Goal: Information Seeking & Learning: Check status

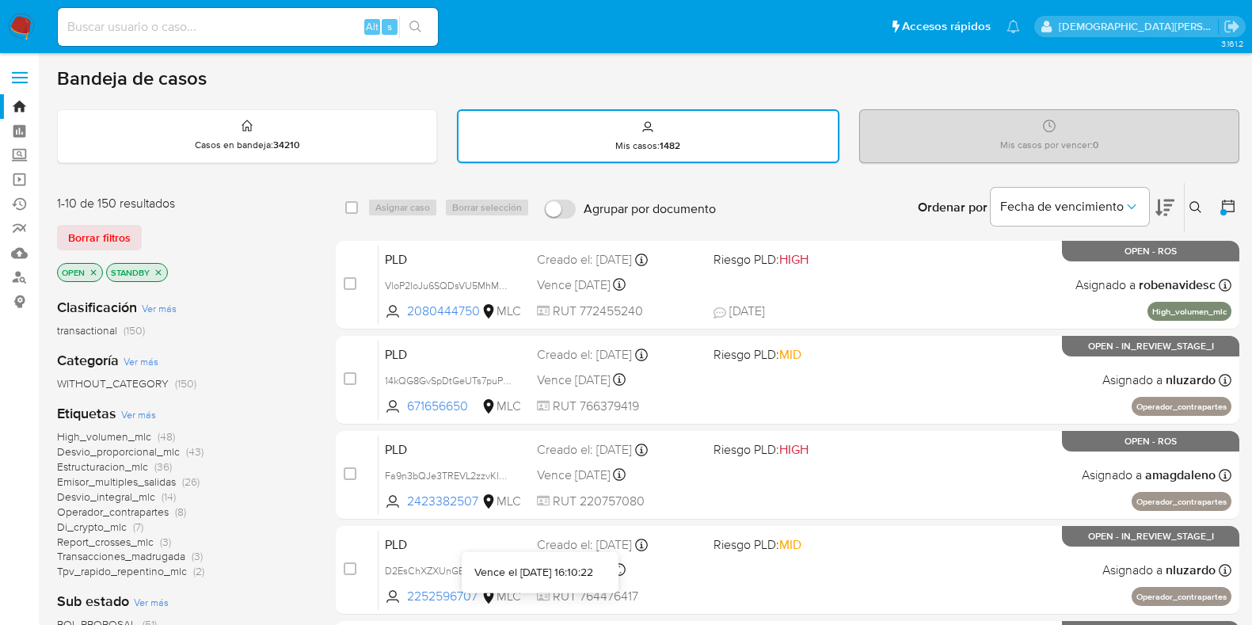
scroll to position [297, 0]
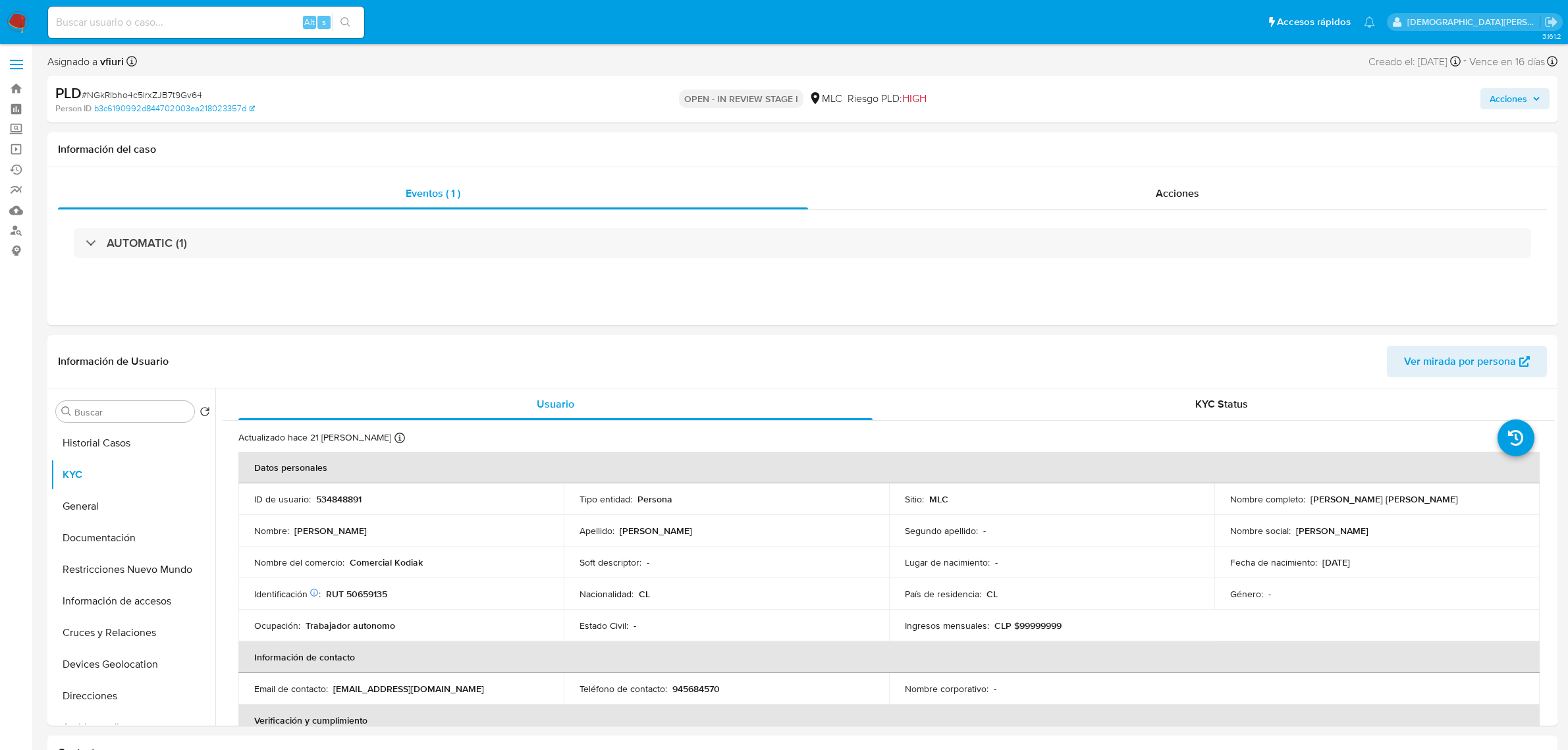
select select "10"
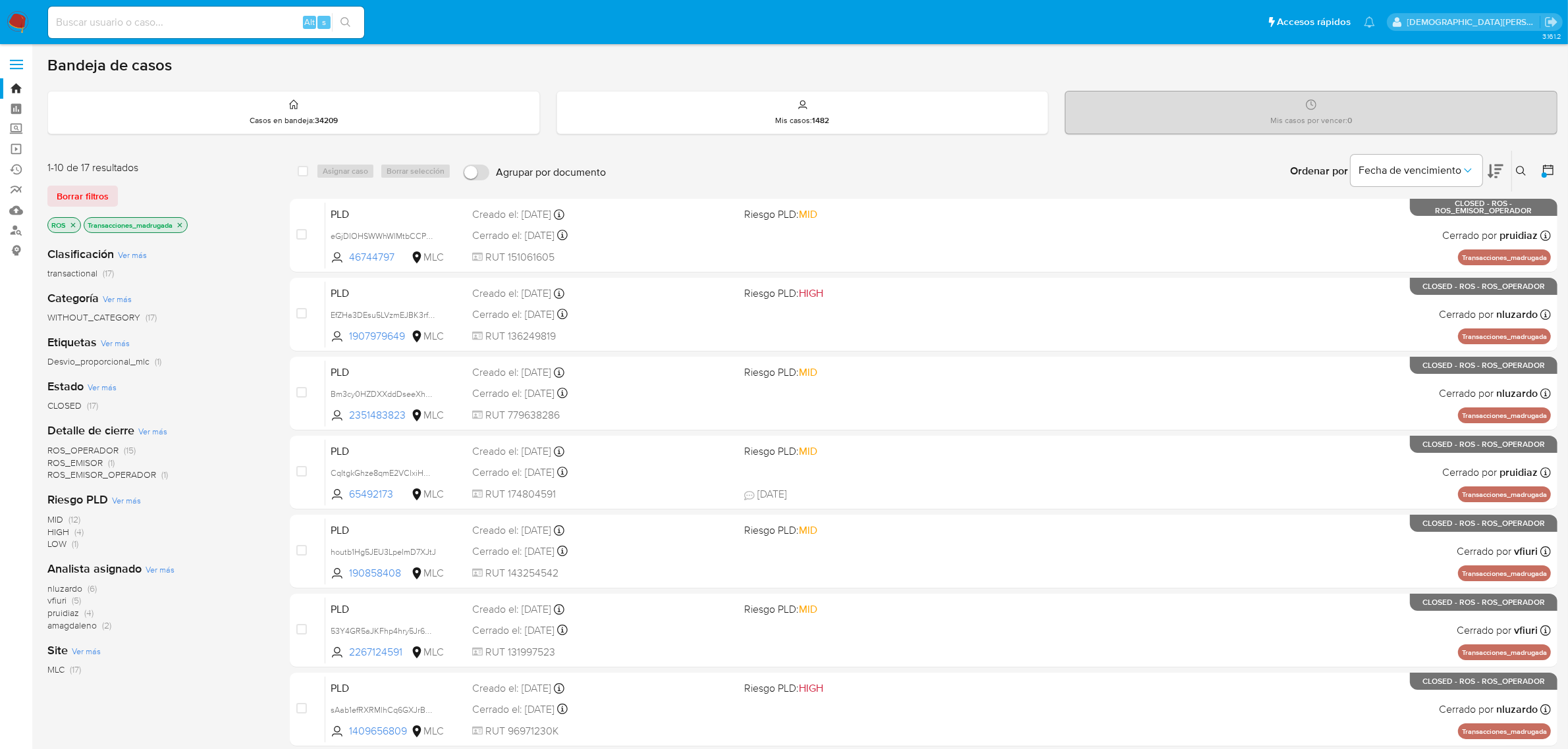
click at [179, 222] on icon "close-filter" at bounding box center [179, 224] width 7 height 7
click at [73, 224] on icon "close-filter" at bounding box center [73, 225] width 5 height 5
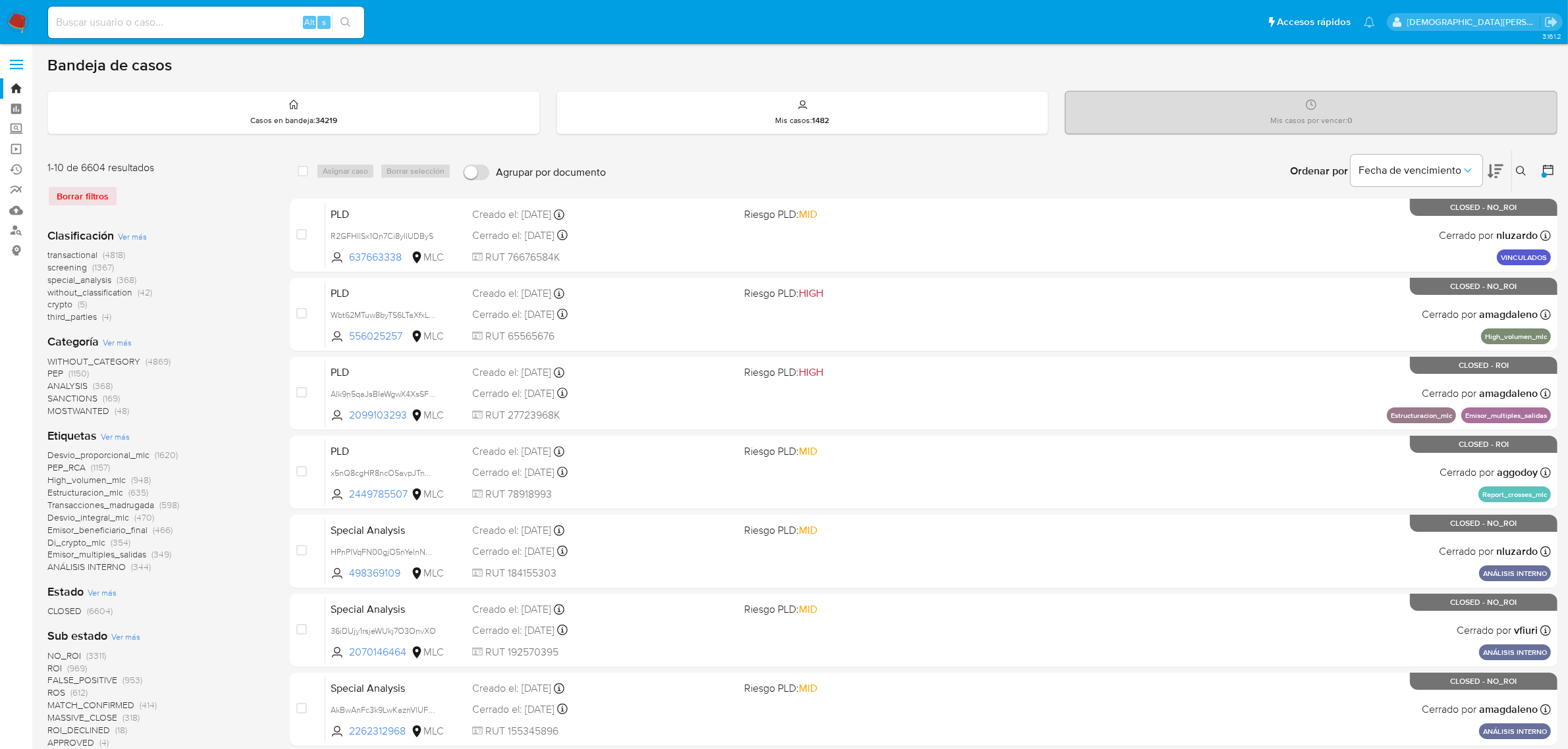
click at [1551, 165] on icon at bounding box center [1548, 170] width 11 height 11
click at [1545, 171] on icon at bounding box center [1548, 170] width 13 height 13
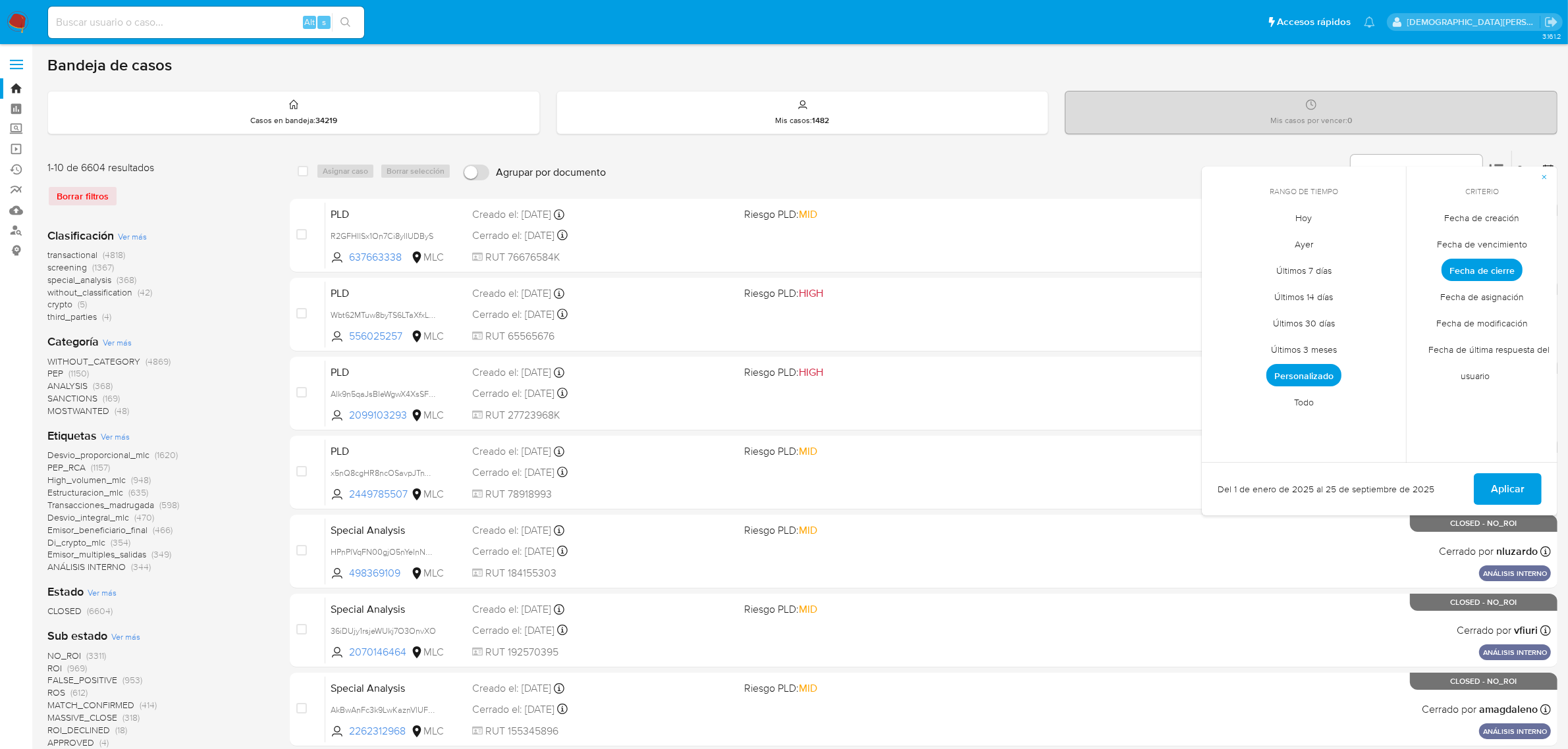
click at [1302, 369] on span "Personalizado" at bounding box center [1303, 375] width 75 height 22
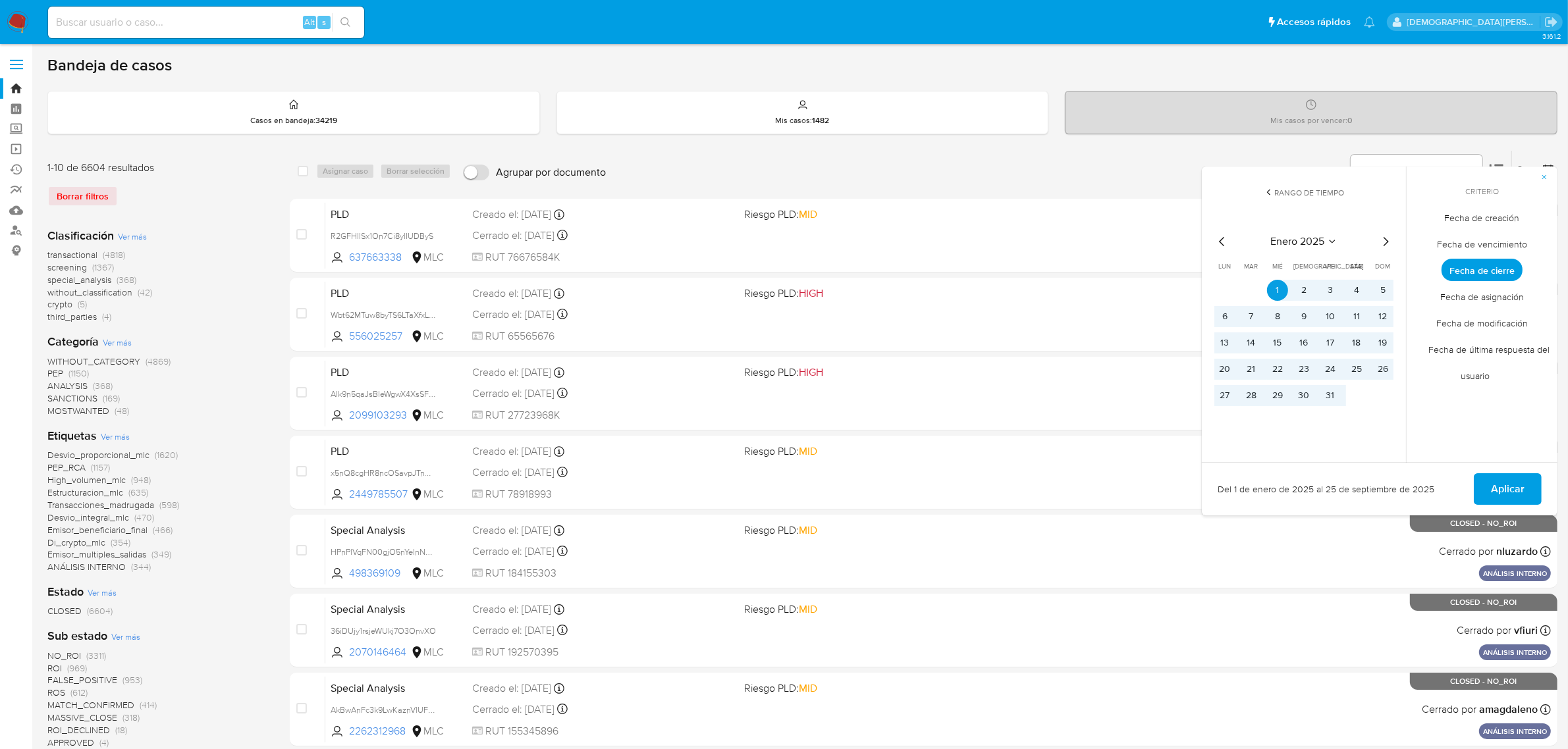
click at [1387, 239] on icon "Mes siguiente" at bounding box center [1385, 241] width 16 height 16
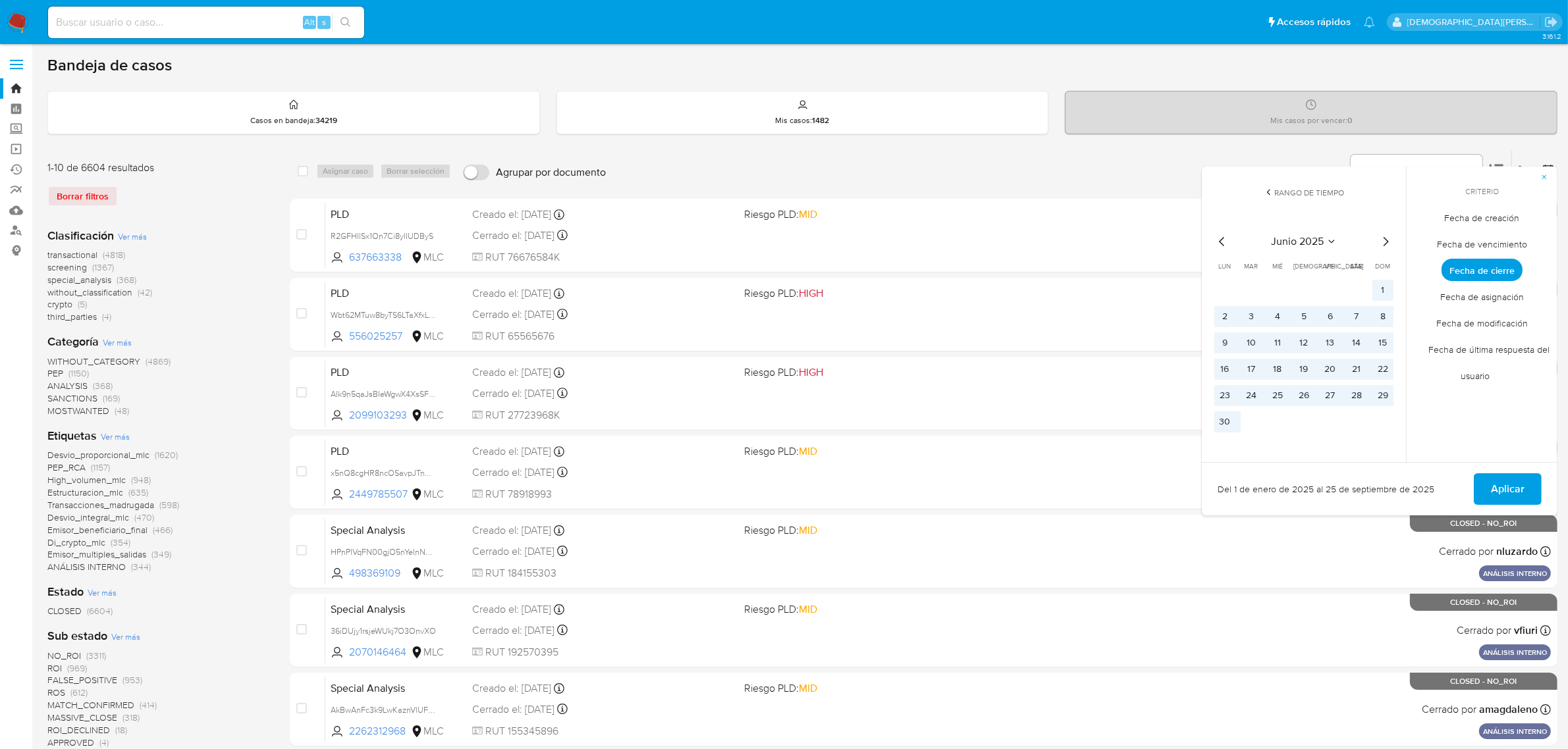
click at [1387, 239] on icon "Mes siguiente" at bounding box center [1385, 241] width 16 height 16
click at [1363, 320] on button "12" at bounding box center [1356, 316] width 21 height 21
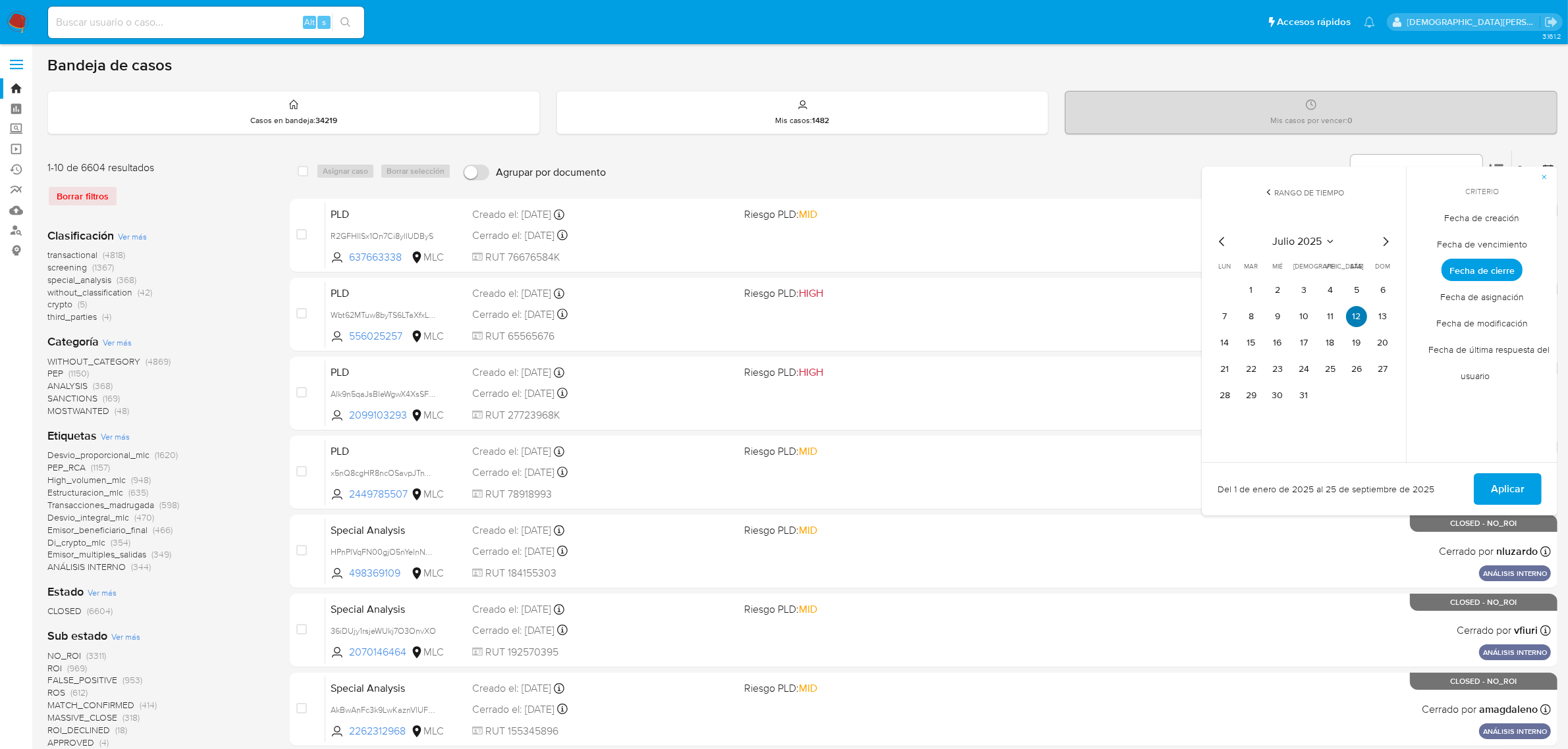
click at [1363, 320] on button "12" at bounding box center [1356, 316] width 21 height 21
drag, startPoint x: 1502, startPoint y: 481, endPoint x: 763, endPoint y: 169, distance: 802.2
click at [1501, 481] on span "Aplicar" at bounding box center [1507, 489] width 33 height 29
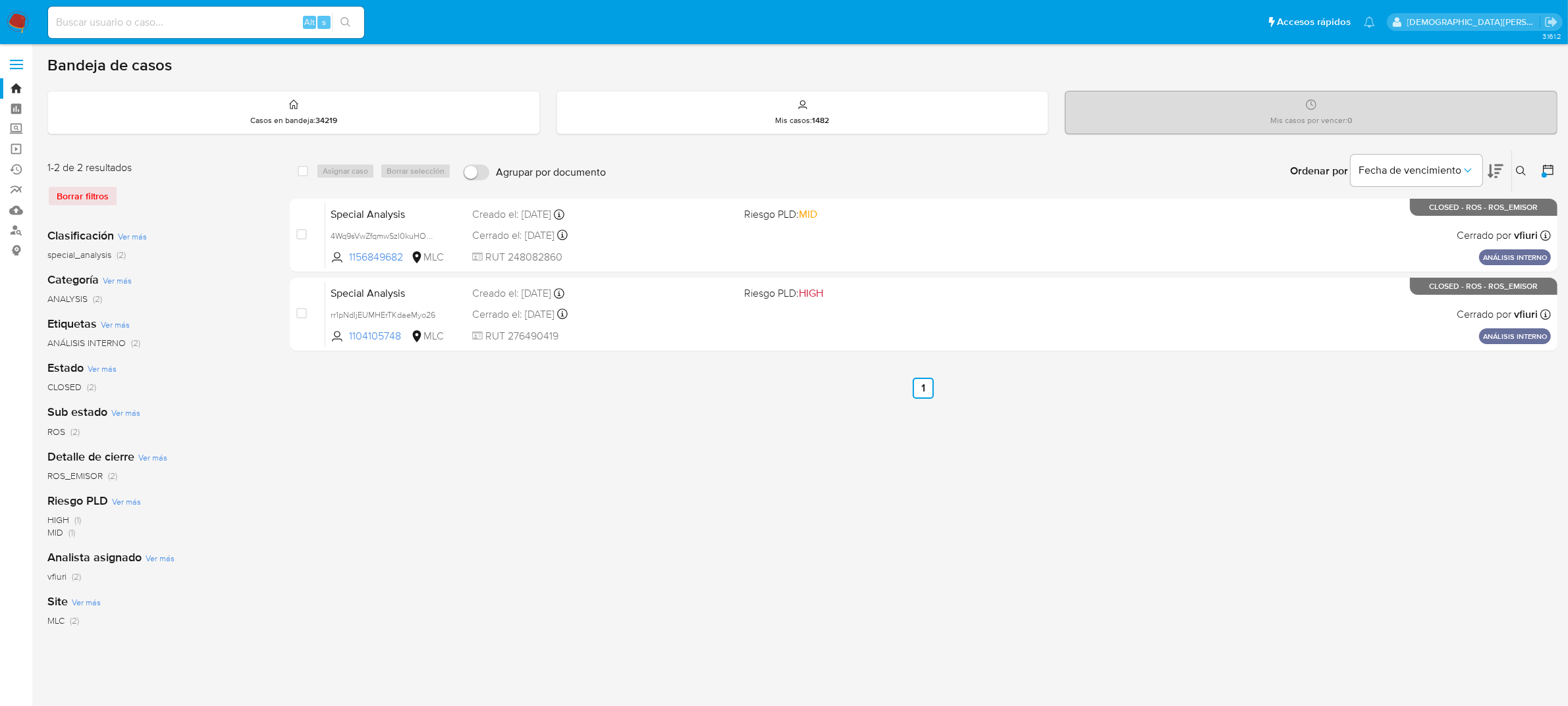
click at [1542, 168] on icon at bounding box center [1548, 170] width 13 height 13
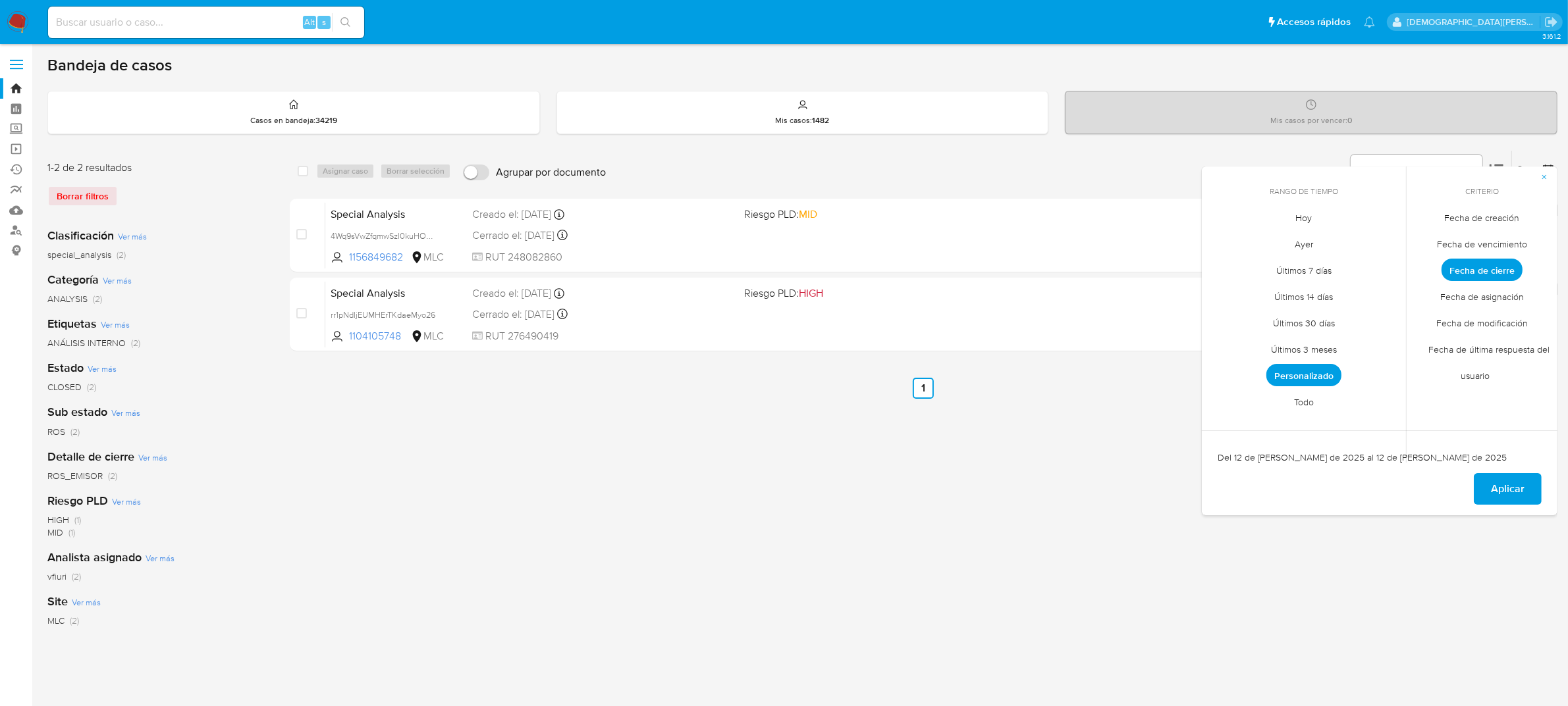
click at [1483, 218] on span "Fecha de creación" at bounding box center [1481, 218] width 102 height 27
click at [1516, 491] on span "Aplicar" at bounding box center [1507, 489] width 33 height 29
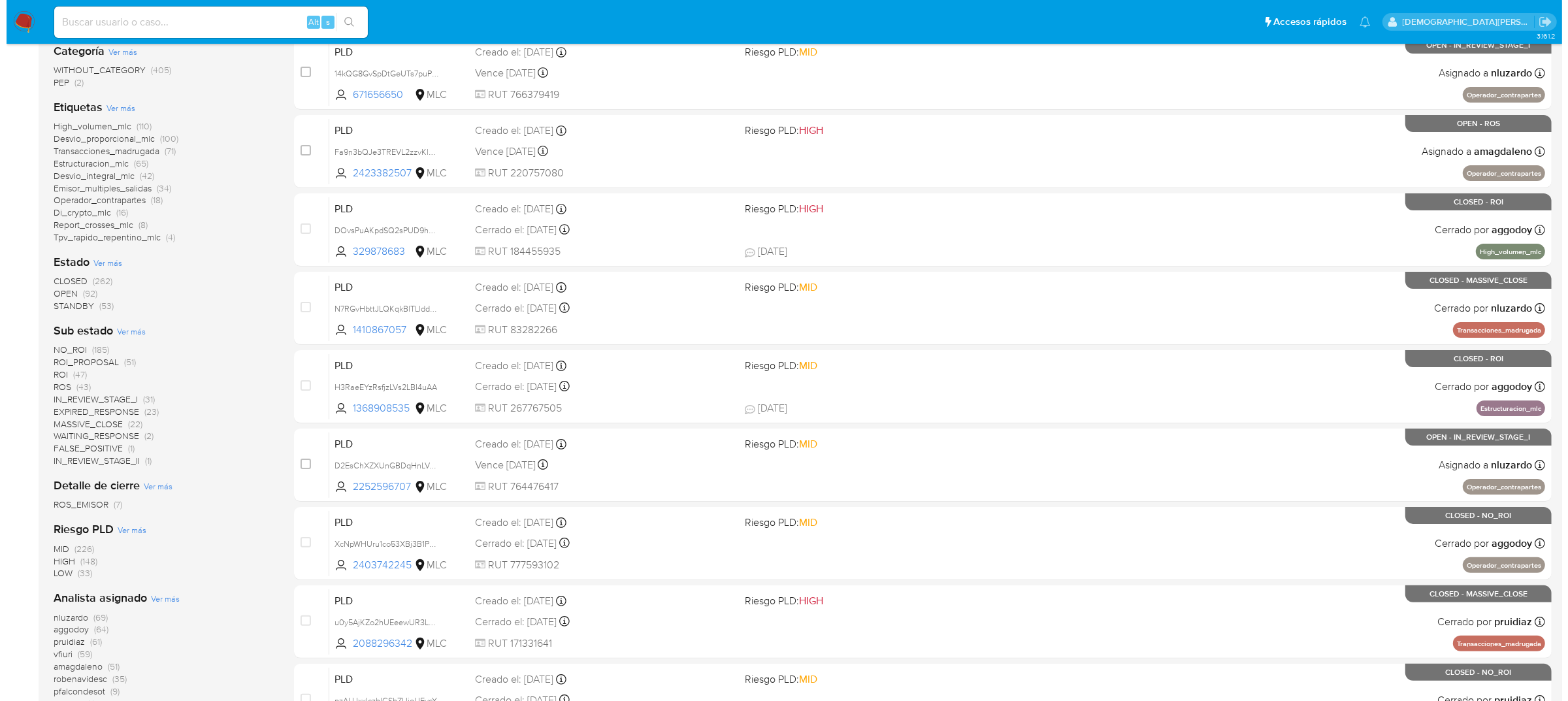
scroll to position [245, 0]
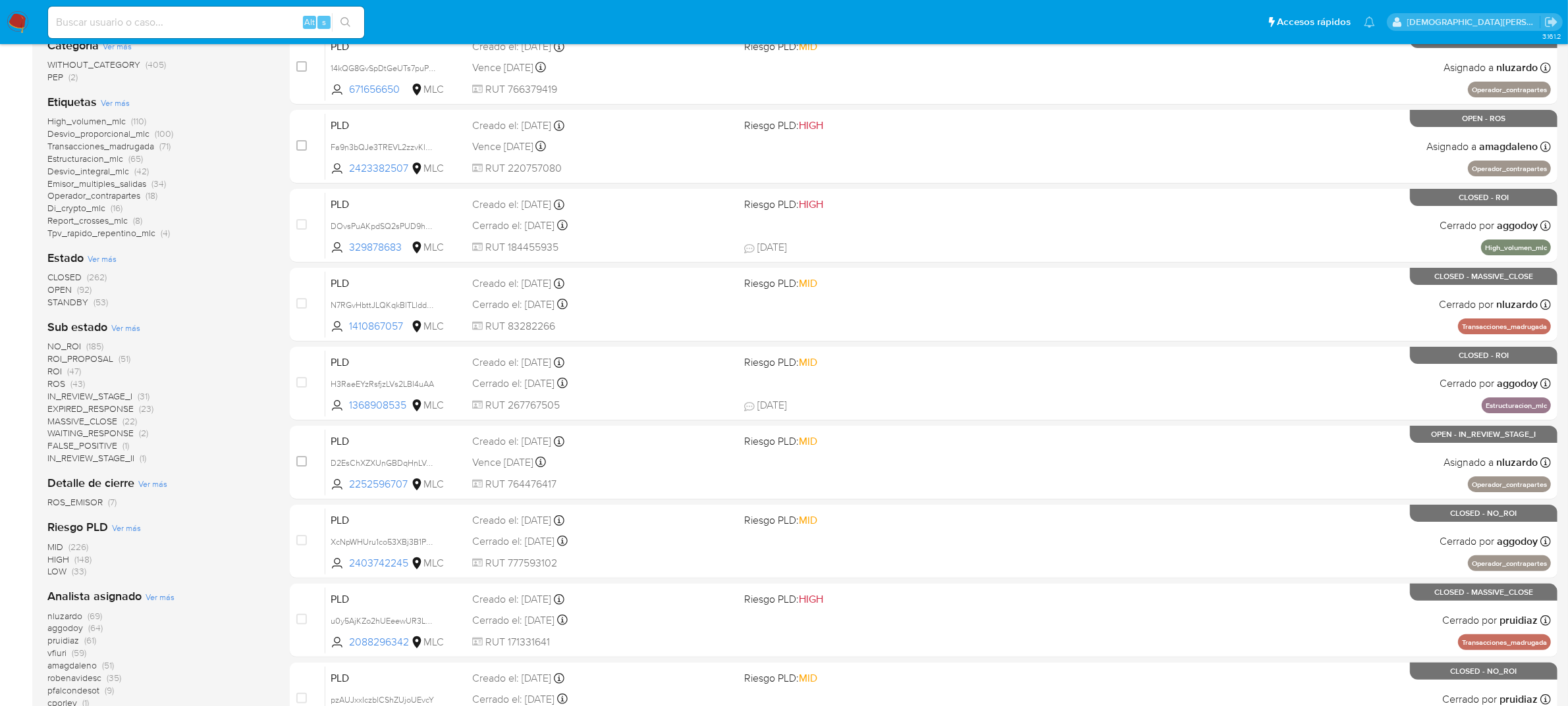
click at [151, 291] on div "CLOSED (262) OPEN (92) STANDBY (53)" at bounding box center [158, 289] width 221 height 37
click at [109, 258] on span "Ver más" at bounding box center [101, 259] width 29 height 12
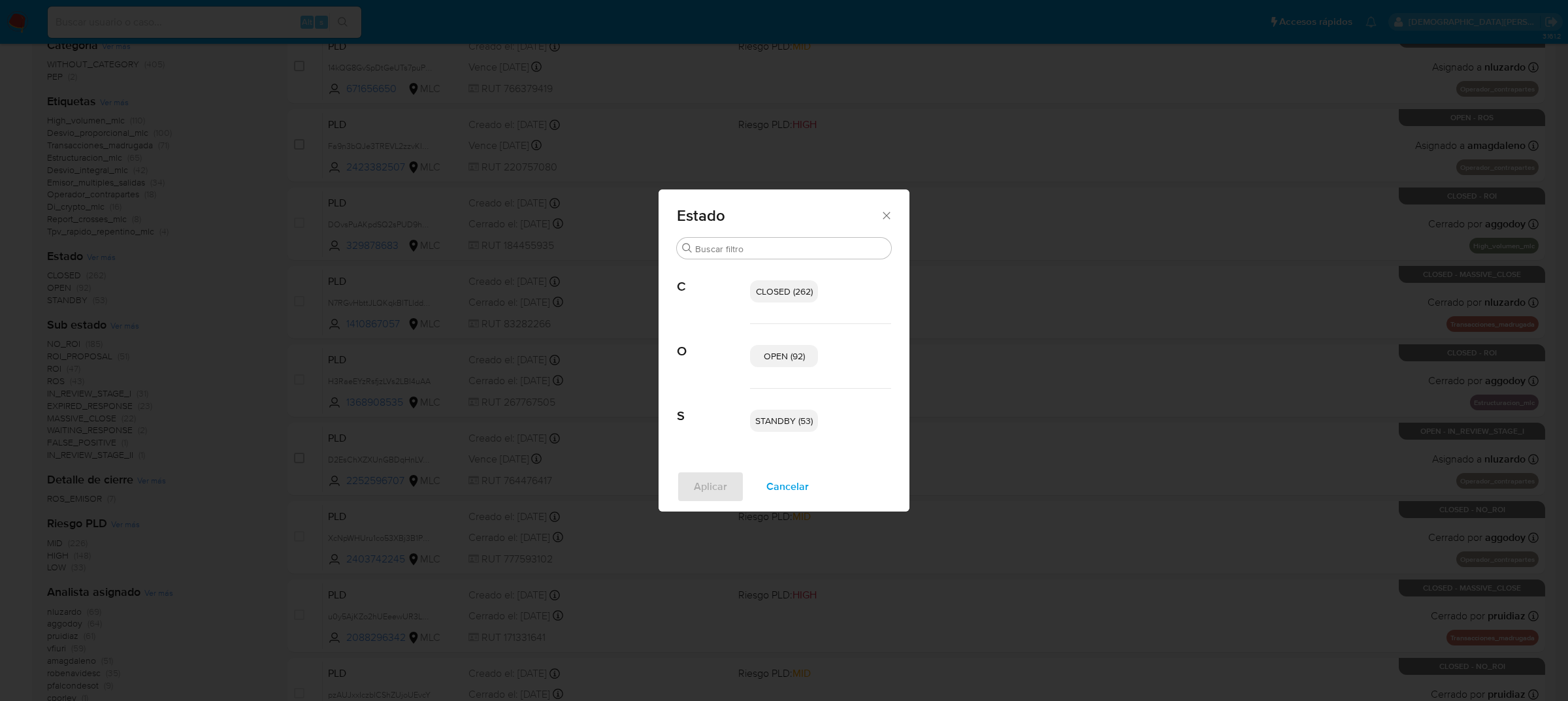
click at [765, 359] on span "OPEN (92)" at bounding box center [784, 357] width 41 height 13
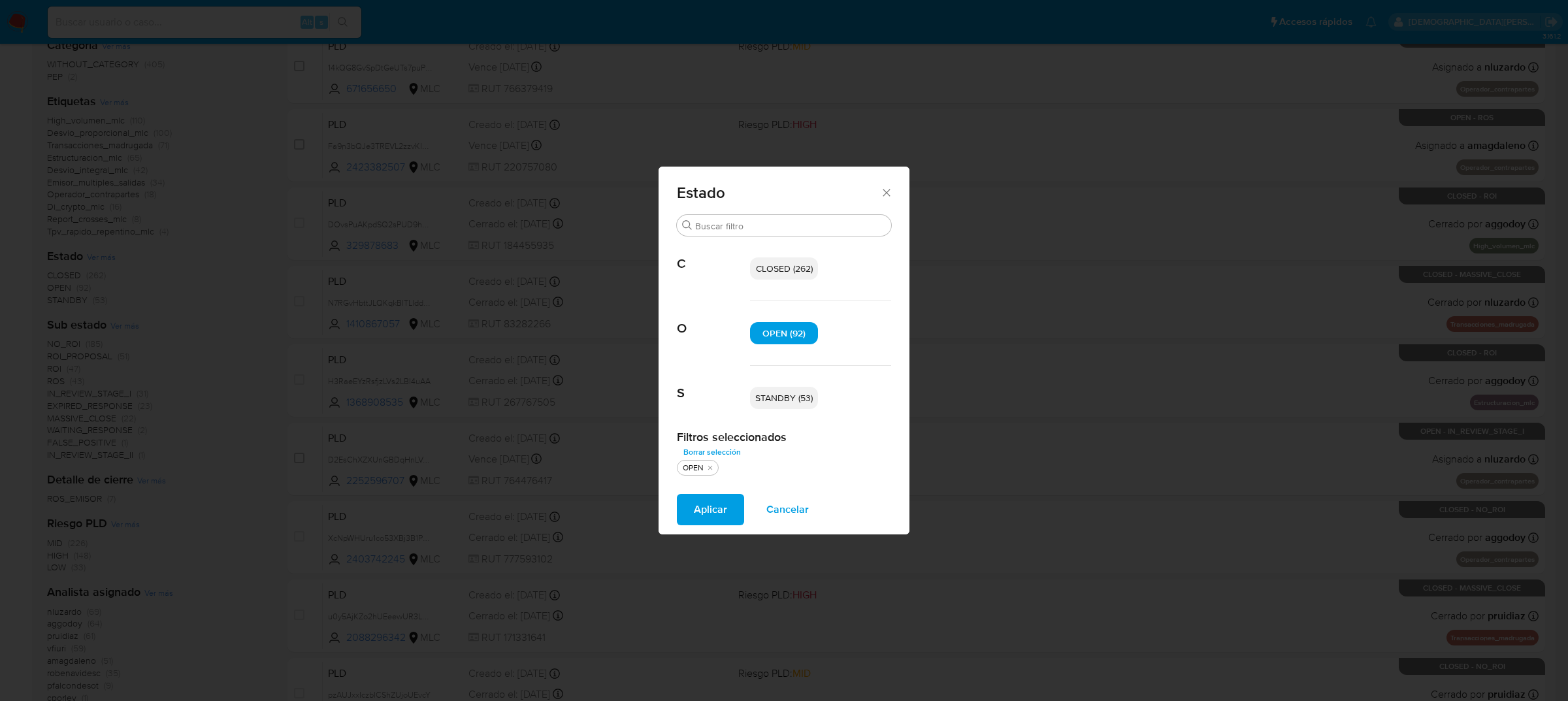
click at [786, 410] on div "STANDBY (53)" at bounding box center [820, 398] width 141 height 64
click at [788, 400] on span "STANDBY (53)" at bounding box center [784, 398] width 58 height 13
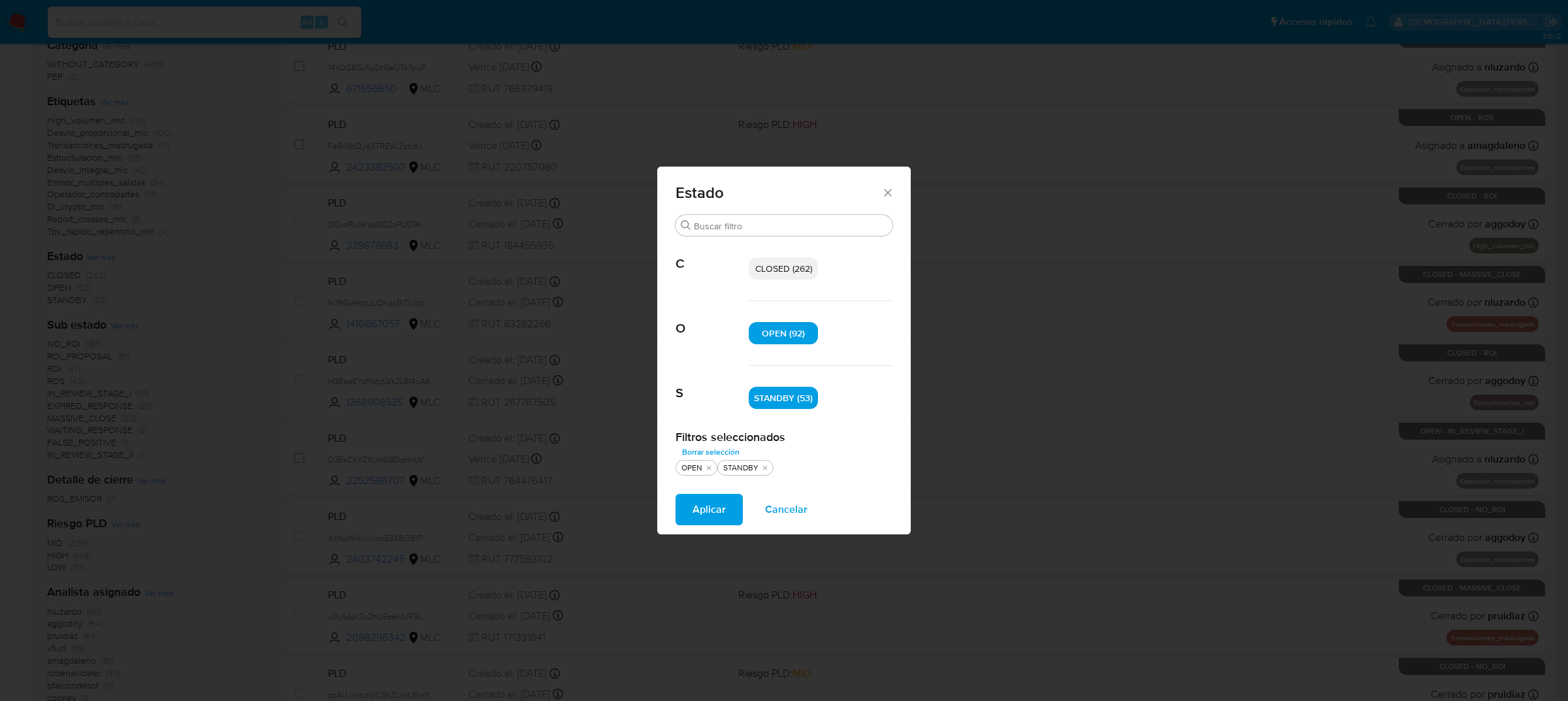
click at [706, 514] on span "Aplicar" at bounding box center [709, 509] width 33 height 29
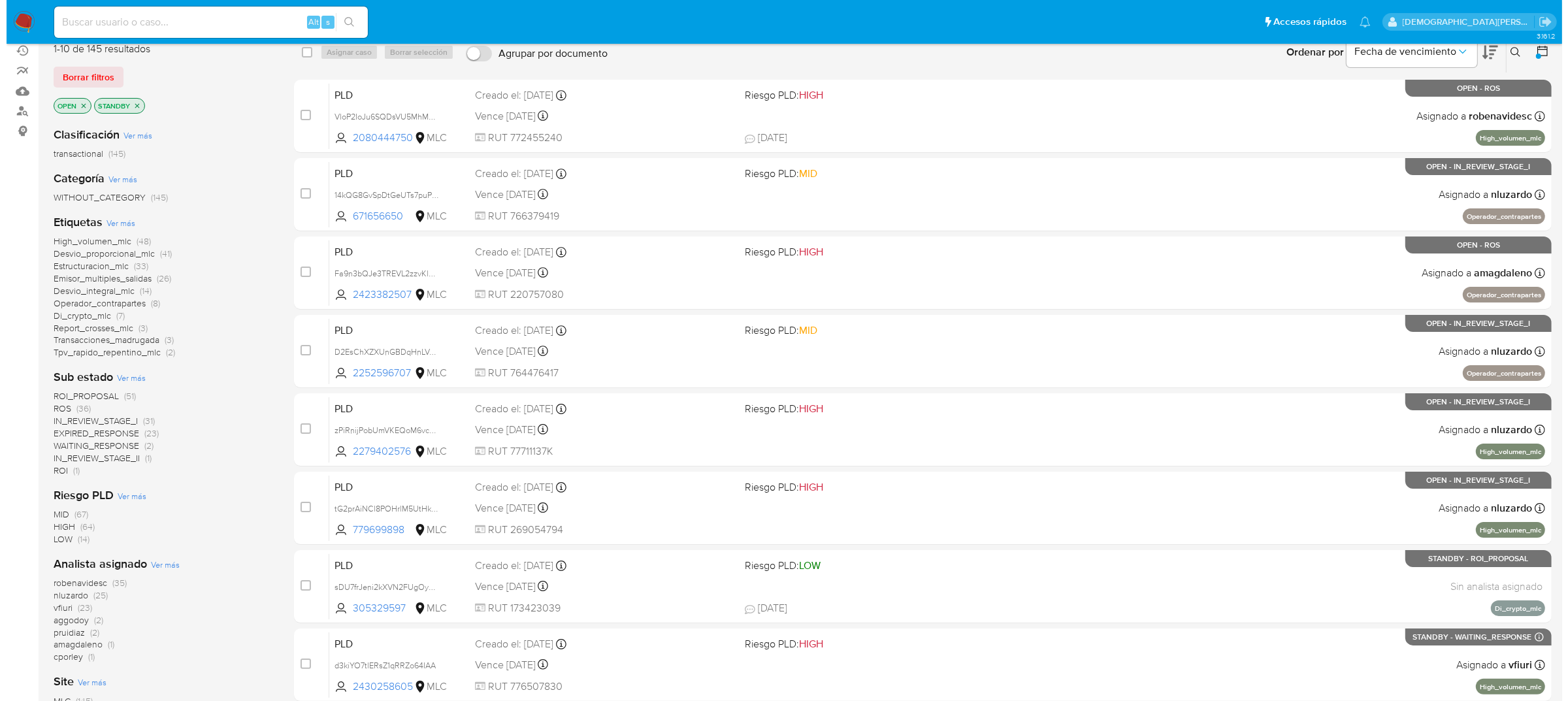
scroll to position [82, 0]
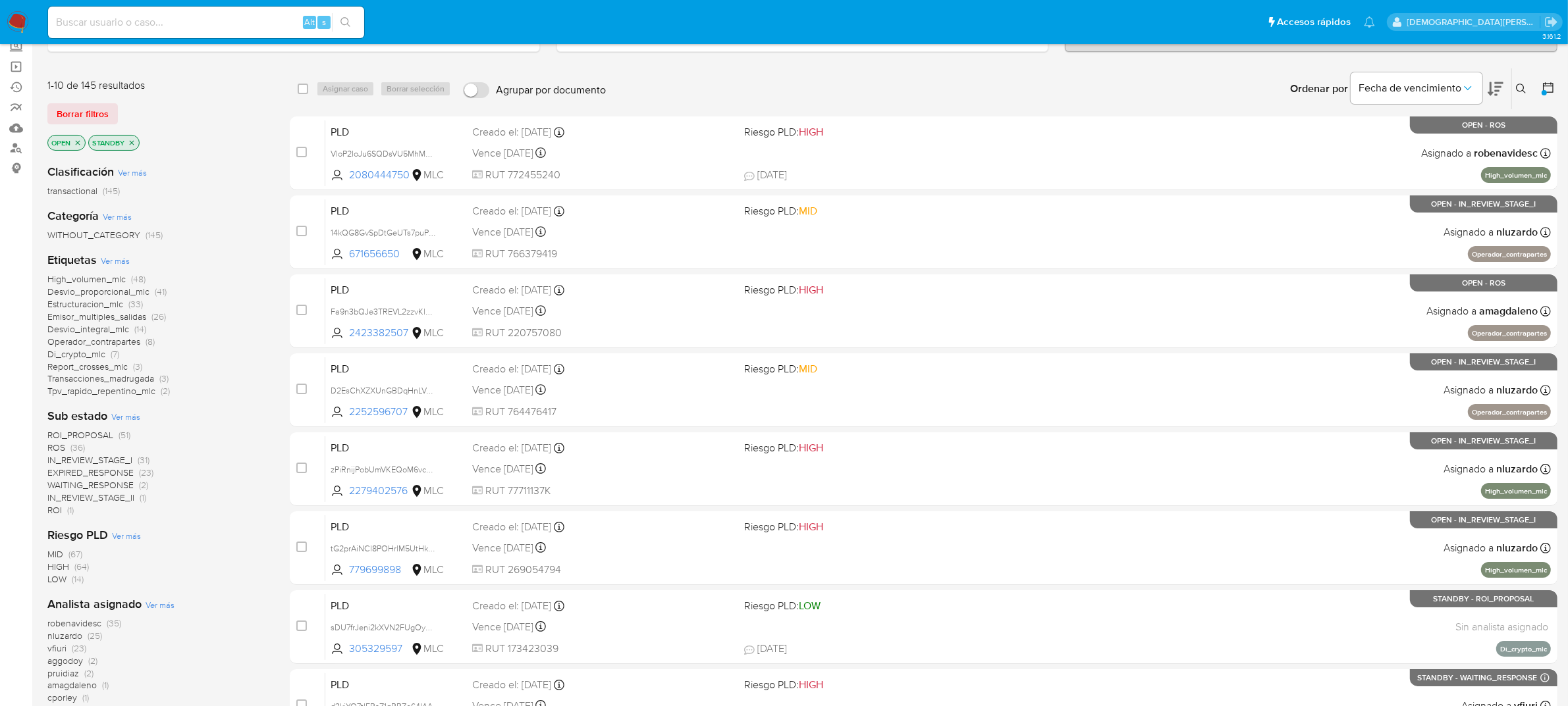
click at [117, 417] on span "Ver más" at bounding box center [126, 417] width 29 height 12
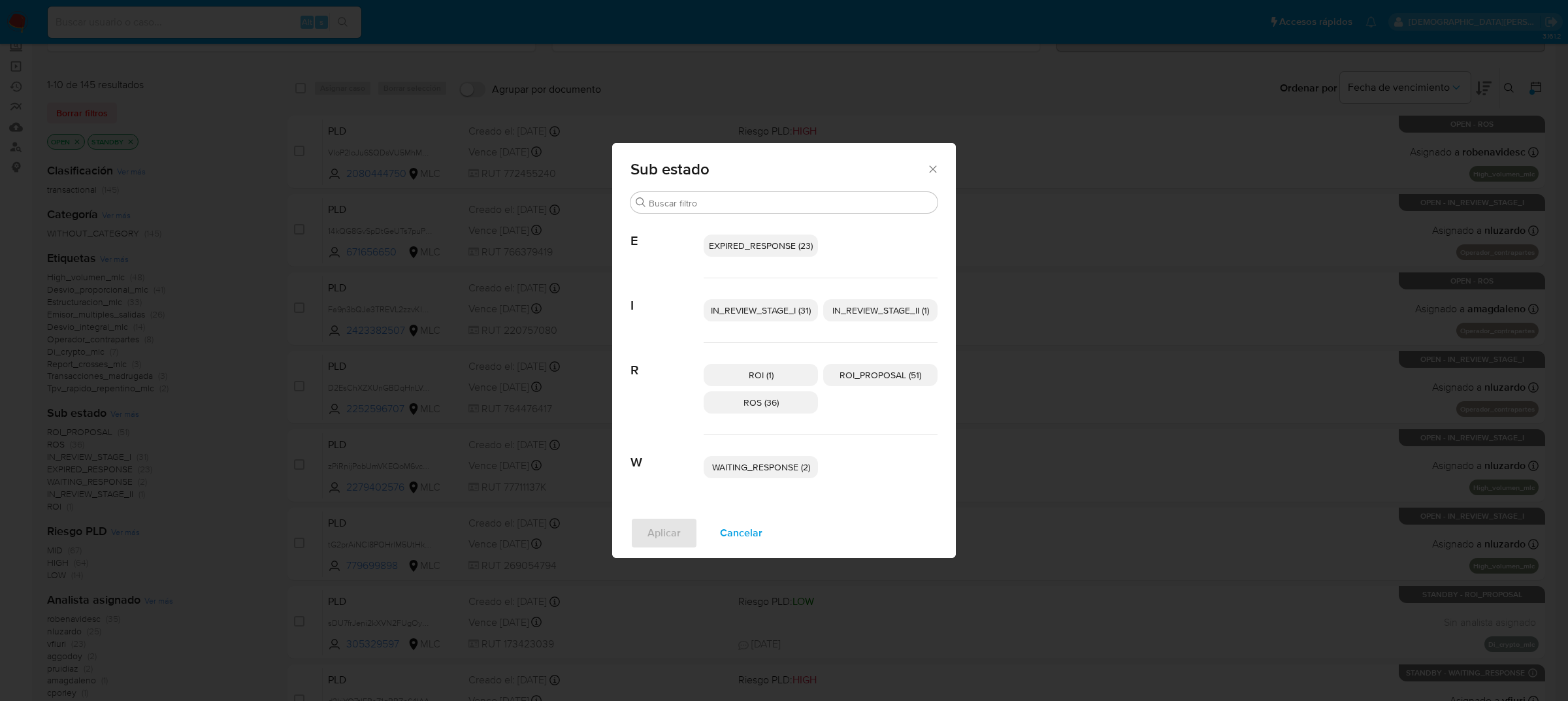
click at [870, 315] on span "IN_REVIEW_STAGE_II (1)" at bounding box center [881, 310] width 97 height 13
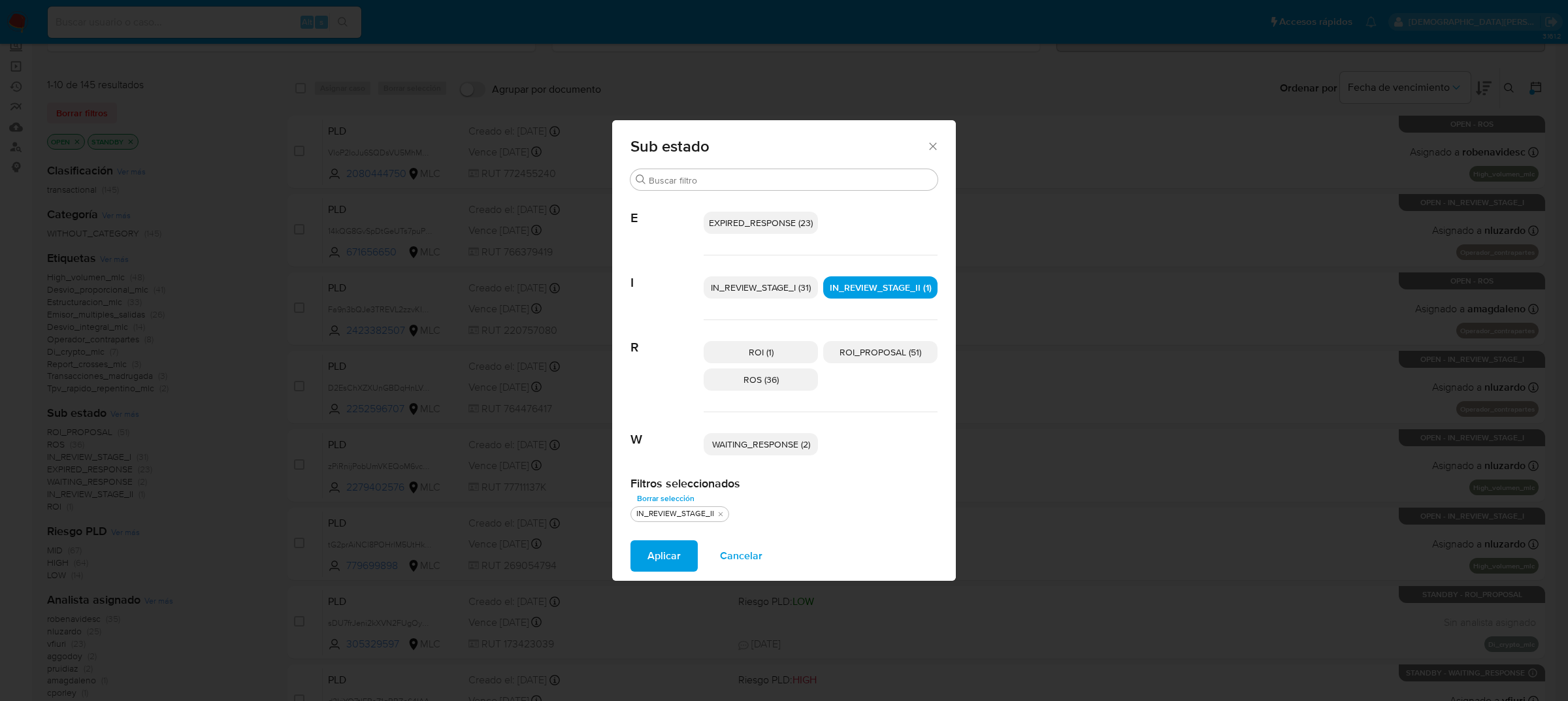
click at [896, 355] on span "ROI_PROPOSAL (51)" at bounding box center [880, 353] width 82 height 13
click at [757, 219] on span "EXPIRED_RESPONSE (23)" at bounding box center [761, 223] width 104 height 13
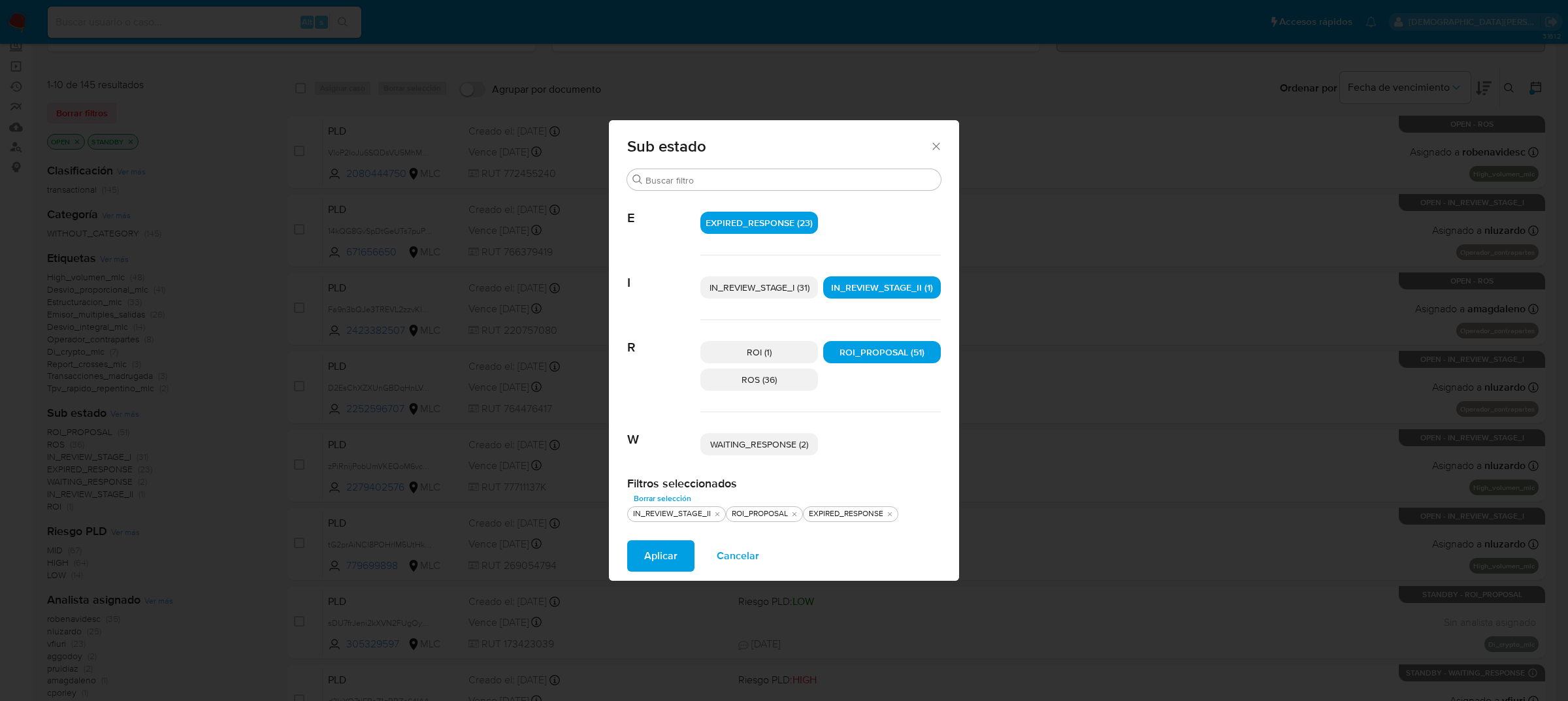
click at [745, 287] on span "IN_REVIEW_STAGE_I (31)" at bounding box center [759, 287] width 100 height 13
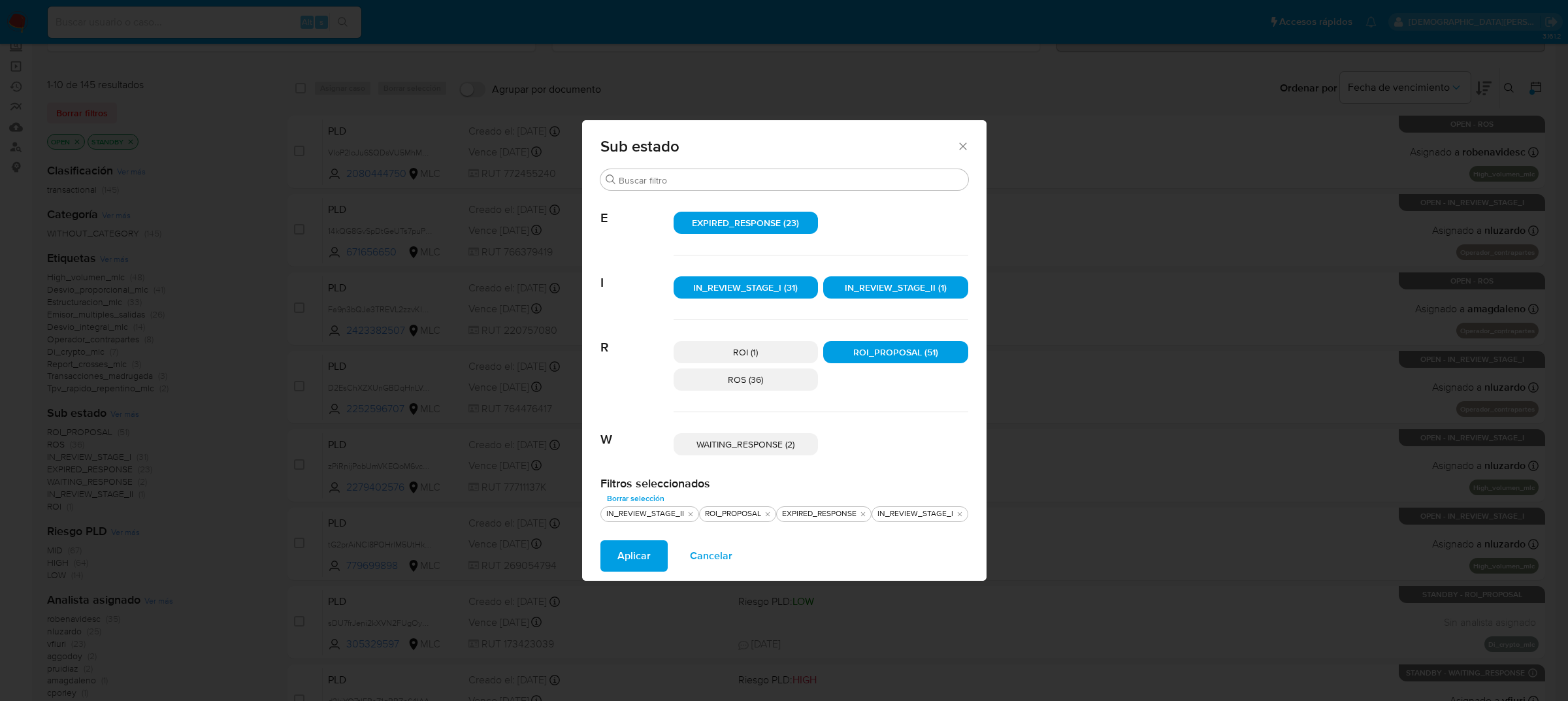
click at [876, 287] on span "IN_REVIEW_STAGE_II (1)" at bounding box center [895, 287] width 102 height 13
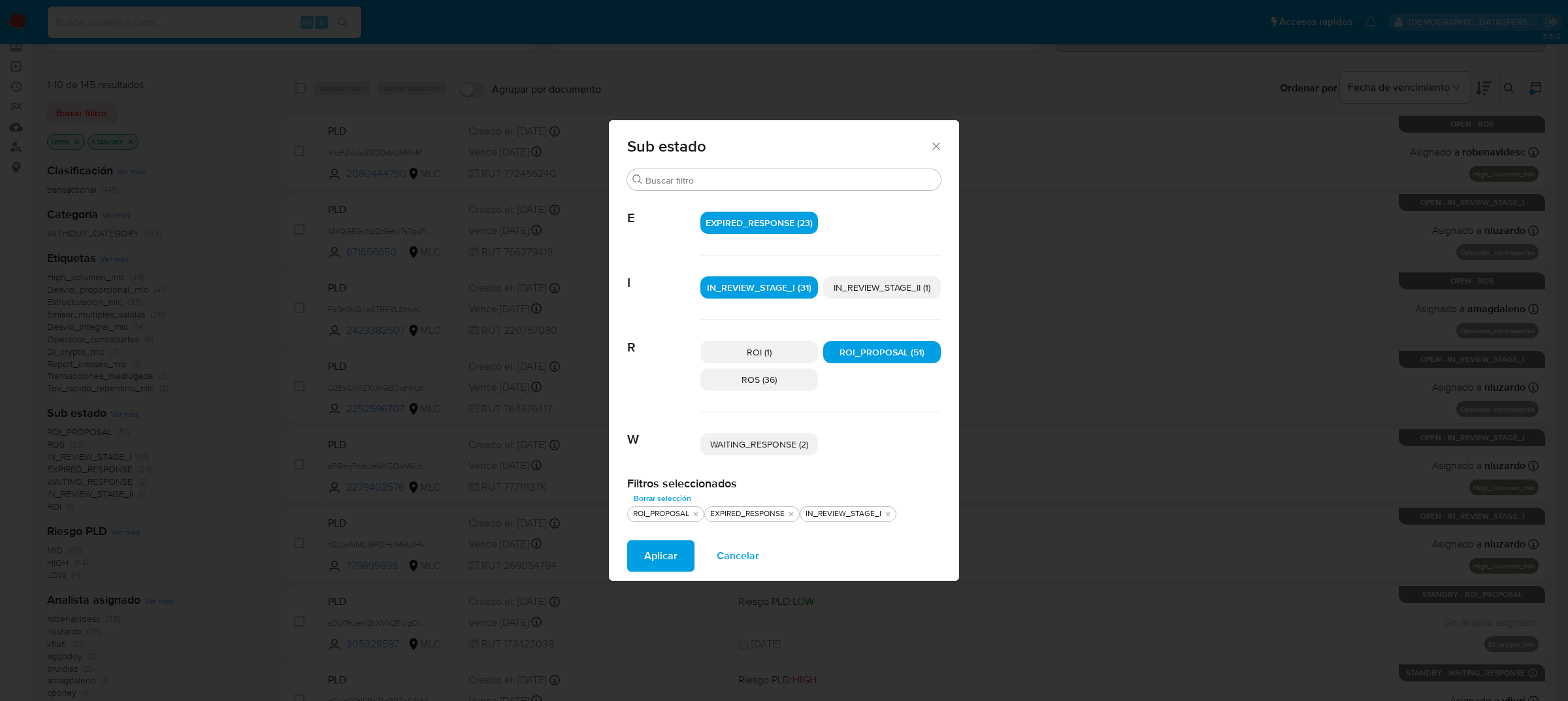
click at [902, 347] on span "ROI_PROPOSAL (51)" at bounding box center [881, 353] width 85 height 13
click at [651, 557] on span "Aplicar" at bounding box center [661, 556] width 33 height 29
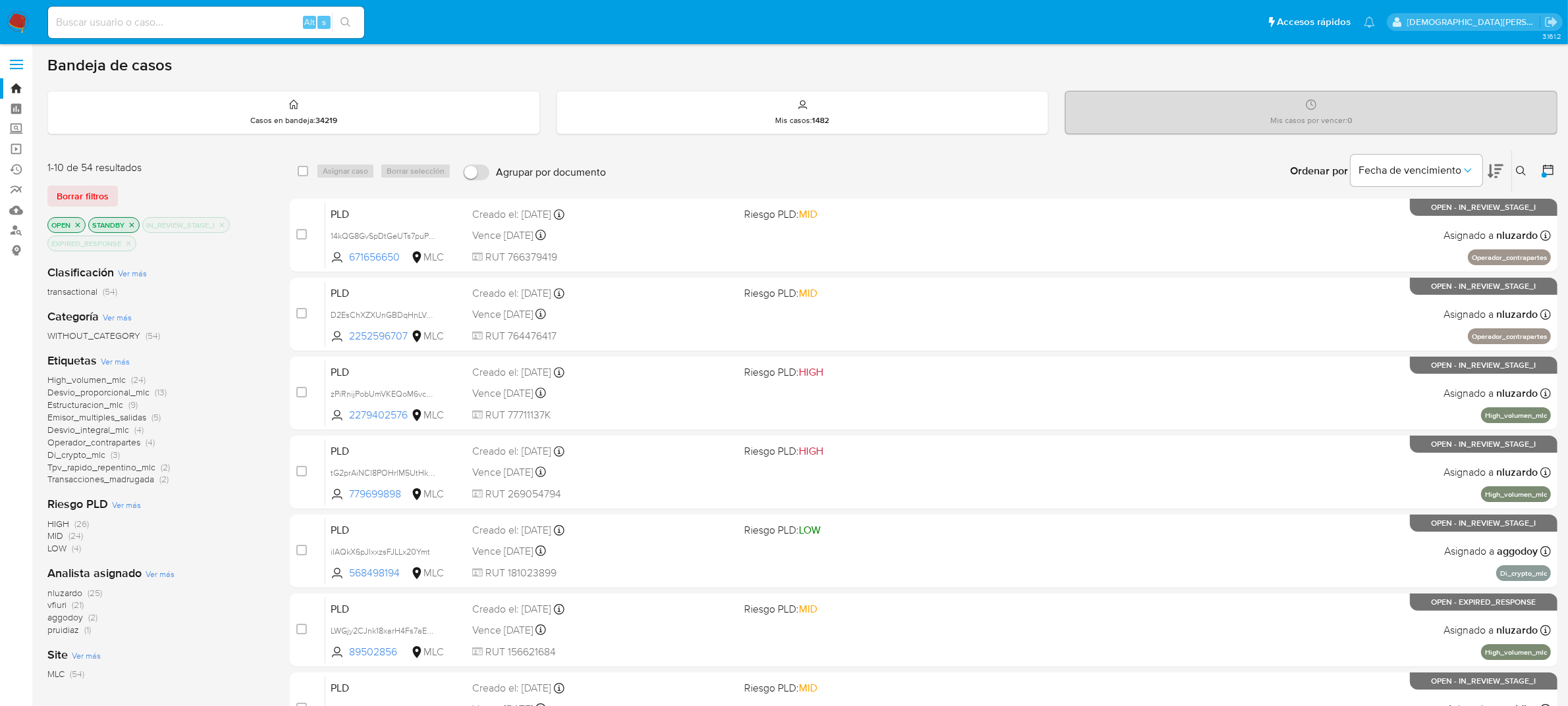
click at [127, 244] on icon "close-filter" at bounding box center [129, 244] width 5 height 5
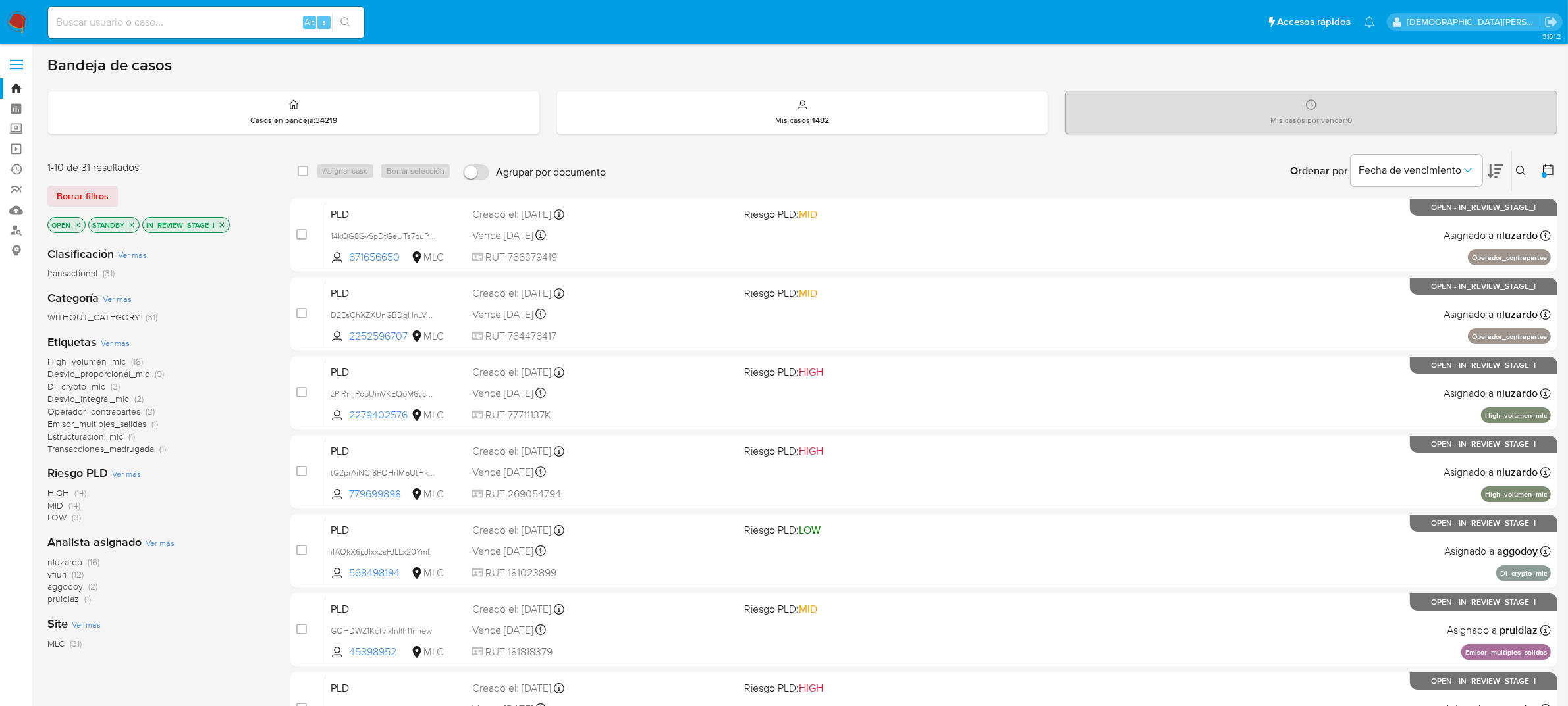
click at [224, 225] on icon "close-filter" at bounding box center [221, 225] width 7 height 7
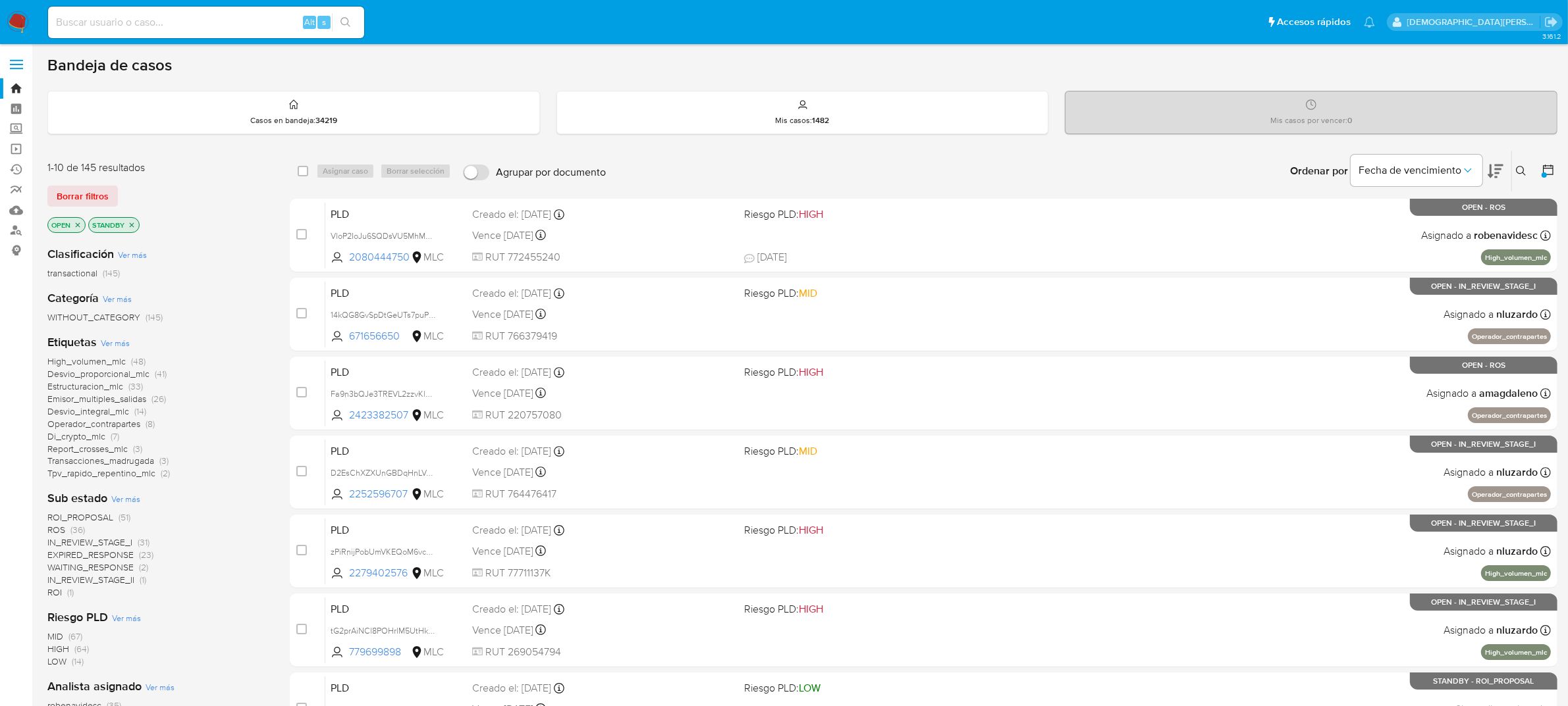
click at [131, 225] on icon "close-filter" at bounding box center [131, 225] width 7 height 7
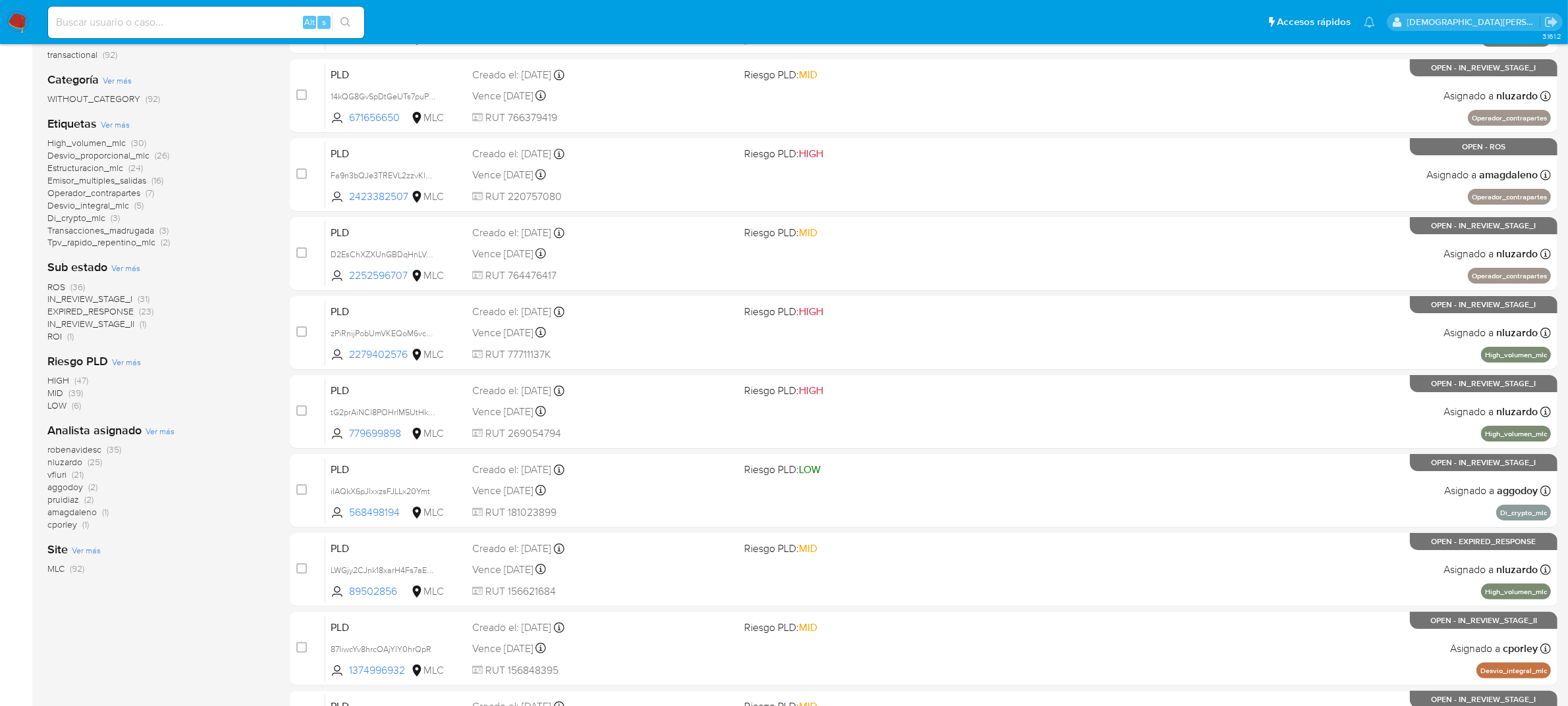
scroll to position [247, 0]
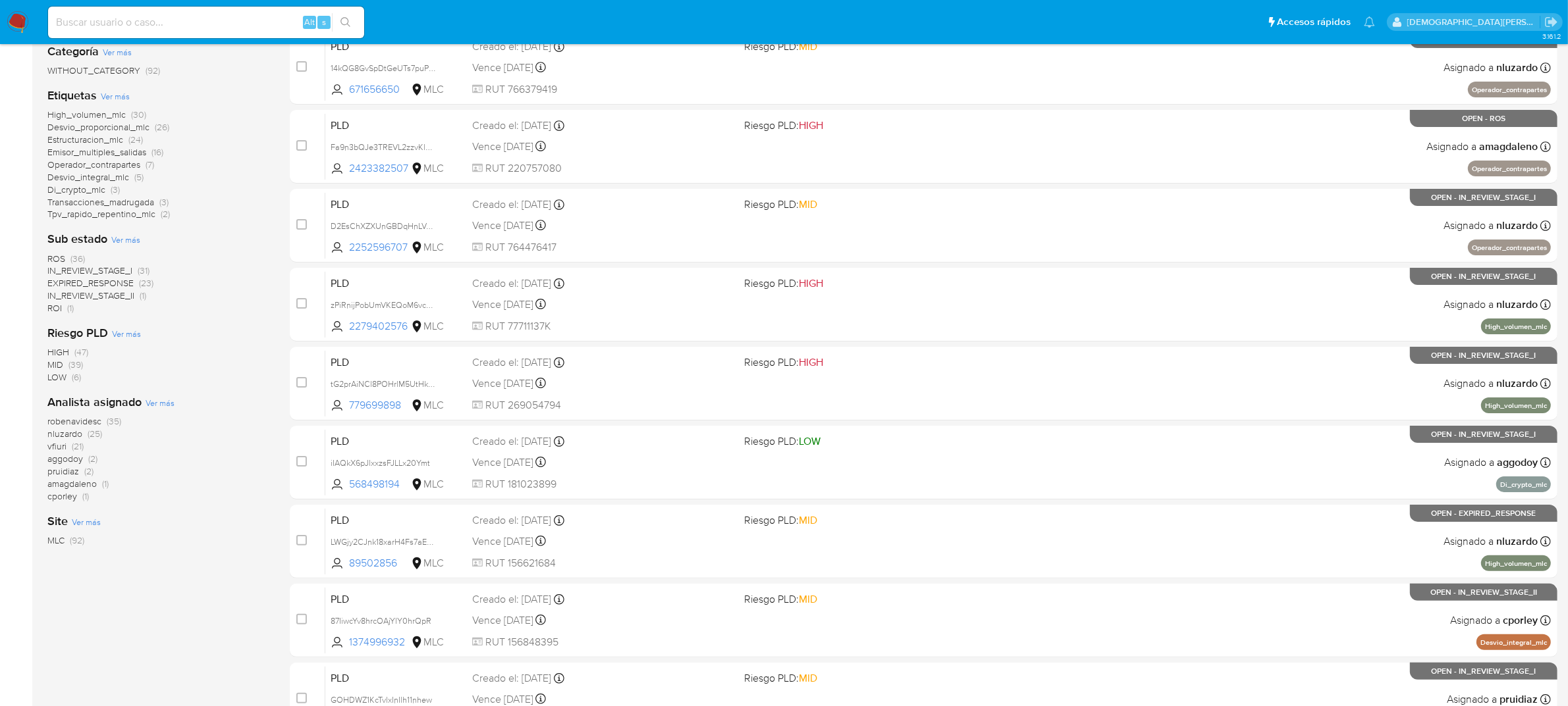
click at [50, 254] on span "ROS" at bounding box center [56, 259] width 17 height 13
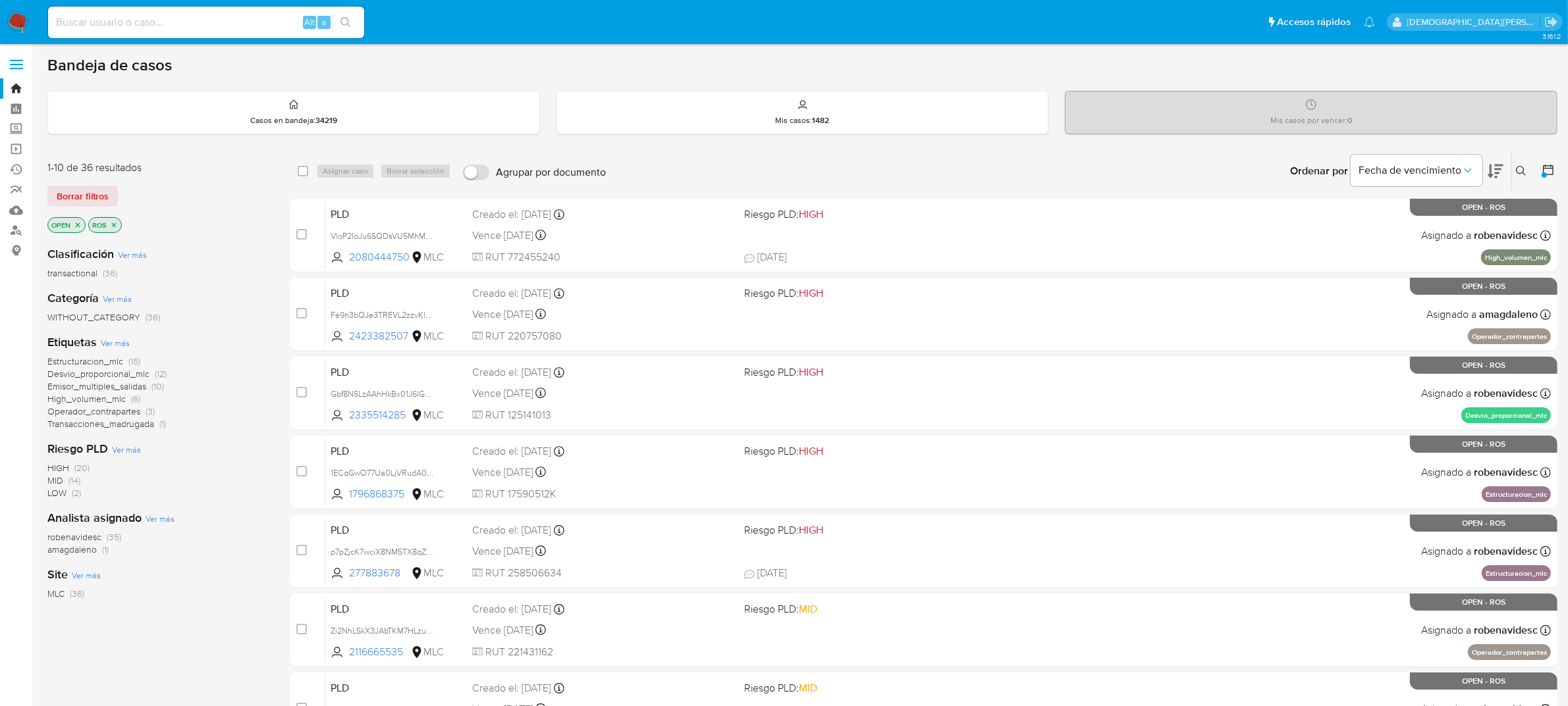
click at [1548, 172] on icon at bounding box center [1548, 170] width 13 height 13
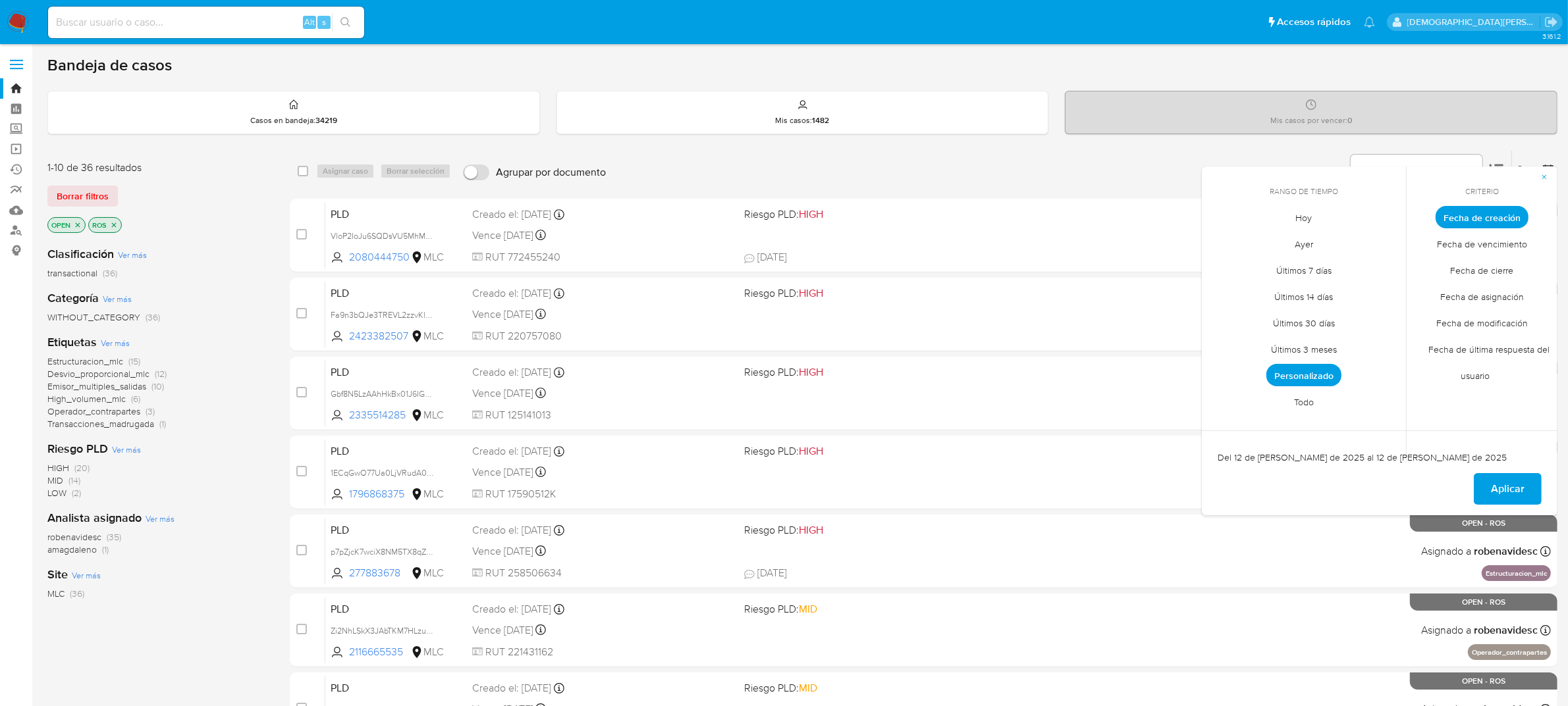
click at [1500, 270] on span "Fecha de cierre" at bounding box center [1481, 271] width 91 height 27
click at [1311, 374] on span "Personalizado" at bounding box center [1303, 375] width 75 height 22
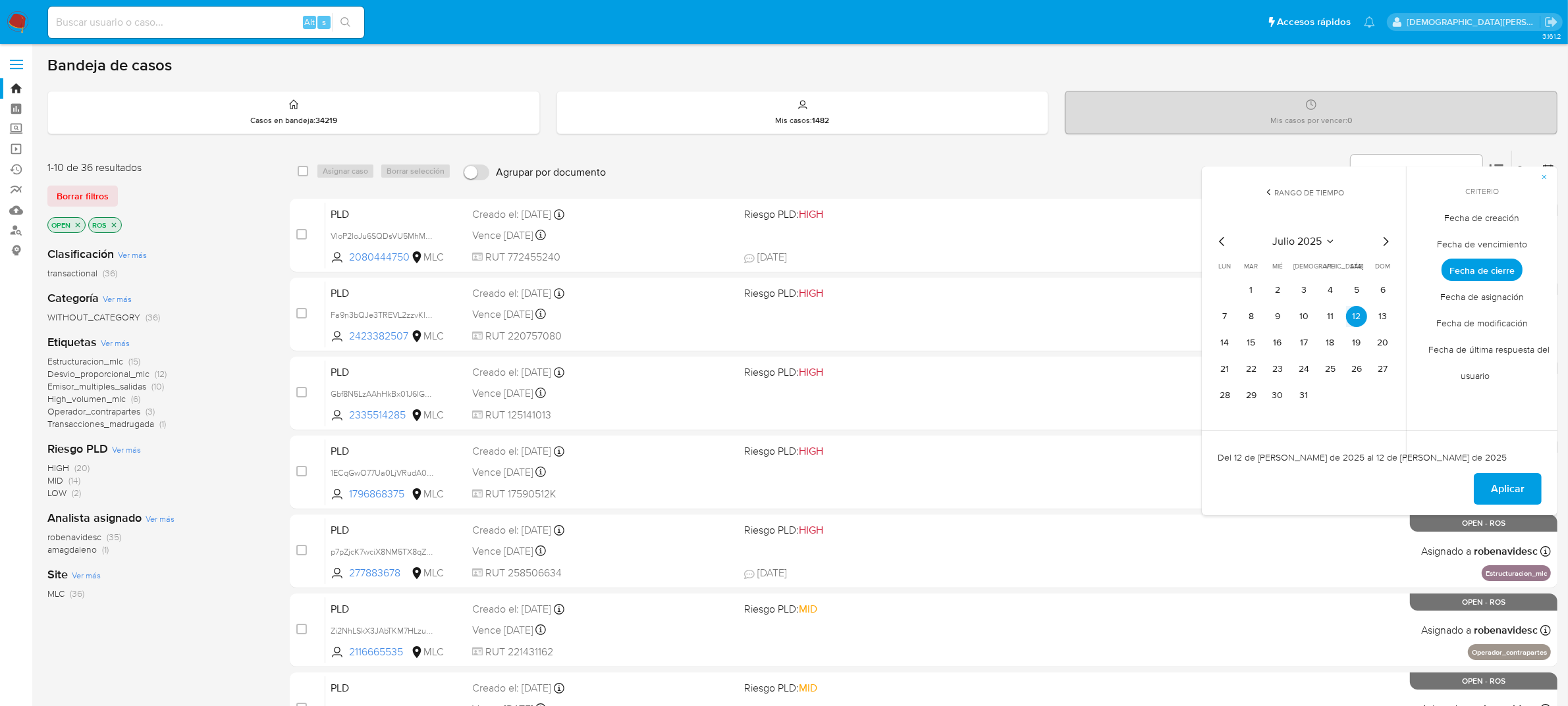
click at [1386, 240] on icon "Mes siguiente" at bounding box center [1385, 241] width 16 height 16
click at [1387, 240] on icon "Mes siguiente" at bounding box center [1385, 241] width 16 height 16
click at [1223, 373] on button "22" at bounding box center [1224, 368] width 21 height 21
drag, startPoint x: 1332, startPoint y: 373, endPoint x: 1373, endPoint y: 395, distance: 46.5
click at [1334, 373] on button "26" at bounding box center [1329, 368] width 21 height 21
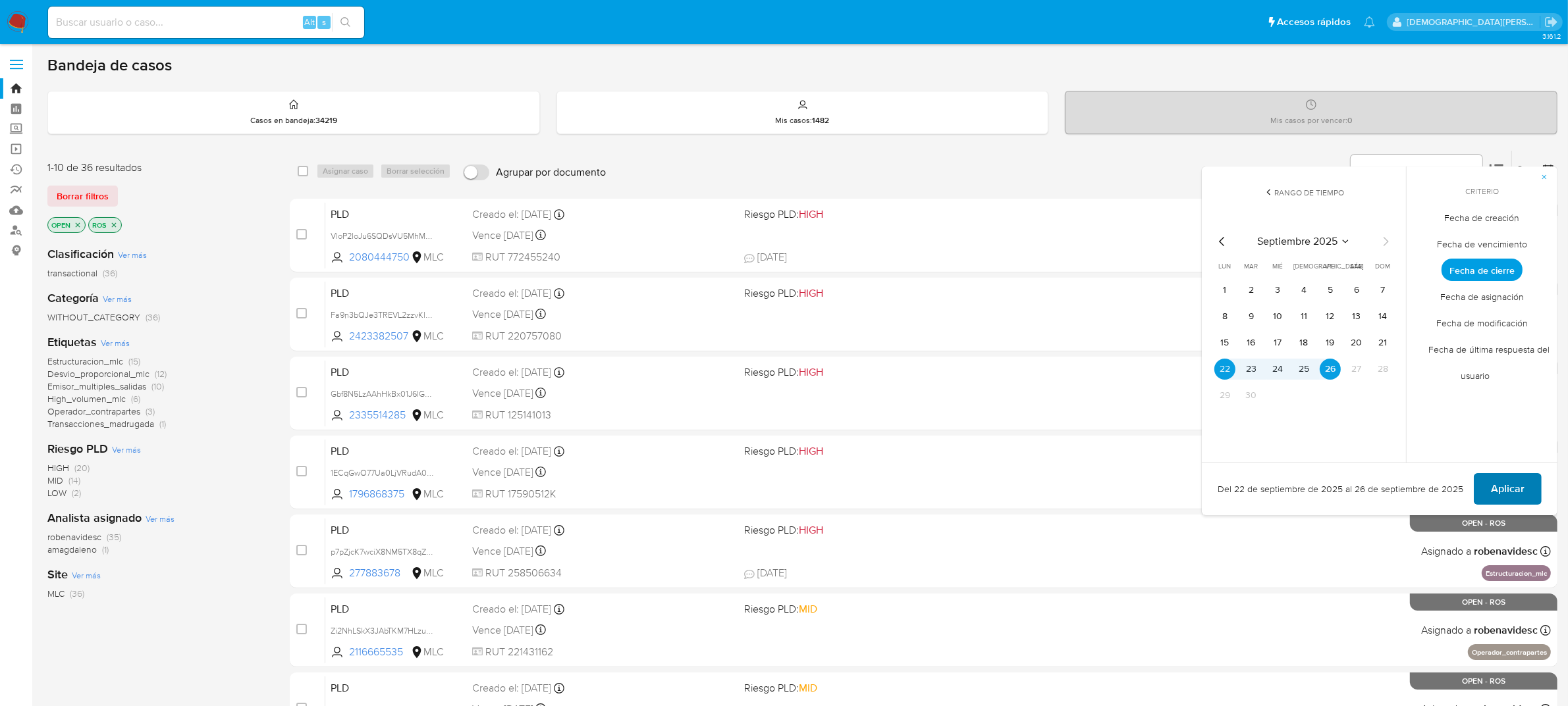
click at [1526, 479] on button "Aplicar" at bounding box center [1508, 489] width 68 height 32
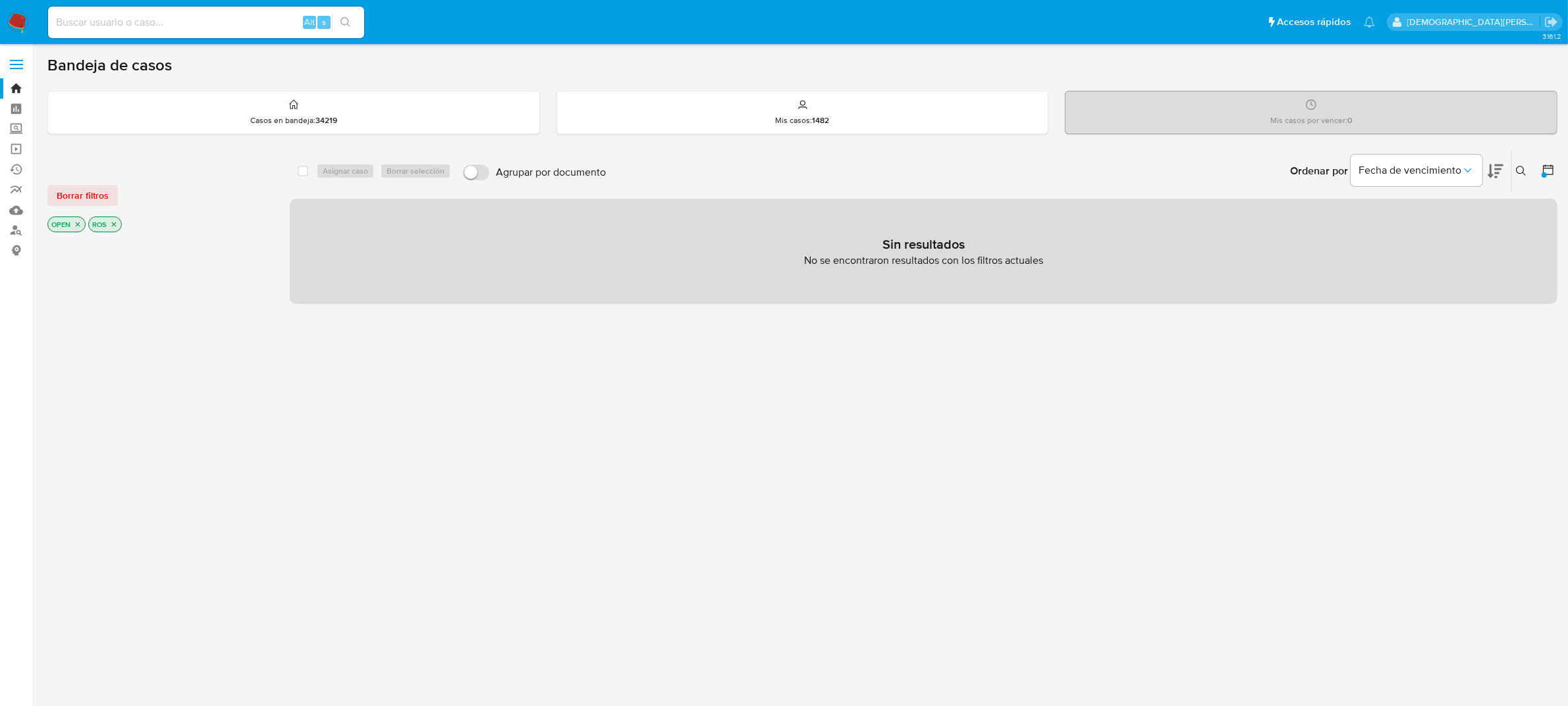
click at [74, 223] on icon "close-filter" at bounding box center [77, 224] width 7 height 7
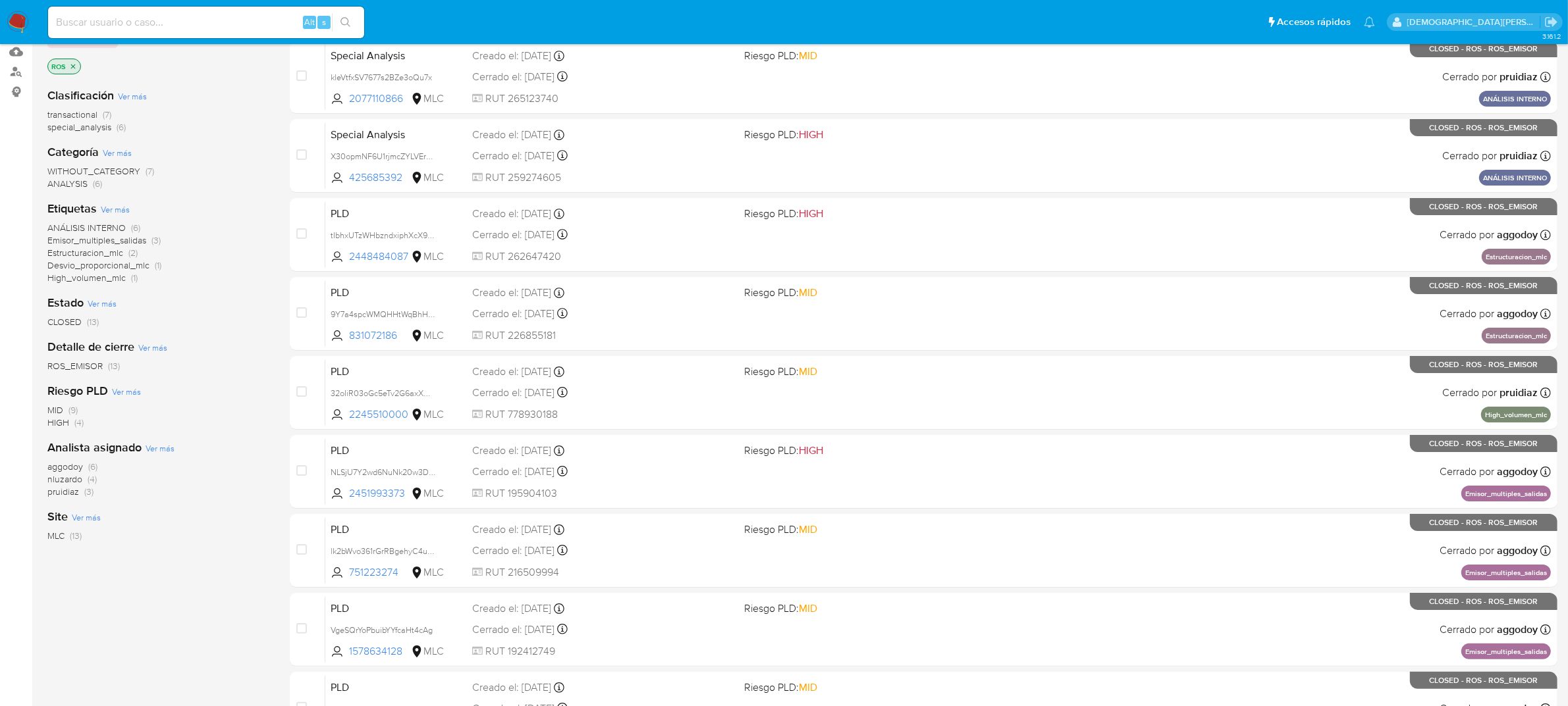
scroll to position [165, 0]
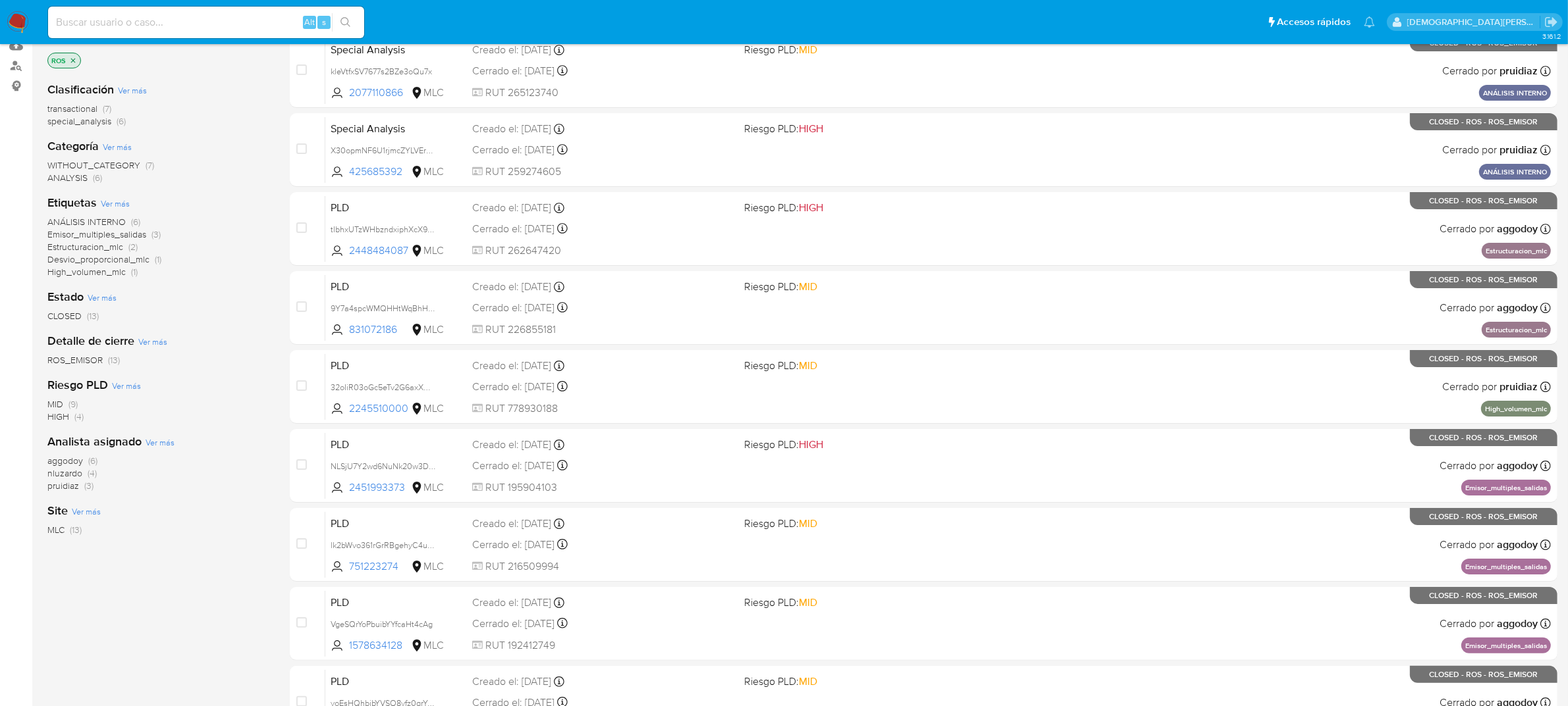
click at [67, 474] on span "nluzardo" at bounding box center [65, 473] width 35 height 13
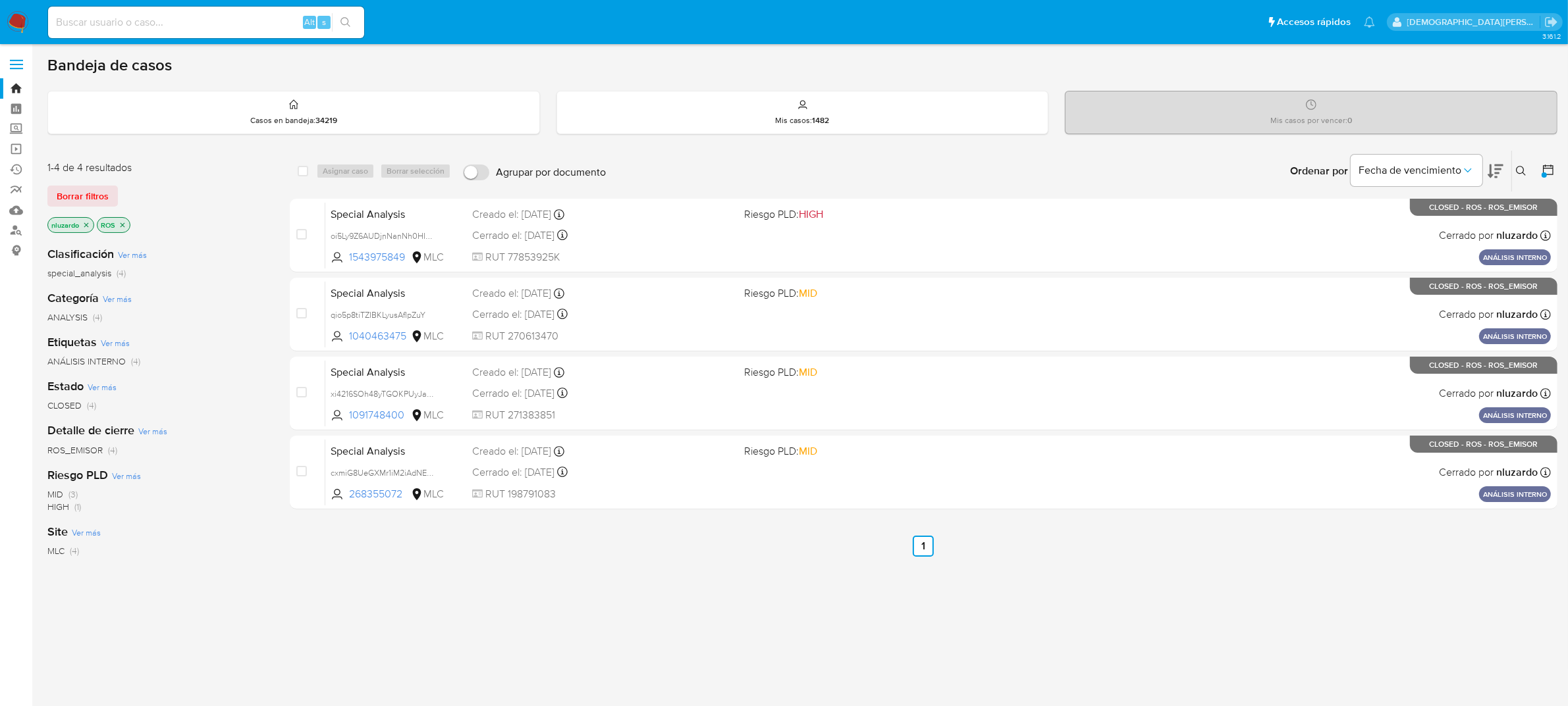
click at [87, 220] on p "nluzardo" at bounding box center [71, 225] width 46 height 14
click at [86, 224] on icon "close-filter" at bounding box center [86, 225] width 7 height 7
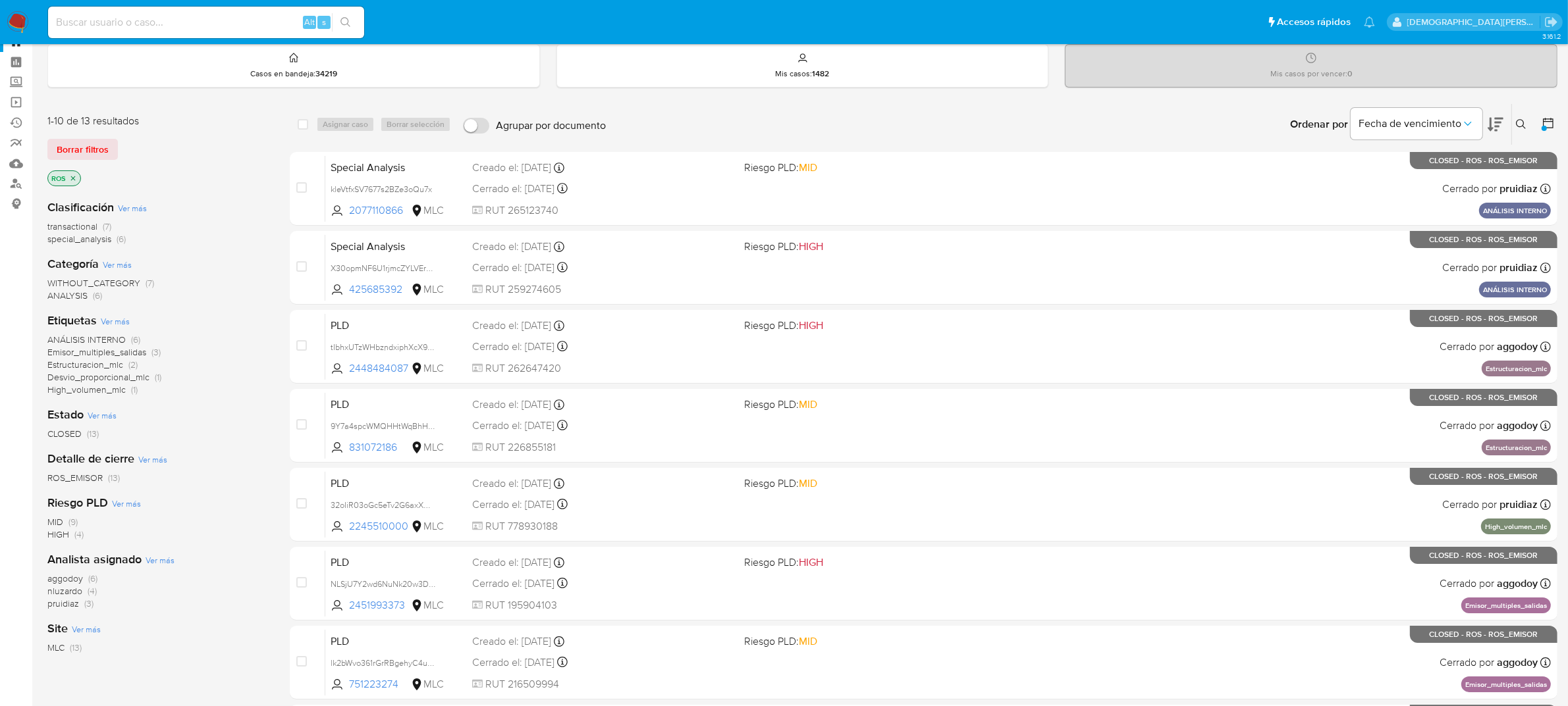
scroll to position [82, 0]
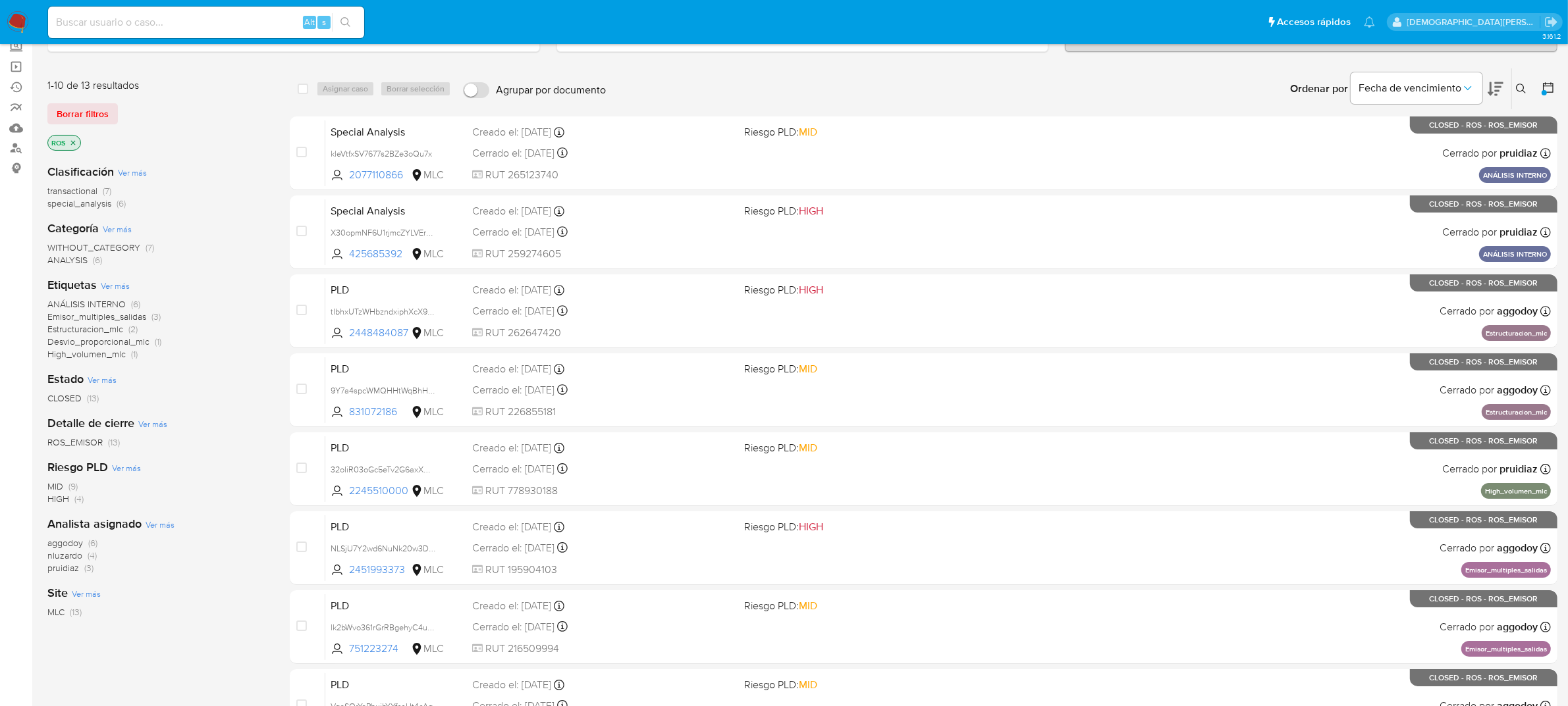
click at [60, 570] on span "pruidiaz" at bounding box center [63, 568] width 32 height 13
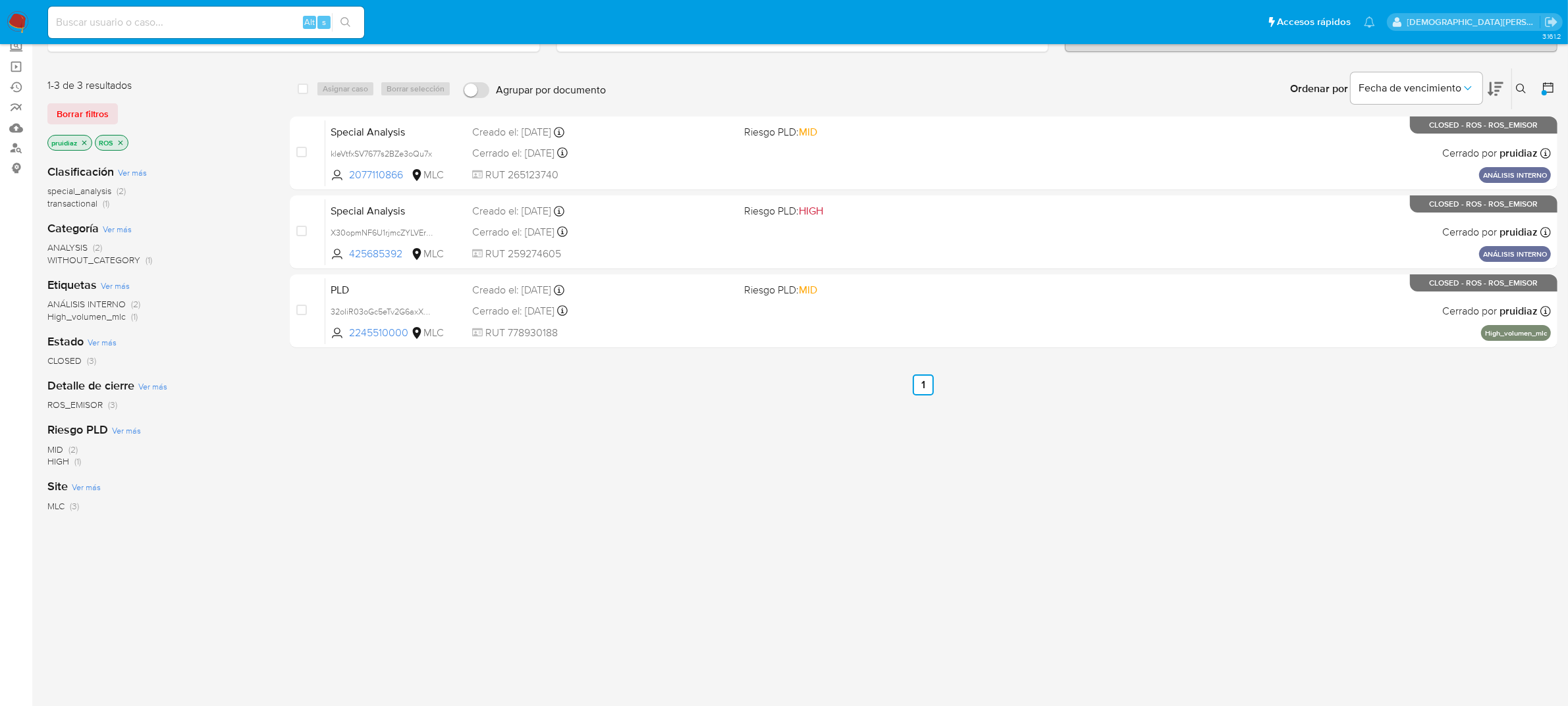
click at [119, 139] on icon "close-filter" at bounding box center [120, 142] width 7 height 7
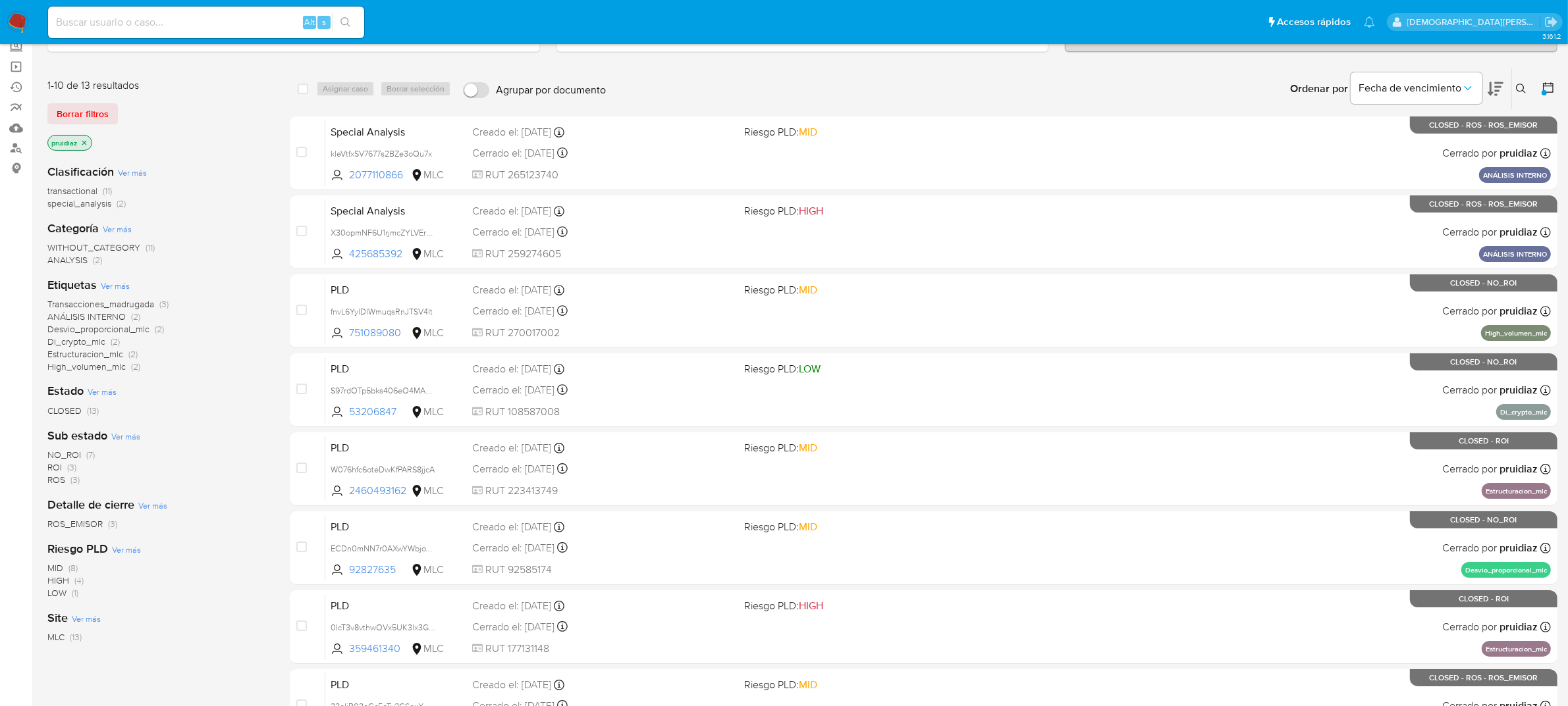
click at [84, 141] on icon "close-filter" at bounding box center [84, 142] width 7 height 7
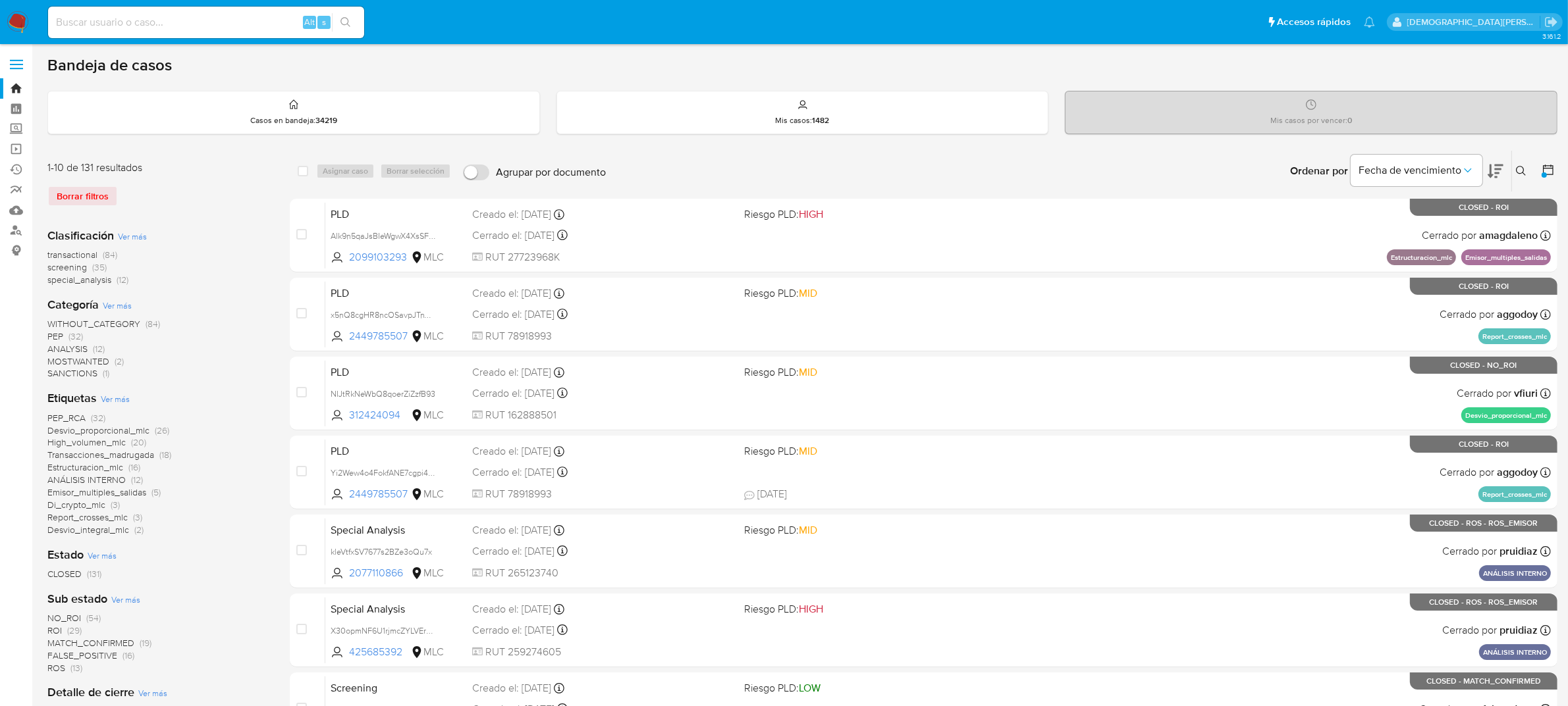
click at [1549, 165] on icon at bounding box center [1548, 170] width 11 height 11
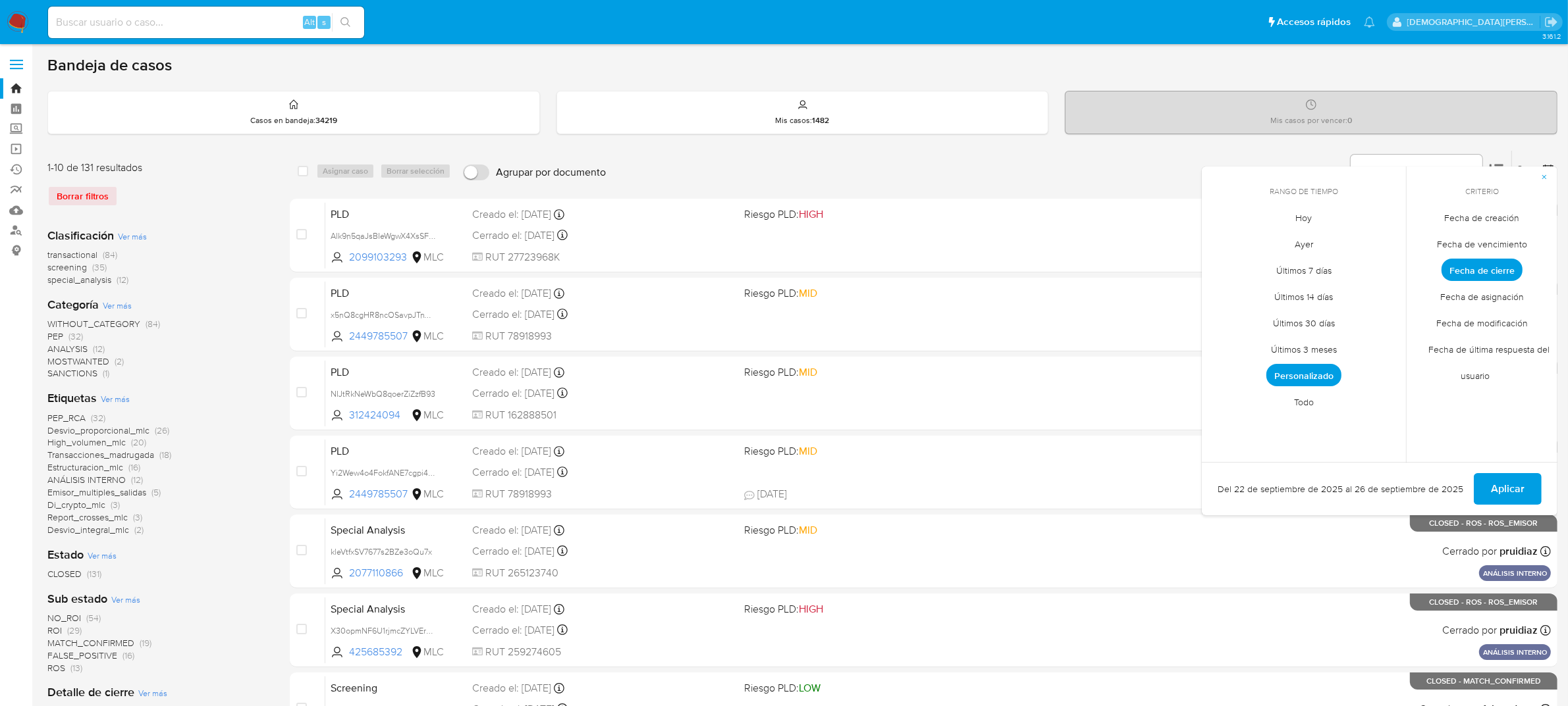
click at [1471, 217] on span "Fecha de creación" at bounding box center [1481, 218] width 102 height 27
click at [1322, 376] on span "Personalizado" at bounding box center [1303, 375] width 75 height 22
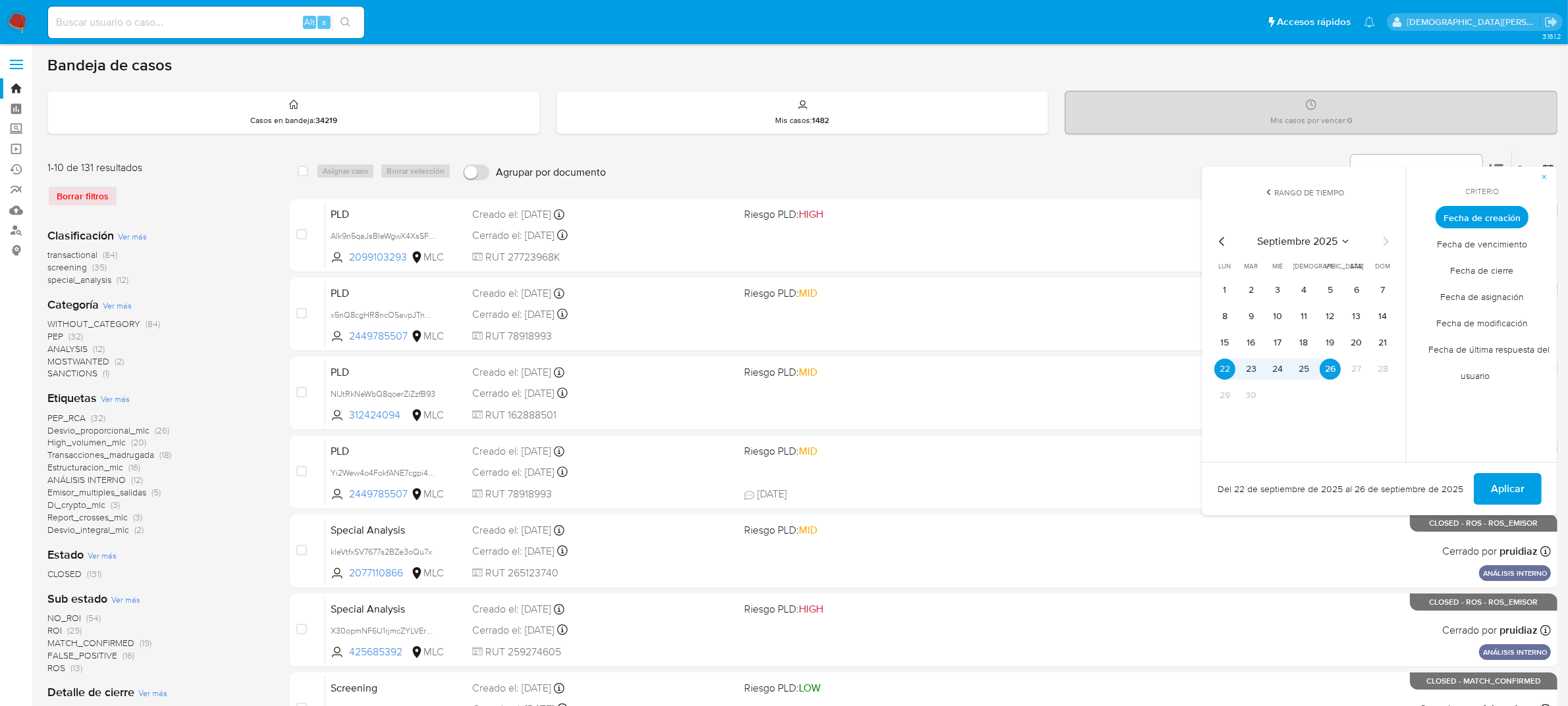
click at [1221, 238] on icon "Mes anterior" at bounding box center [1222, 241] width 16 height 16
click at [1355, 316] on button "12" at bounding box center [1356, 316] width 21 height 21
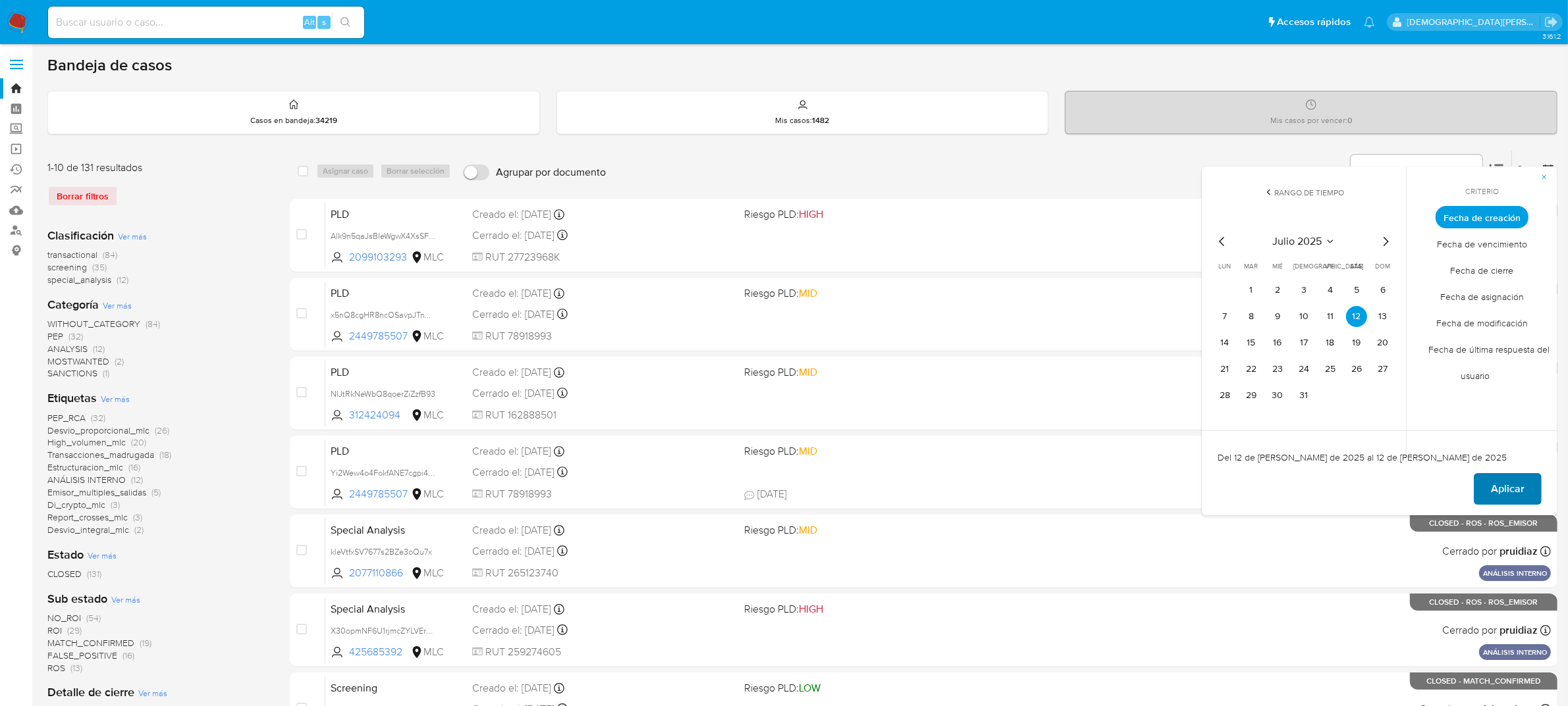
click at [1515, 485] on span "Aplicar" at bounding box center [1507, 489] width 33 height 29
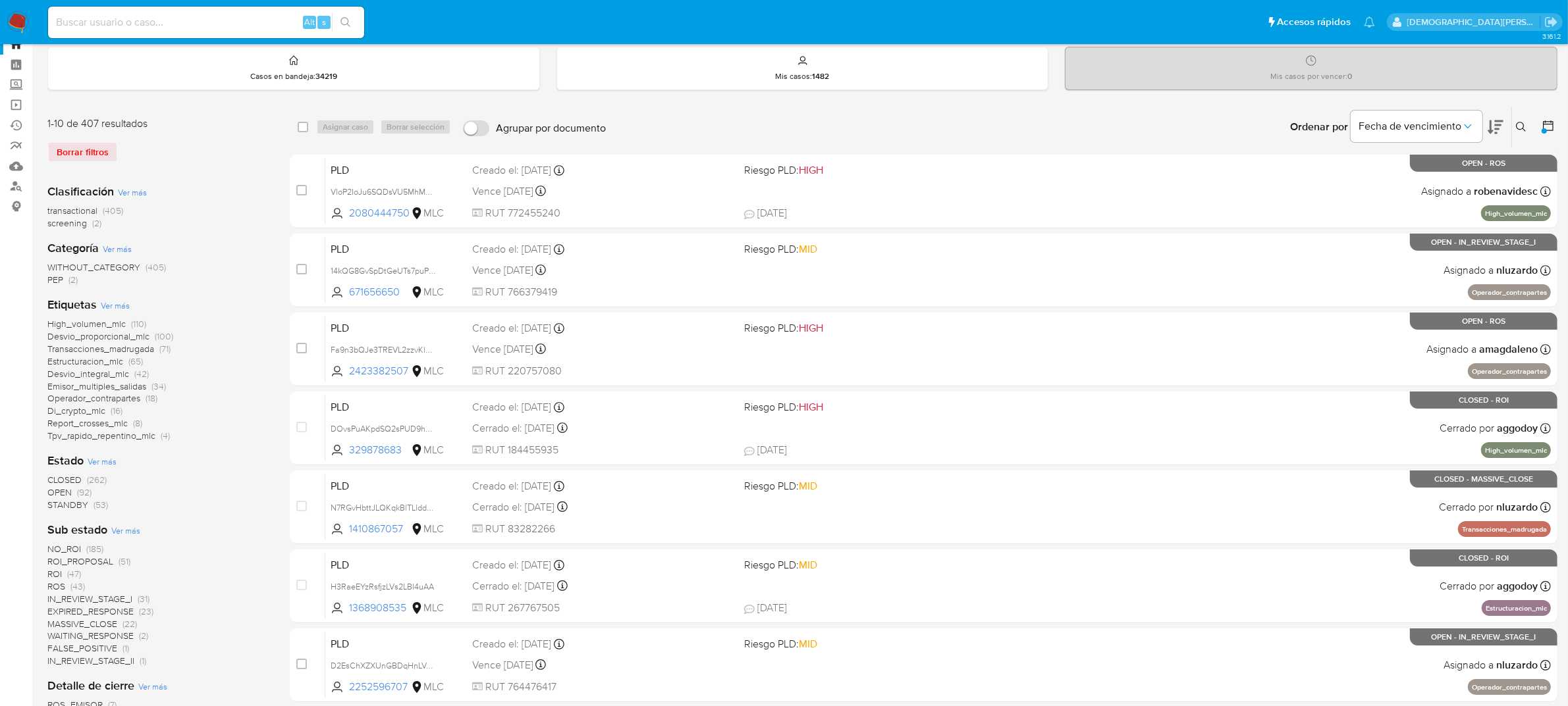
scroll to position [82, 0]
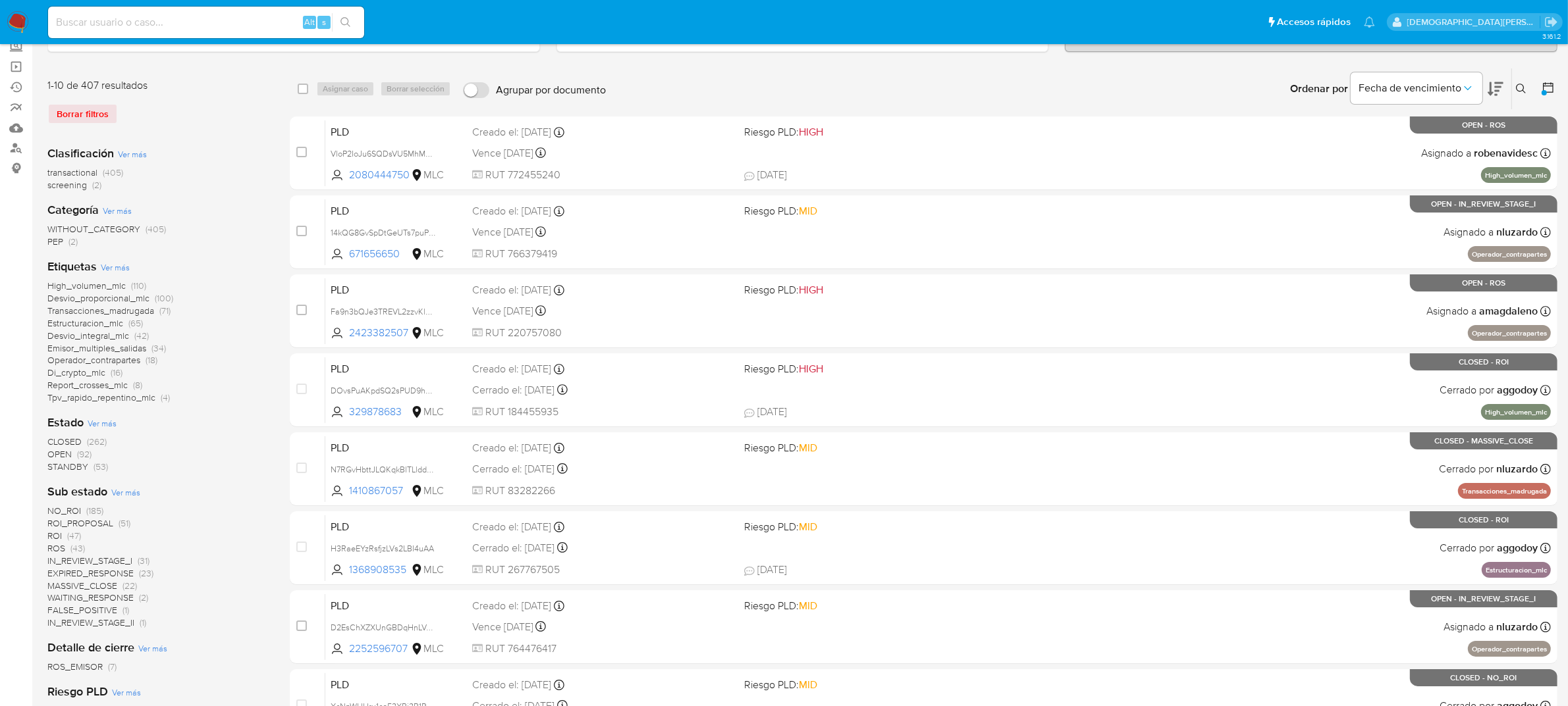
click at [1552, 81] on icon at bounding box center [1548, 87] width 13 height 13
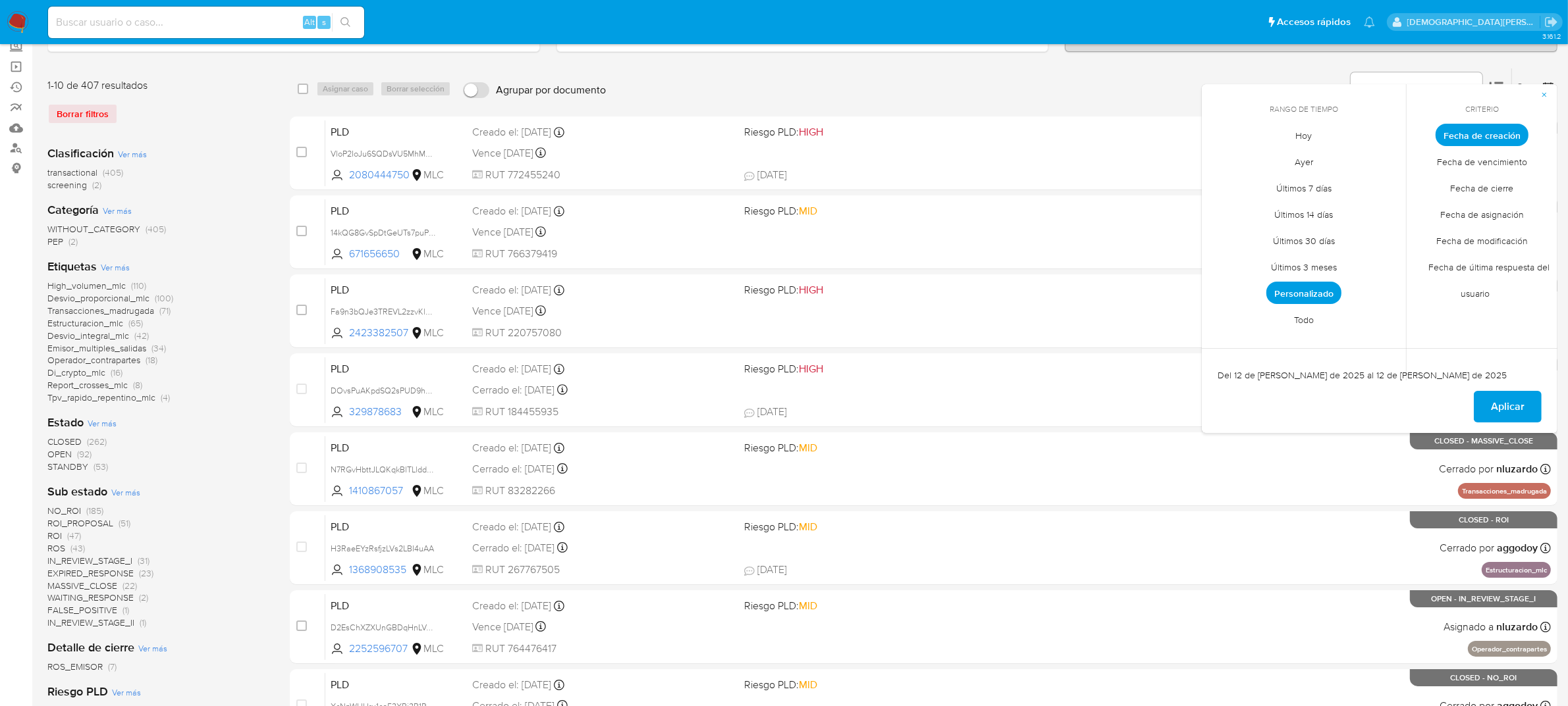
click at [1506, 137] on span "Fecha de creación" at bounding box center [1482, 135] width 93 height 22
click at [1315, 284] on span "Personalizado" at bounding box center [1303, 293] width 75 height 22
click at [1383, 156] on icon "Mes siguiente" at bounding box center [1385, 159] width 16 height 16
click at [1219, 205] on button "1" at bounding box center [1224, 207] width 21 height 21
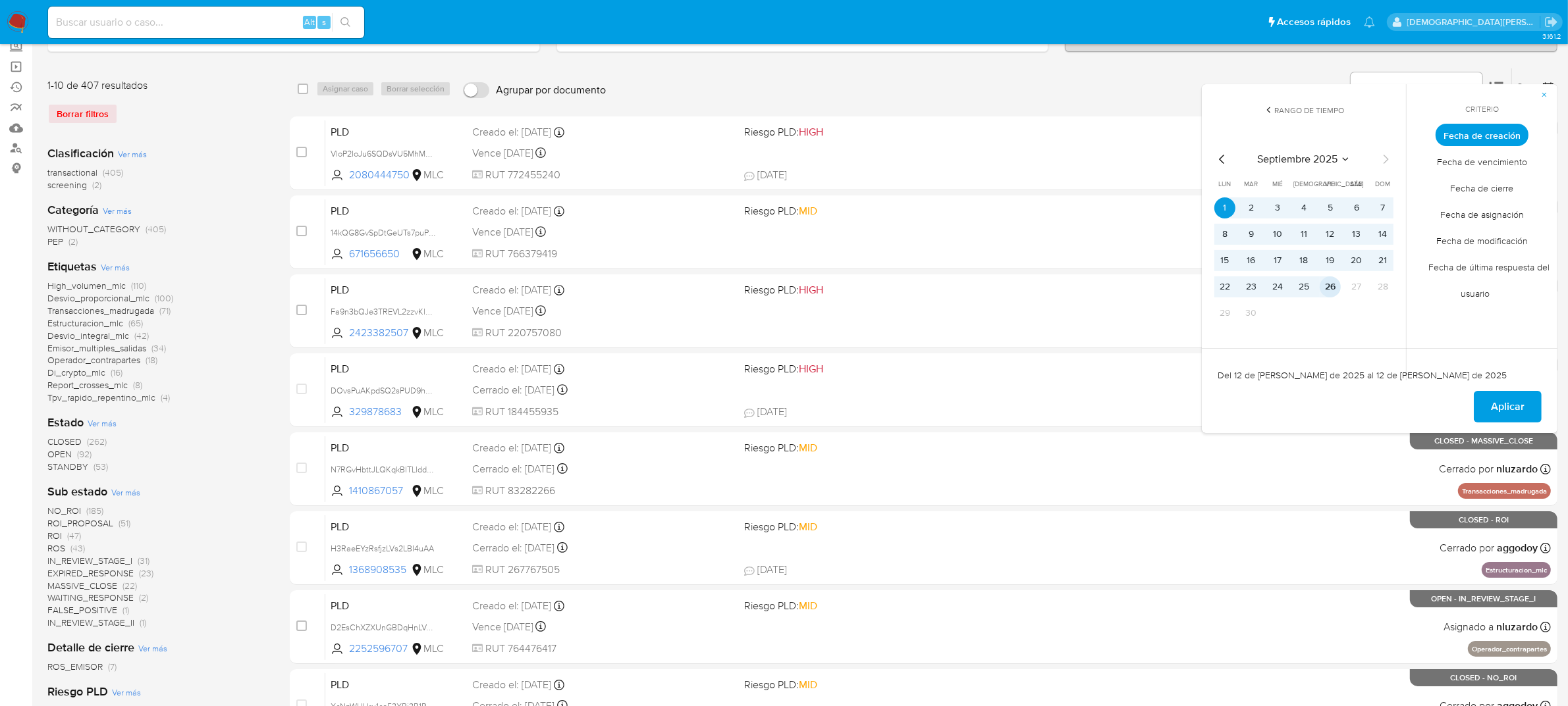
click at [1328, 287] on button "26" at bounding box center [1329, 286] width 21 height 21
click at [1516, 403] on span "Aplicar" at bounding box center [1507, 407] width 33 height 29
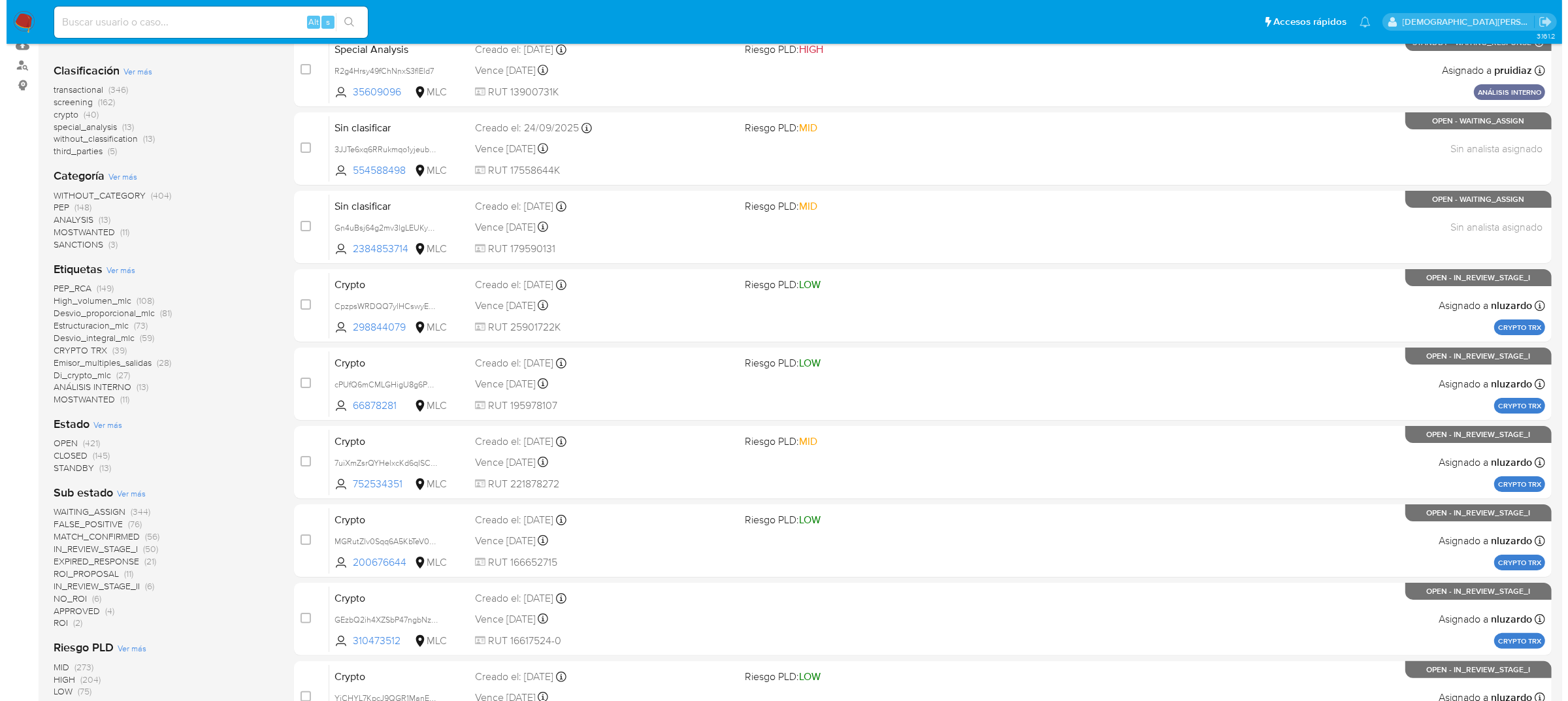
scroll to position [245, 0]
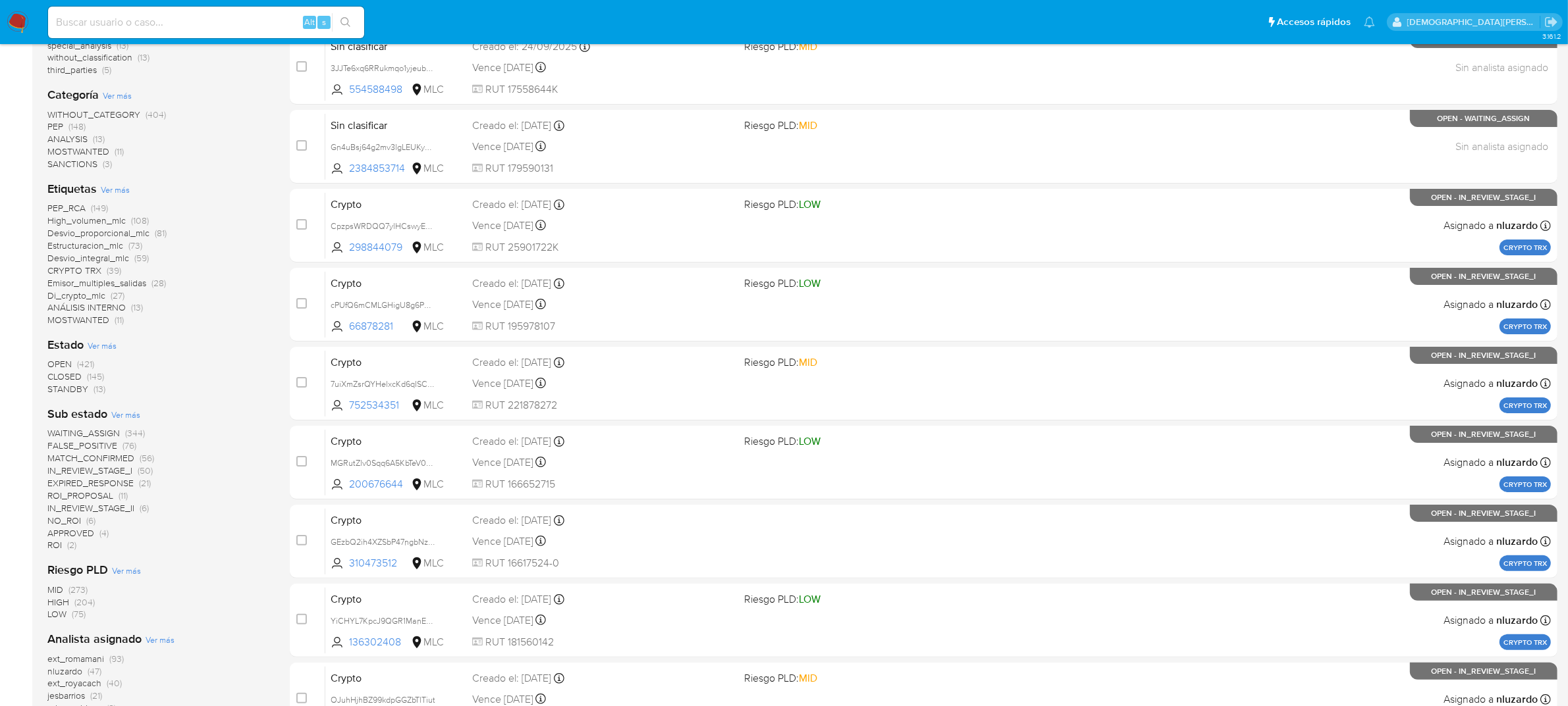
click at [131, 416] on span "Ver más" at bounding box center [126, 415] width 29 height 12
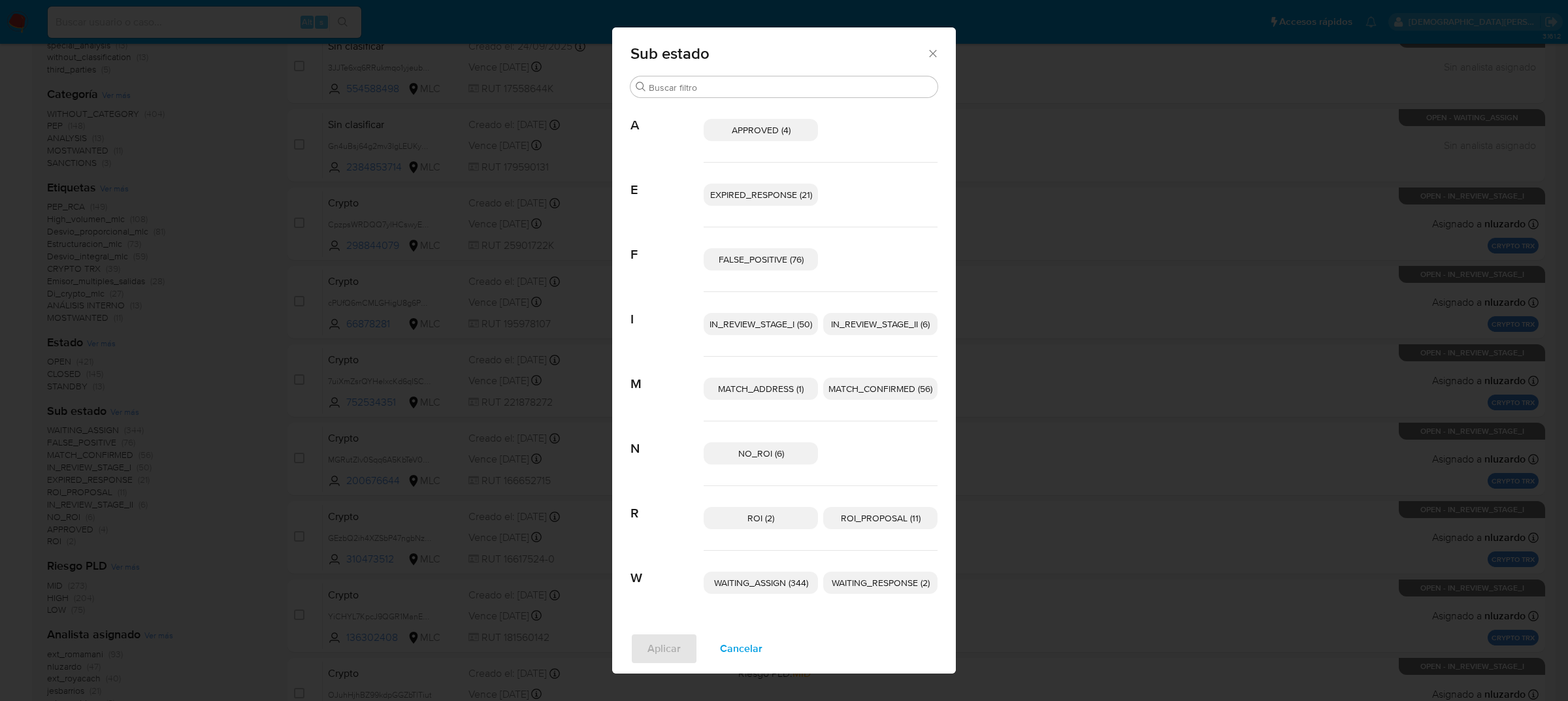
drag, startPoint x: 726, startPoint y: 651, endPoint x: 650, endPoint y: 635, distance: 77.7
click at [727, 651] on span "Cancelar" at bounding box center [740, 649] width 42 height 29
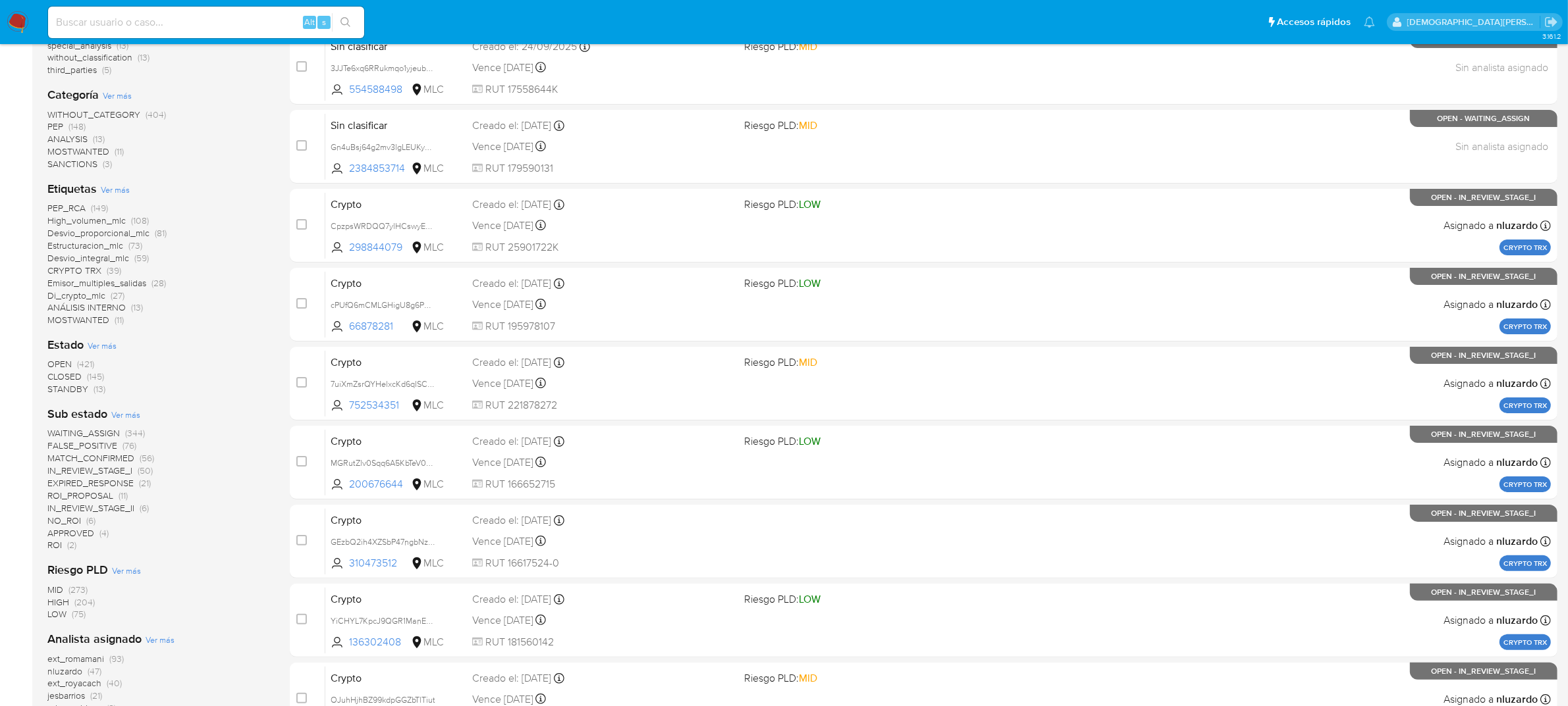
click at [116, 189] on span "Ver más" at bounding box center [115, 190] width 29 height 12
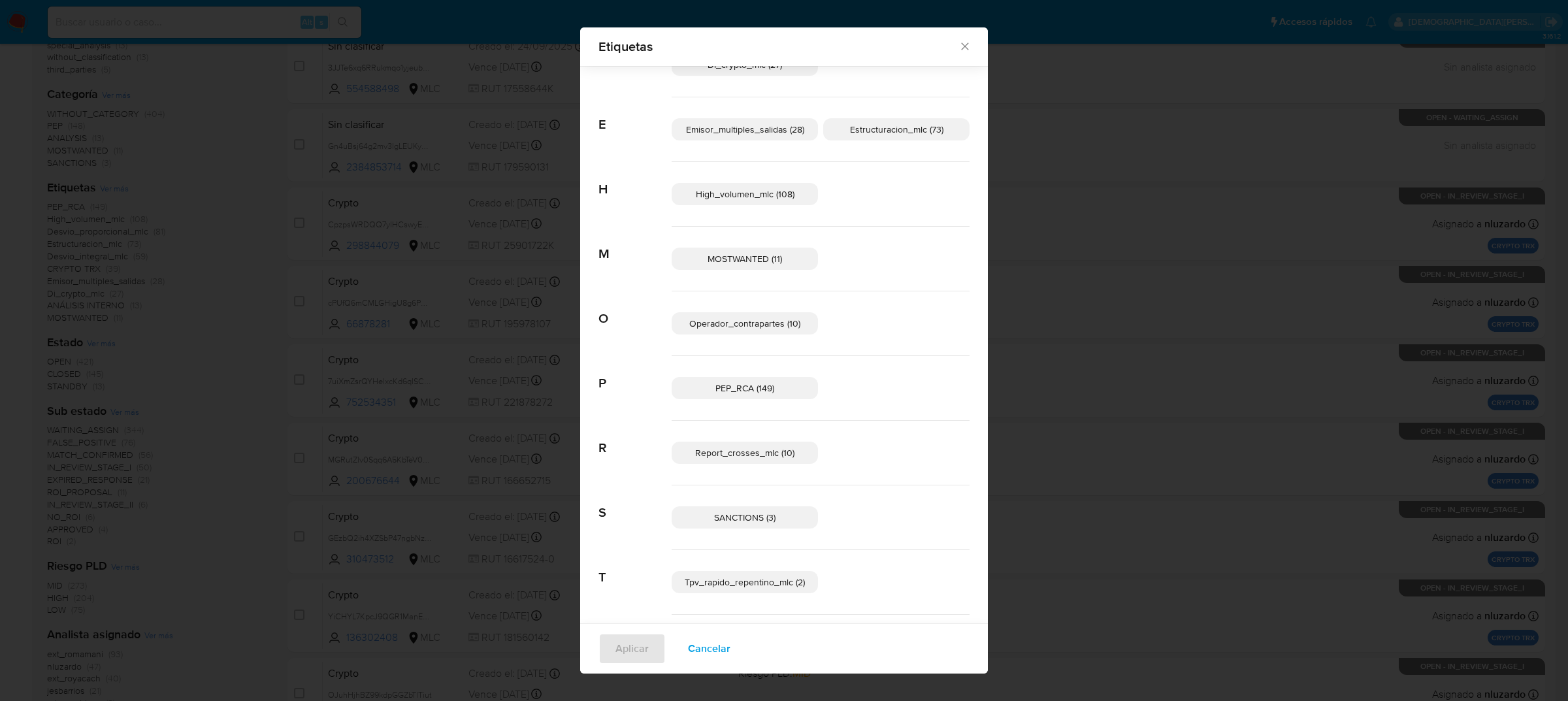
scroll to position [278, 0]
click at [726, 580] on span "VINCULADO ROS (6)" at bounding box center [744, 581] width 83 height 13
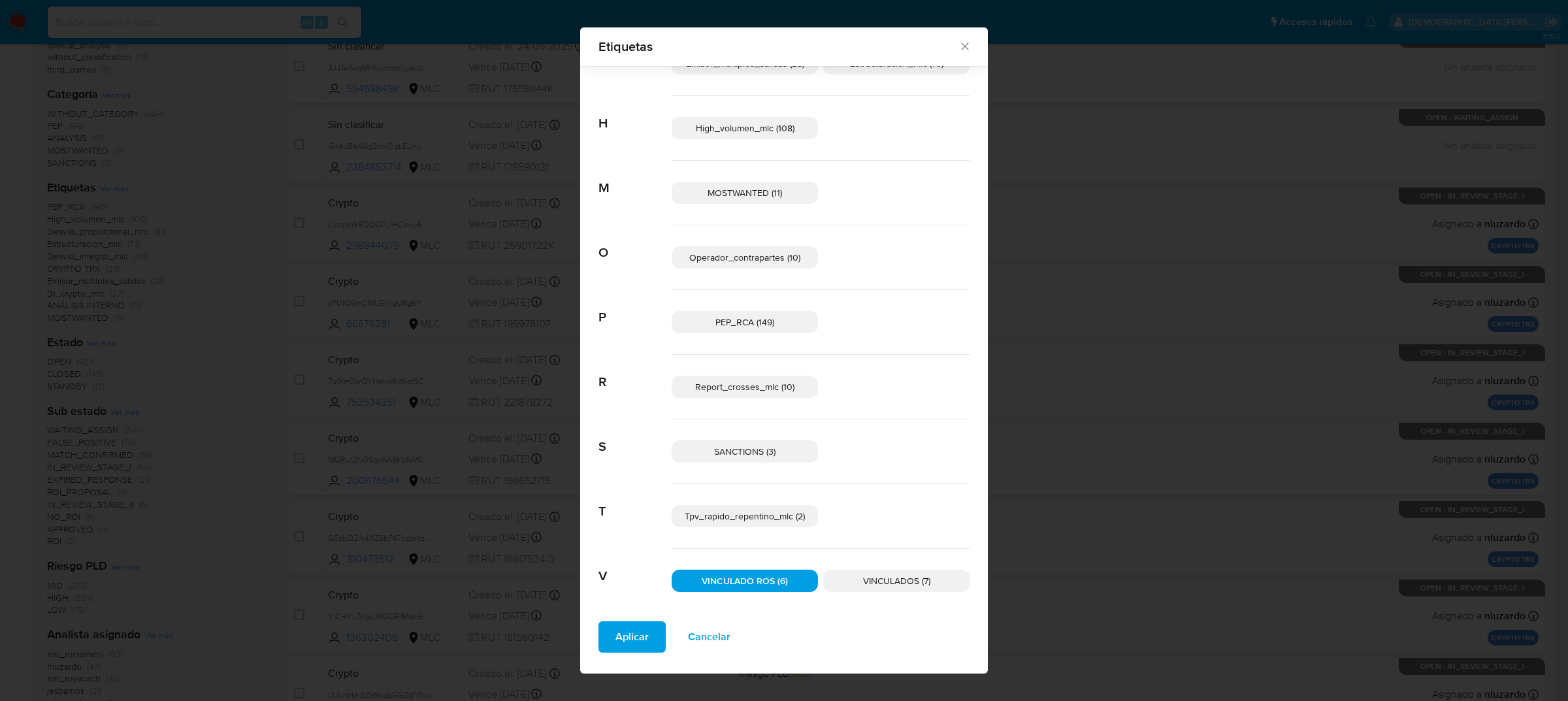
click at [886, 588] on span "VINCULADOS (7)" at bounding box center [897, 581] width 68 height 13
click at [627, 641] on span "Aplicar" at bounding box center [632, 637] width 33 height 29
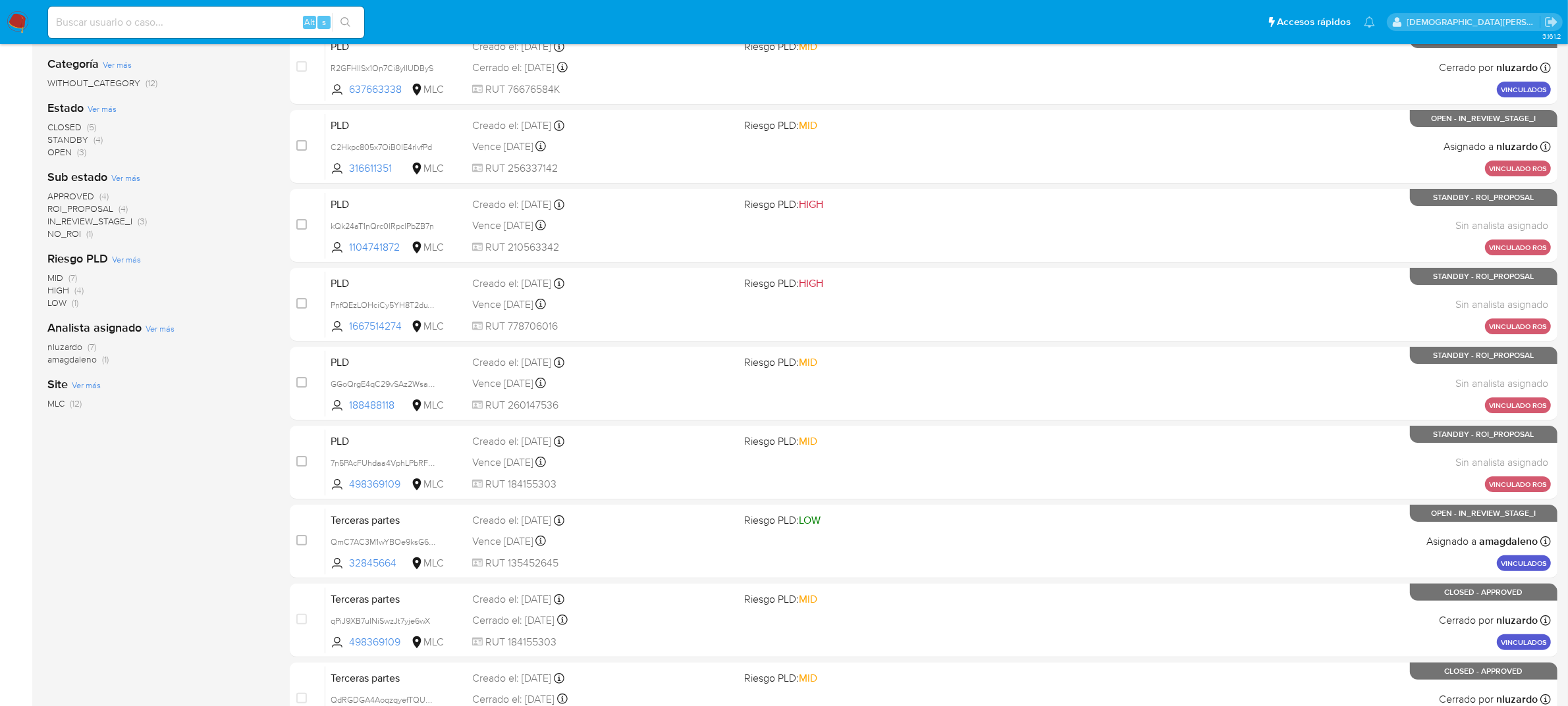
scroll to position [82, 0]
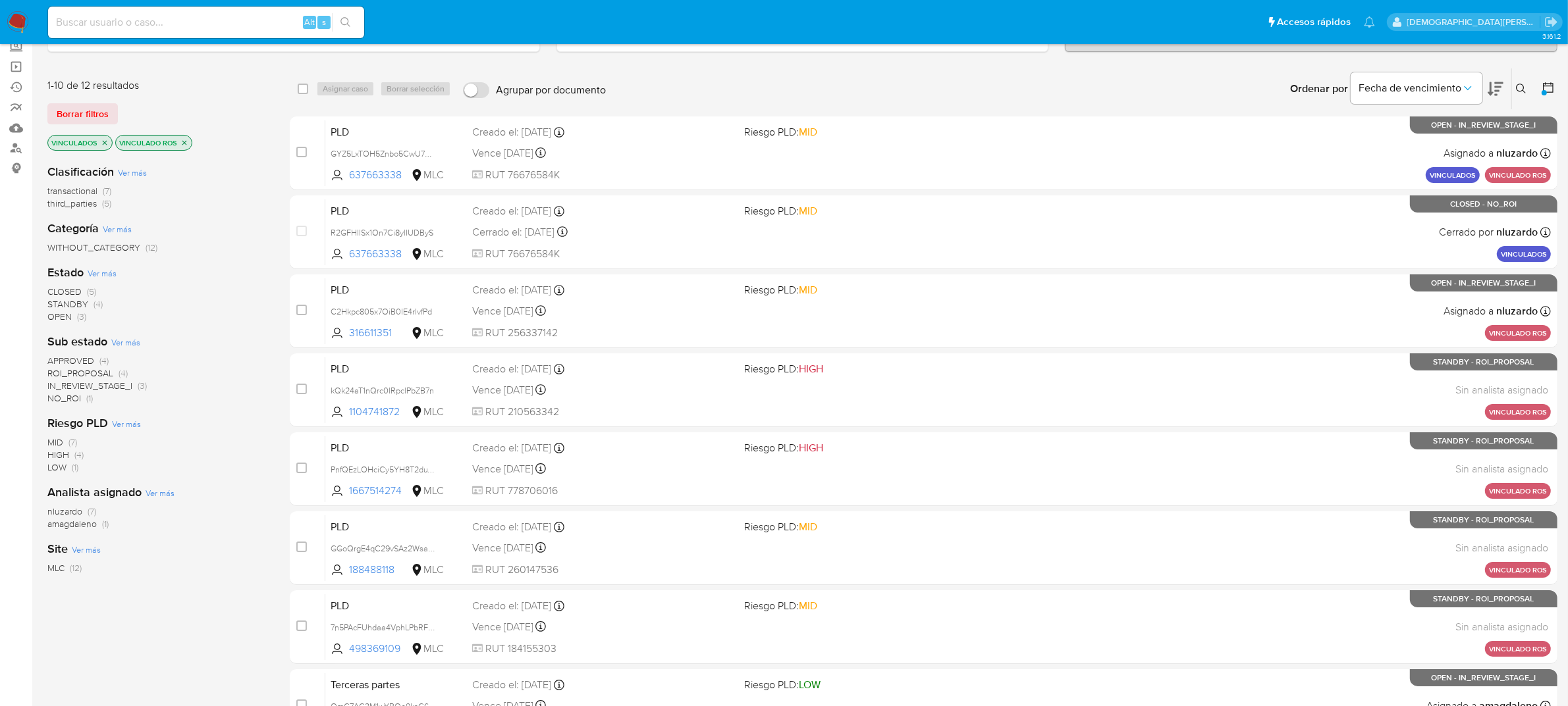
click at [87, 359] on span "APPROVED" at bounding box center [71, 361] width 47 height 13
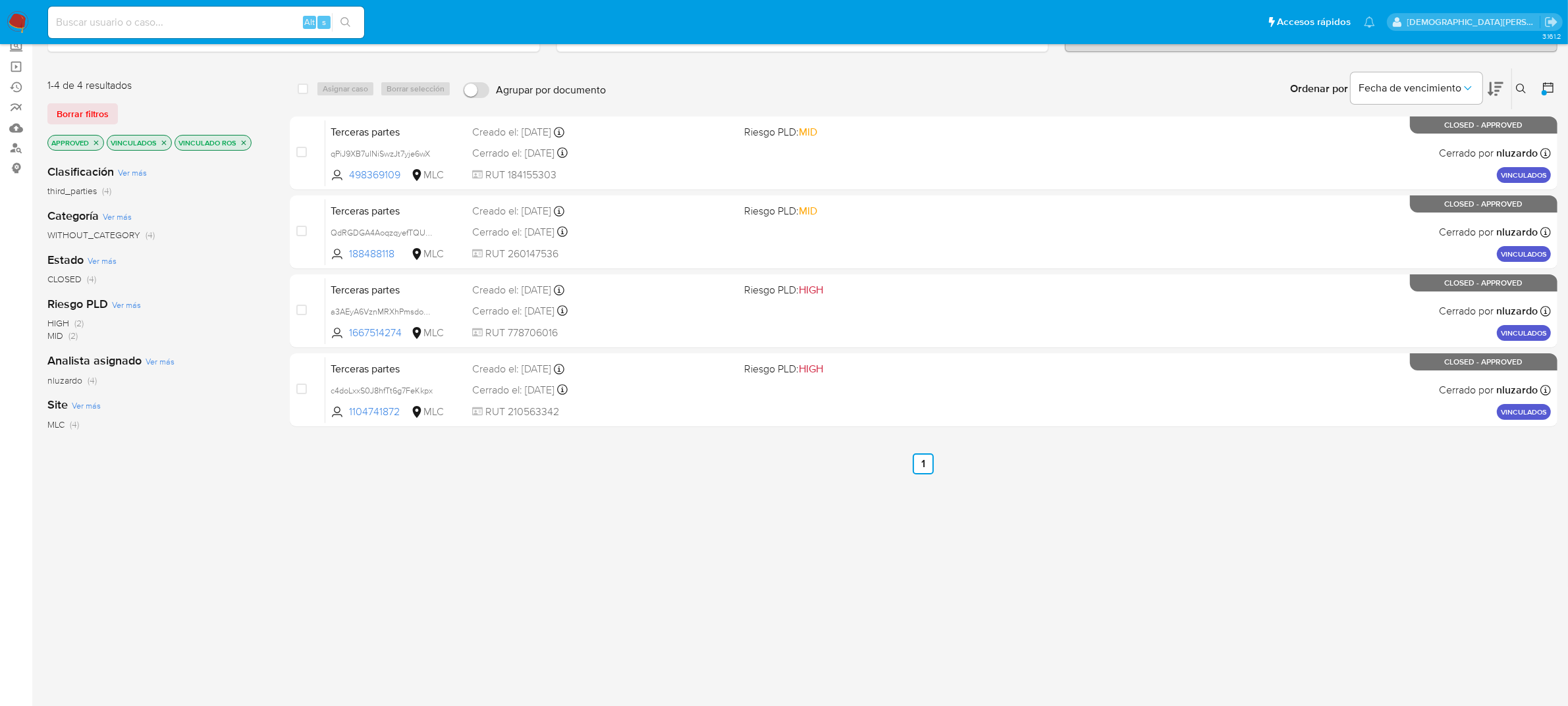
click at [163, 141] on icon "close-filter" at bounding box center [165, 143] width 5 height 5
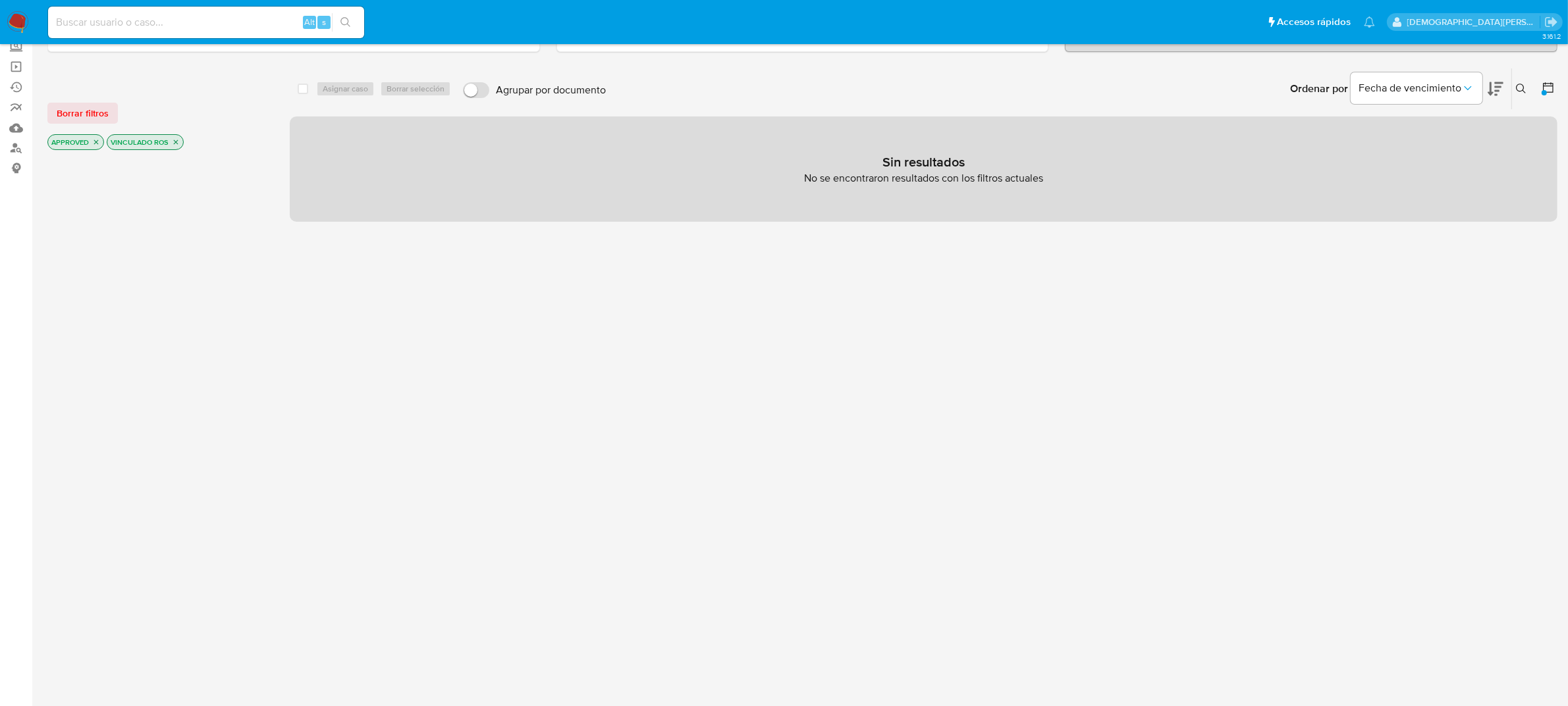
click at [89, 143] on p "APPROVED" at bounding box center [76, 141] width 55 height 14
click at [93, 141] on icon "close-filter" at bounding box center [96, 141] width 7 height 7
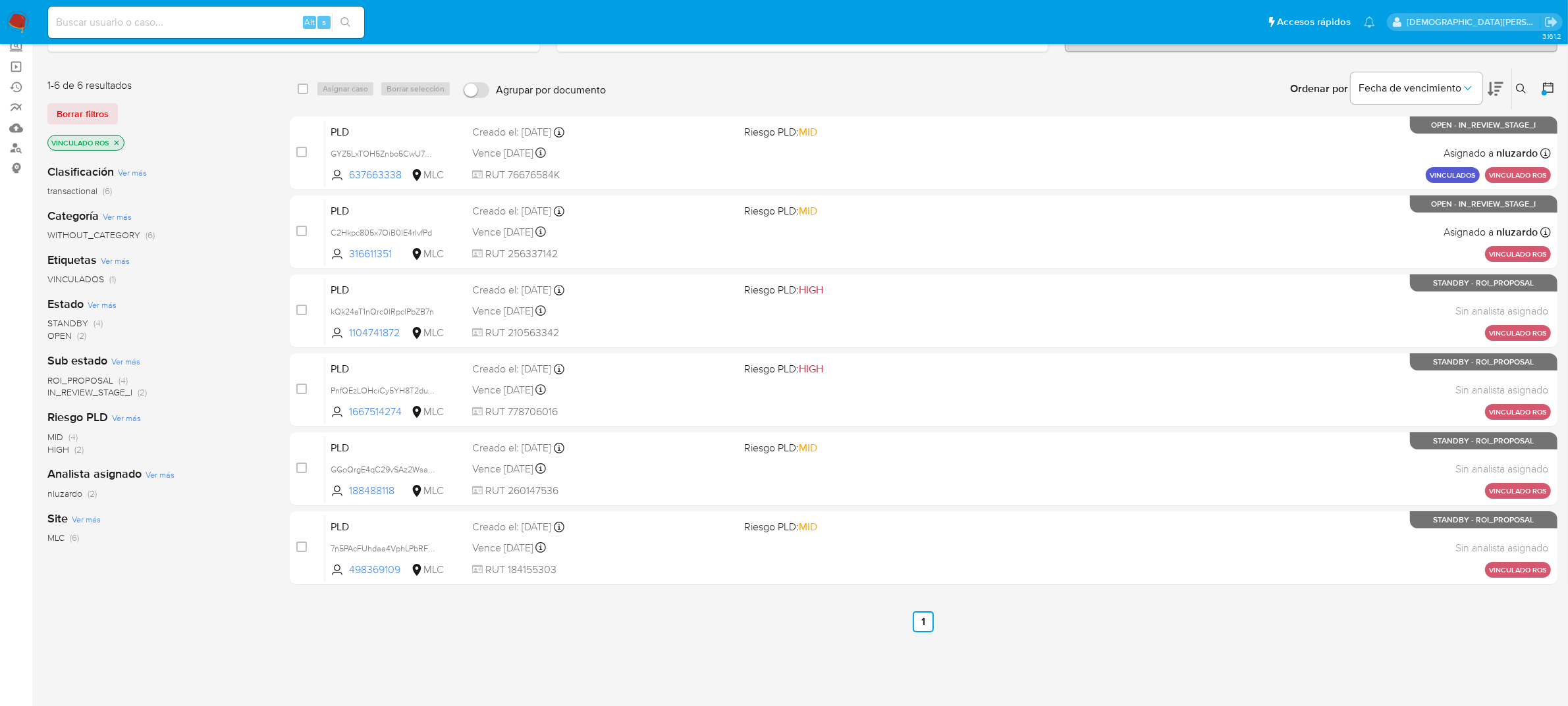
click at [118, 141] on icon "close-filter" at bounding box center [117, 143] width 5 height 5
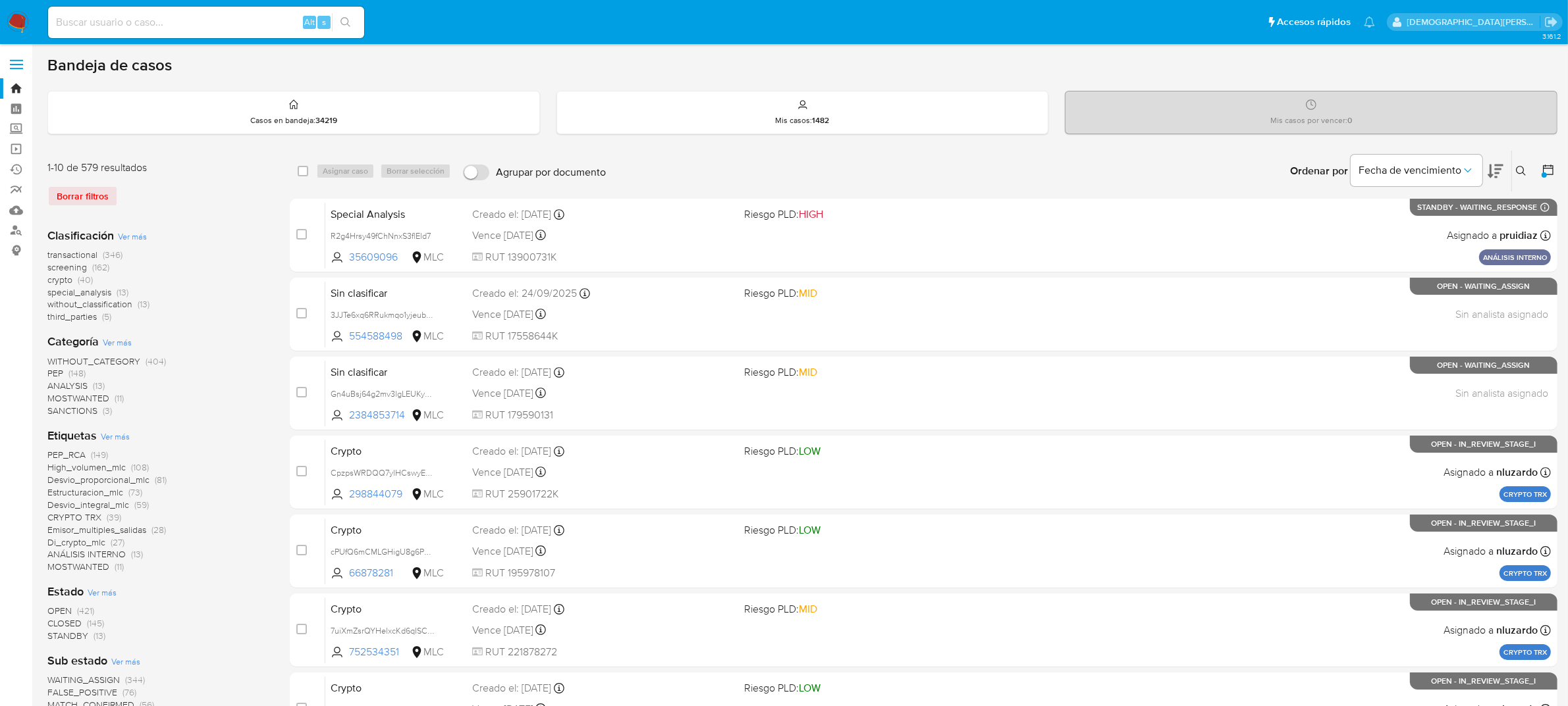
click at [1548, 168] on icon at bounding box center [1548, 170] width 11 height 11
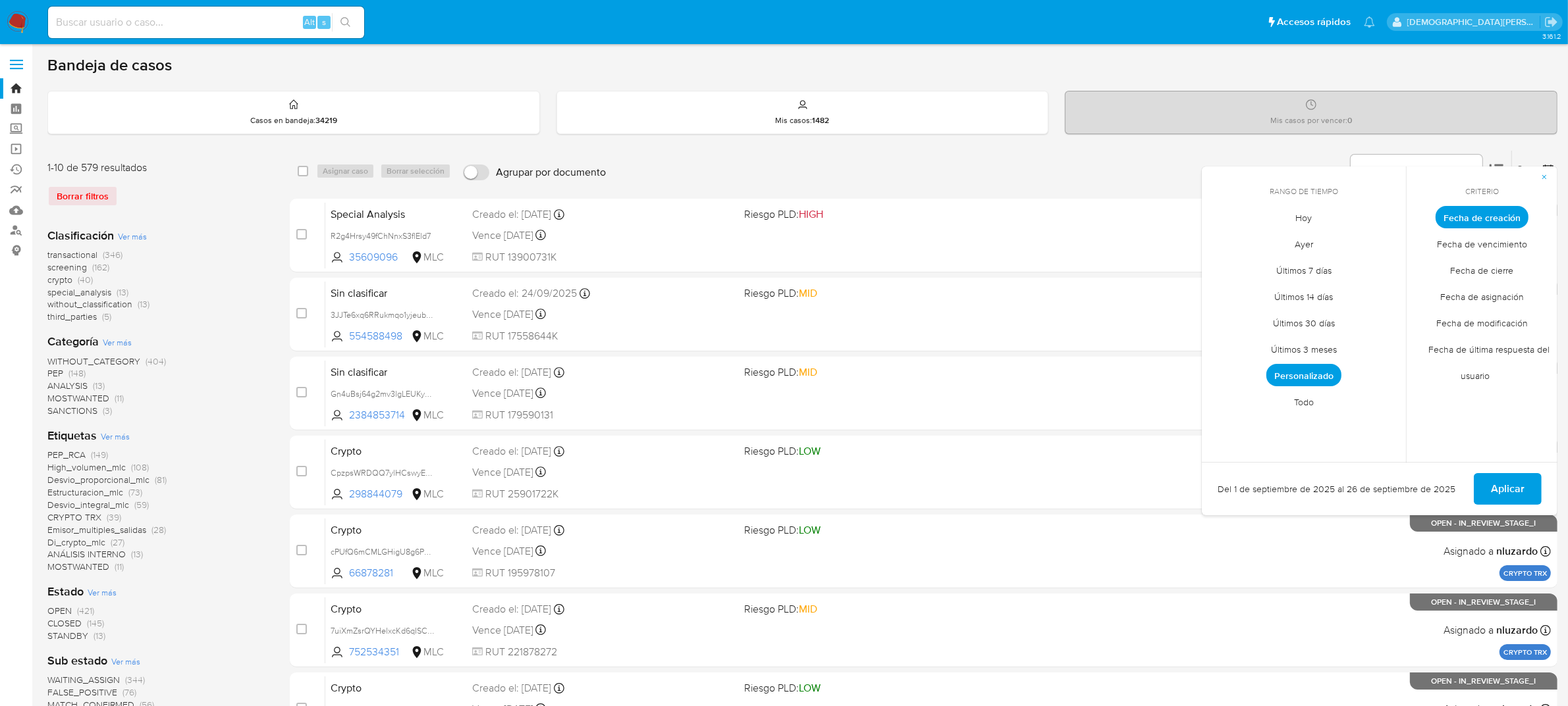
click at [1321, 373] on span "Personalizado" at bounding box center [1303, 375] width 75 height 22
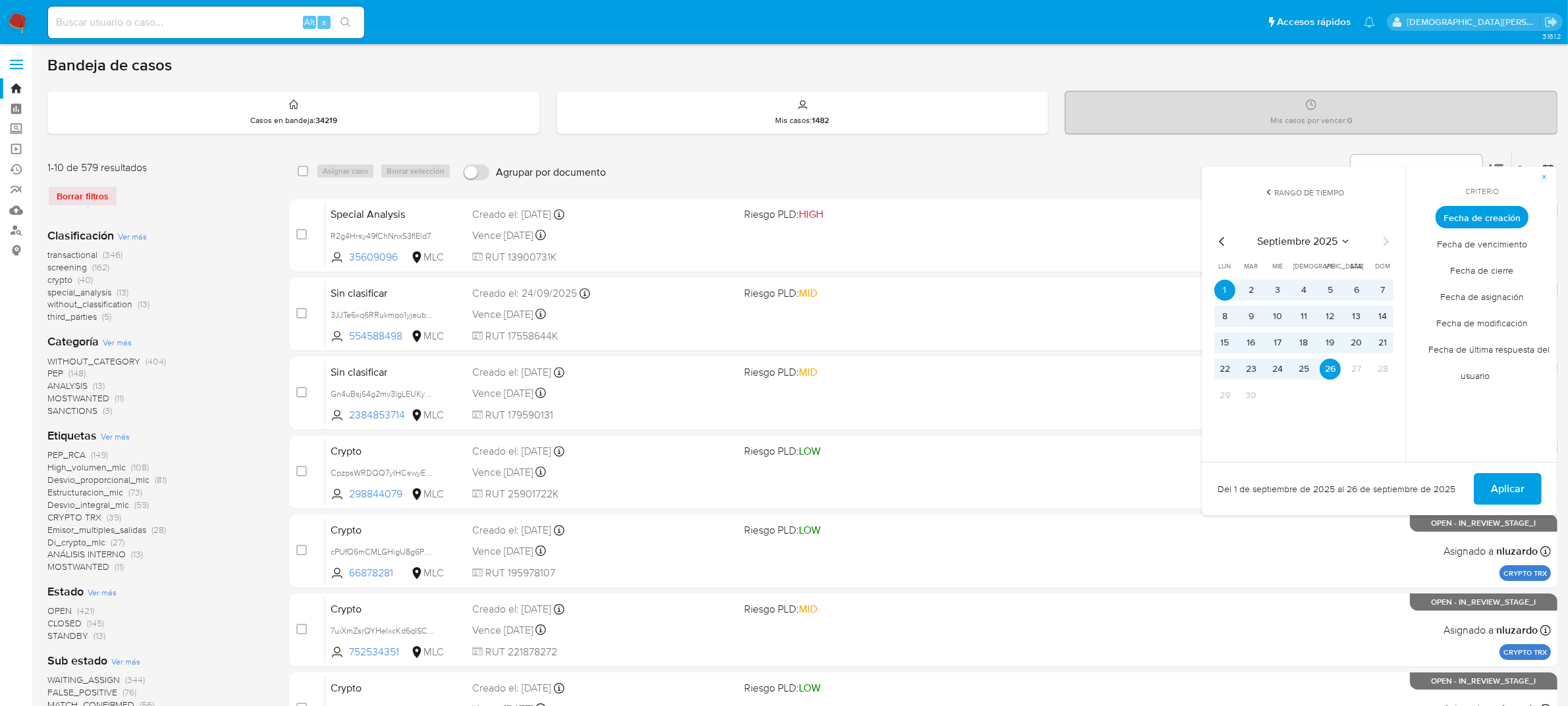
click at [1220, 238] on icon "Mes anterior" at bounding box center [1222, 241] width 16 height 16
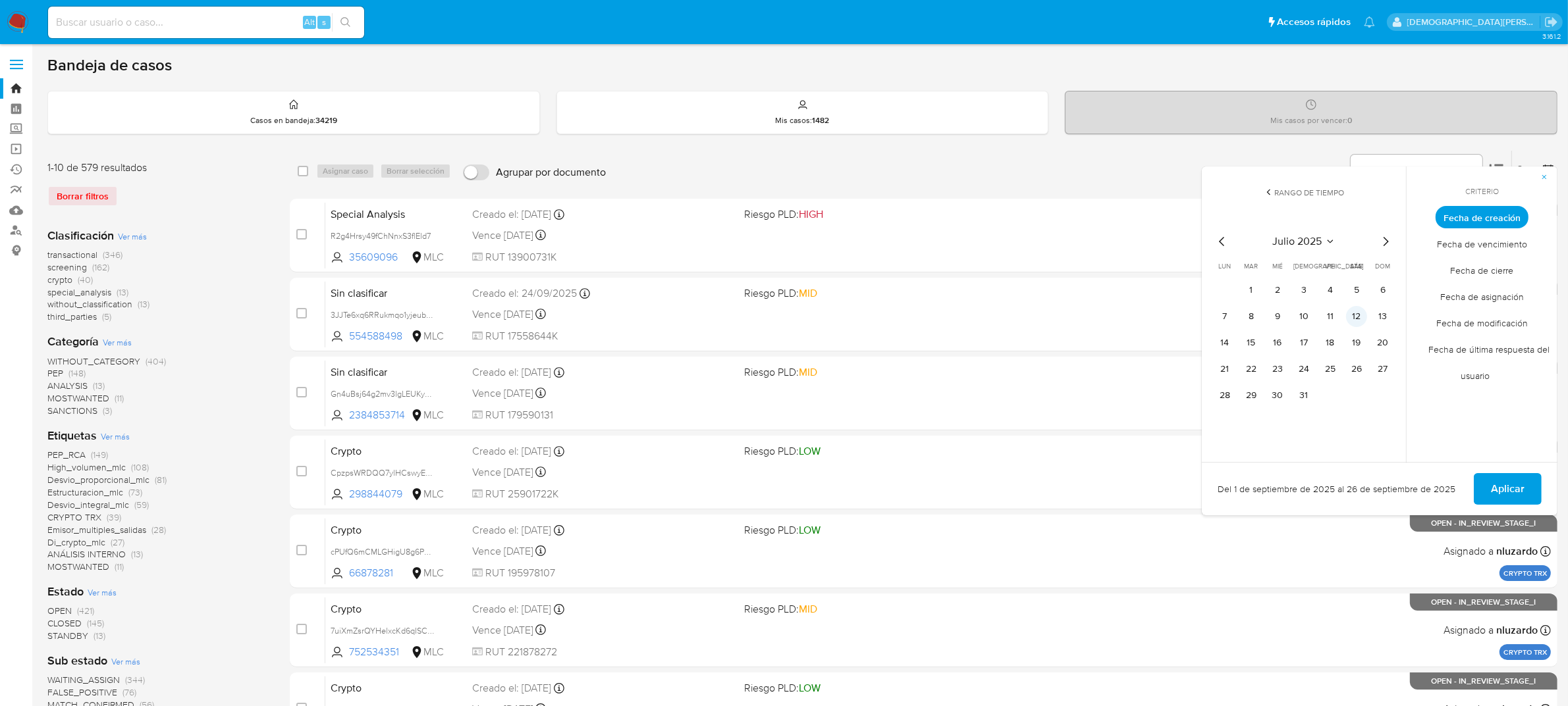
click at [1357, 321] on button "12" at bounding box center [1356, 316] width 21 height 21
click at [1499, 485] on span "Aplicar" at bounding box center [1507, 489] width 33 height 29
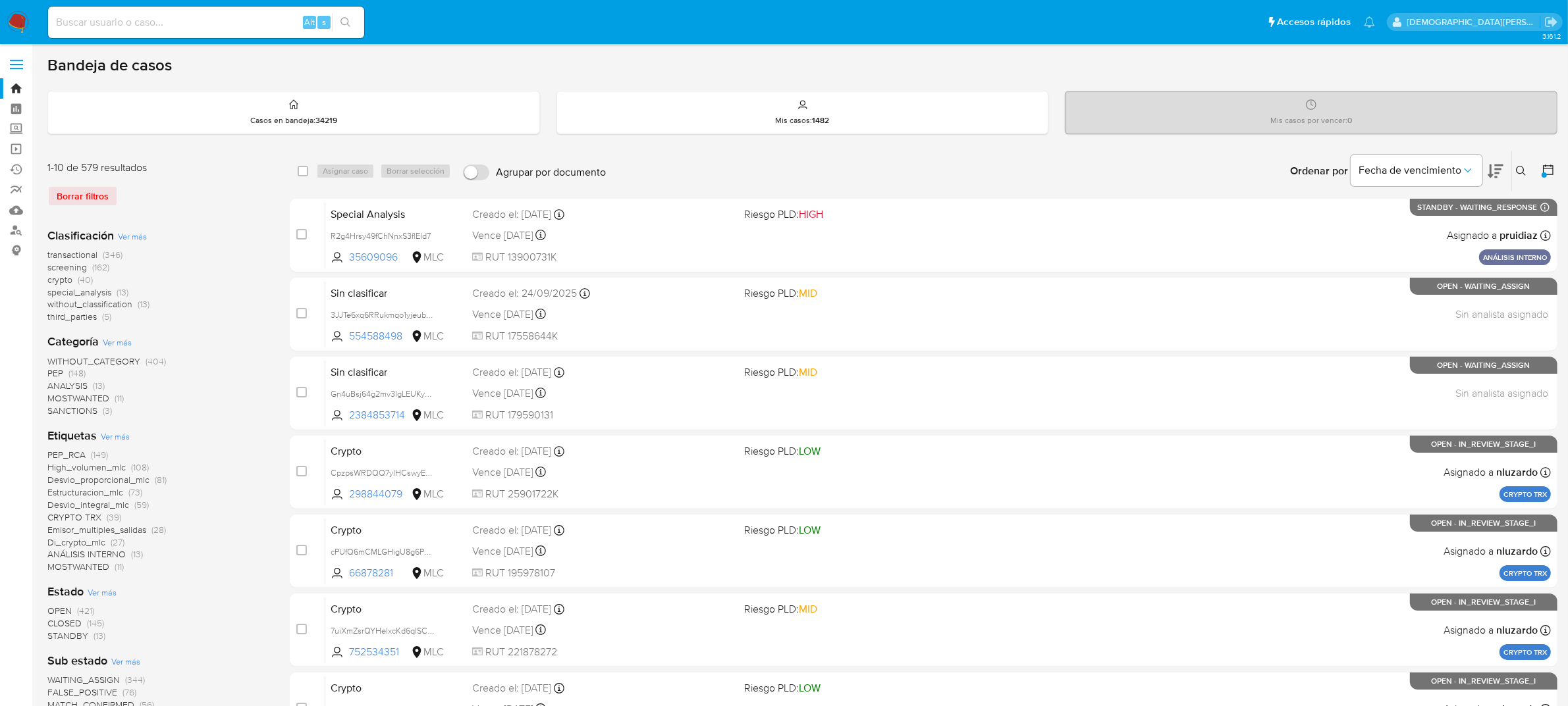
click at [1551, 169] on icon at bounding box center [1548, 170] width 13 height 13
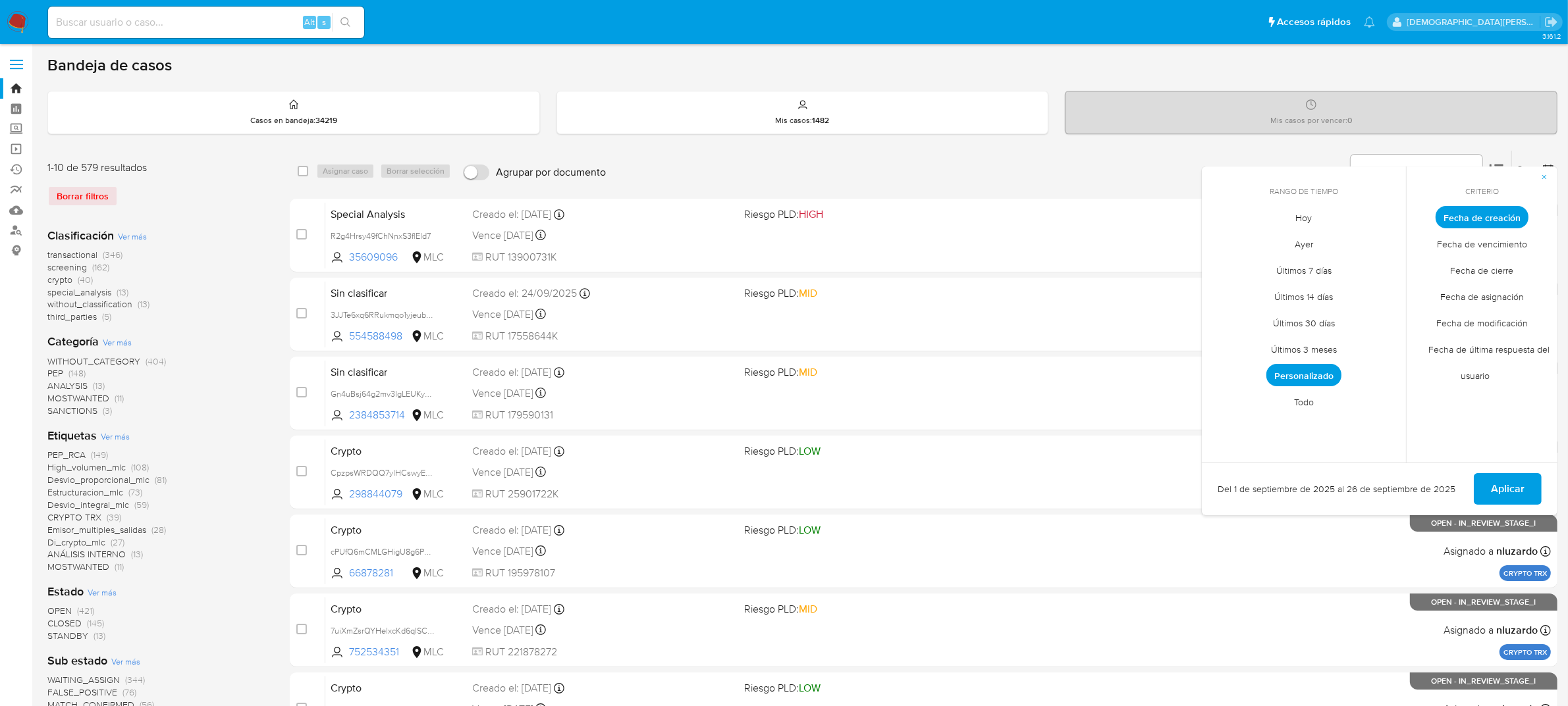
click at [1323, 381] on span "Personalizado" at bounding box center [1303, 375] width 75 height 22
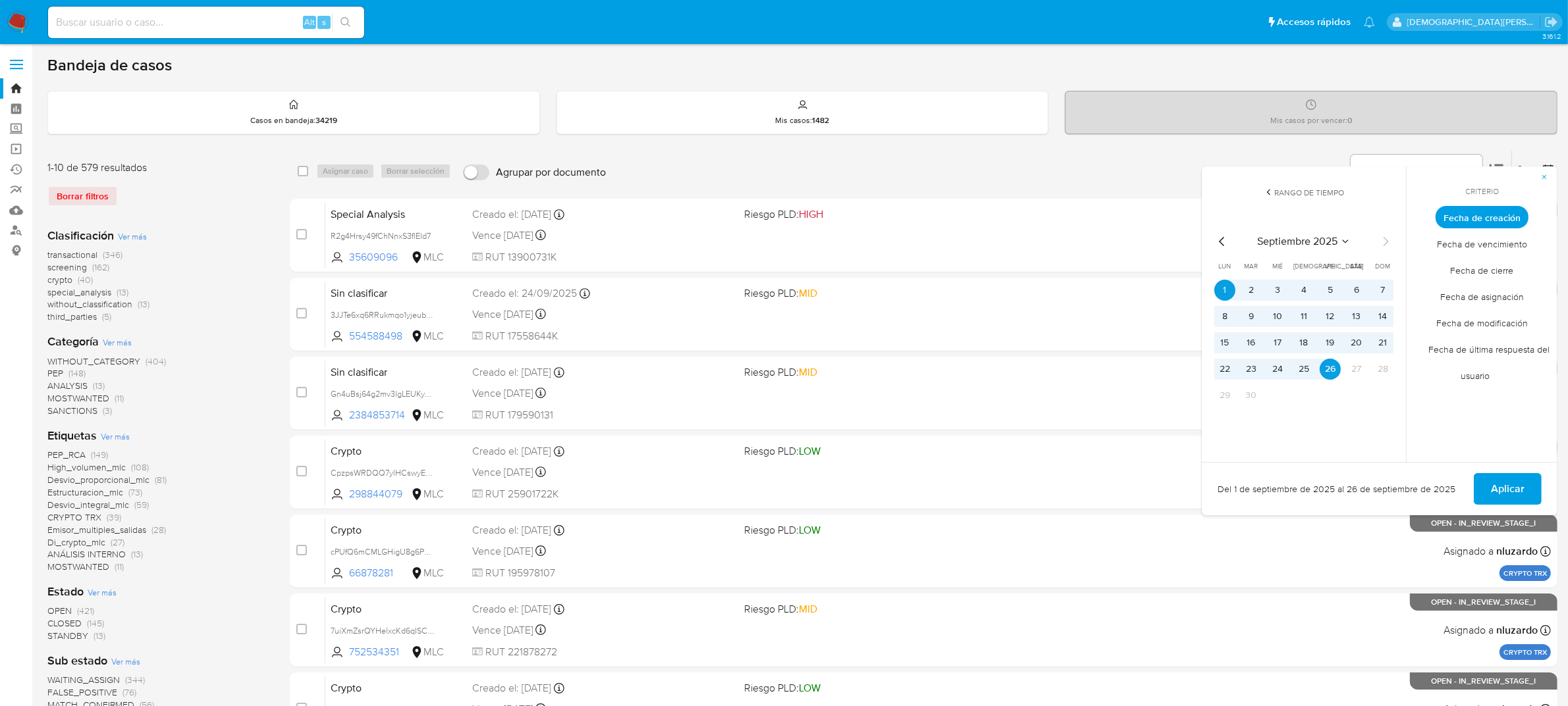
click at [1217, 237] on icon "Mes anterior" at bounding box center [1222, 241] width 16 height 16
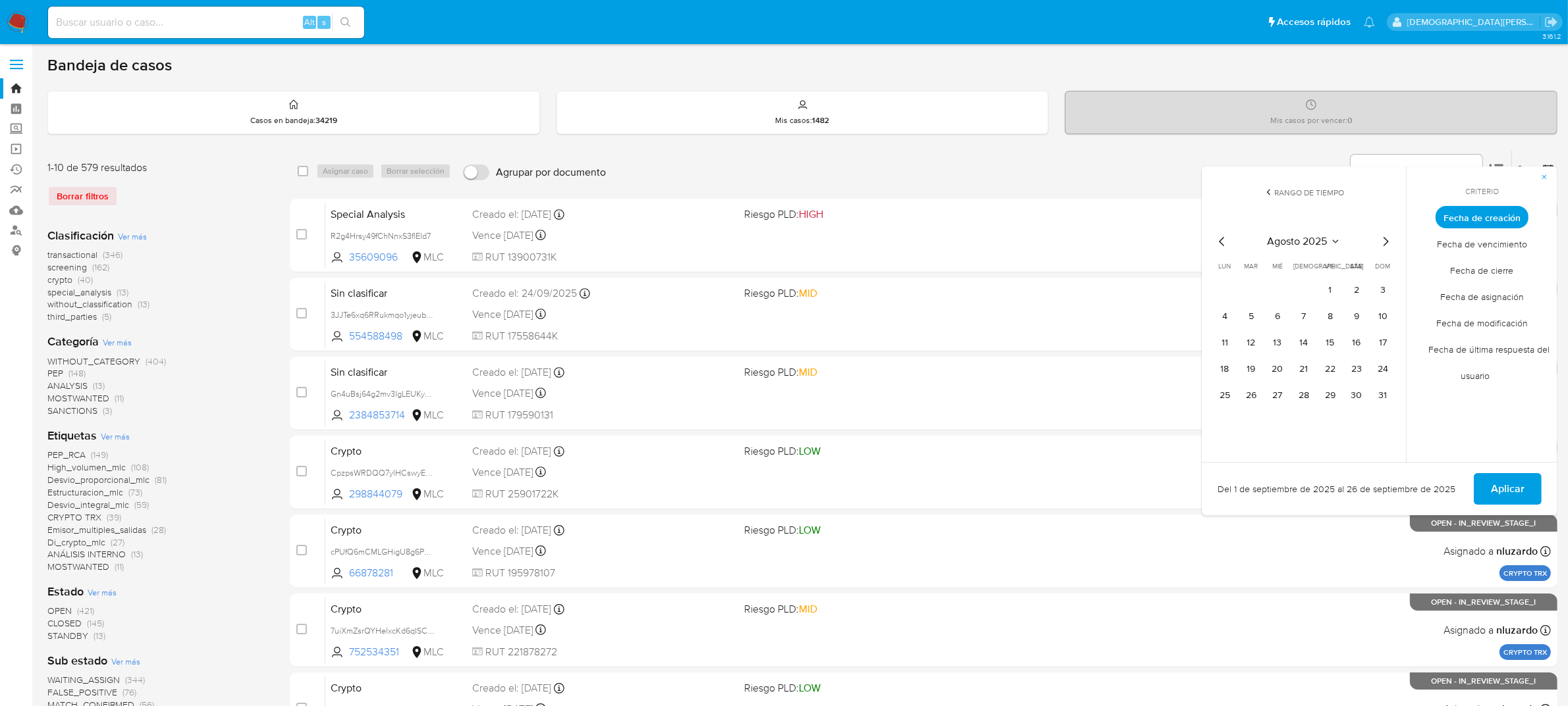
click at [1217, 237] on icon "Mes anterior" at bounding box center [1222, 241] width 16 height 16
click at [1357, 319] on button "12" at bounding box center [1356, 316] width 21 height 21
click at [1521, 491] on span "Aplicar" at bounding box center [1507, 489] width 33 height 29
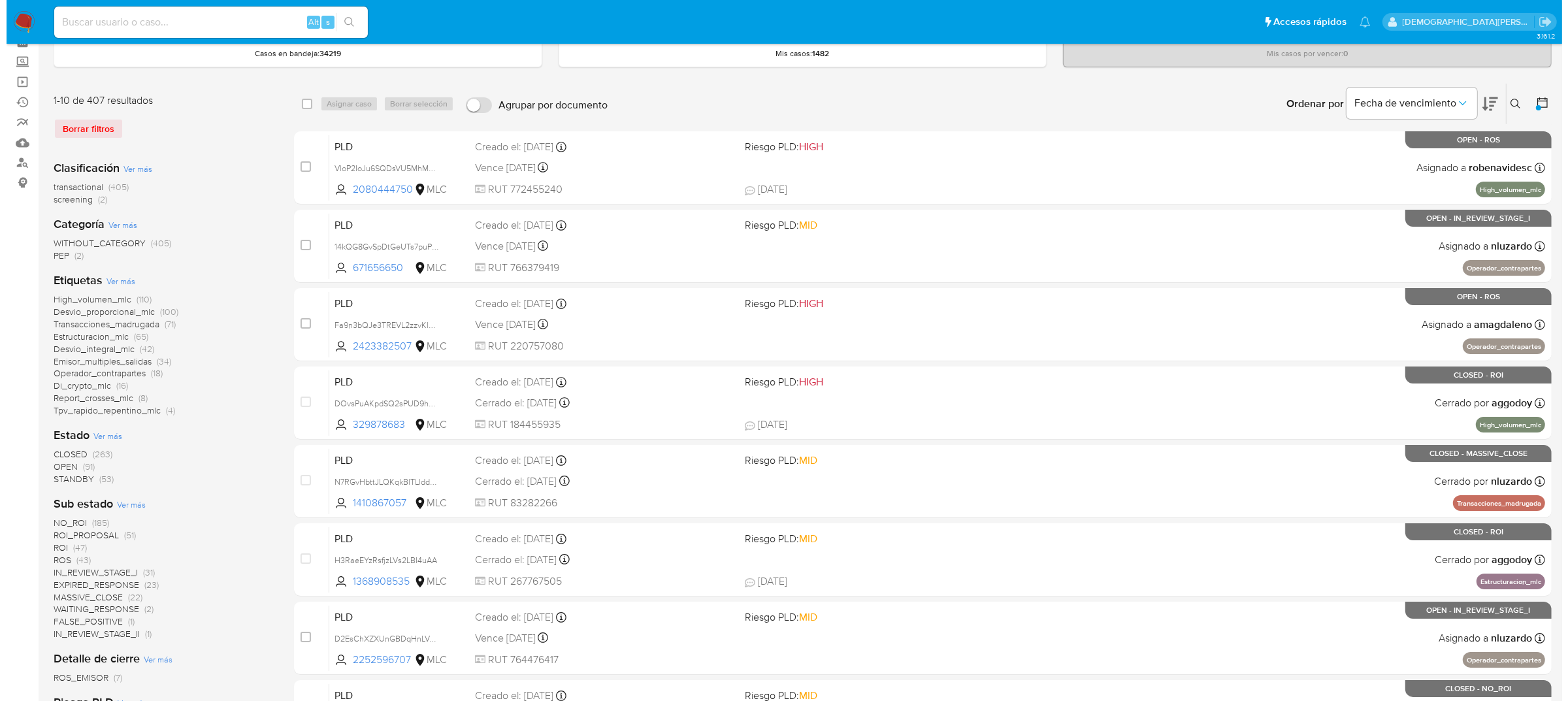
scroll to position [163, 0]
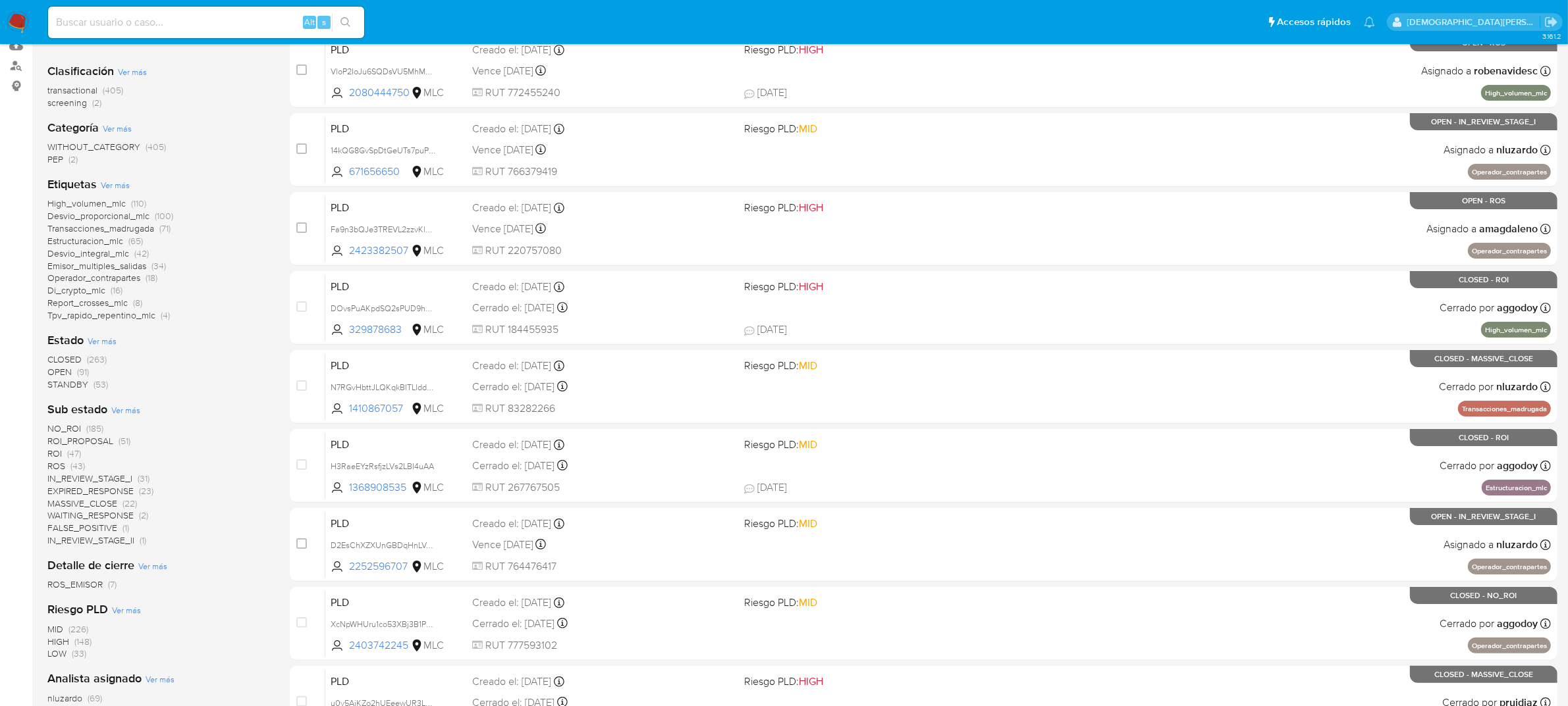
click at [107, 343] on span "Ver más" at bounding box center [101, 341] width 29 height 12
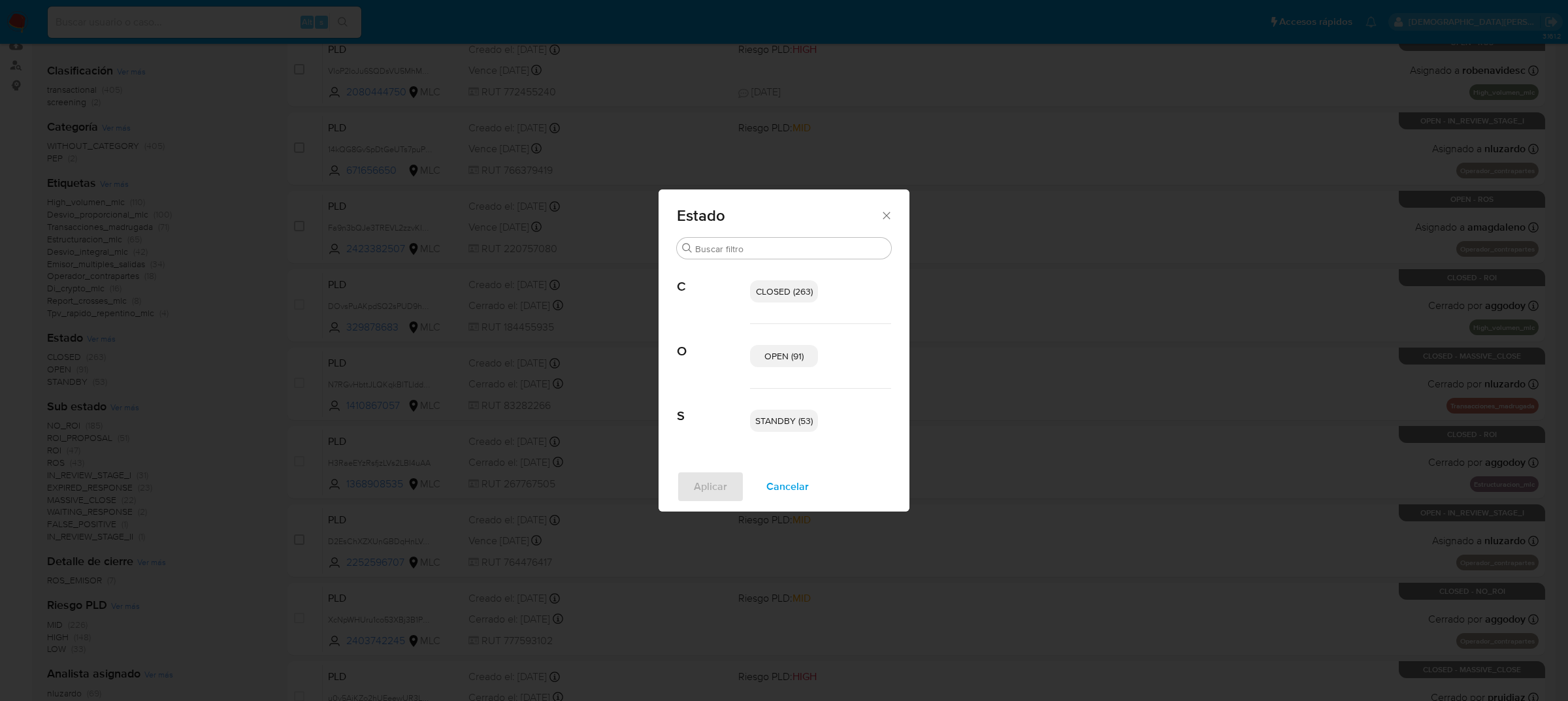
click at [782, 356] on span "OPEN (91)" at bounding box center [783, 357] width 39 height 13
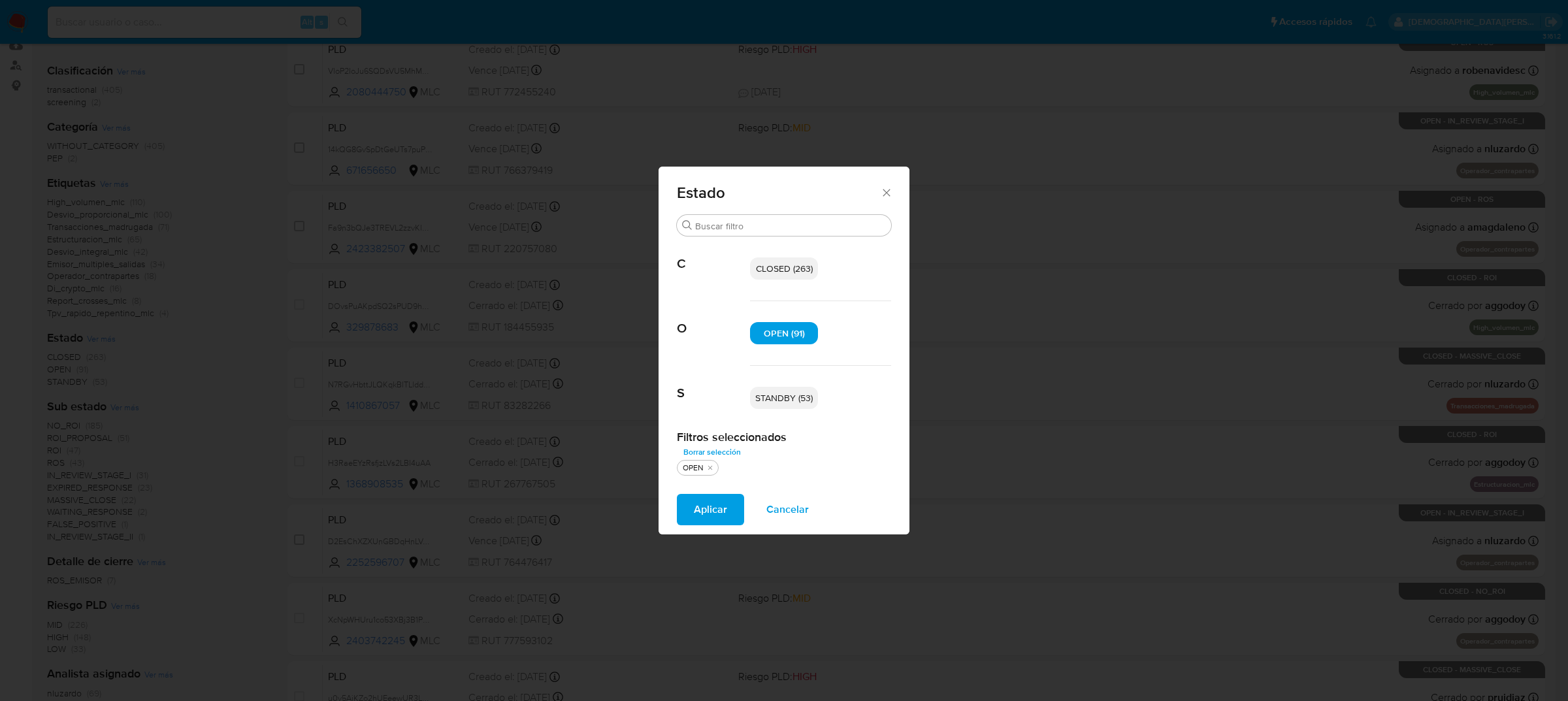
click at [804, 397] on span "STANDBY (53)" at bounding box center [784, 398] width 58 height 13
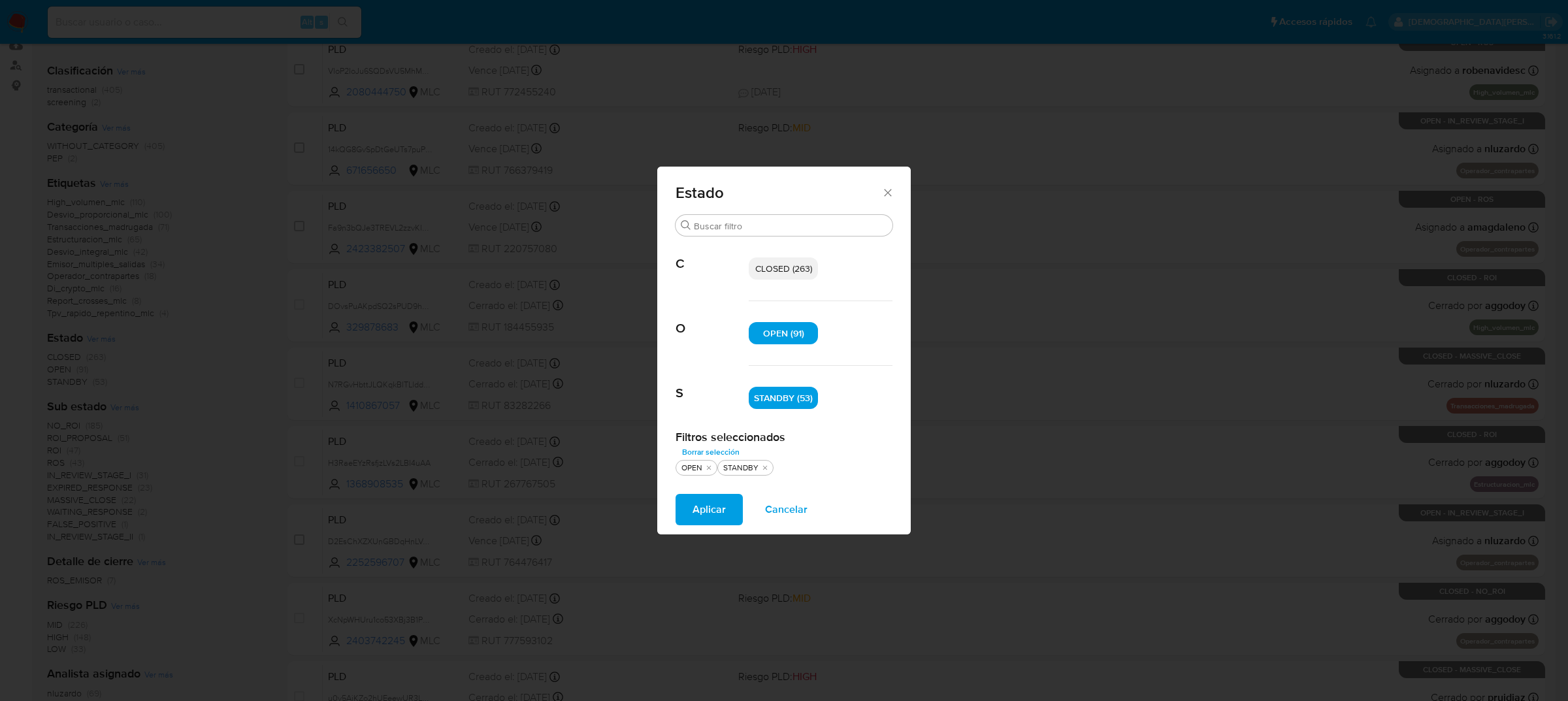
drag, startPoint x: 712, startPoint y: 513, endPoint x: 694, endPoint y: 518, distance: 18.7
click at [712, 511] on span "Aplicar" at bounding box center [709, 509] width 33 height 29
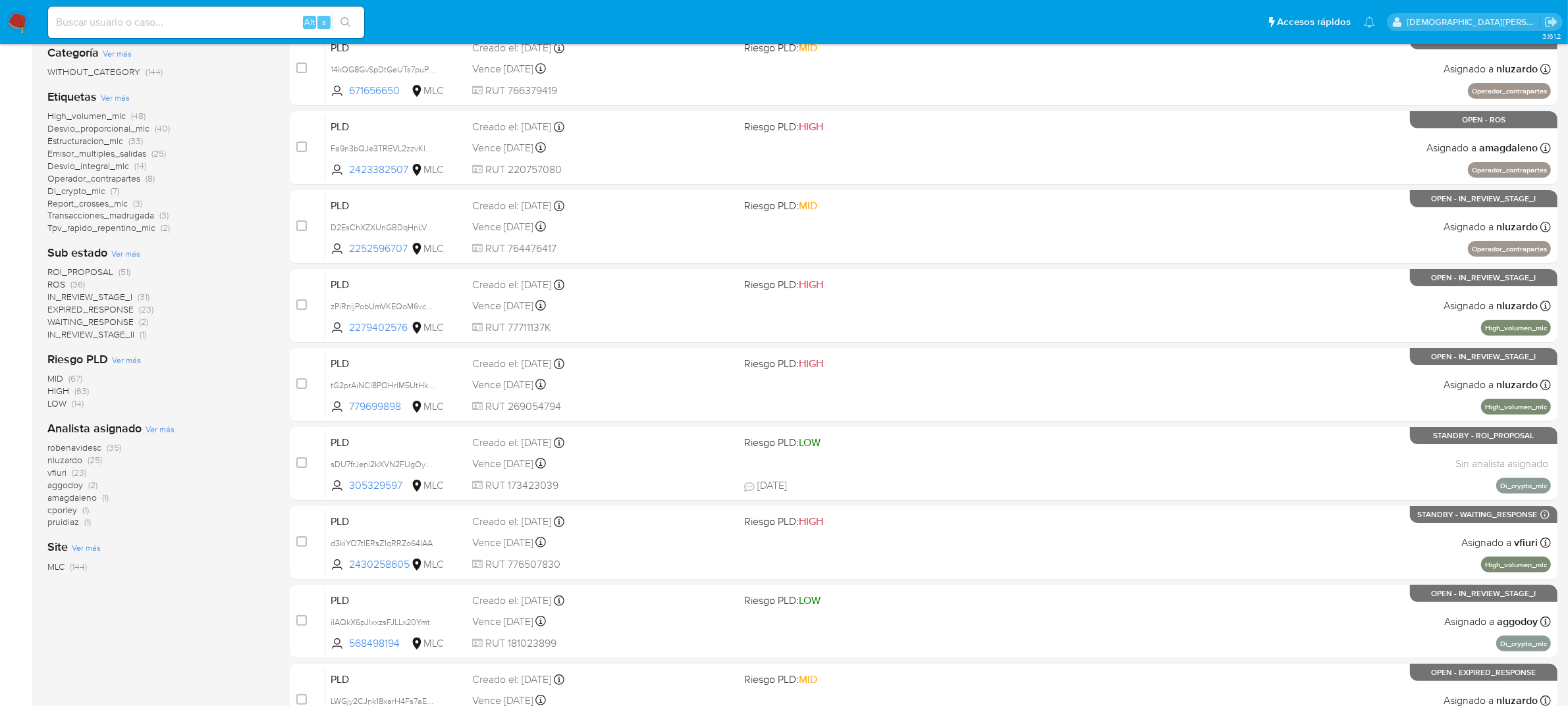
scroll to position [247, 0]
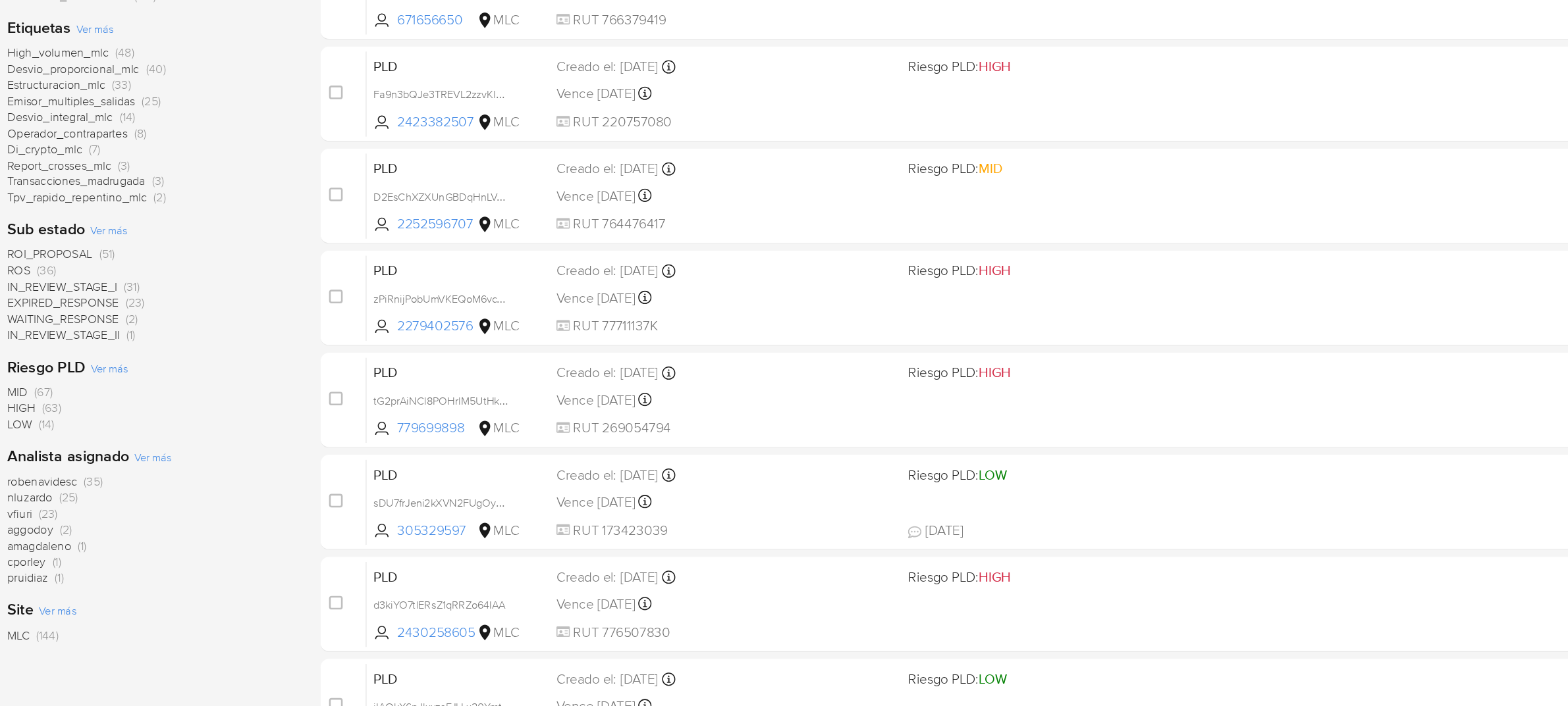
drag, startPoint x: 183, startPoint y: 375, endPoint x: 216, endPoint y: 377, distance: 33.1
click at [216, 377] on div "MID (67) HIGH (63) LOW (14)" at bounding box center [158, 389] width 221 height 37
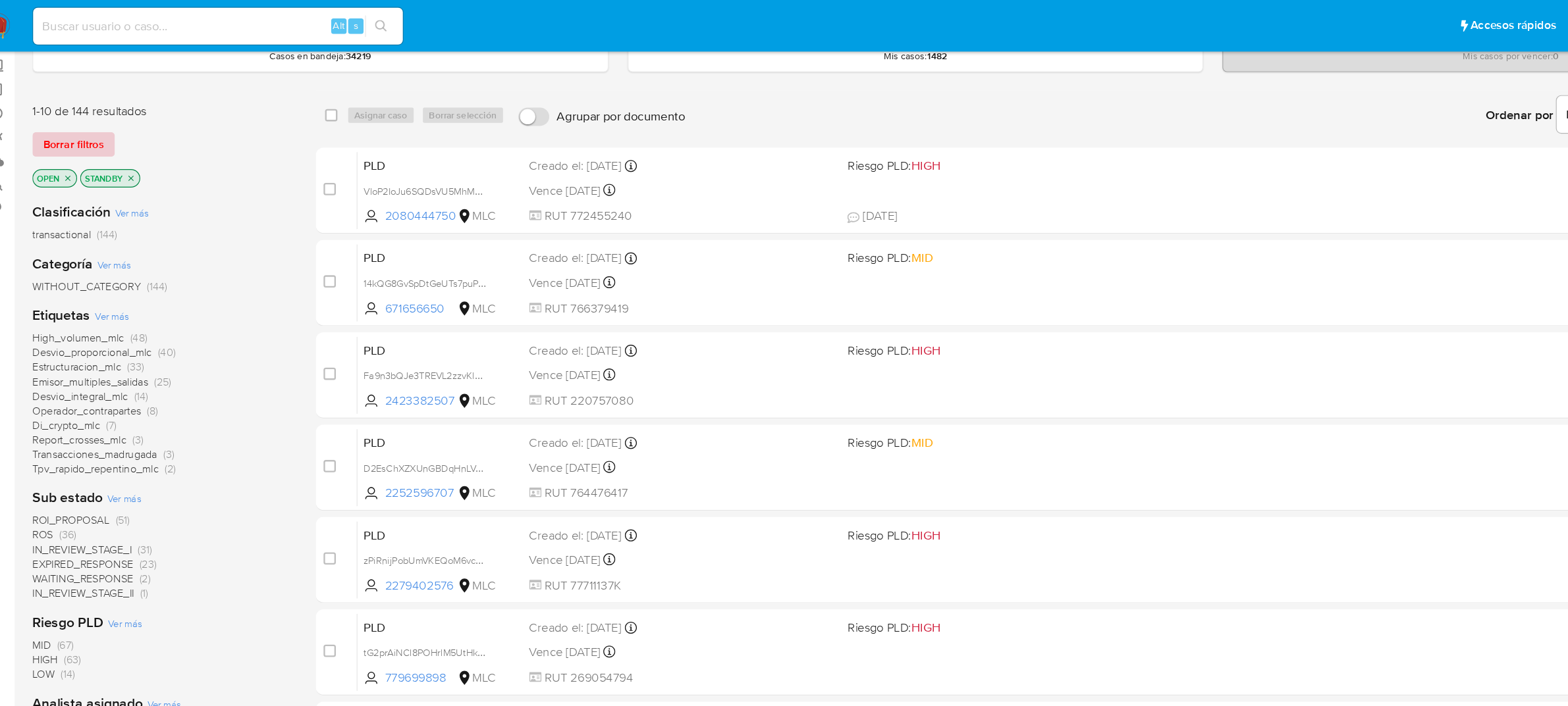
scroll to position [48, 0]
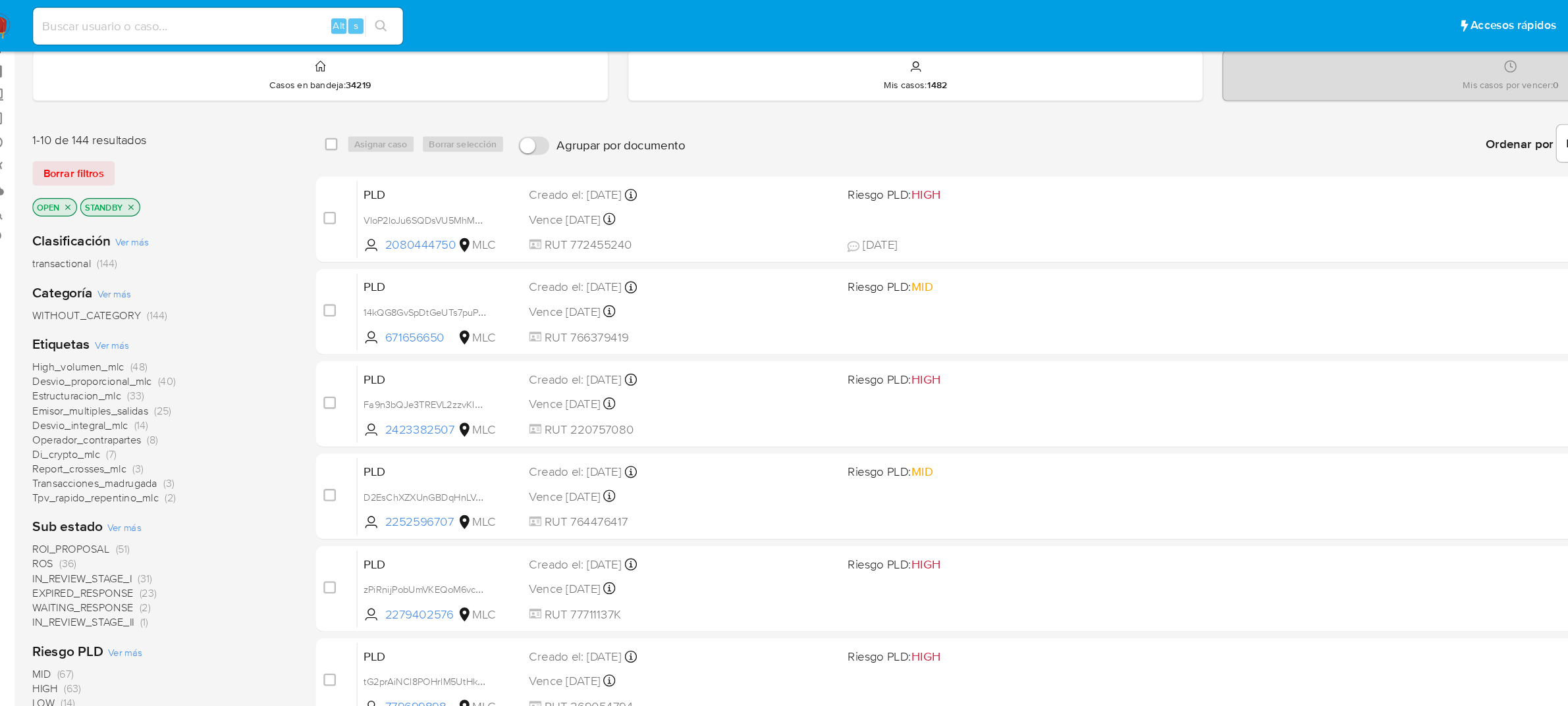
click at [131, 175] on icon "close-filter" at bounding box center [131, 176] width 7 height 7
drag, startPoint x: 80, startPoint y: 175, endPoint x: 163, endPoint y: 205, distance: 88.3
click at [82, 175] on p "OPEN" at bounding box center [67, 176] width 37 height 14
click at [80, 173] on icon "close-filter" at bounding box center [77, 176] width 7 height 7
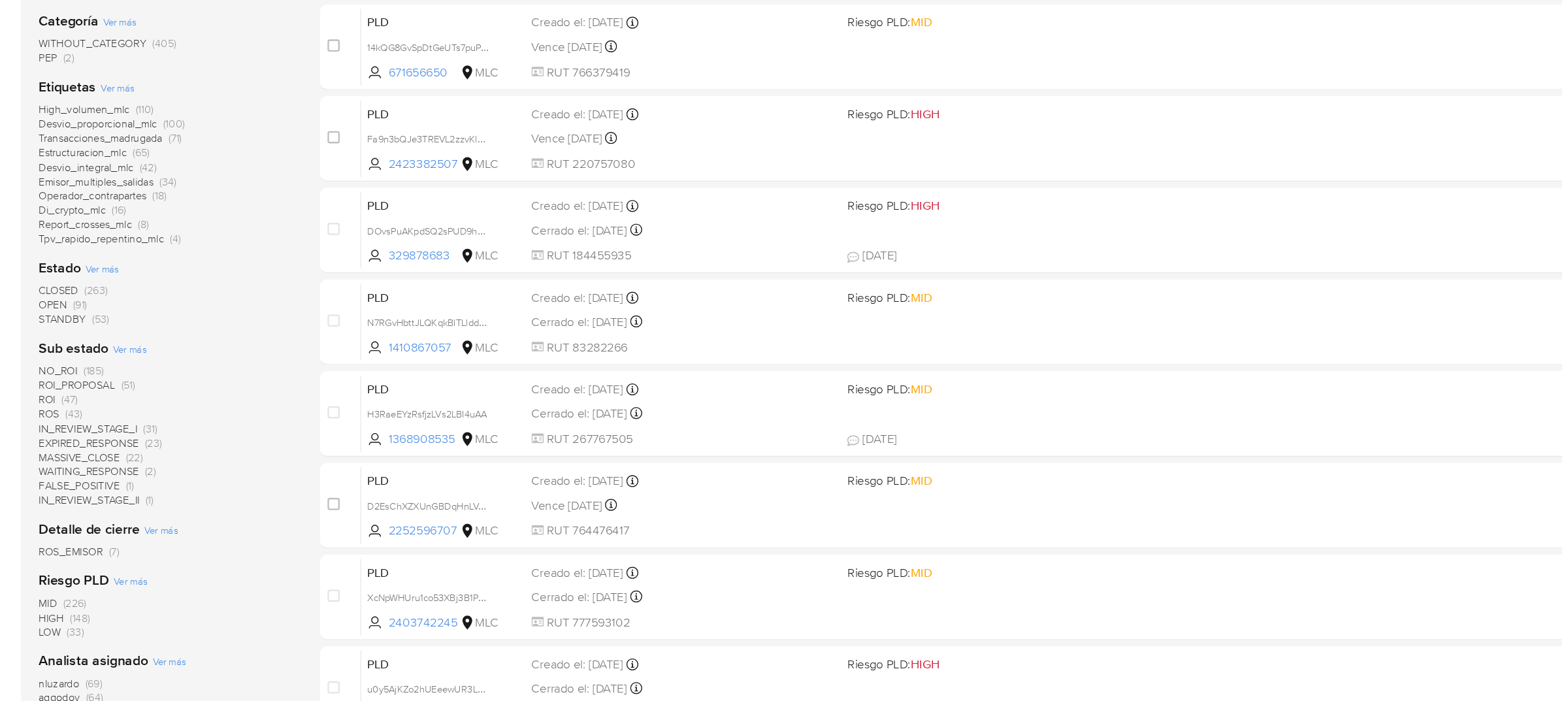
scroll to position [225, 0]
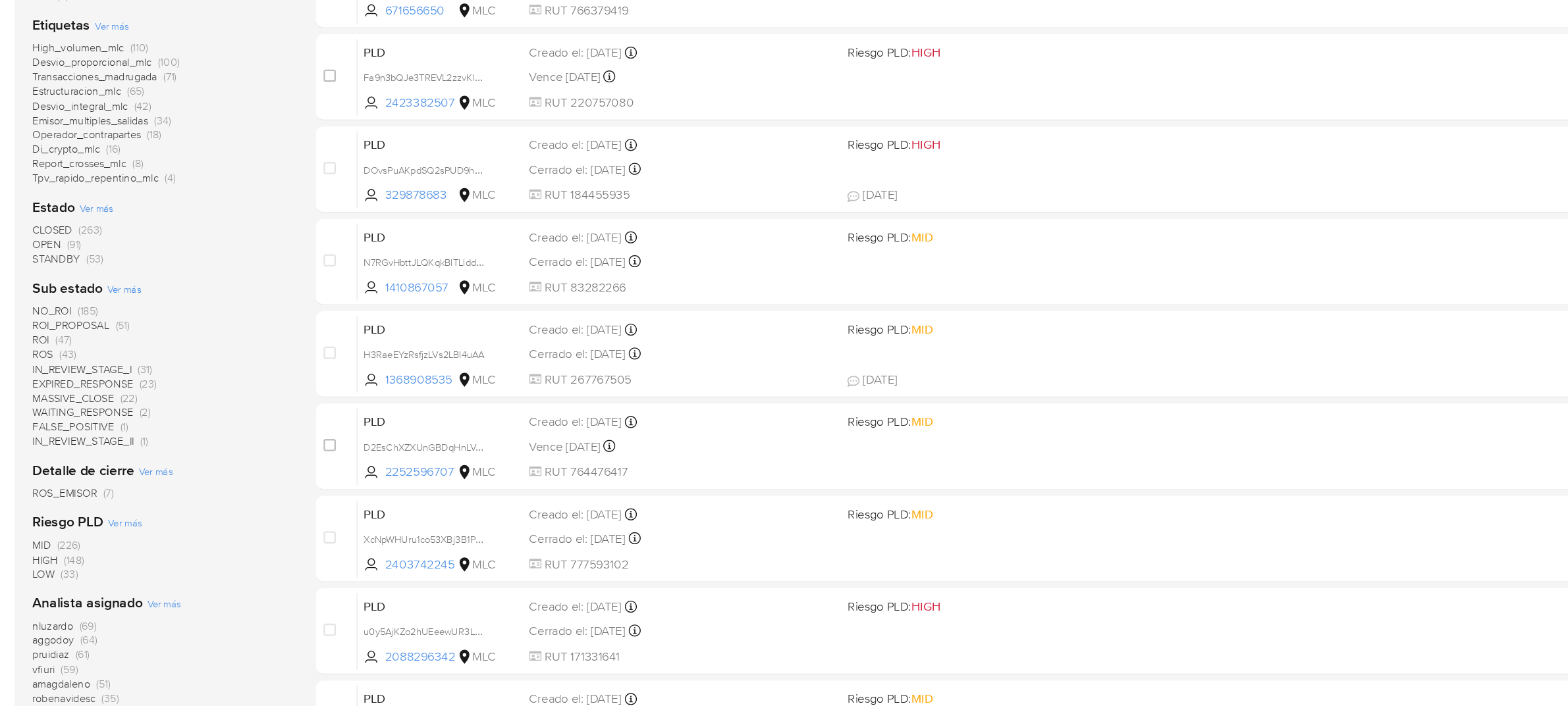
click at [130, 346] on span "Ver más" at bounding box center [126, 348] width 29 height 12
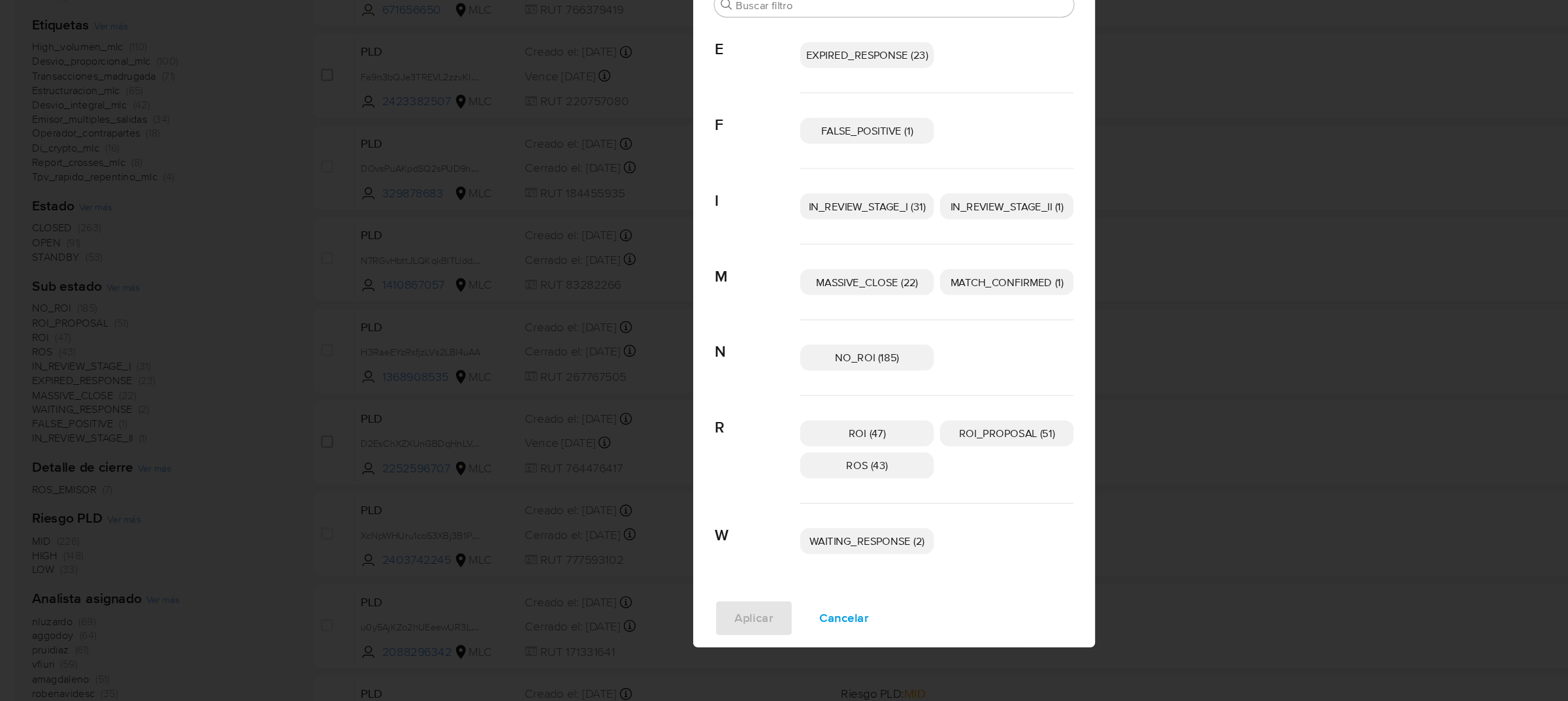
click at [876, 472] on span "ROI_PROPOSAL (51)" at bounding box center [880, 472] width 82 height 13
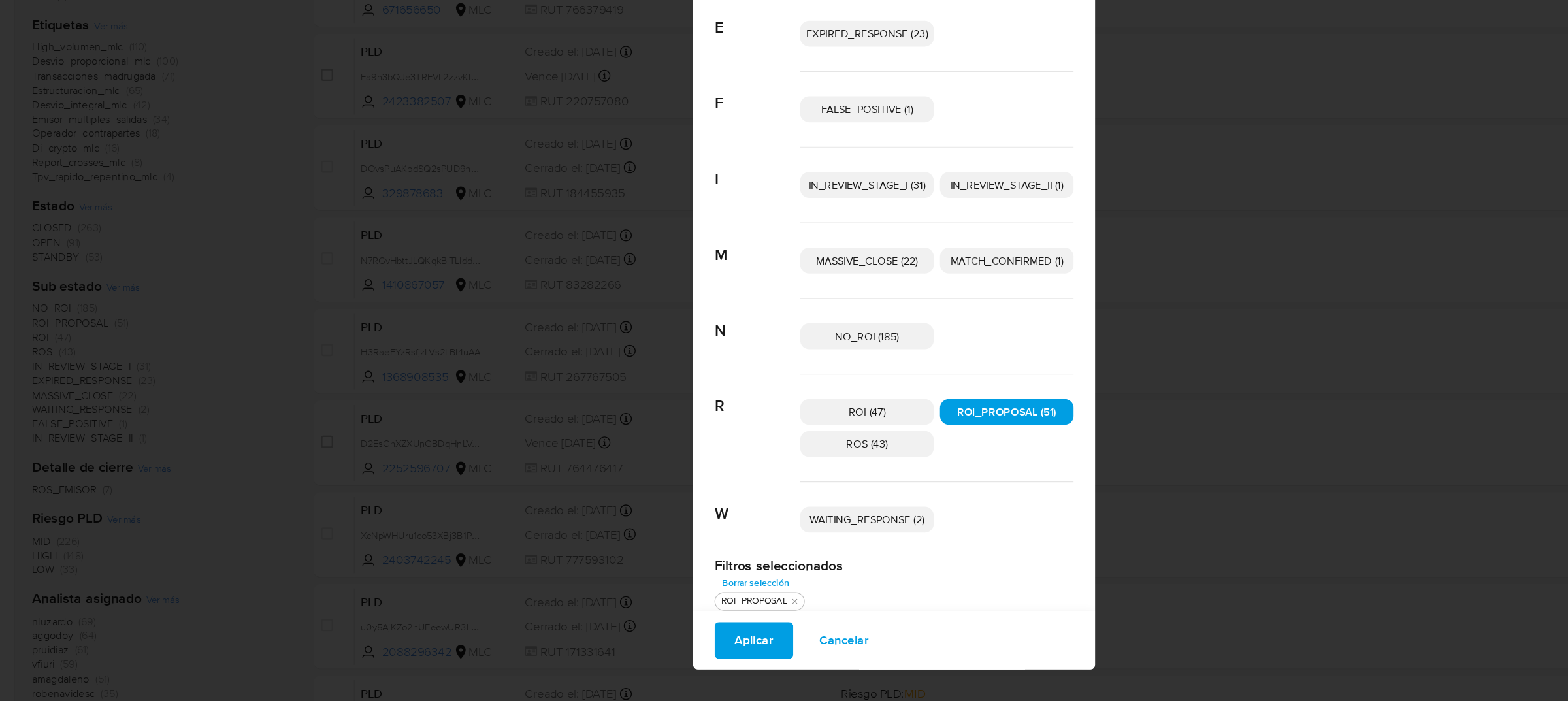
click at [785, 457] on p "ROI (47)" at bounding box center [761, 453] width 115 height 22
click at [785, 485] on p "ROS (43)" at bounding box center [761, 481] width 115 height 22
click at [669, 647] on span "Aplicar" at bounding box center [664, 649] width 33 height 29
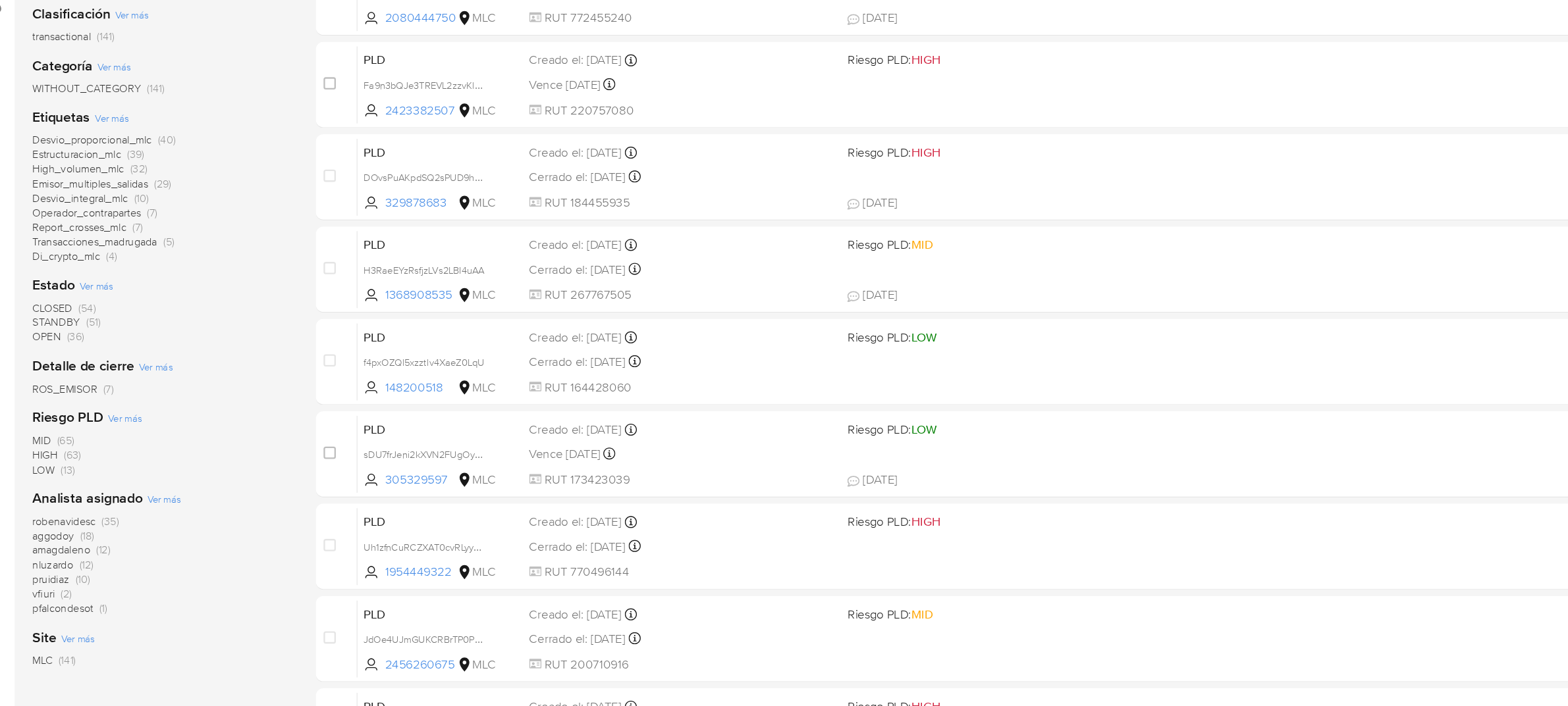
scroll to position [139, 0]
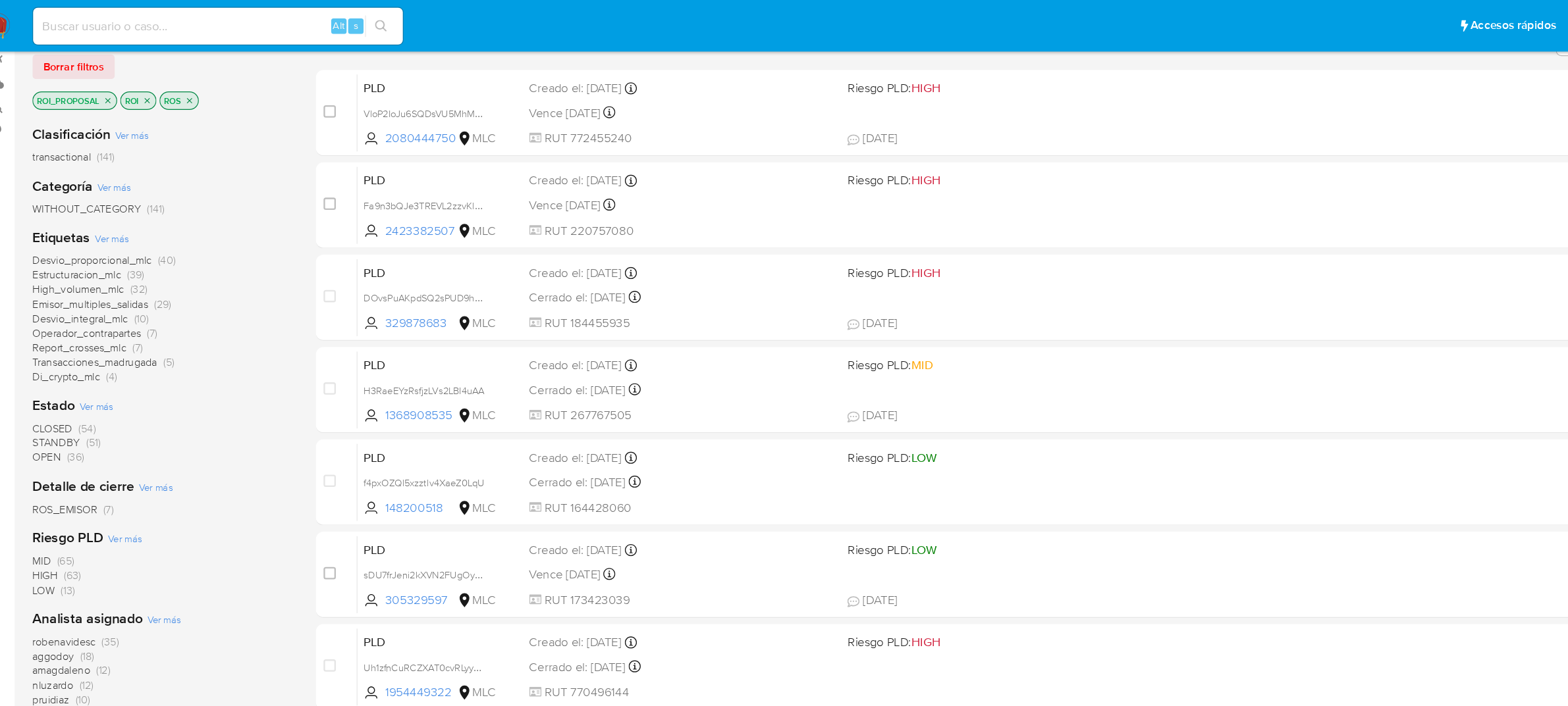
click at [182, 85] on icon "close-filter" at bounding box center [182, 86] width 5 height 5
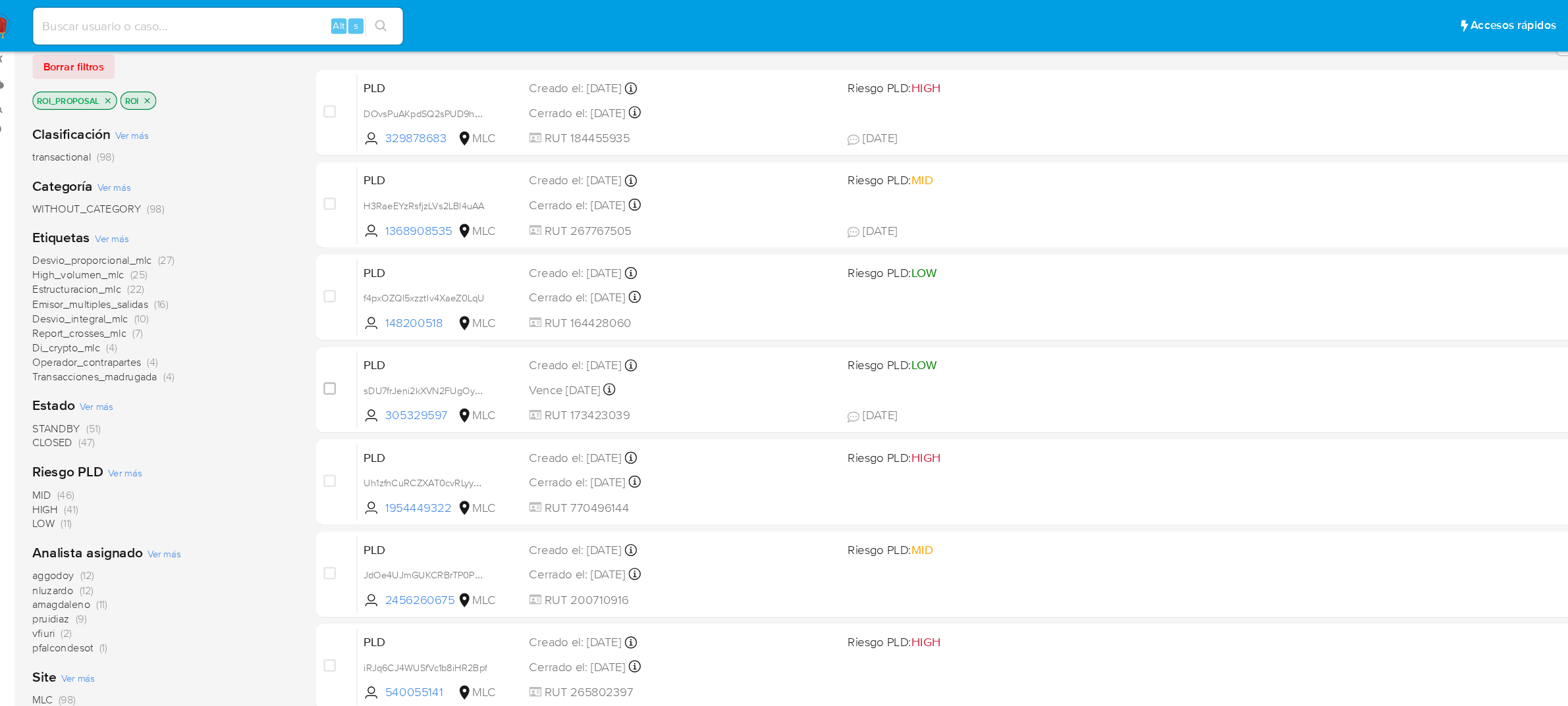
drag, startPoint x: 146, startPoint y: 84, endPoint x: 130, endPoint y: 82, distance: 16.1
click at [146, 83] on icon "close-filter" at bounding box center [145, 86] width 7 height 7
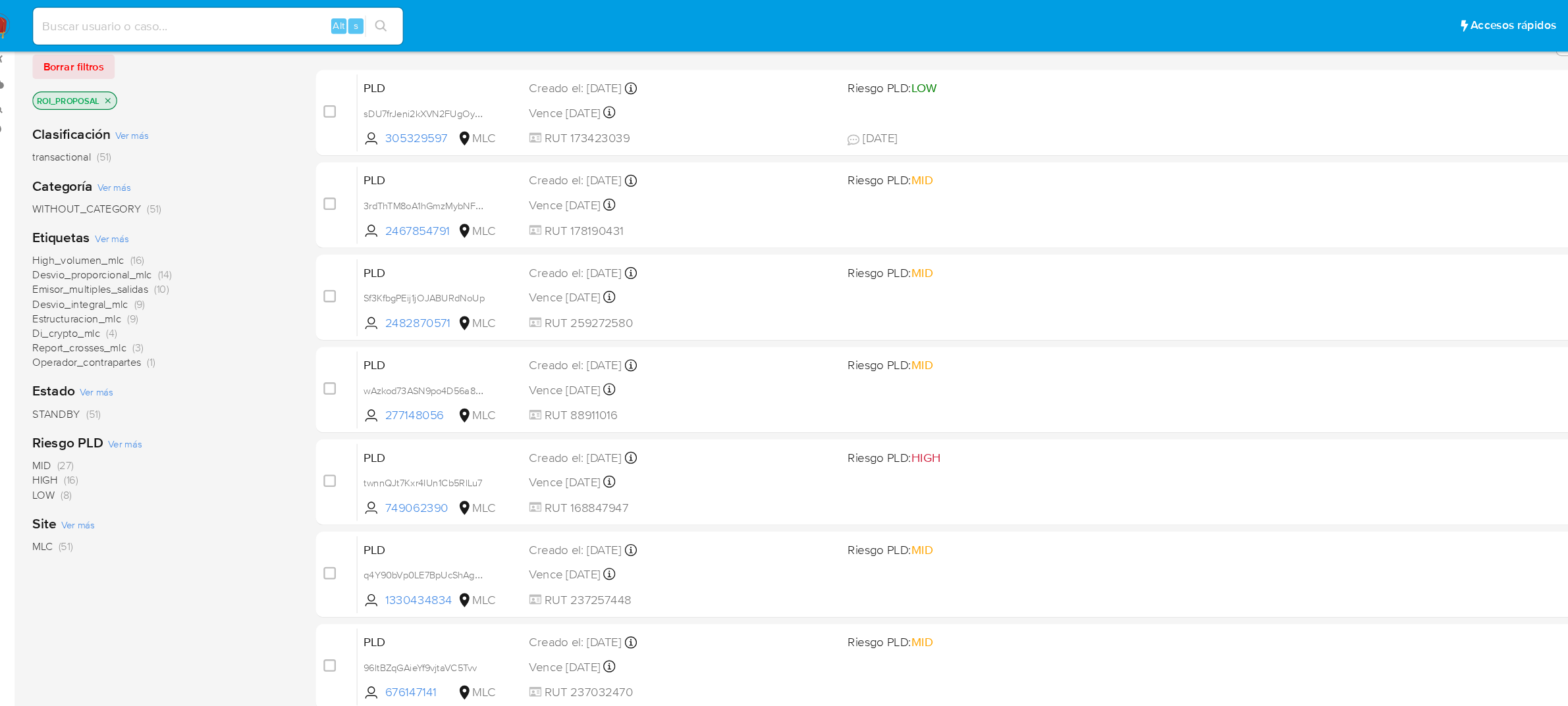
click at [111, 82] on icon "close-filter" at bounding box center [111, 86] width 7 height 7
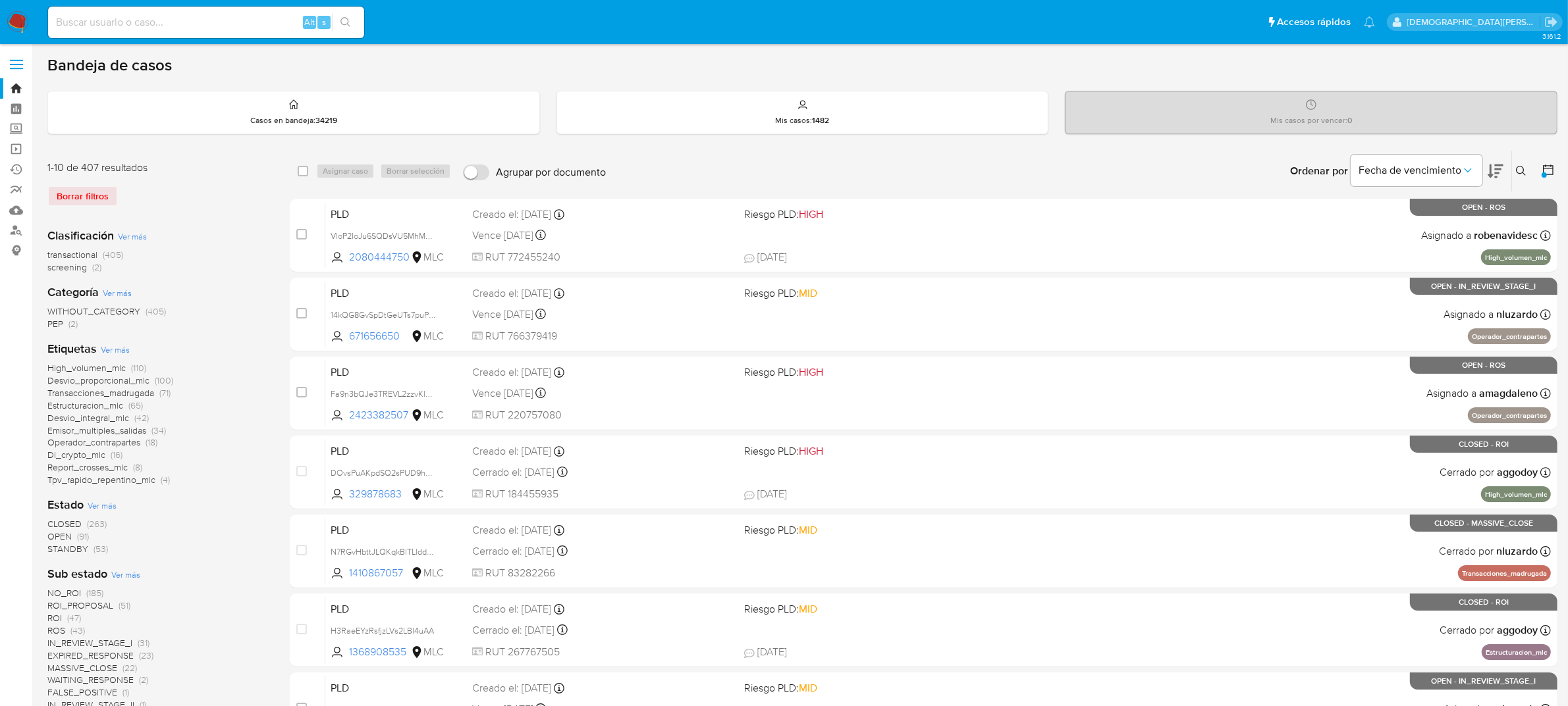
click at [1556, 169] on button at bounding box center [1549, 170] width 16 height 16
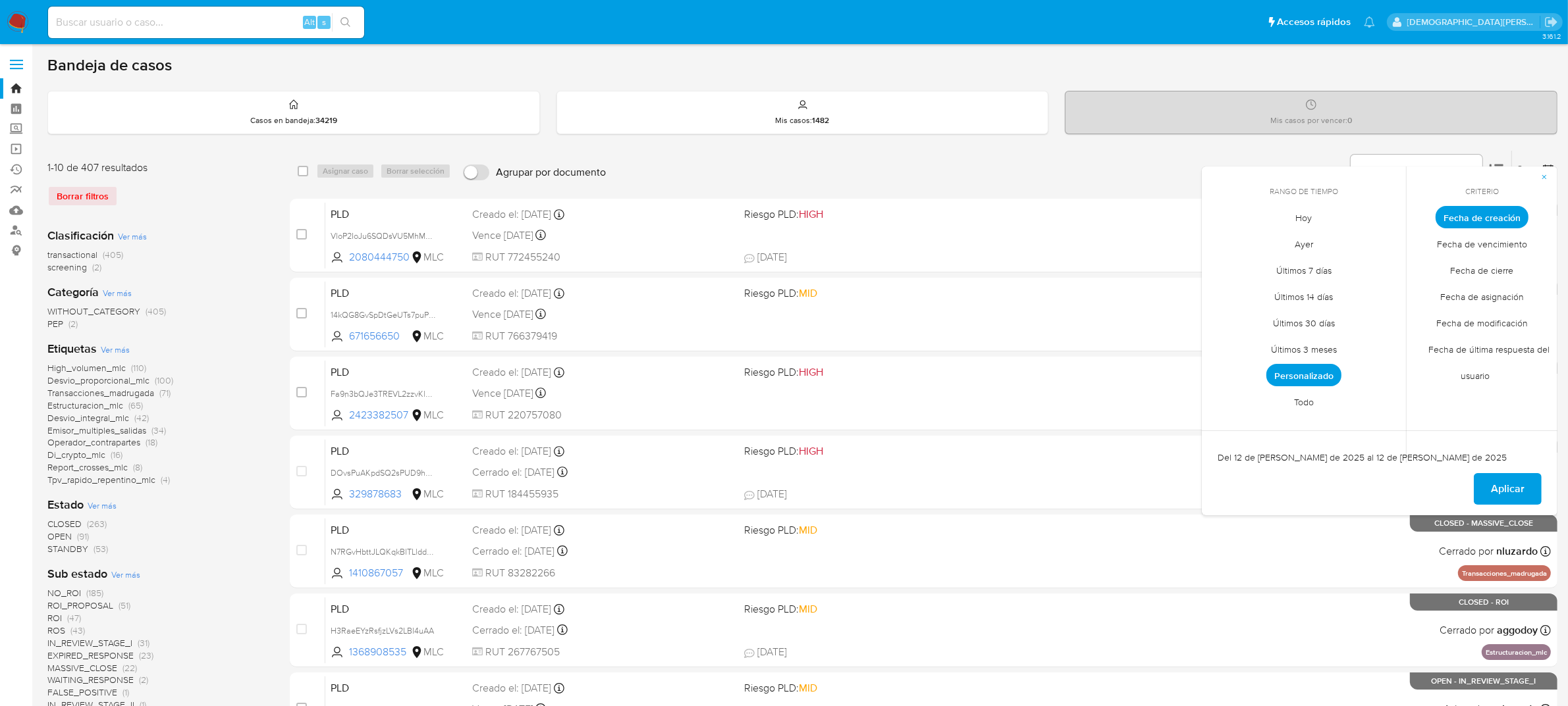
click at [1332, 379] on span "Personalizado" at bounding box center [1303, 375] width 75 height 22
click at [1384, 239] on icon "Mes siguiente" at bounding box center [1385, 241] width 16 height 16
click at [1256, 347] on button "12" at bounding box center [1250, 343] width 21 height 21
click at [1482, 485] on button "Aplicar" at bounding box center [1508, 489] width 68 height 32
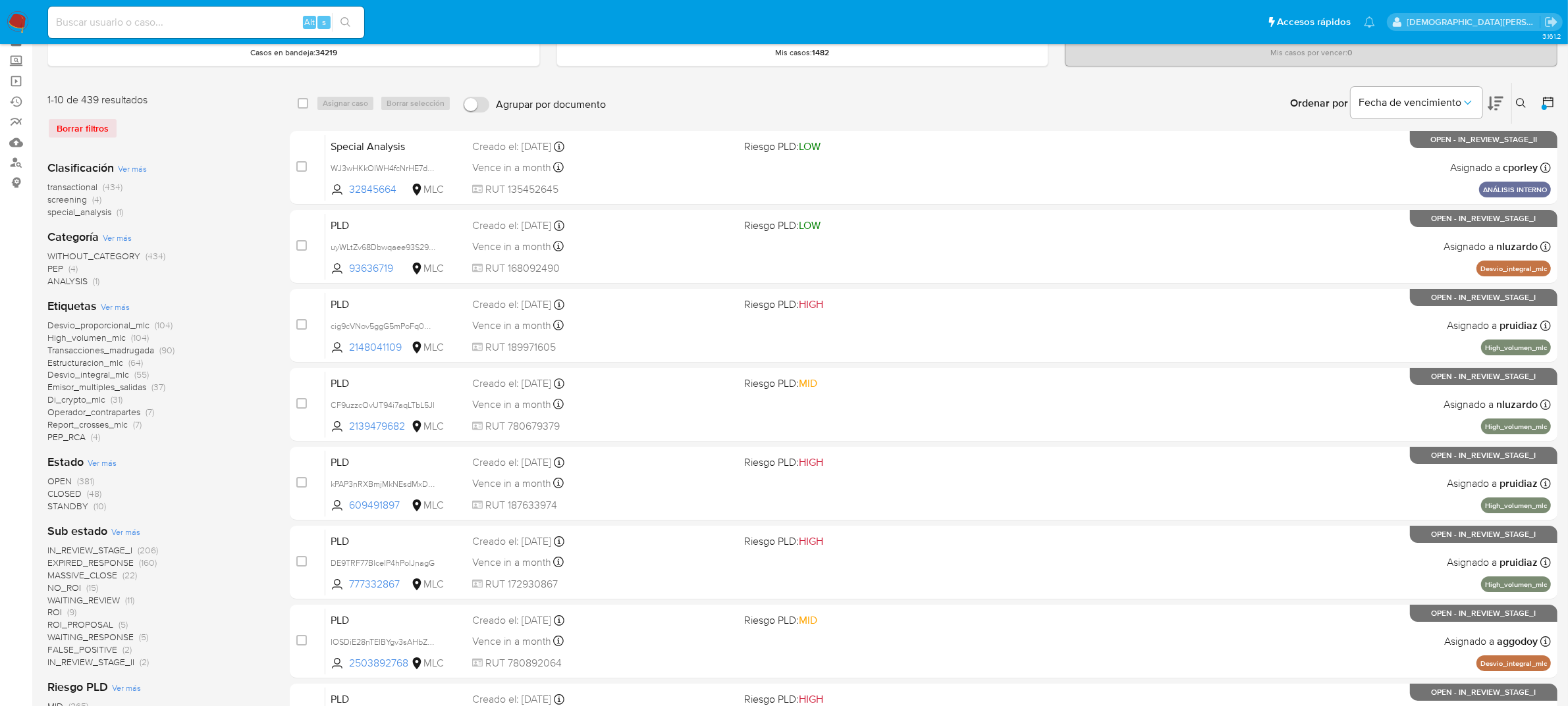
scroll to position [63, 0]
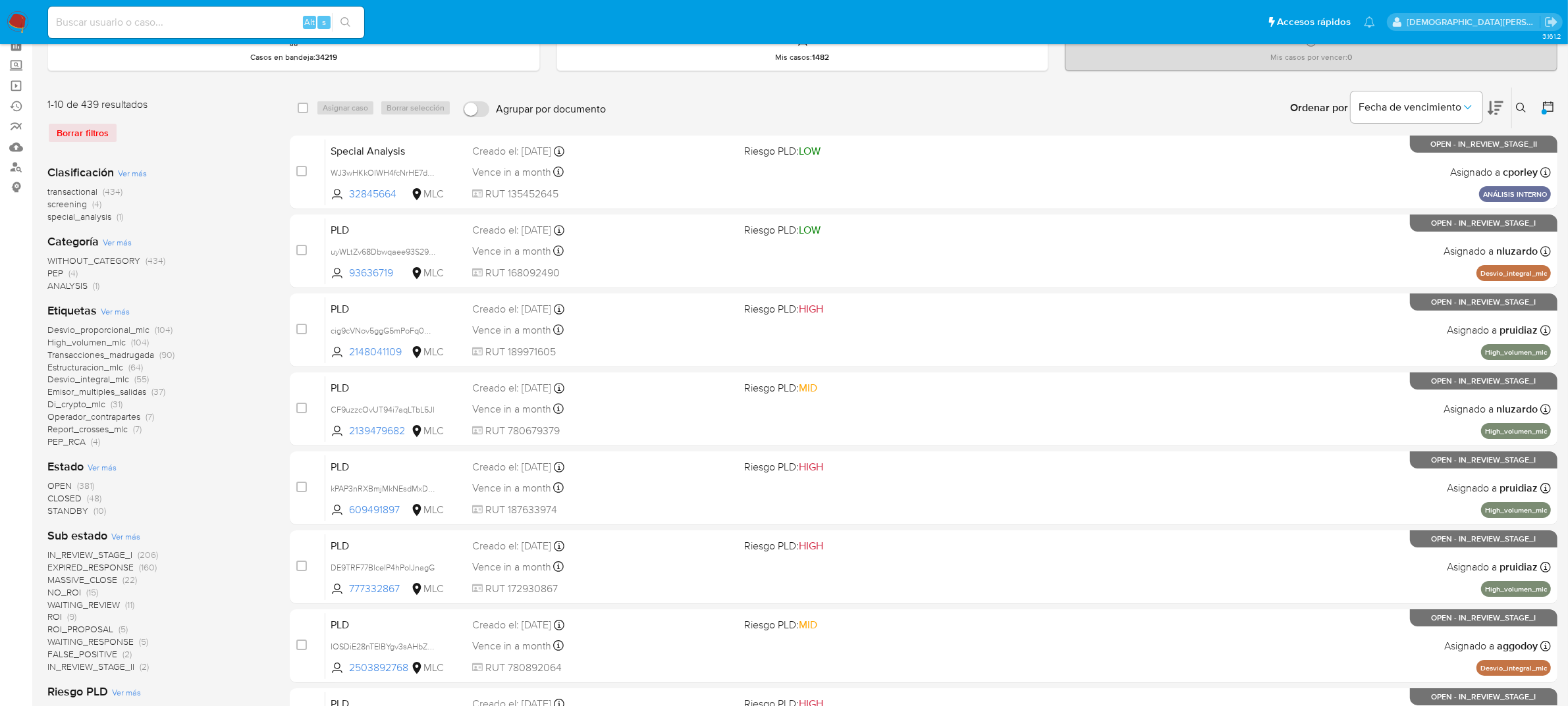
click at [1545, 109] on div at bounding box center [1544, 111] width 5 height 5
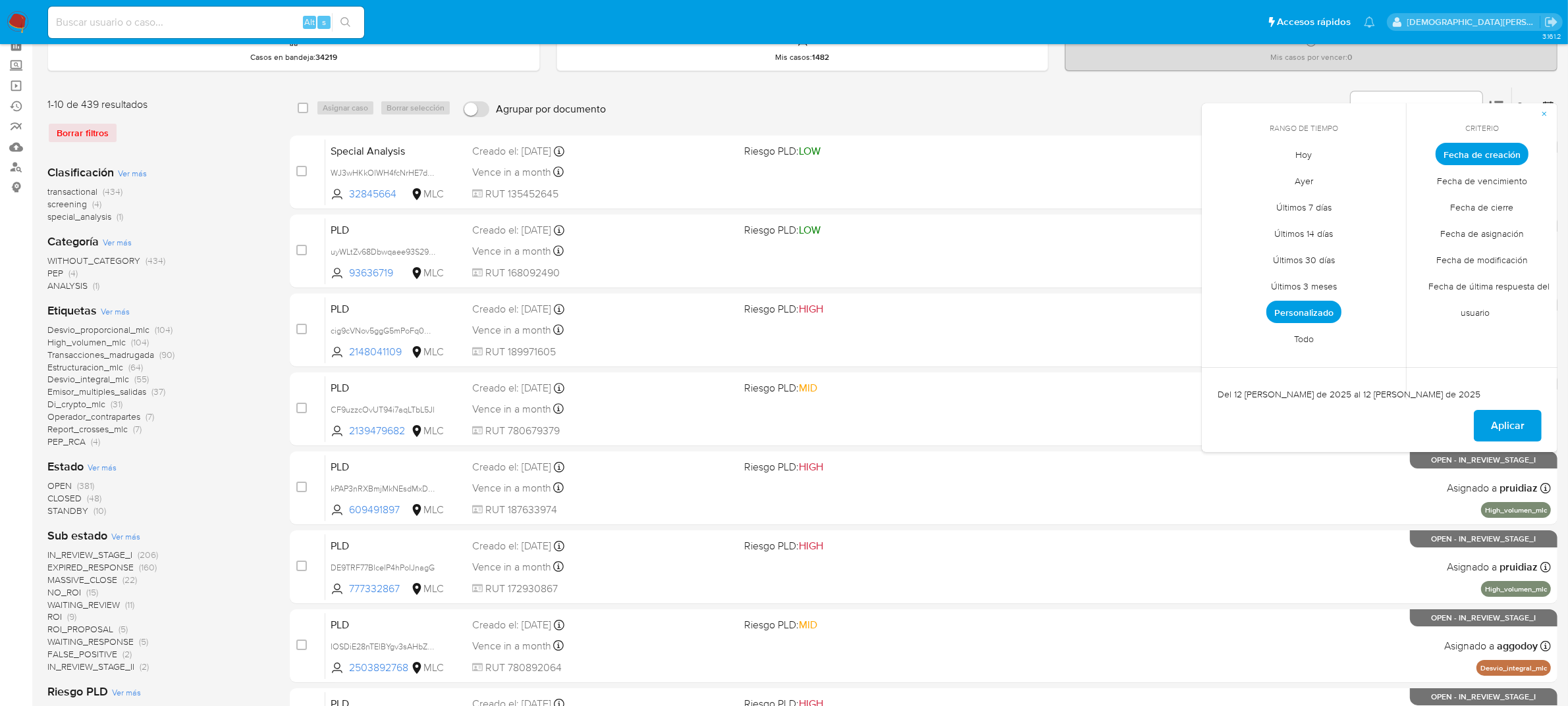
click at [1308, 311] on span "Personalizado" at bounding box center [1303, 312] width 75 height 22
click at [1387, 181] on icon "Mes siguiente" at bounding box center [1385, 178] width 16 height 16
click at [1338, 252] on button "12" at bounding box center [1329, 253] width 21 height 21
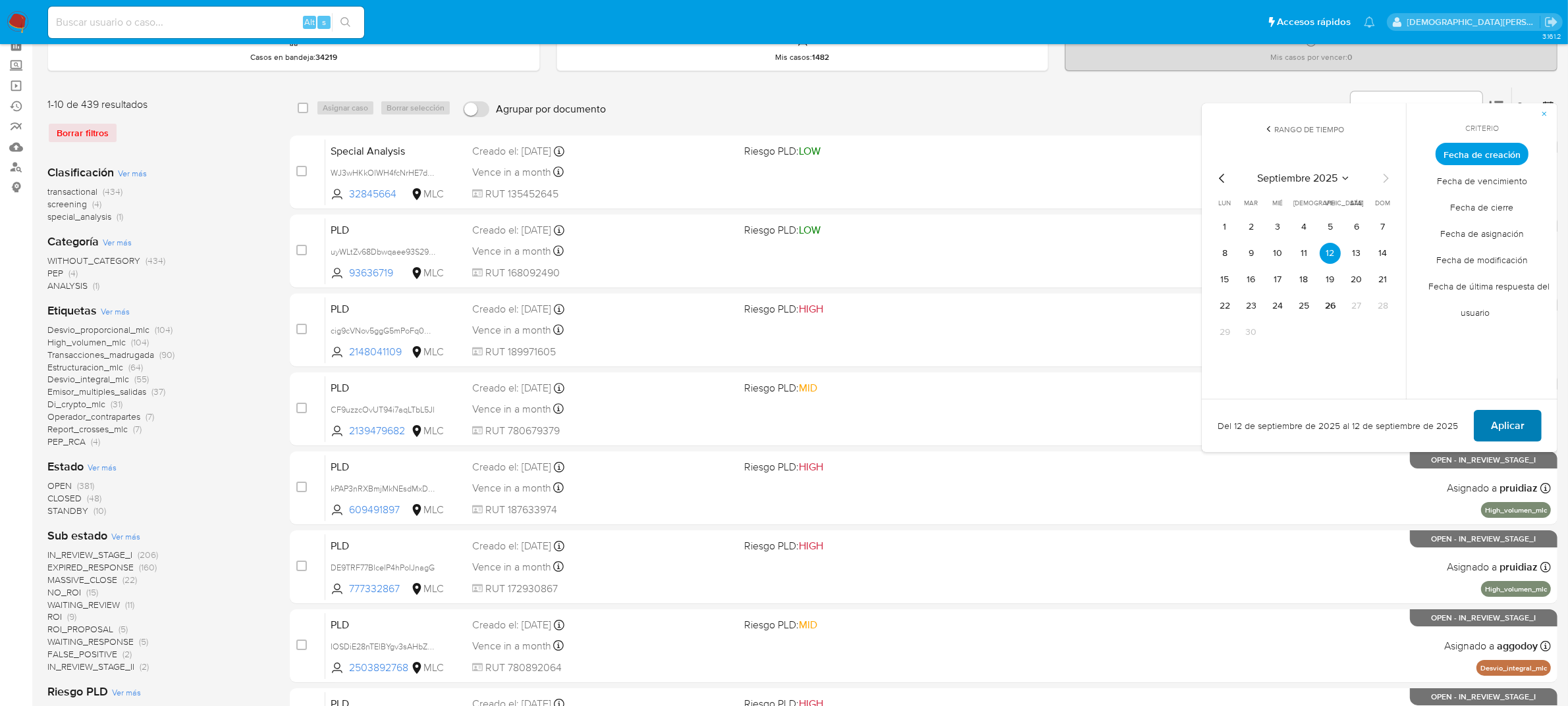
click at [1513, 428] on span "Aplicar" at bounding box center [1507, 426] width 33 height 29
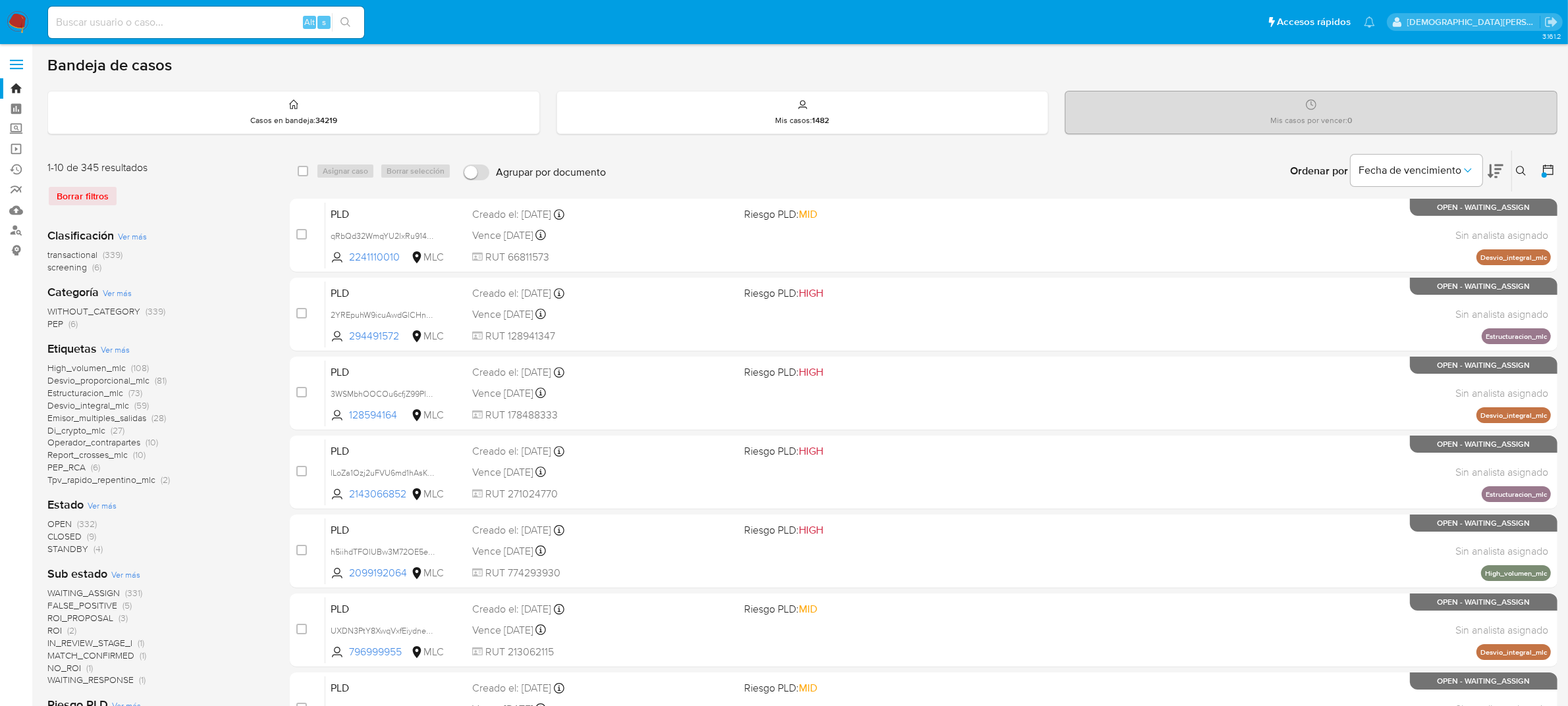
click at [1546, 166] on icon at bounding box center [1548, 170] width 13 height 13
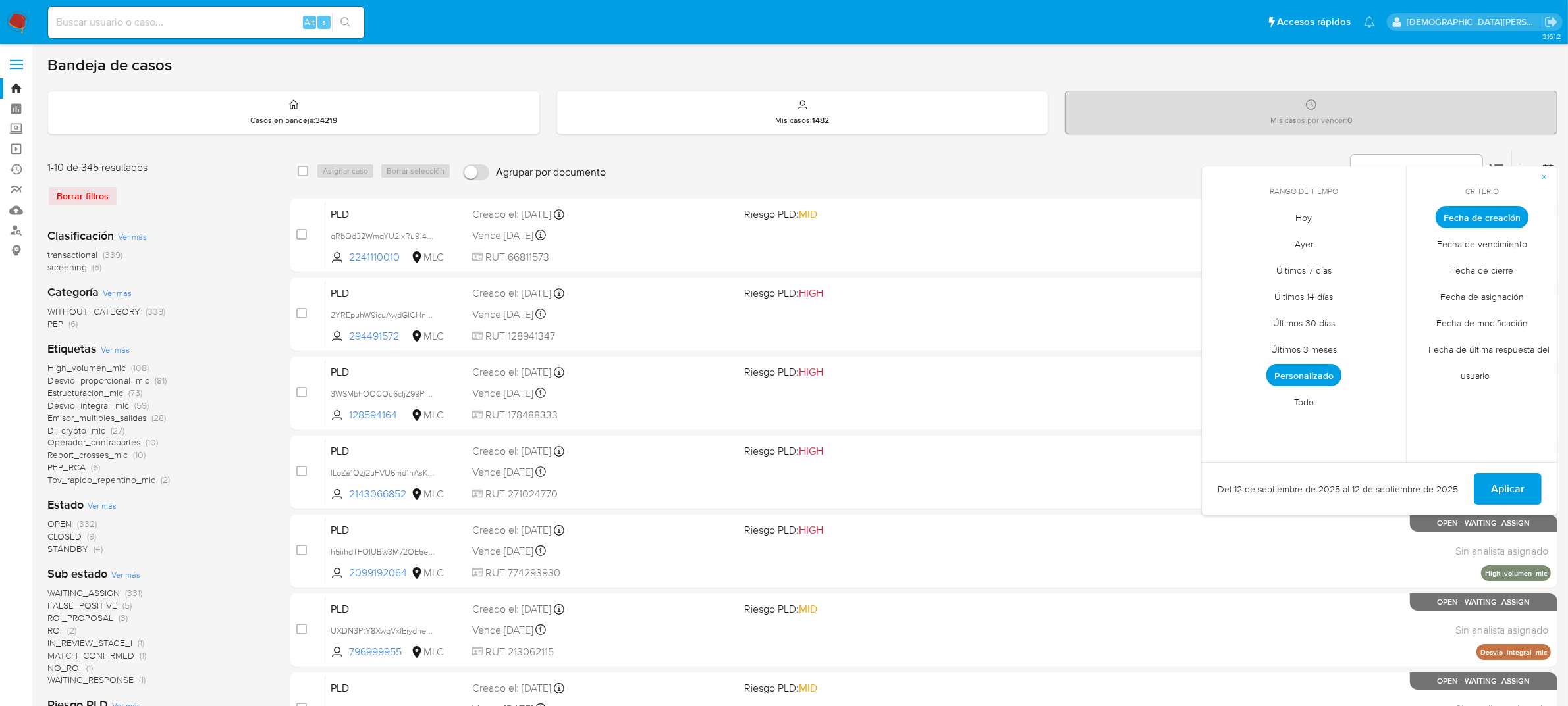
click at [1493, 268] on span "Fecha de cierre" at bounding box center [1481, 271] width 91 height 27
click at [1288, 370] on span "Personalizado" at bounding box center [1303, 375] width 75 height 22
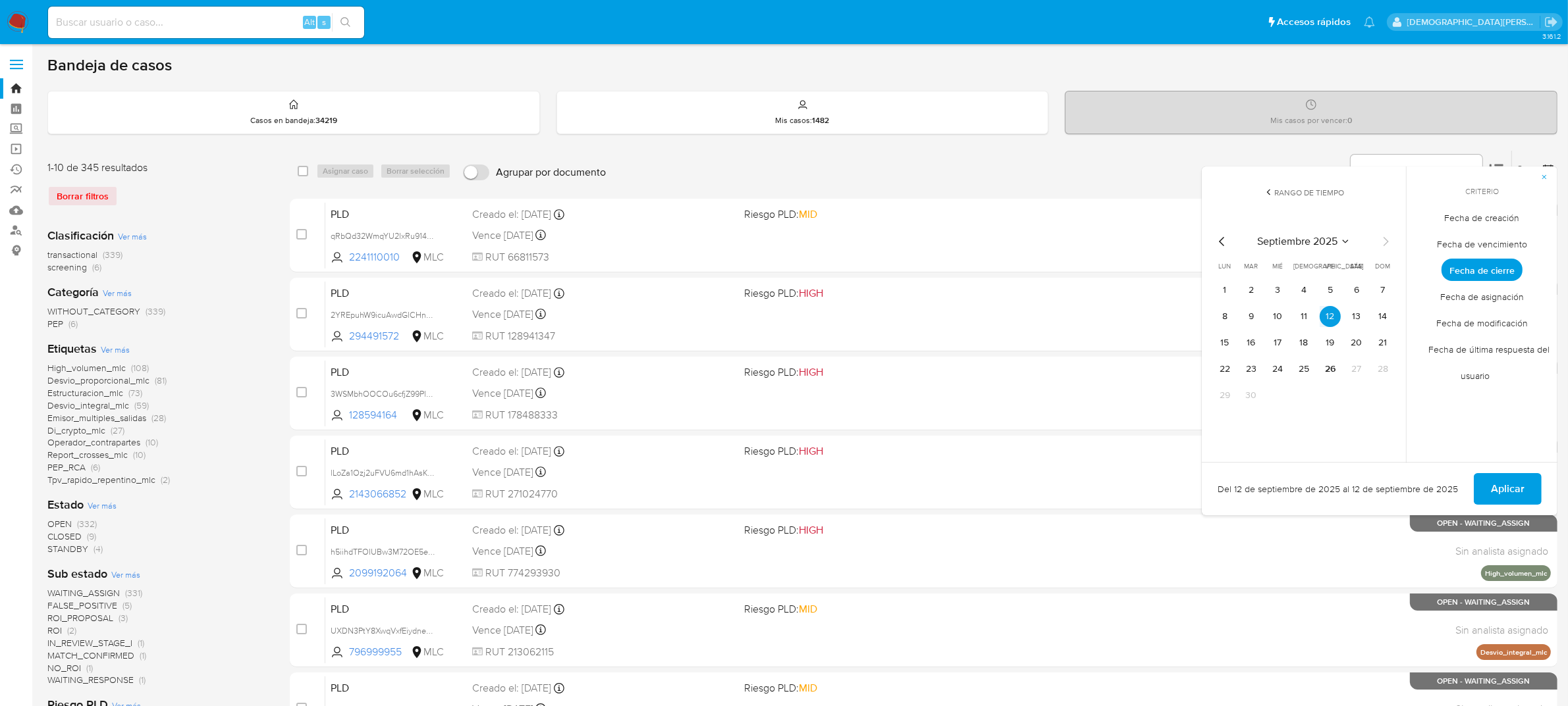
click at [1215, 239] on icon "Mes anterior" at bounding box center [1222, 241] width 16 height 16
click at [1385, 238] on icon "Mes siguiente" at bounding box center [1386, 241] width 5 height 9
click at [1325, 313] on button "12" at bounding box center [1329, 316] width 21 height 21
click at [1224, 242] on icon "Mes anterior" at bounding box center [1222, 241] width 16 height 16
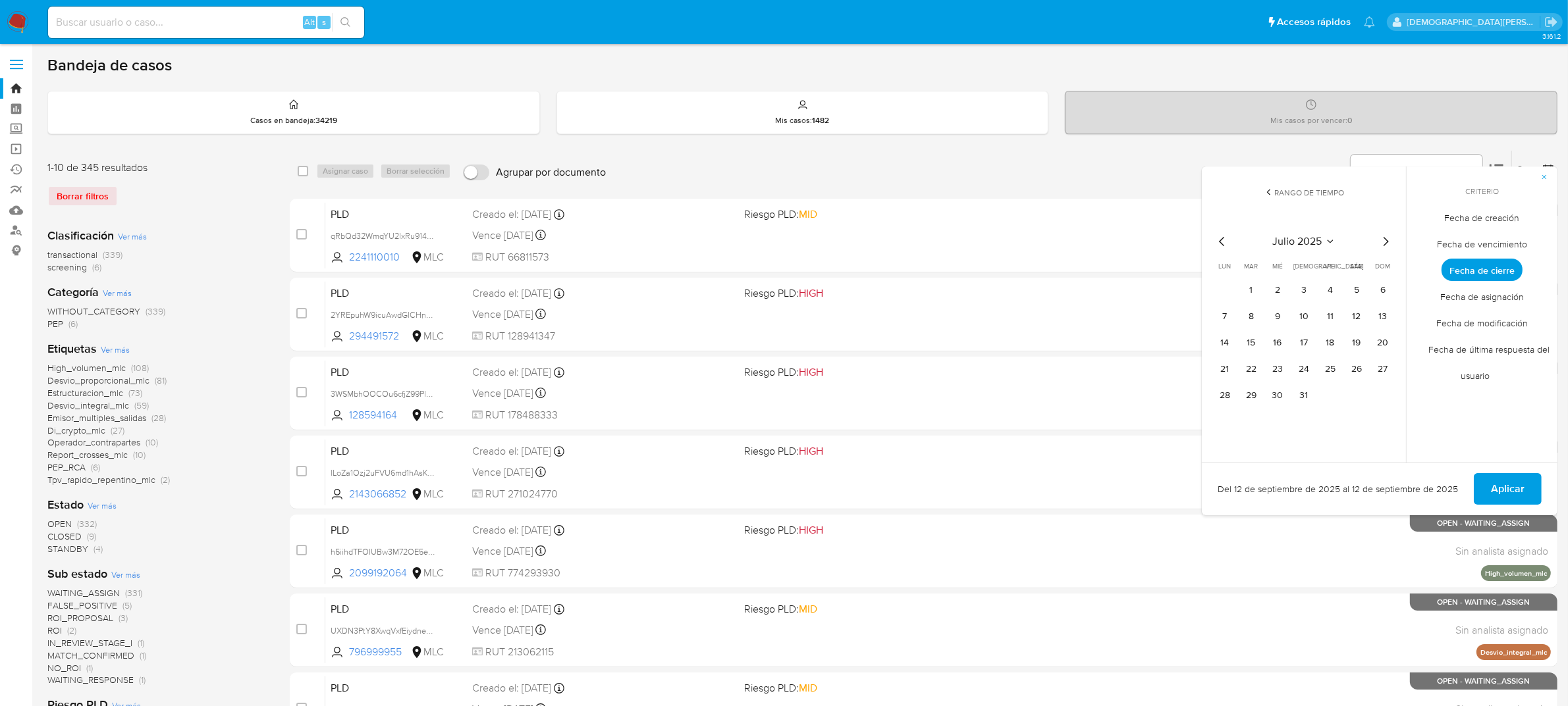
click at [1223, 242] on icon "Mes anterior" at bounding box center [1222, 241] width 16 height 16
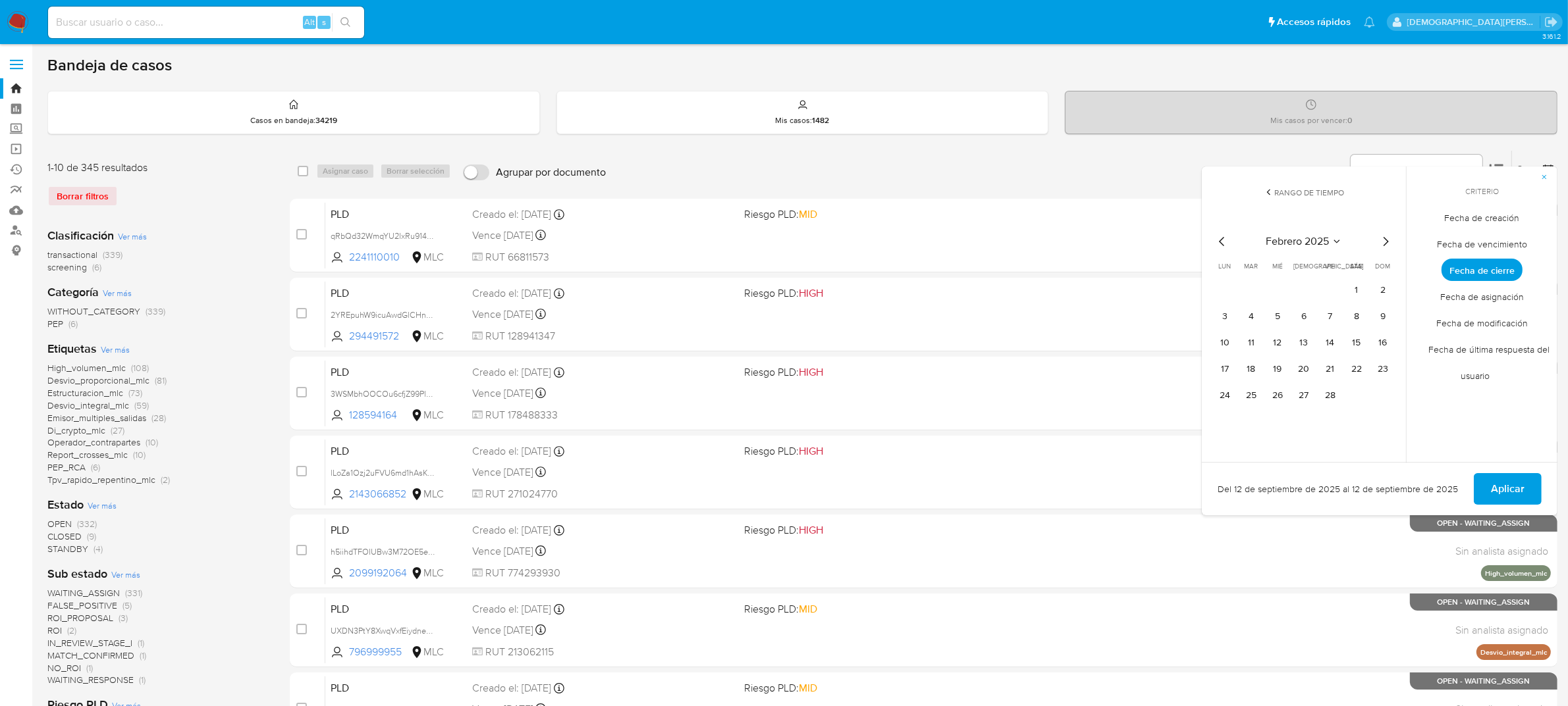
click at [1385, 234] on icon "Mes siguiente" at bounding box center [1385, 241] width 16 height 16
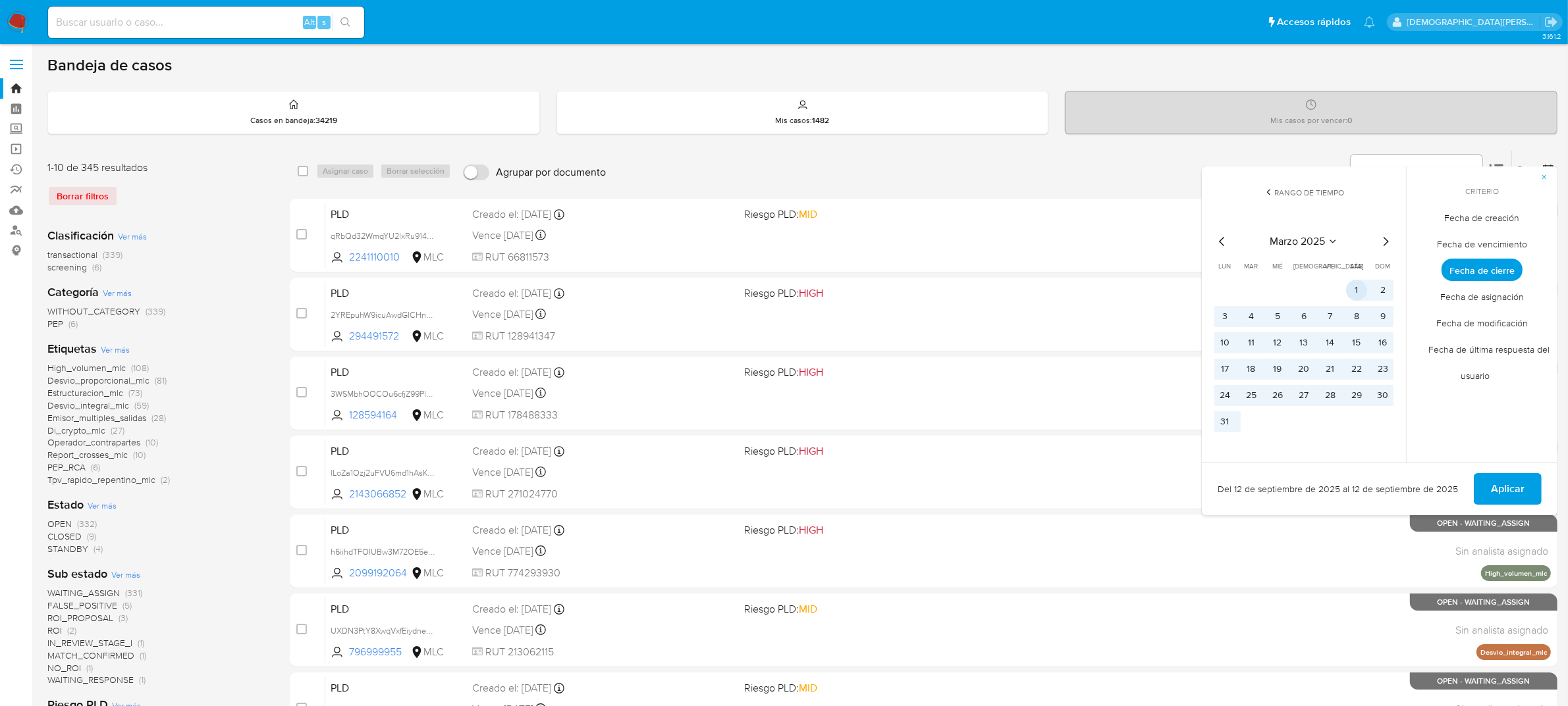
click at [1352, 286] on button "1" at bounding box center [1356, 289] width 21 height 21
click at [1511, 494] on span "Aplicar" at bounding box center [1507, 489] width 33 height 29
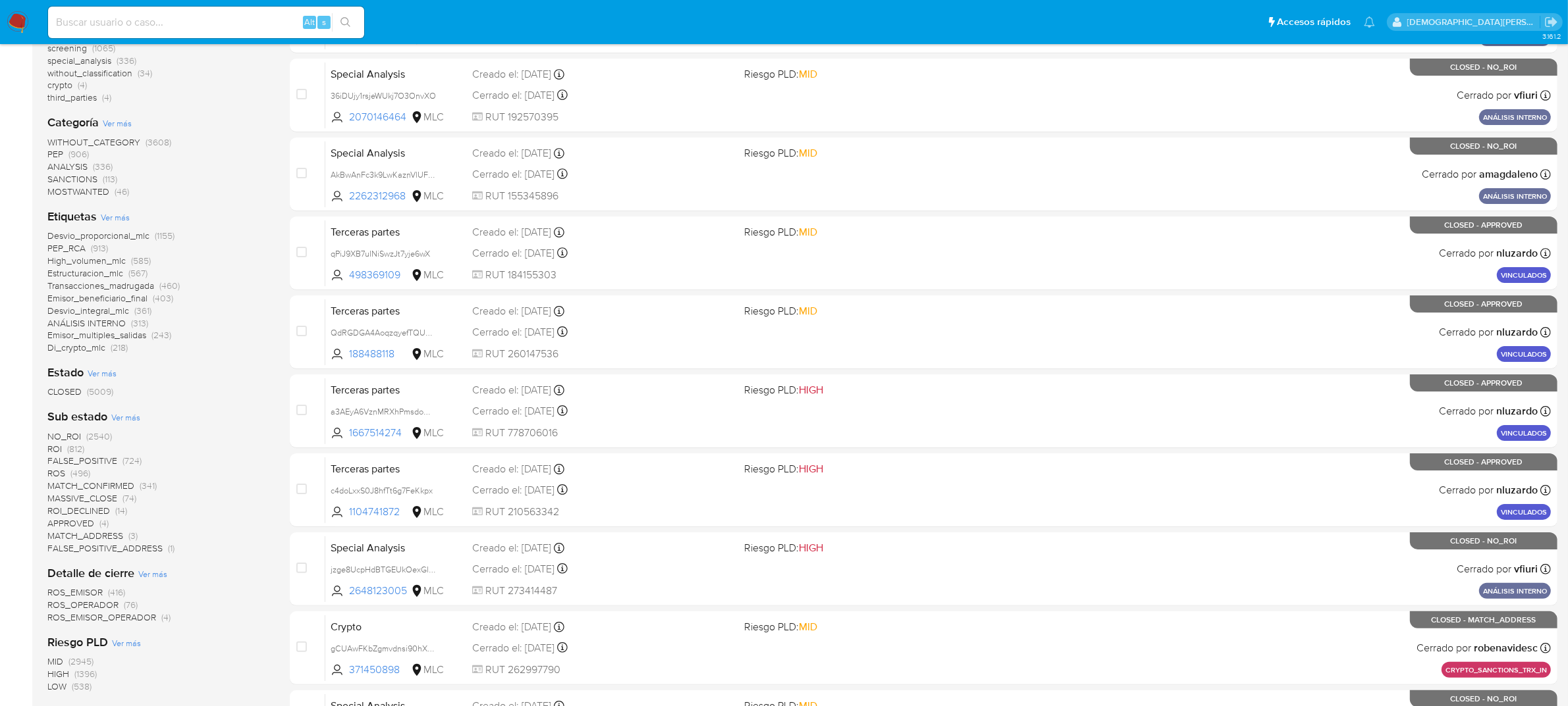
scroll to position [247, 0]
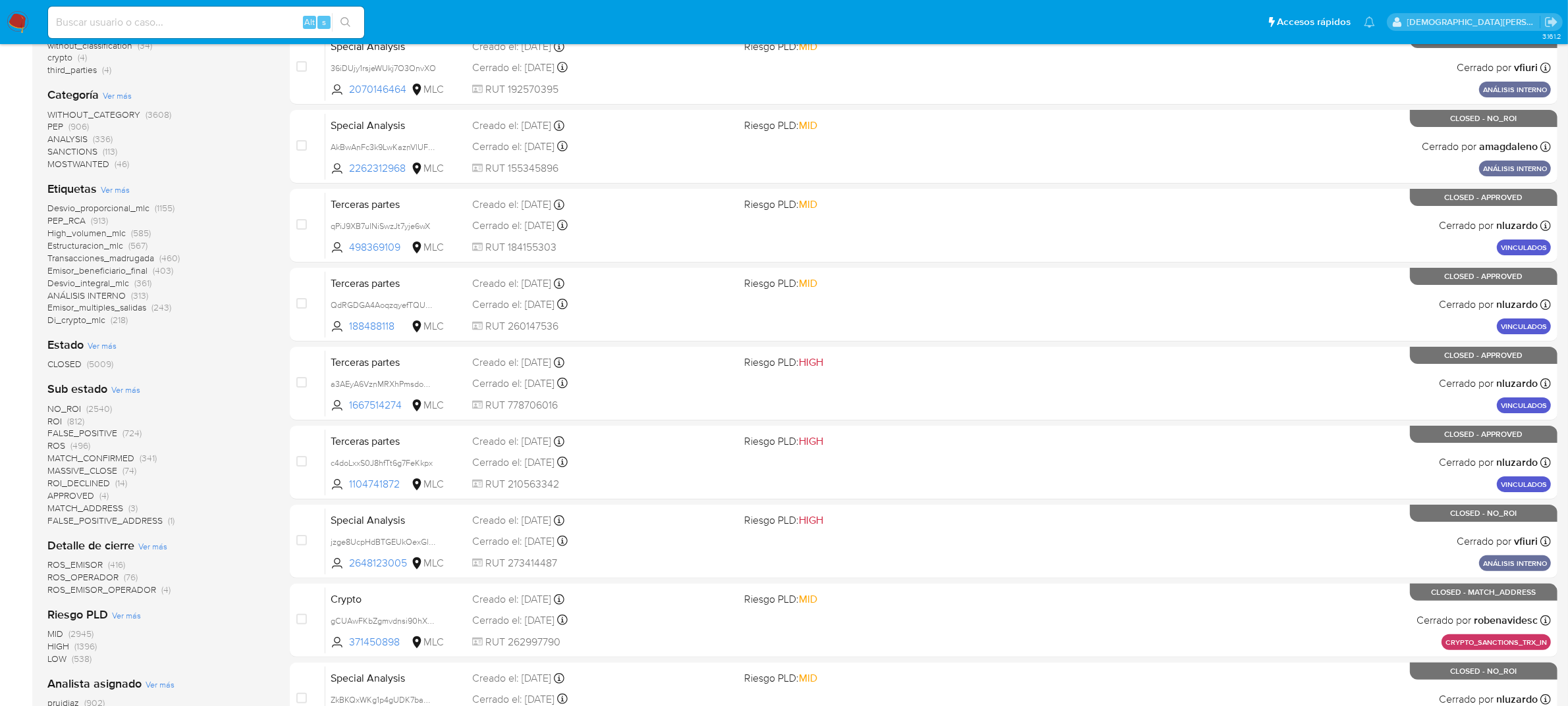
click at [60, 443] on span "ROS" at bounding box center [56, 446] width 17 height 13
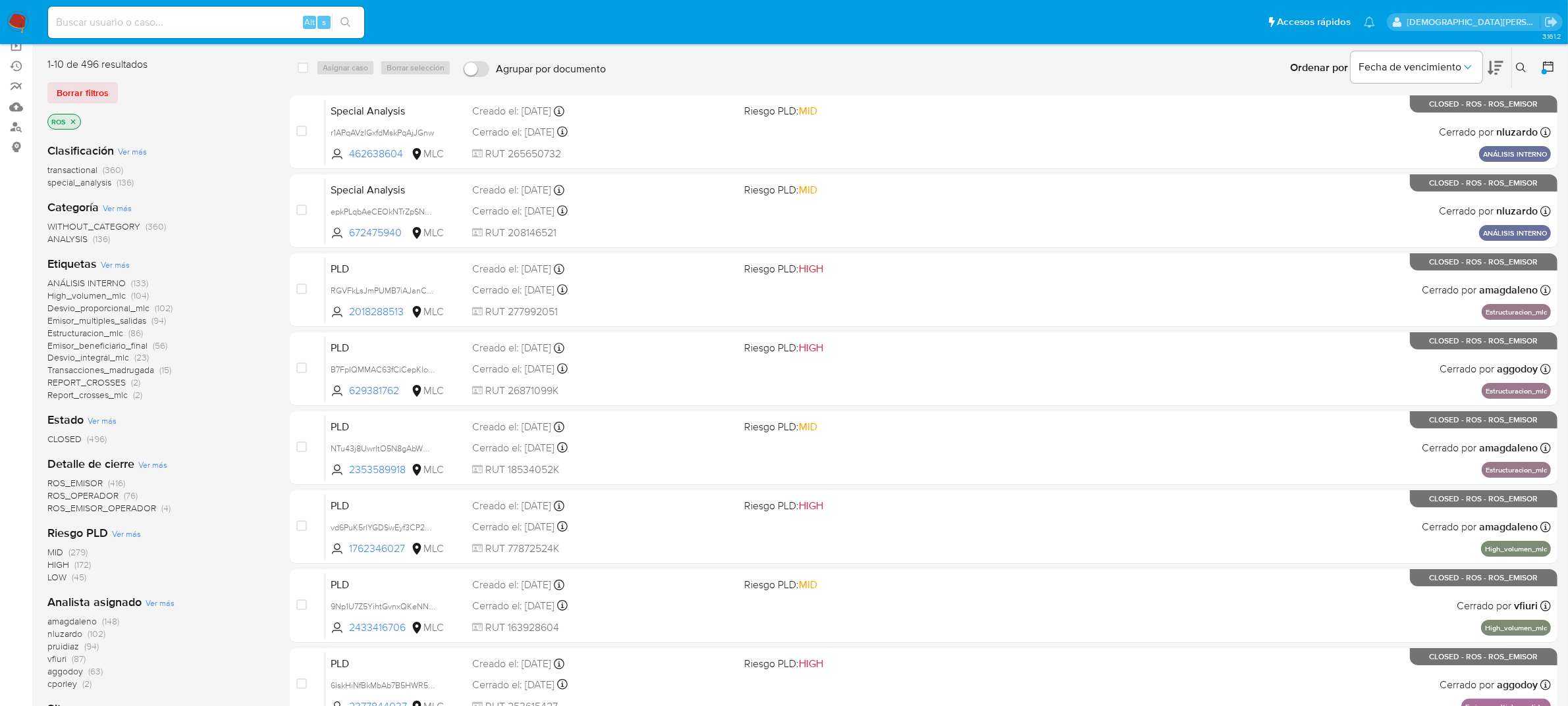
scroll to position [132, 0]
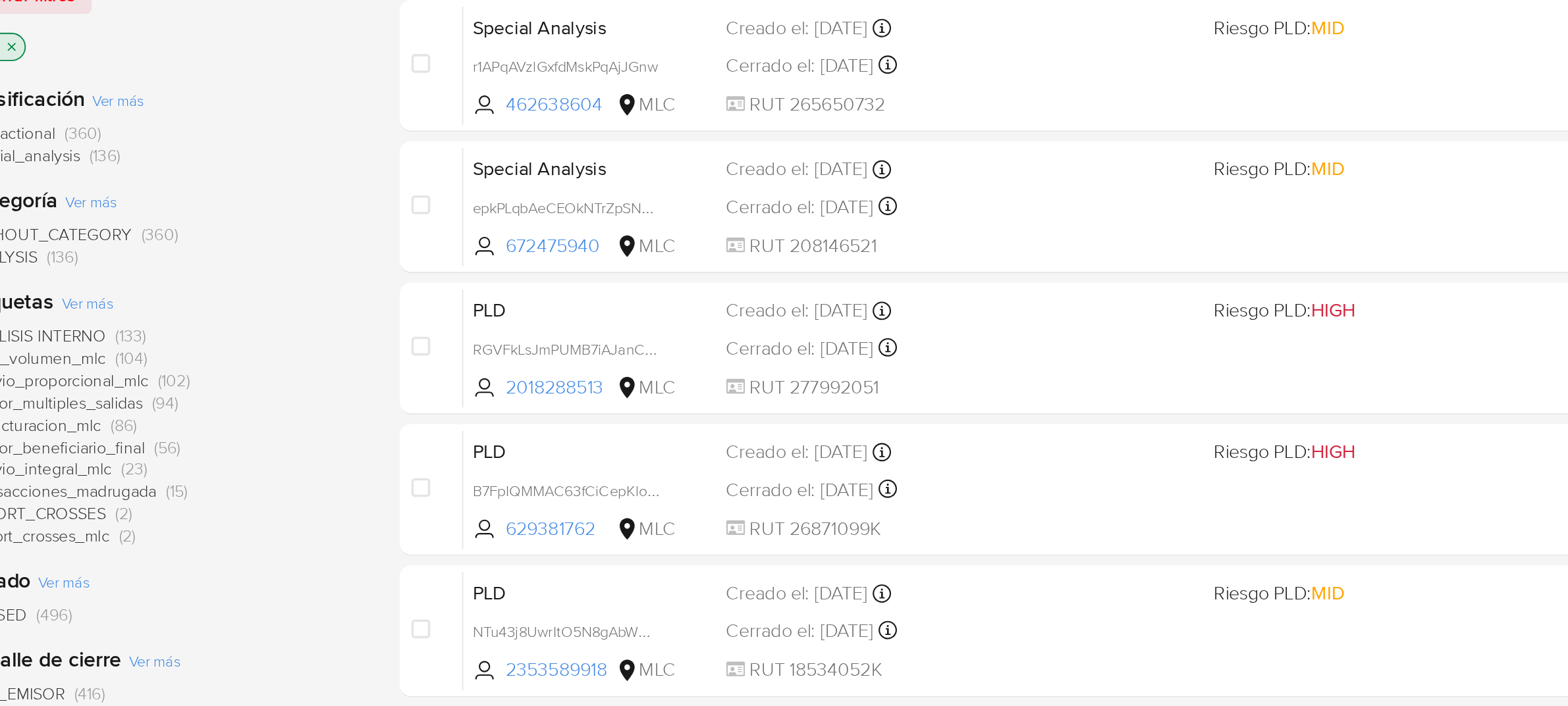
drag, startPoint x: 179, startPoint y: 205, endPoint x: 250, endPoint y: 210, distance: 71.2
click at [250, 210] on div "WITHOUT_CATEGORY (360) ANALYSIS (136)" at bounding box center [158, 204] width 221 height 25
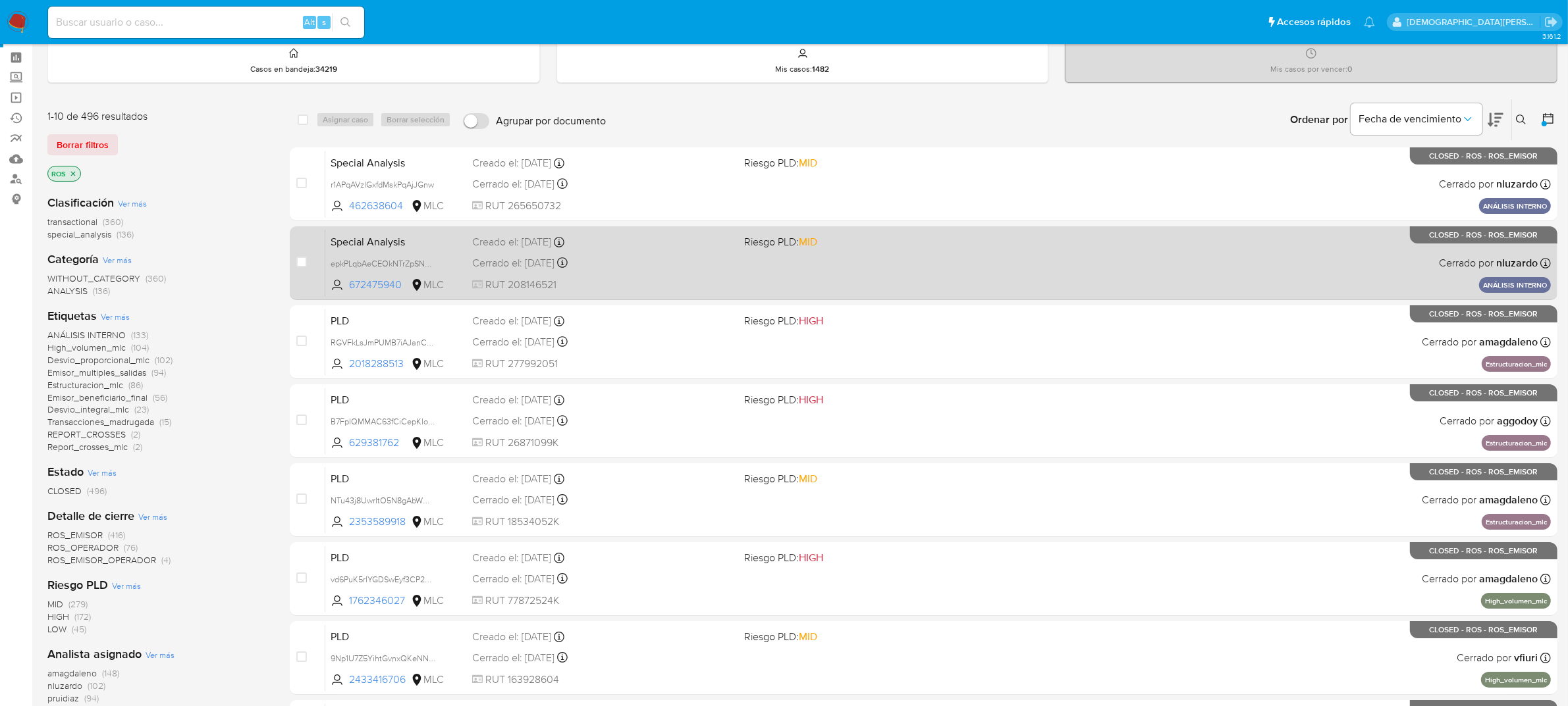
scroll to position [0, 0]
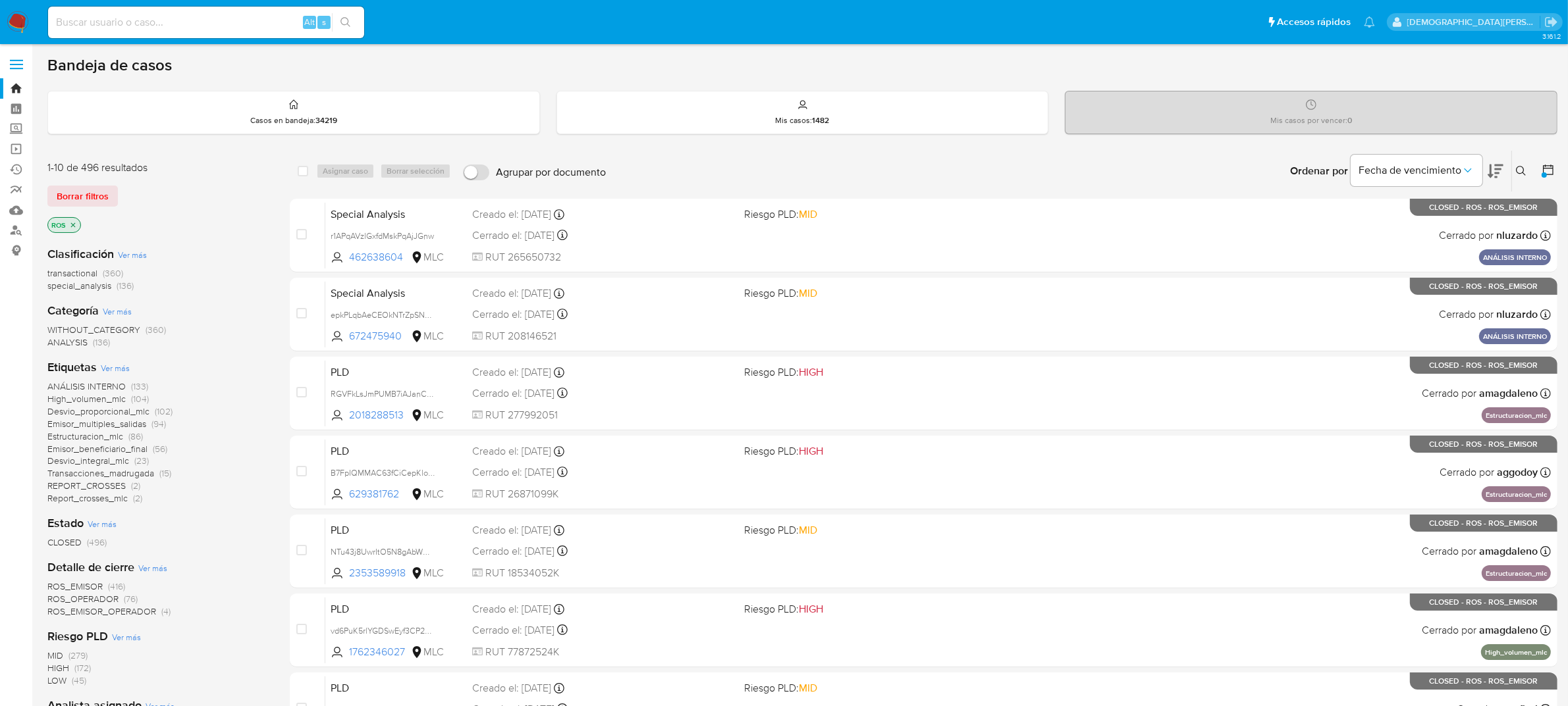
click at [1550, 172] on icon at bounding box center [1548, 170] width 13 height 13
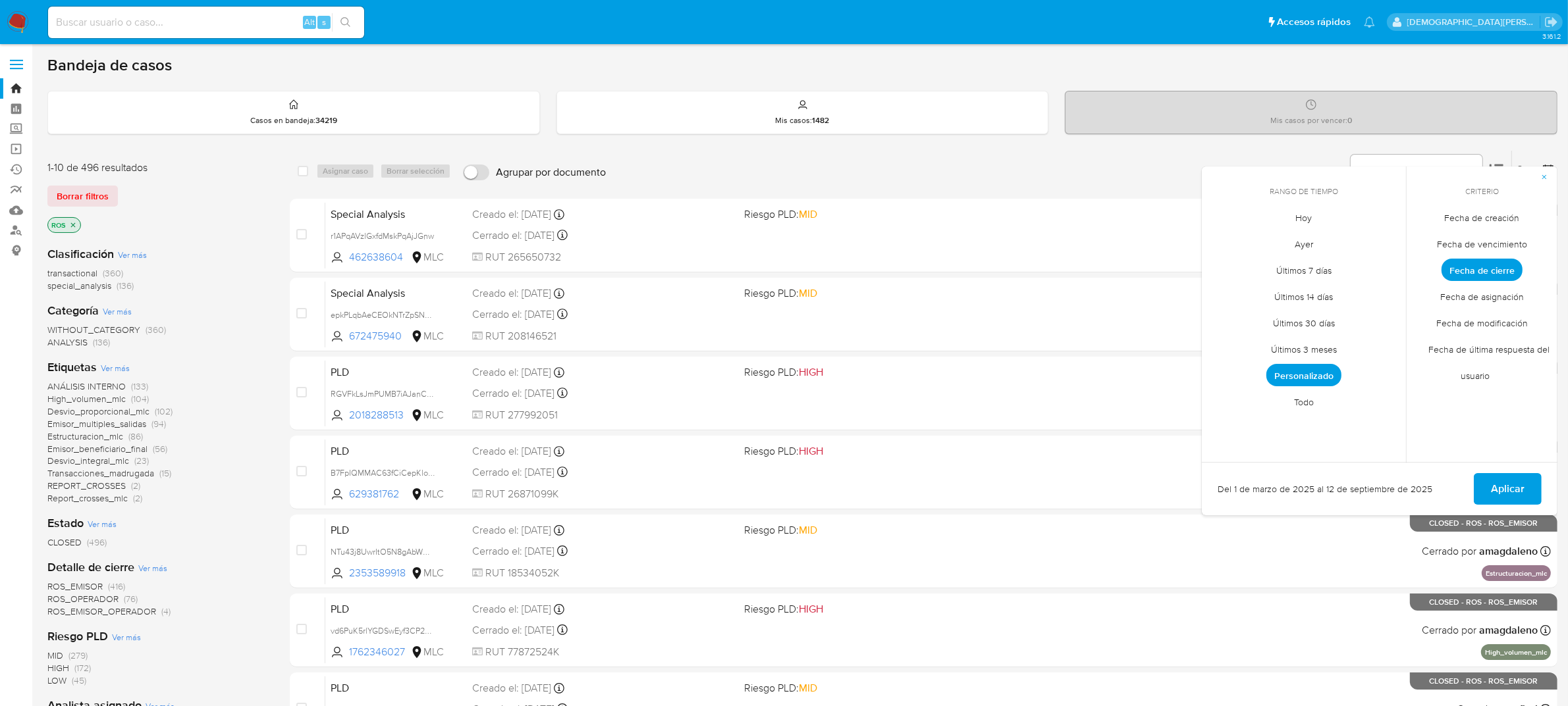
click at [1457, 269] on span "Fecha de cierre" at bounding box center [1481, 269] width 81 height 22
click at [1490, 271] on span "Fecha de cierre" at bounding box center [1481, 269] width 81 height 22
click at [1295, 374] on span "Personalizado" at bounding box center [1303, 375] width 75 height 22
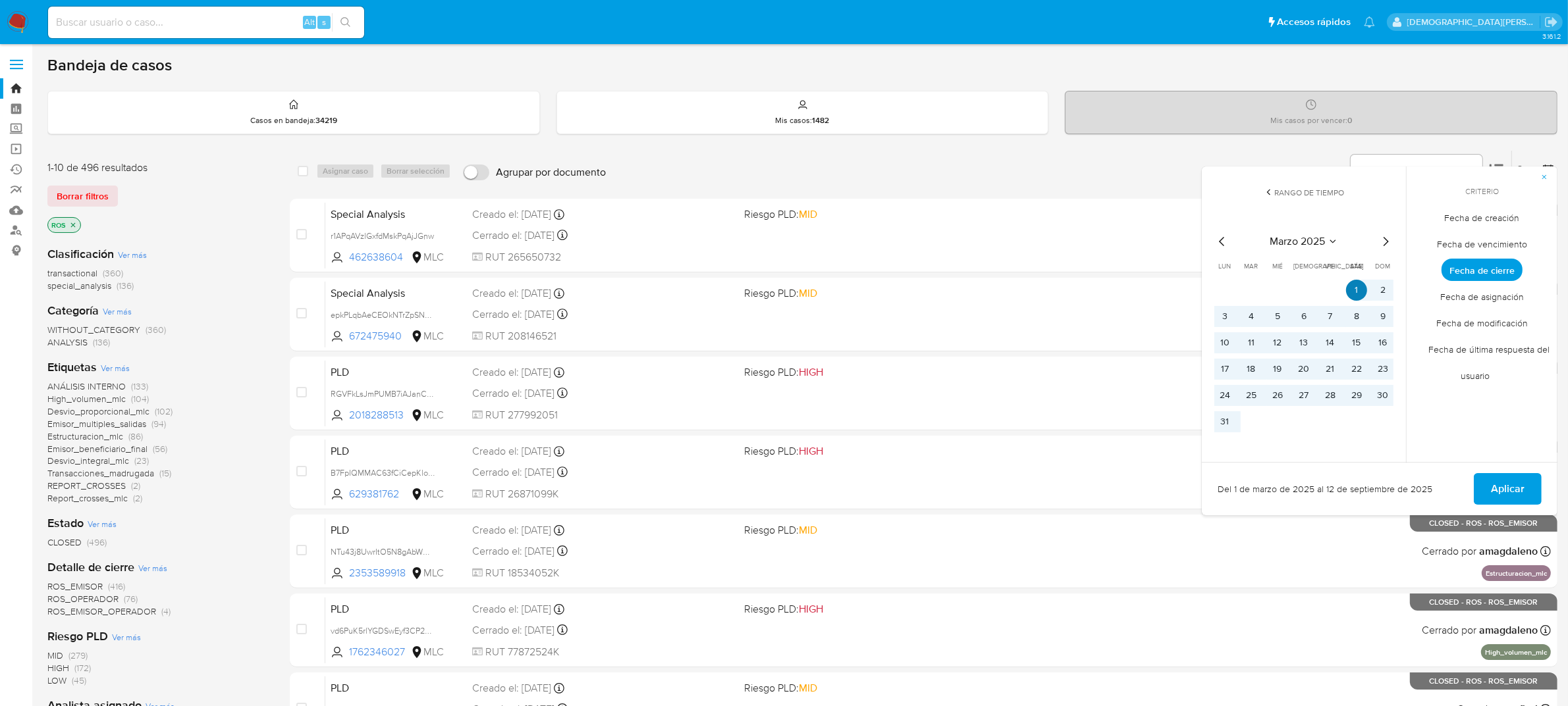
click at [1360, 292] on button "1" at bounding box center [1356, 289] width 21 height 21
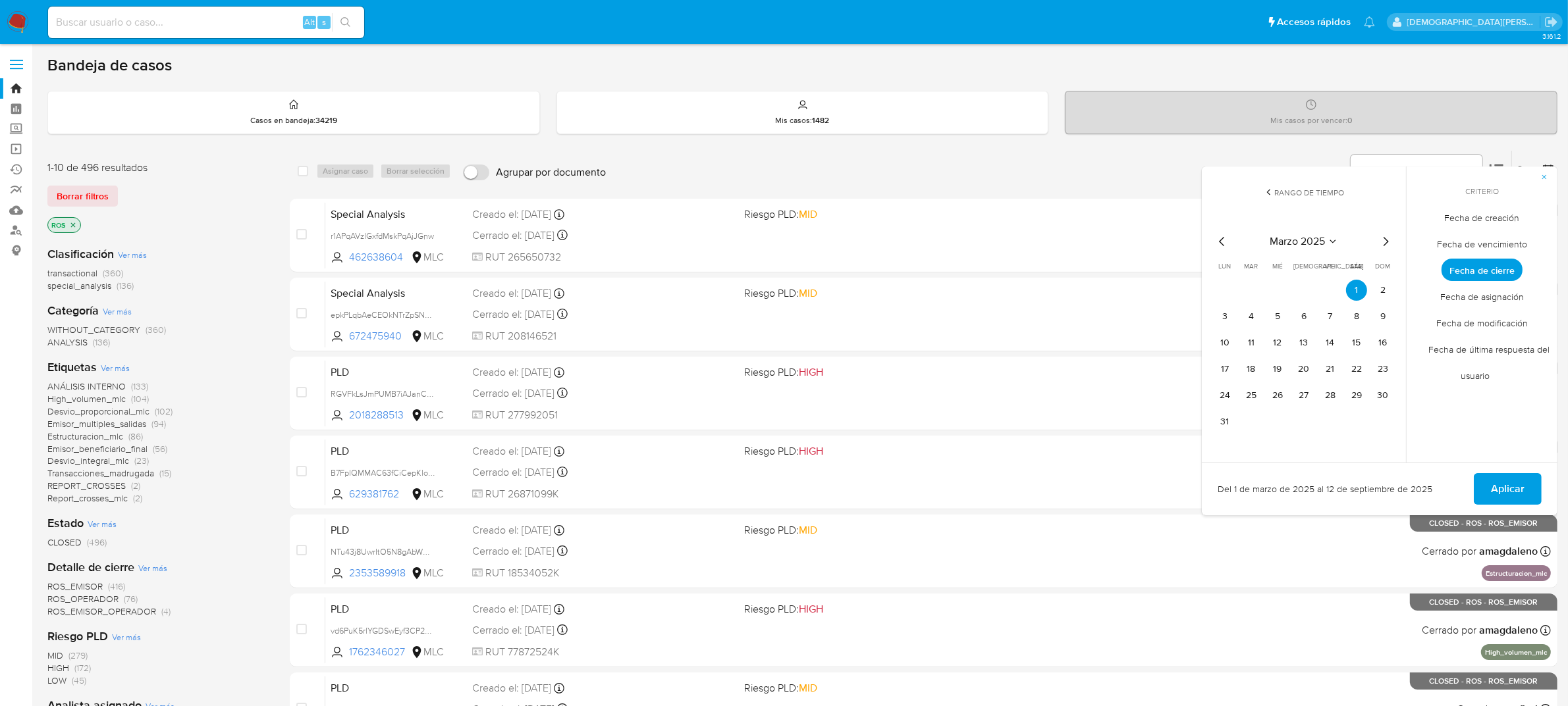
click at [1381, 239] on icon "Mes siguiente" at bounding box center [1385, 241] width 16 height 16
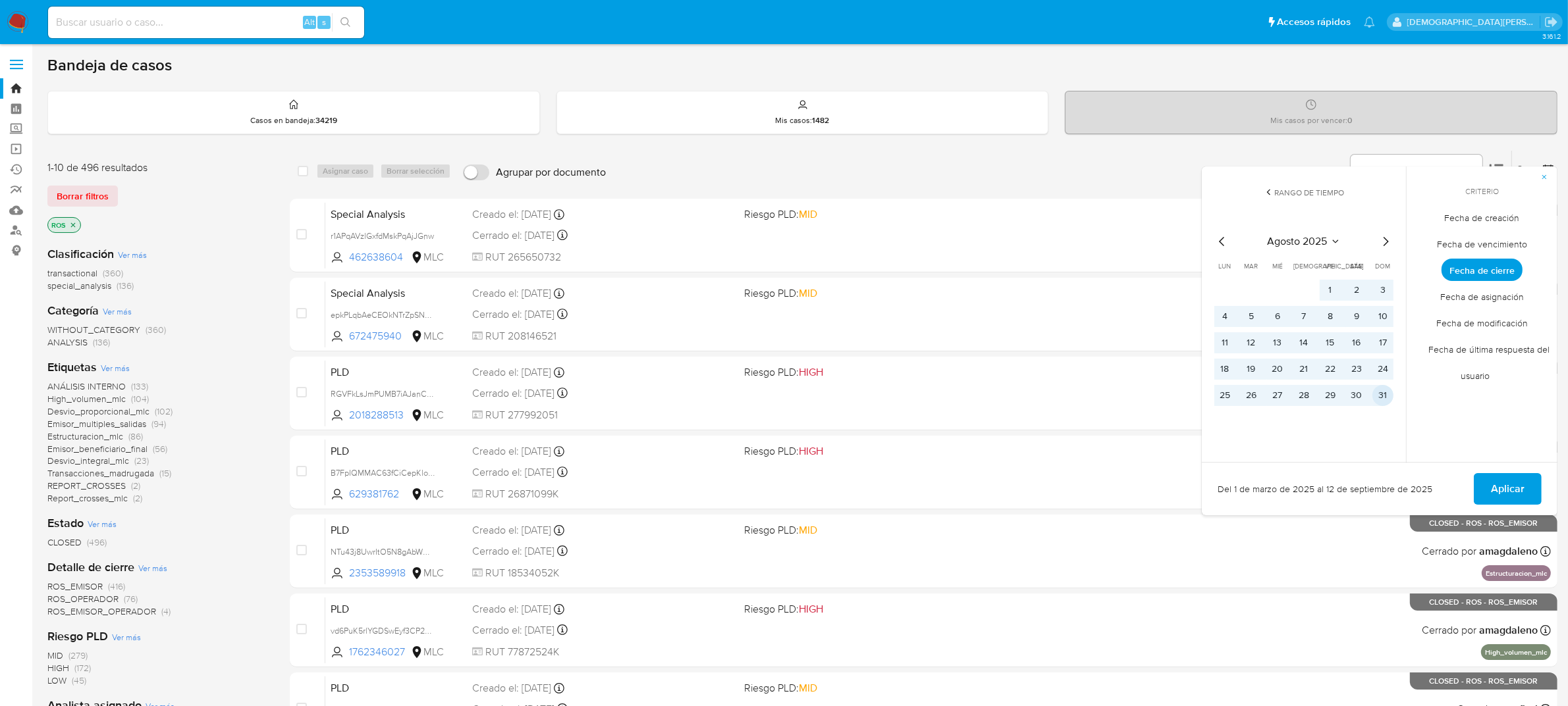
drag, startPoint x: 1379, startPoint y: 397, endPoint x: 1430, endPoint y: 419, distance: 55.5
click at [1380, 397] on button "31" at bounding box center [1383, 395] width 21 height 21
click at [1518, 483] on span "Aplicar" at bounding box center [1507, 489] width 33 height 29
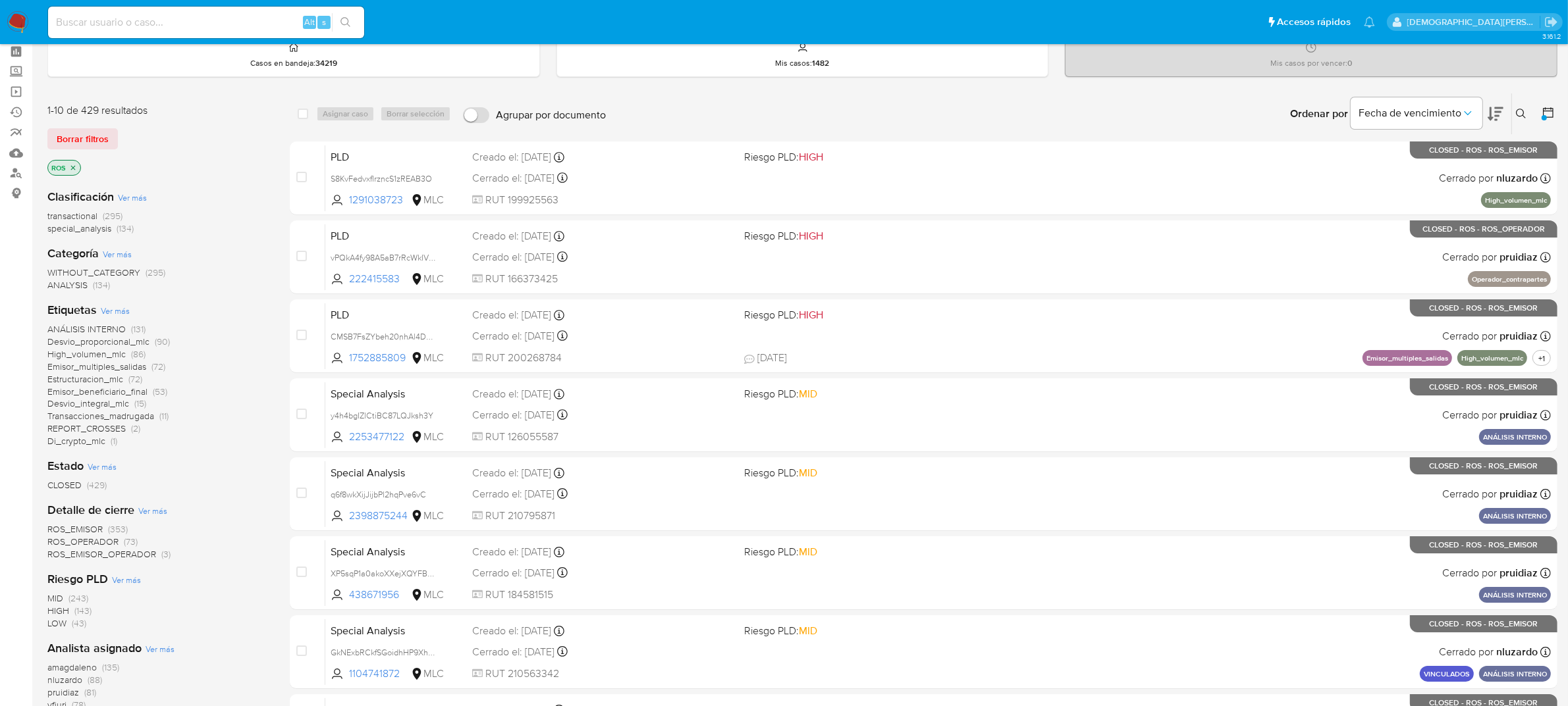
scroll to position [82, 0]
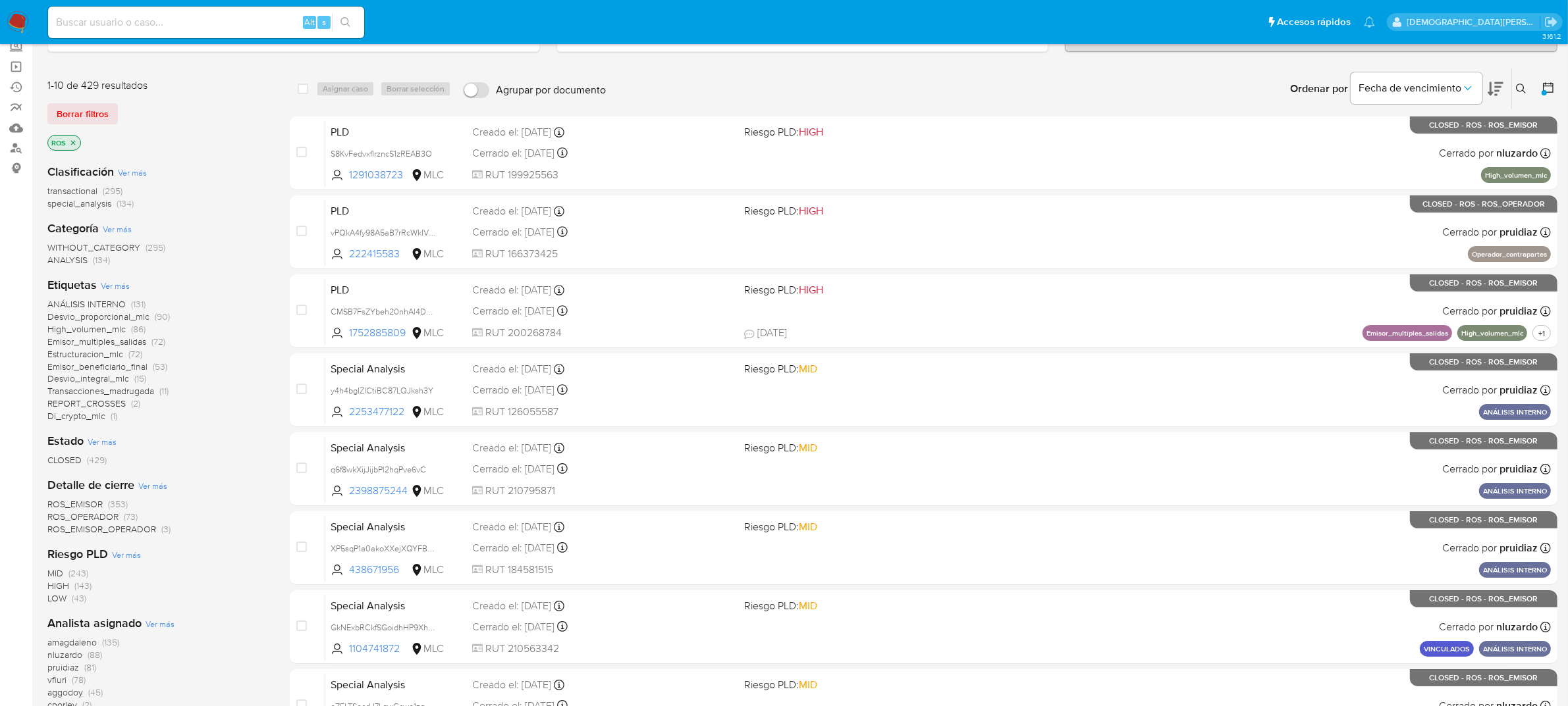
drag, startPoint x: 1003, startPoint y: 33, endPoint x: 991, endPoint y: 33, distance: 12.0
click at [1003, 33] on ul "Pausado Ver notificaciones Alt s Accesos rápidos Presiona las siguientes teclas…" at bounding box center [711, 22] width 1340 height 33
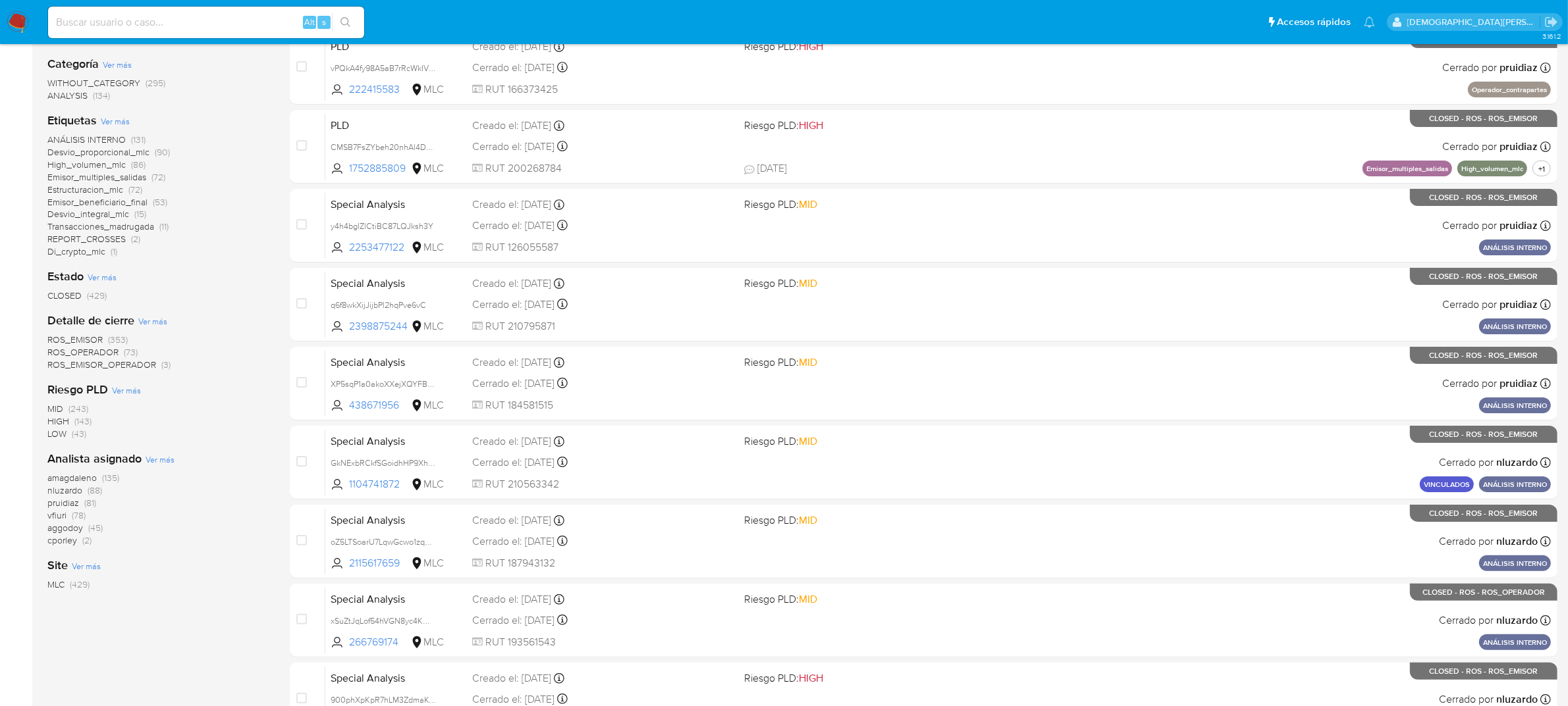
scroll to position [0, 0]
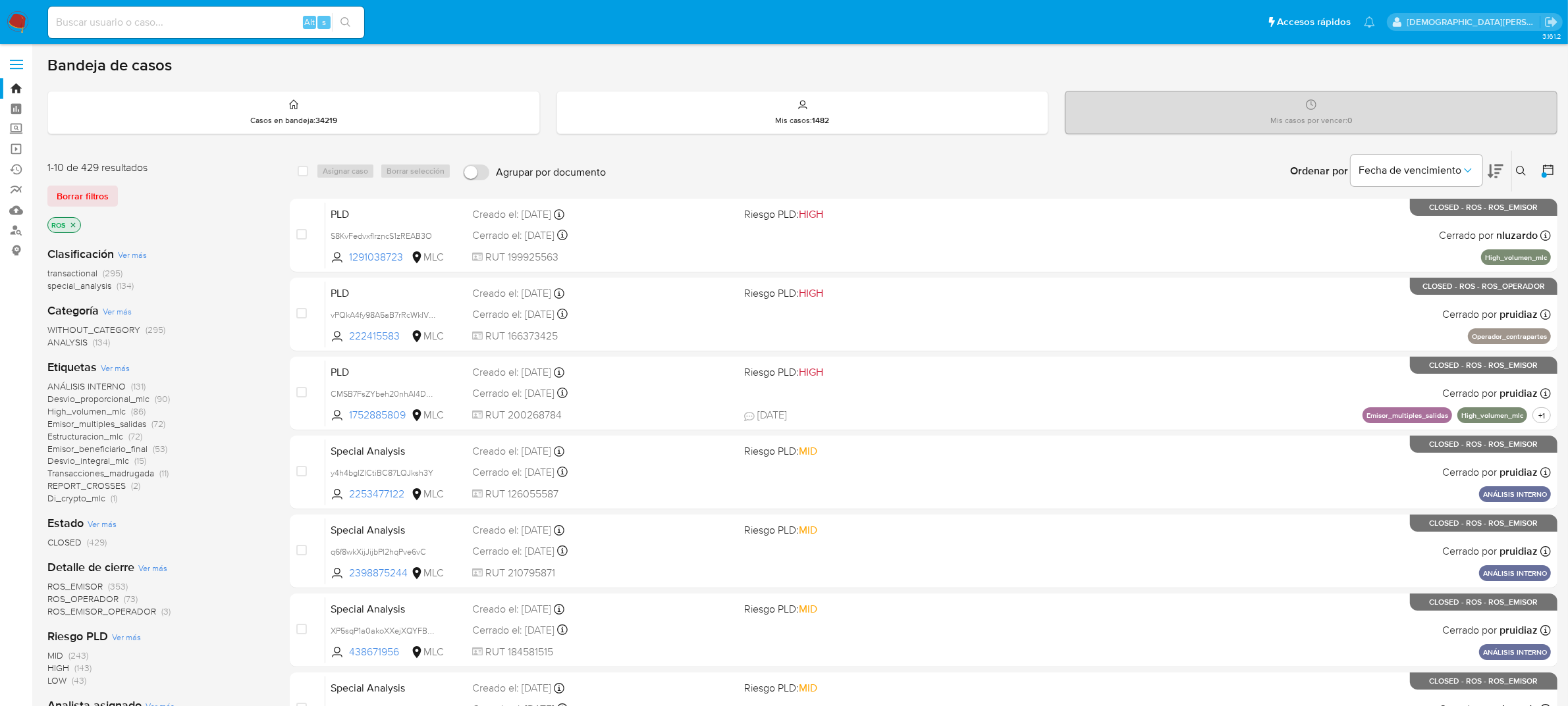
drag, startPoint x: 73, startPoint y: 222, endPoint x: 164, endPoint y: 199, distance: 93.9
click at [73, 222] on icon "close-filter" at bounding box center [72, 225] width 7 height 7
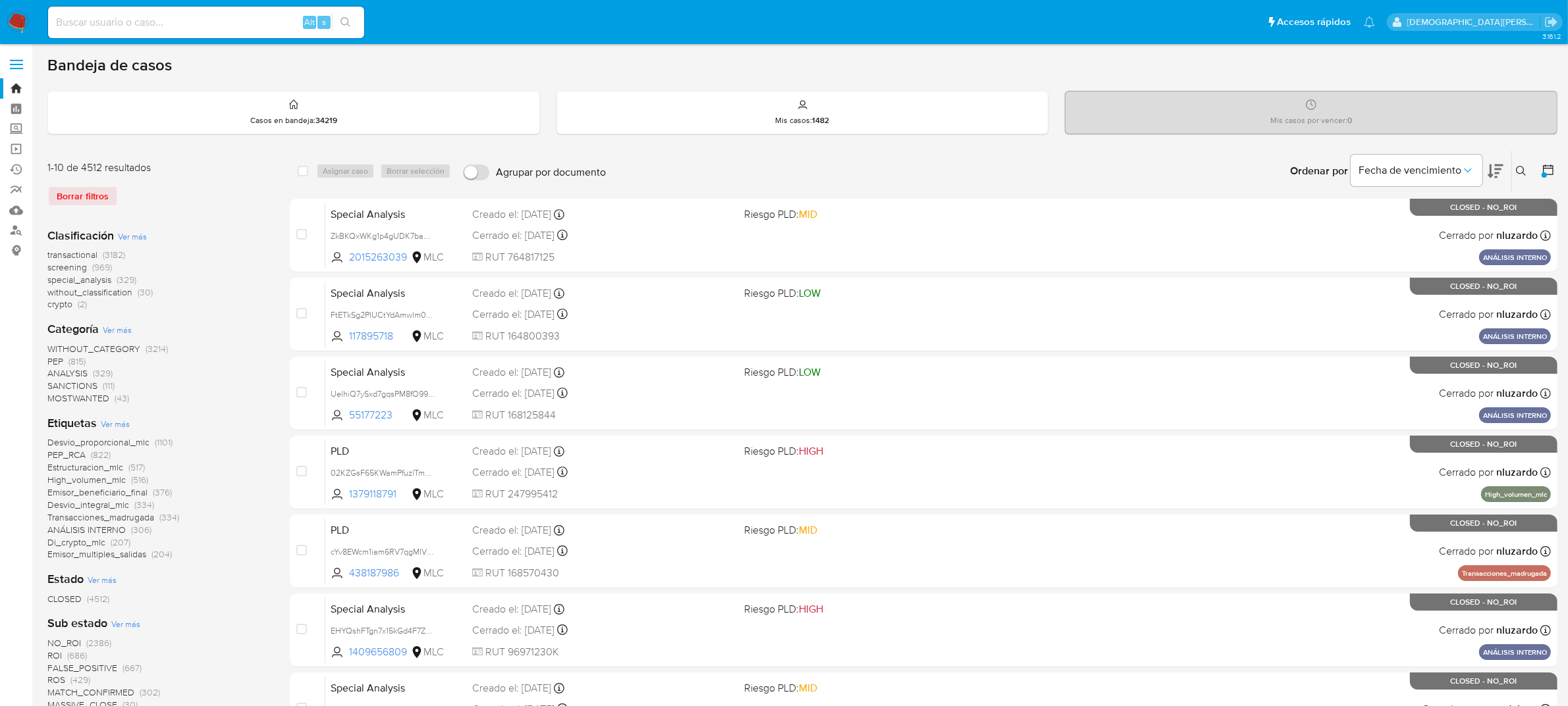
click at [1544, 165] on icon at bounding box center [1548, 170] width 13 height 13
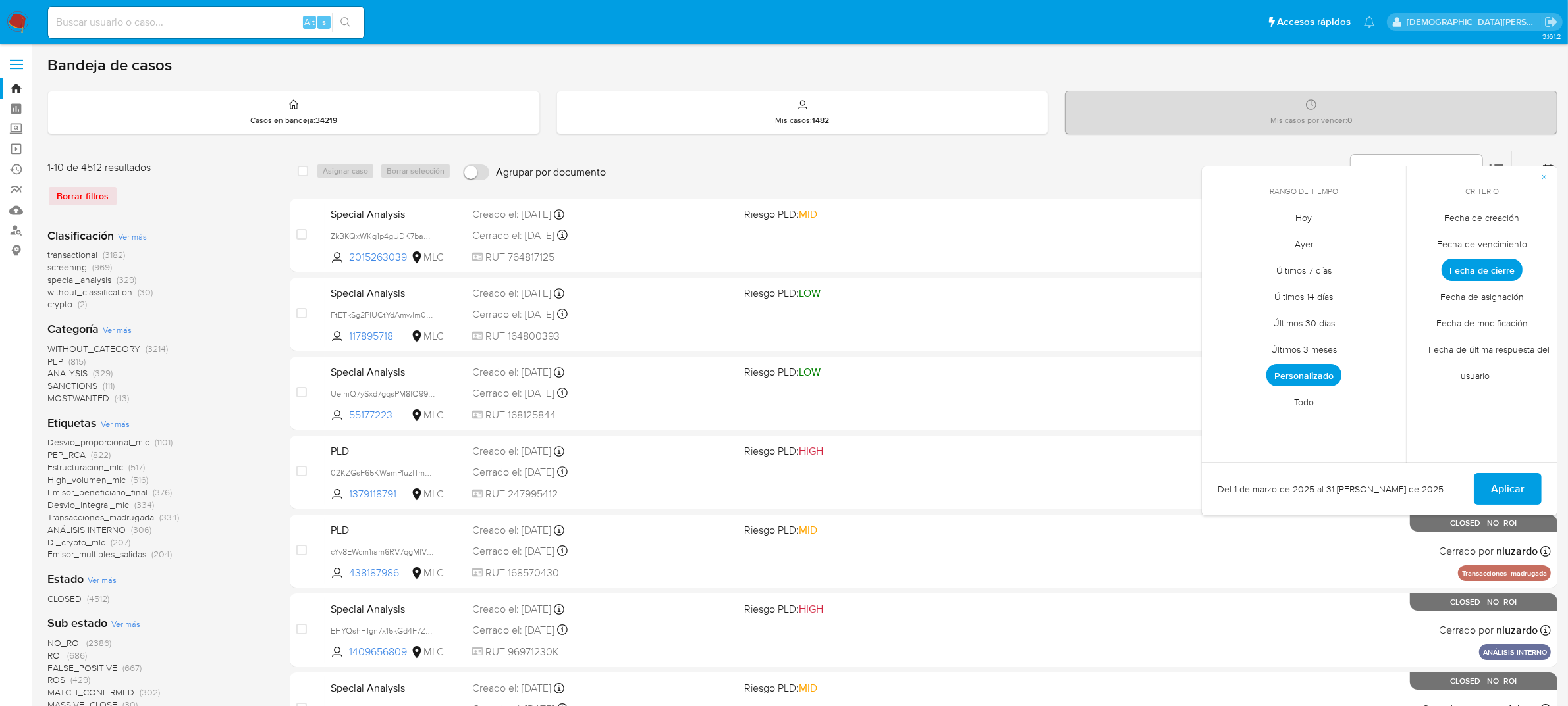
click at [1315, 364] on span "Personalizado" at bounding box center [1303, 375] width 75 height 22
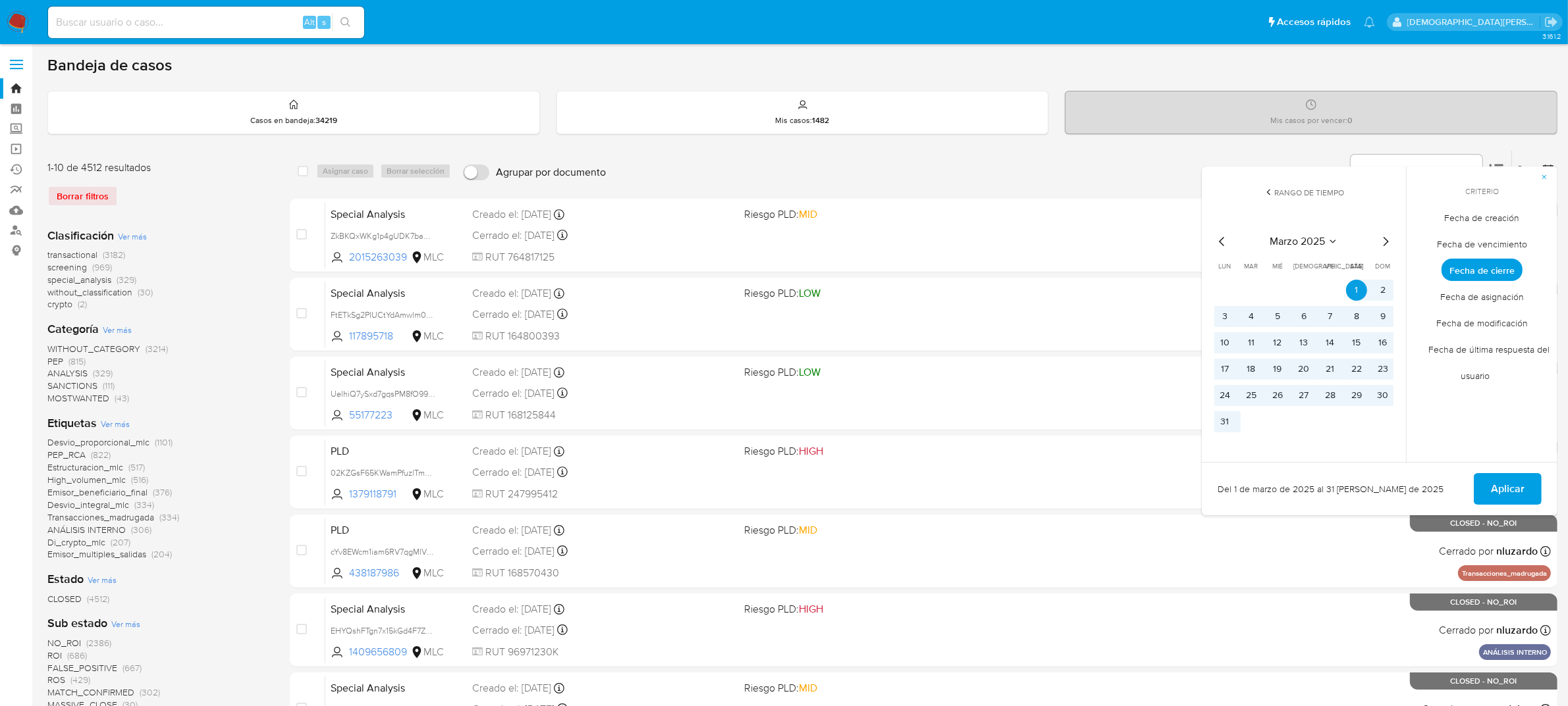
click at [1496, 485] on span "Aplicar" at bounding box center [1507, 489] width 33 height 29
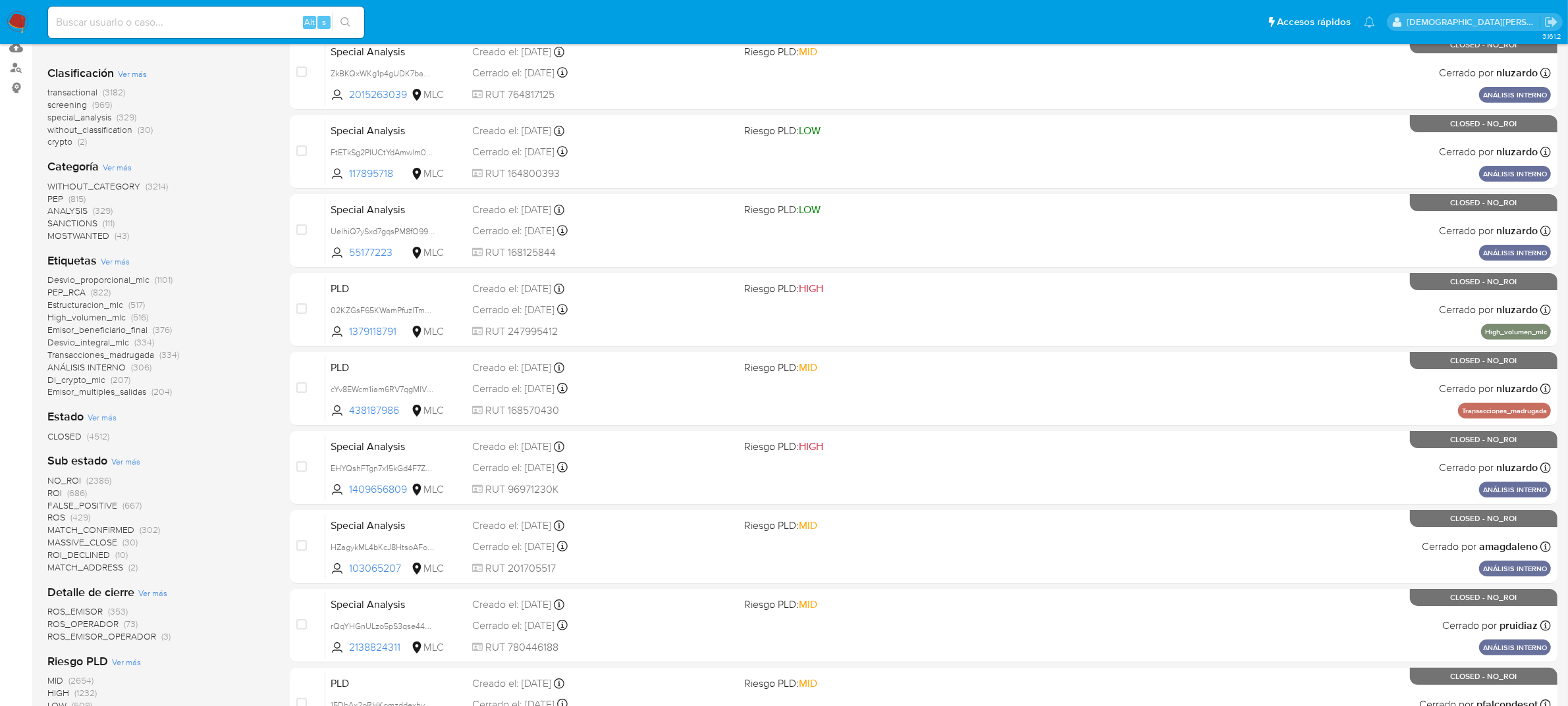
scroll to position [165, 0]
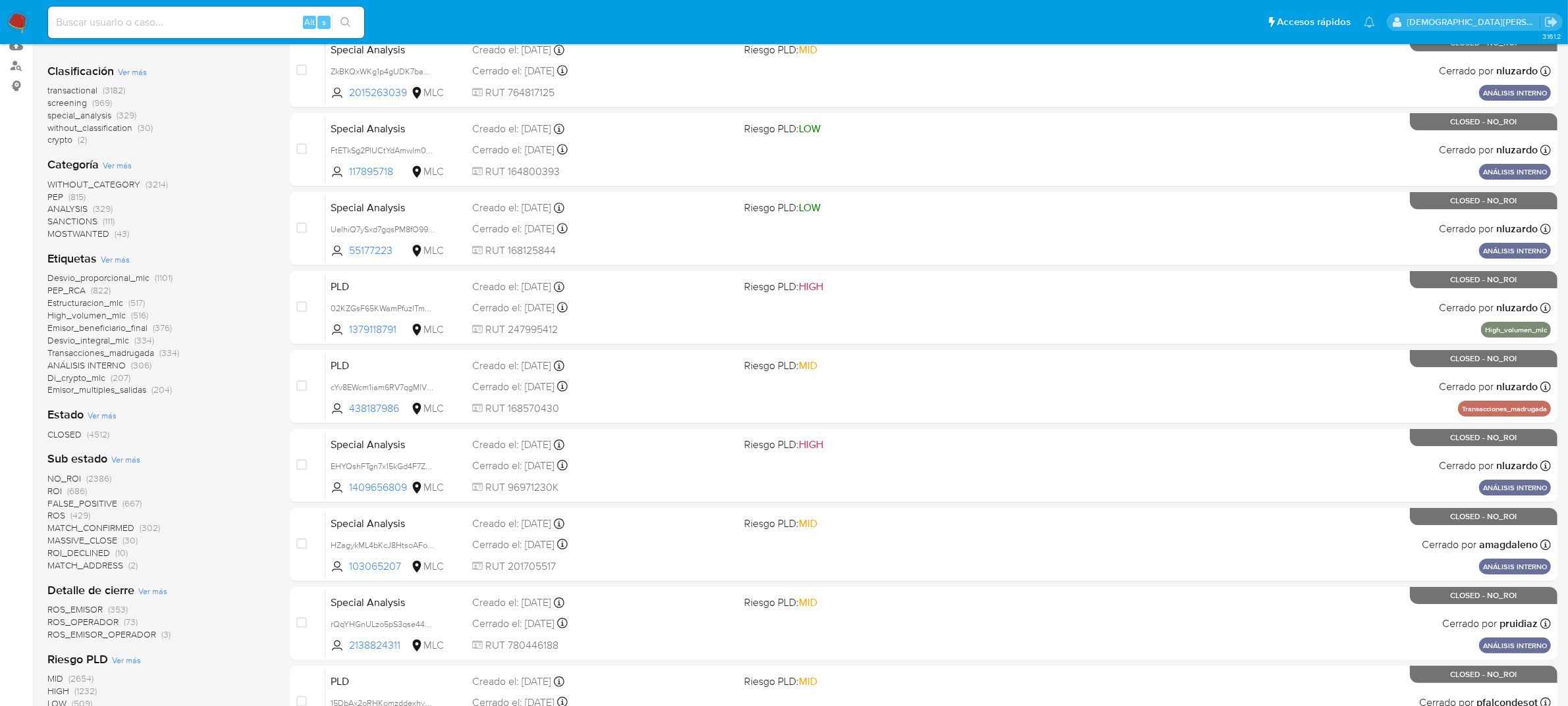
click at [119, 348] on span "Transacciones_madrugada" at bounding box center [101, 353] width 106 height 13
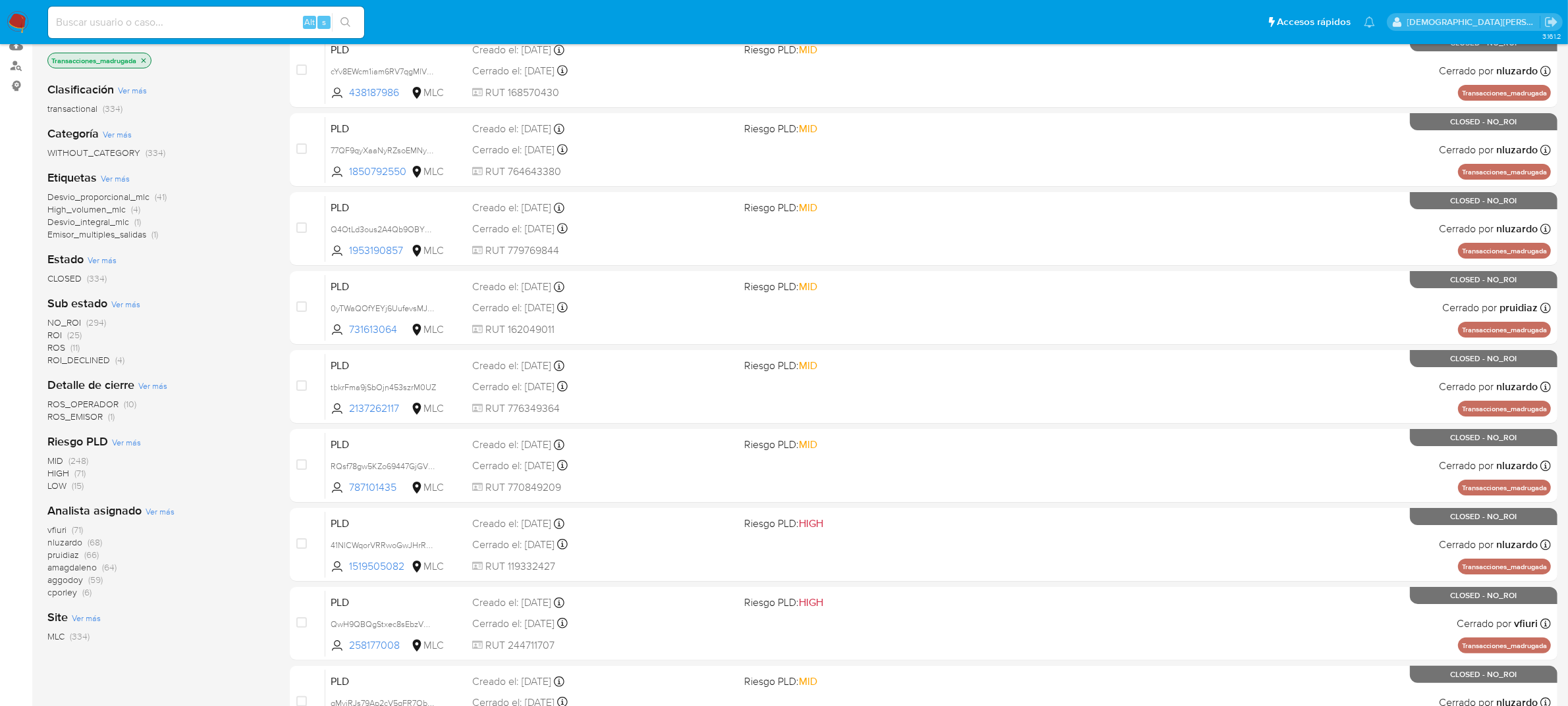
click at [55, 347] on span "ROS" at bounding box center [56, 348] width 17 height 13
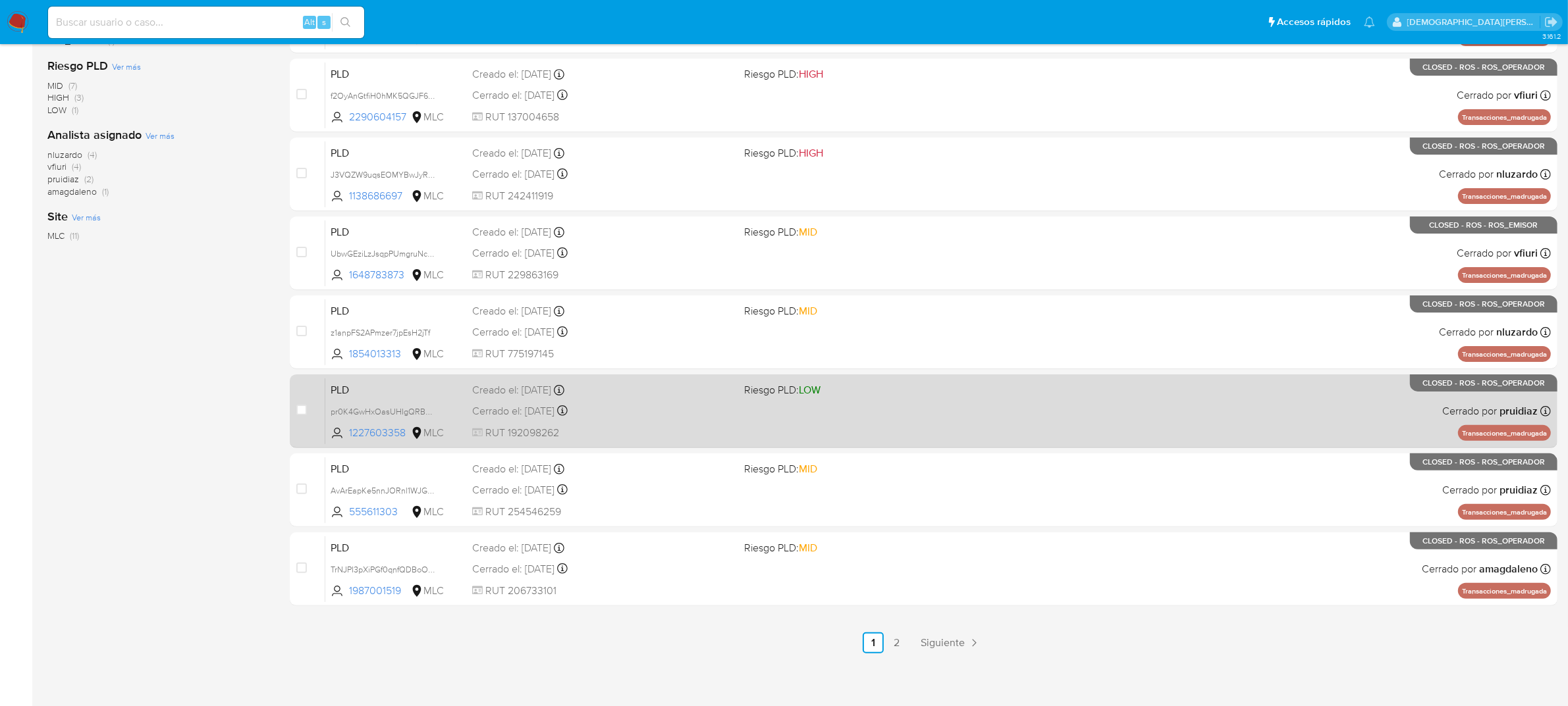
scroll to position [379, 0]
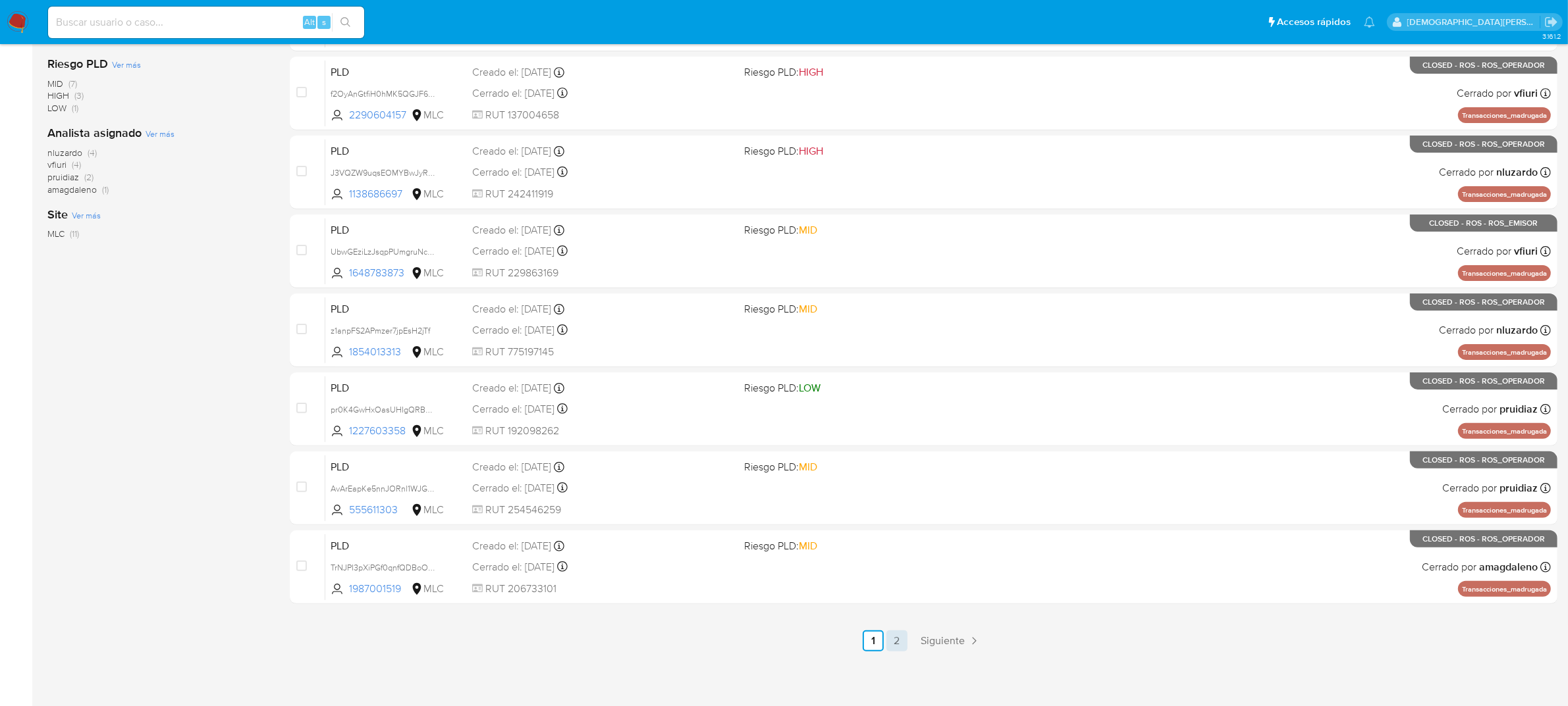
click at [897, 643] on link "2" at bounding box center [897, 640] width 21 height 21
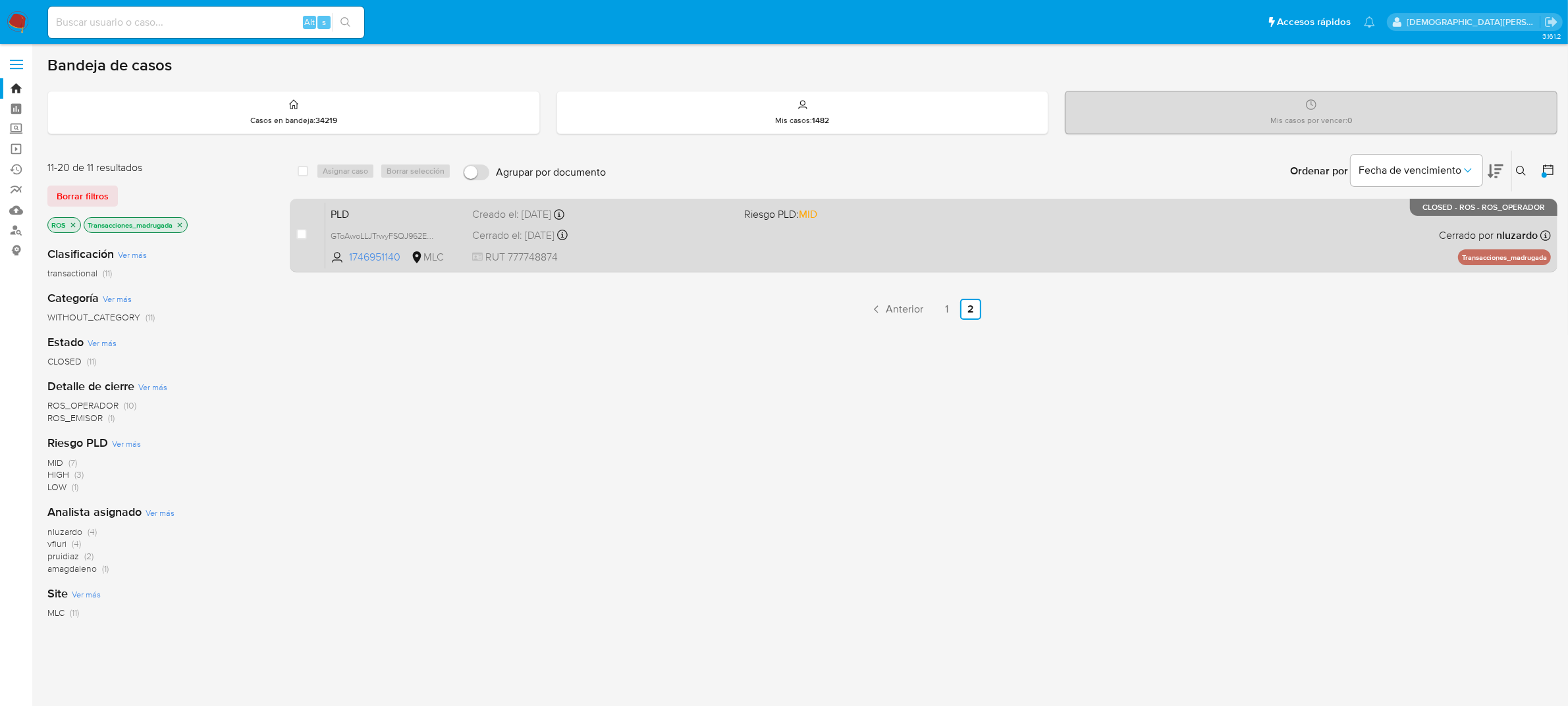
click at [597, 242] on div "PLD GToAwoLLJTrwyFSQJ962Ewdy 1746951140 MLC Riesgo PLD: MID Creado el: 12/12/20…" at bounding box center [937, 235] width 1225 height 67
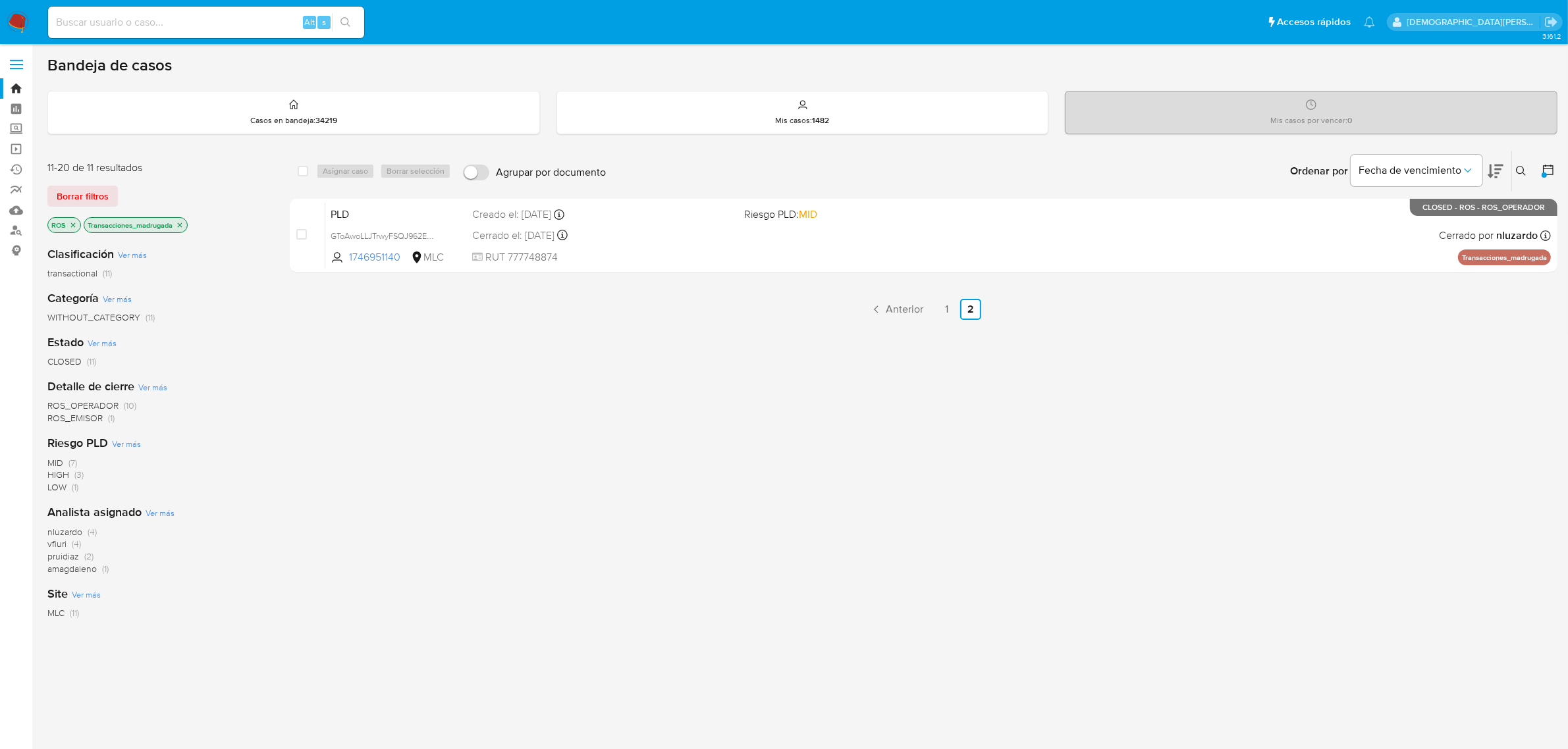
click at [1550, 172] on icon at bounding box center [1548, 170] width 13 height 13
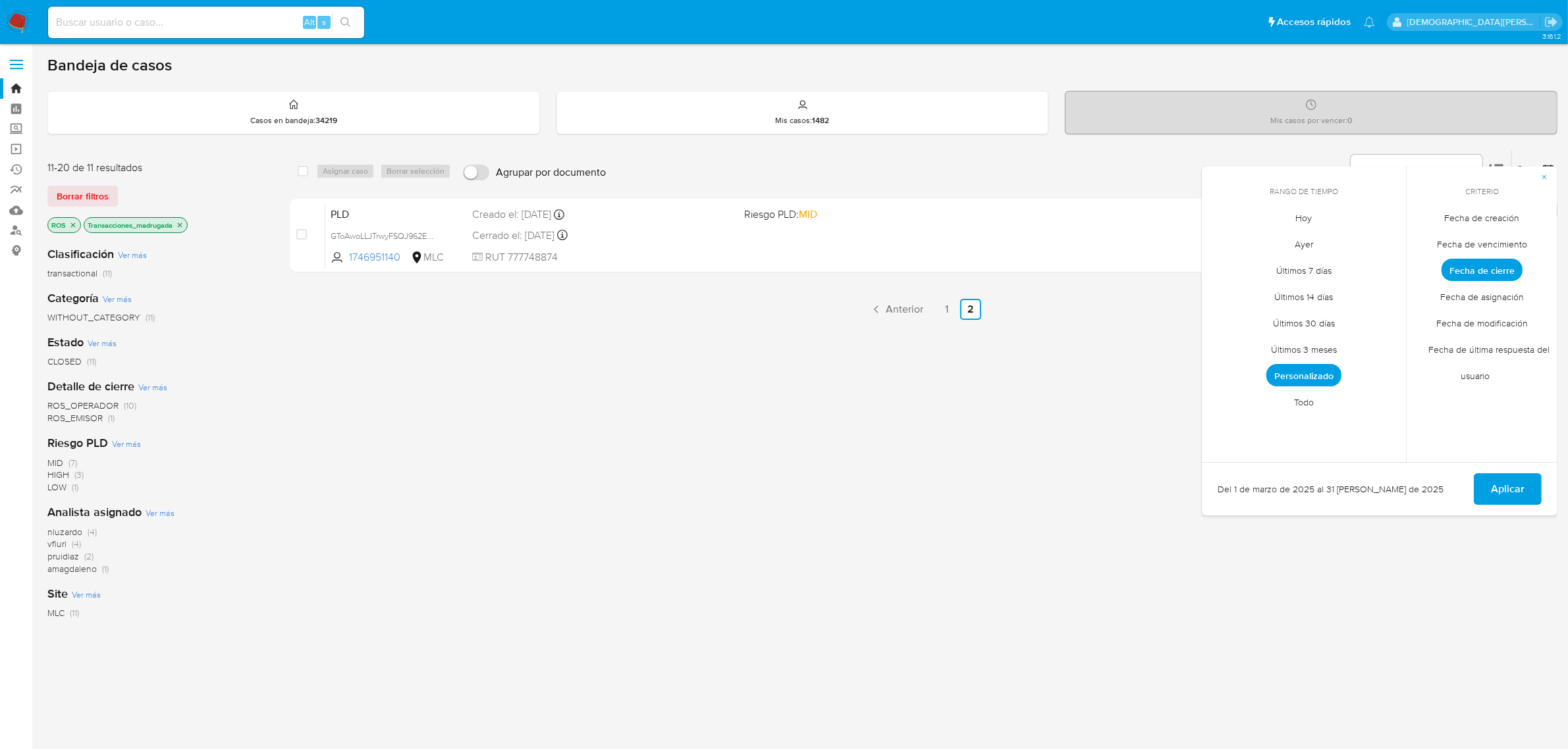
click at [1489, 352] on span "Fecha de última respuesta del usuario" at bounding box center [1481, 363] width 135 height 53
click at [1310, 402] on span "Todo" at bounding box center [1303, 402] width 47 height 27
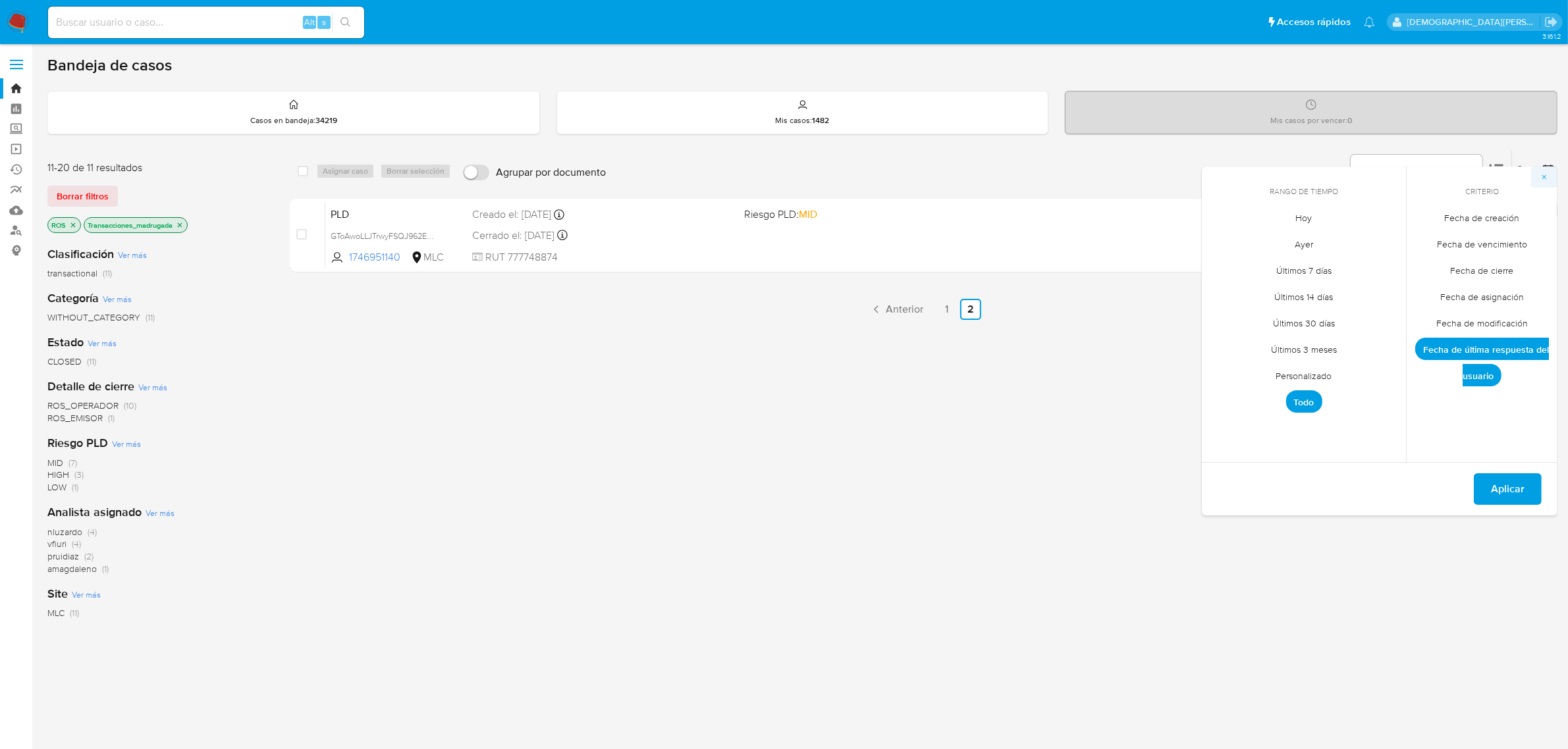
click at [1550, 180] on button "button" at bounding box center [1545, 176] width 27 height 21
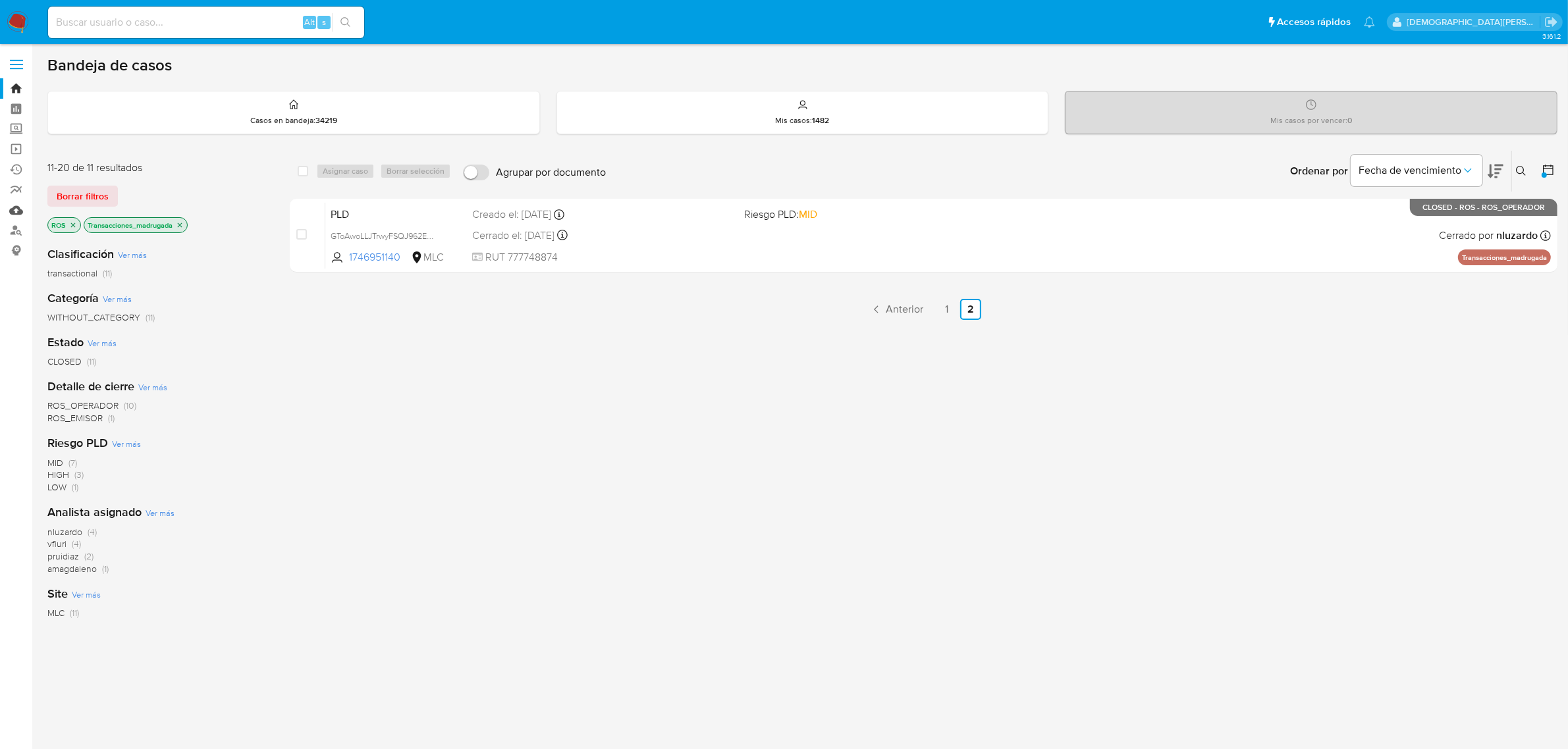
click at [18, 212] on link "Mulan" at bounding box center [78, 210] width 156 height 21
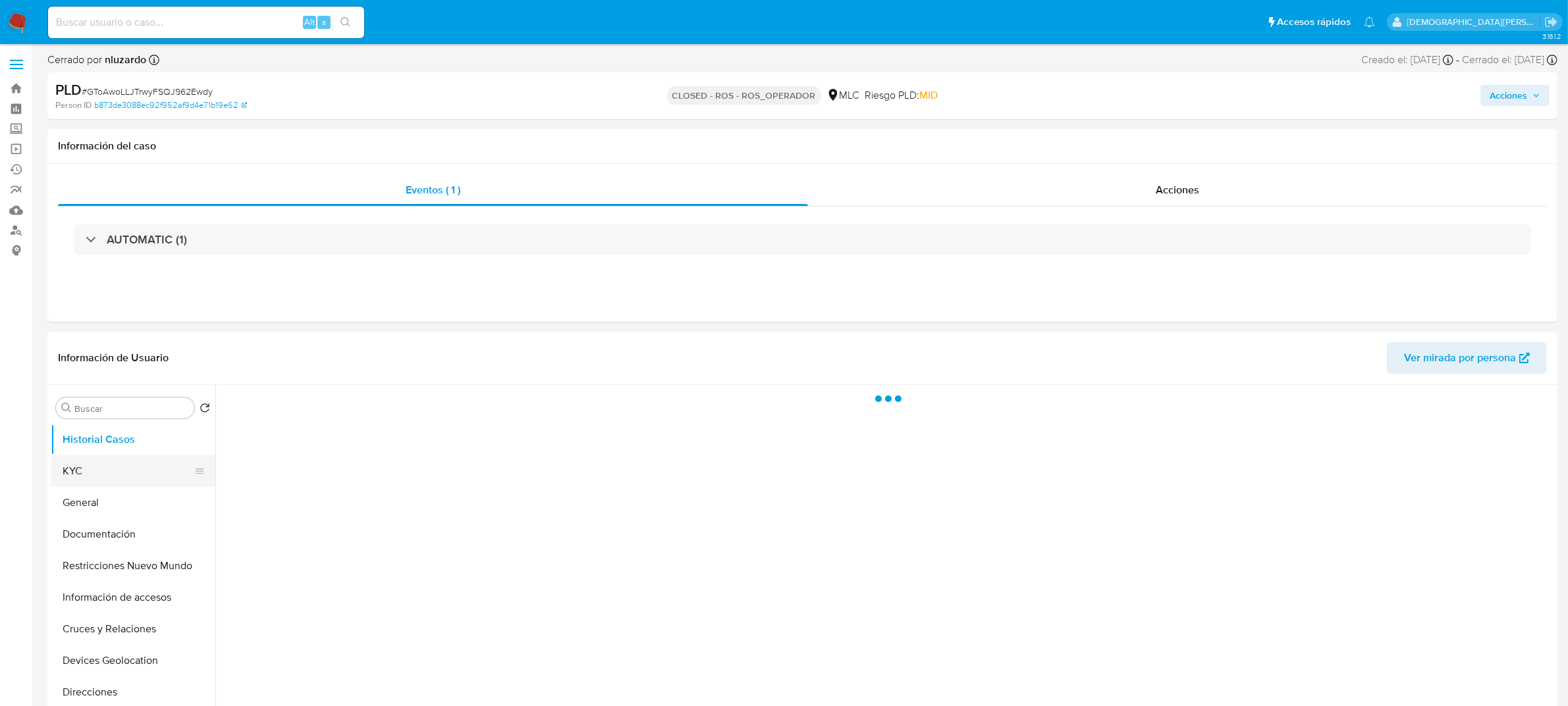
select select "10"
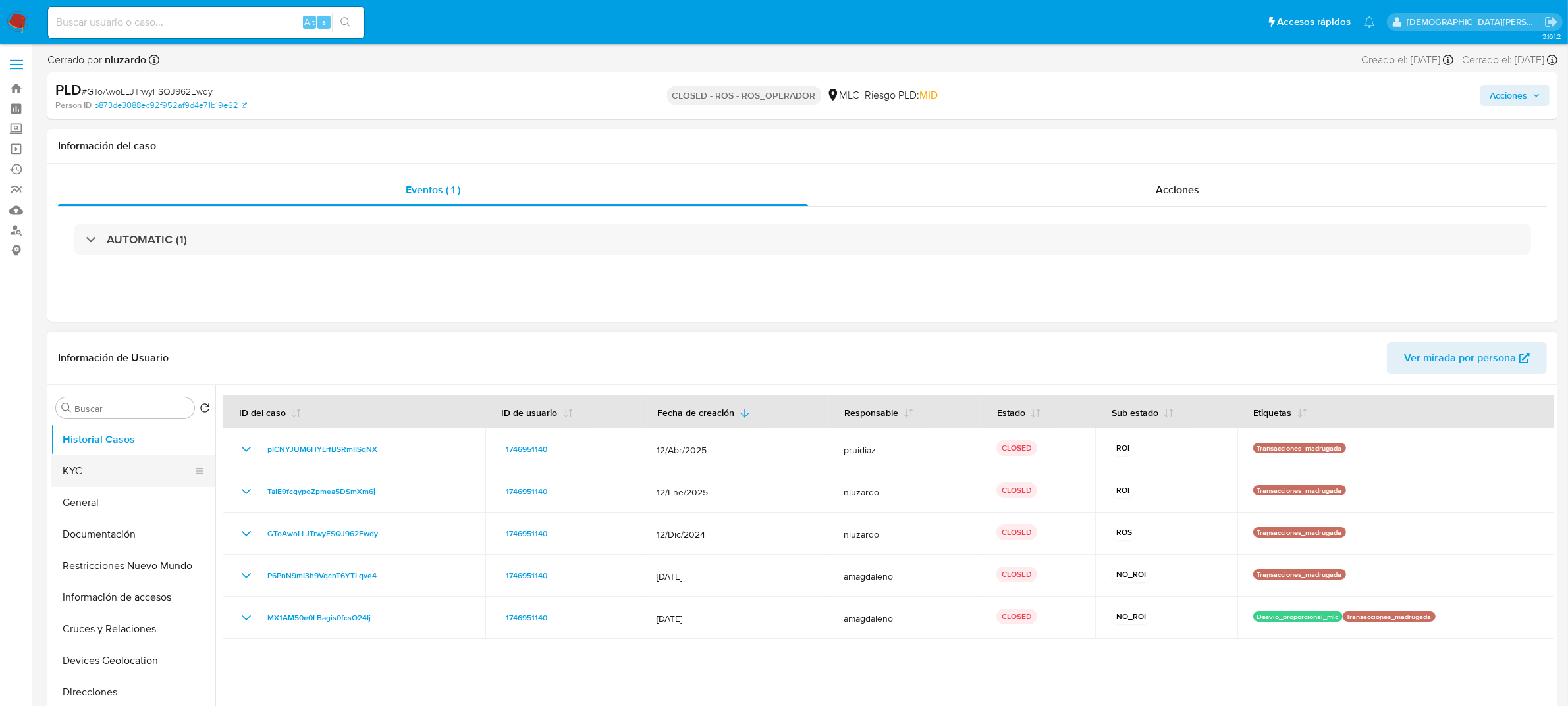
click at [113, 471] on button "KYC" at bounding box center [127, 471] width 154 height 32
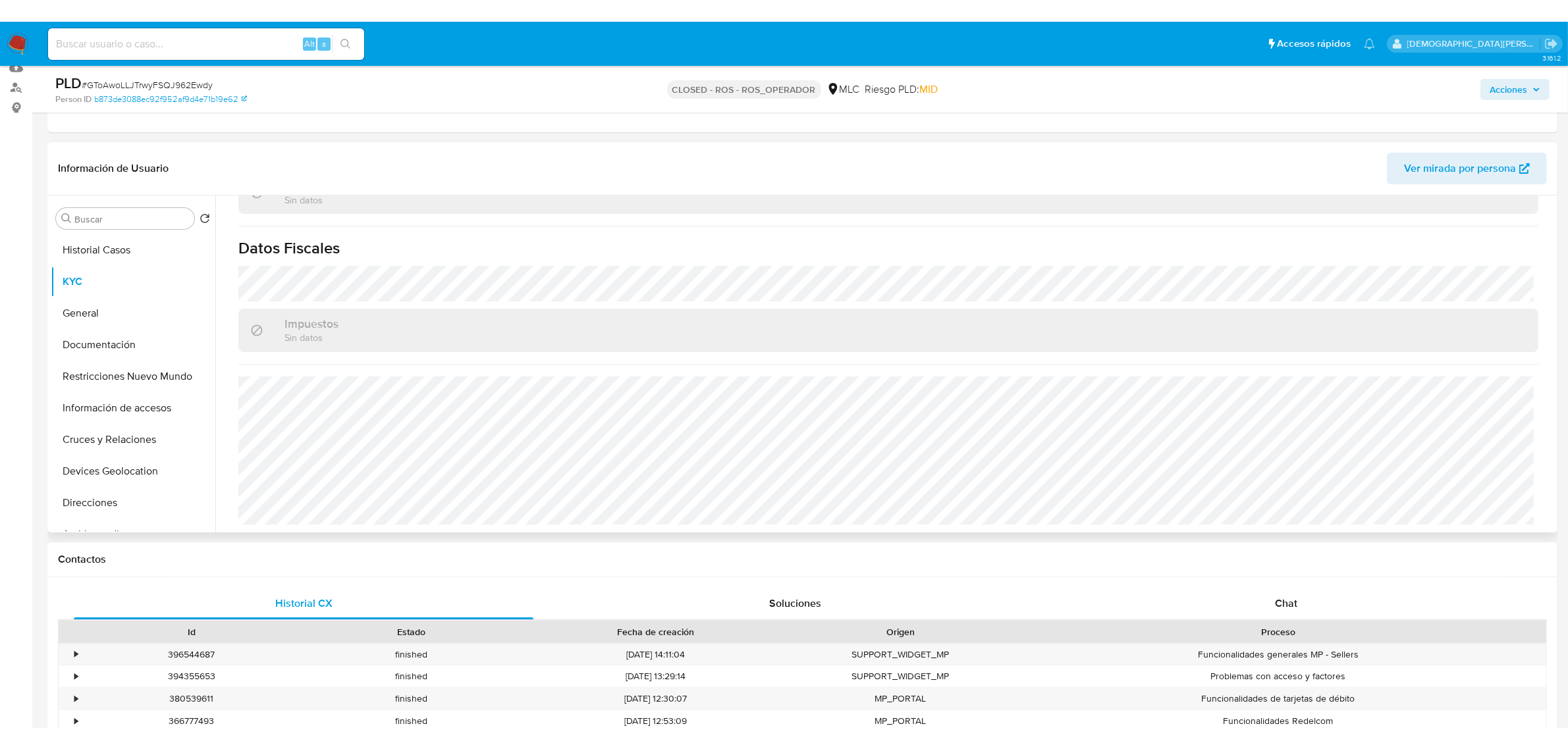
scroll to position [838, 0]
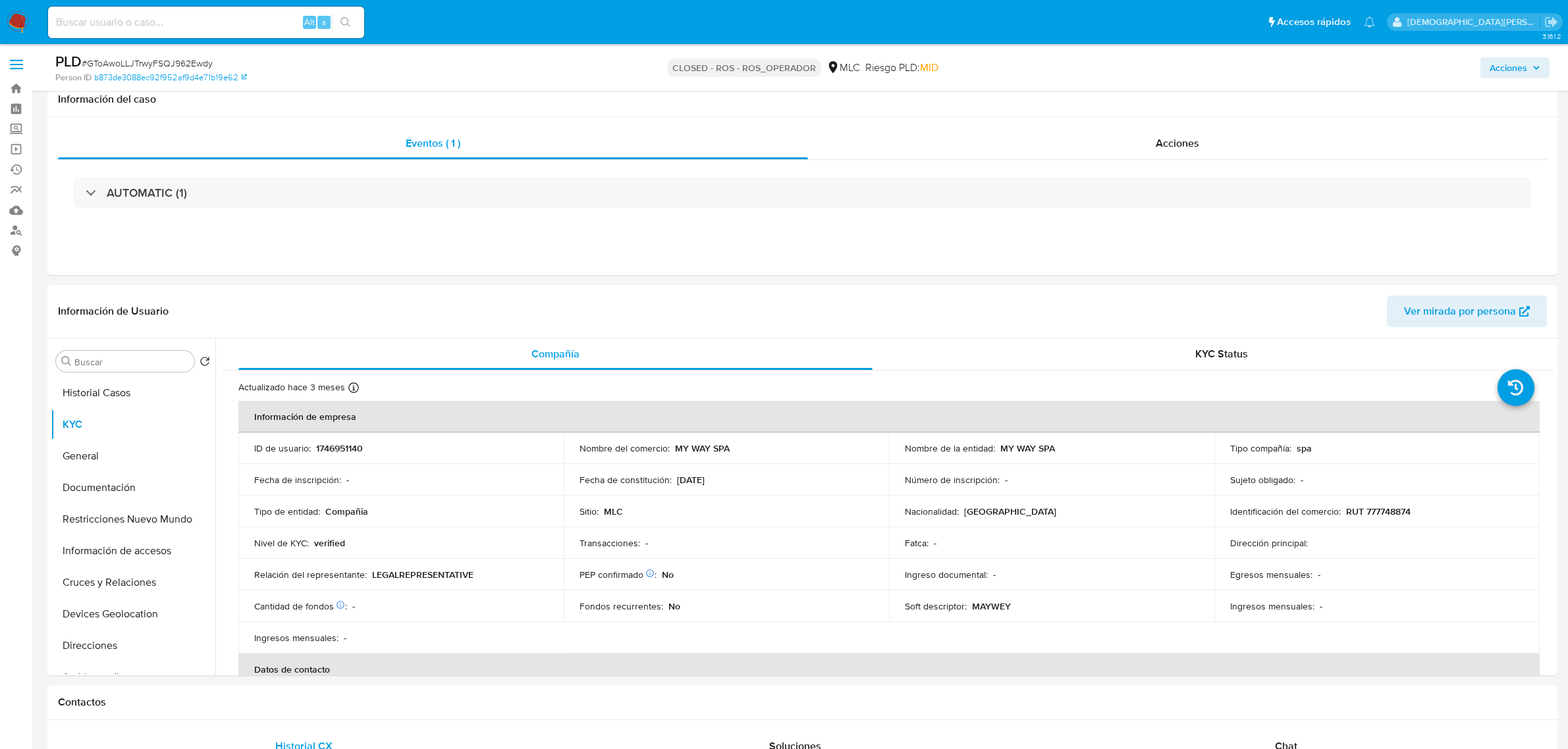
select select "10"
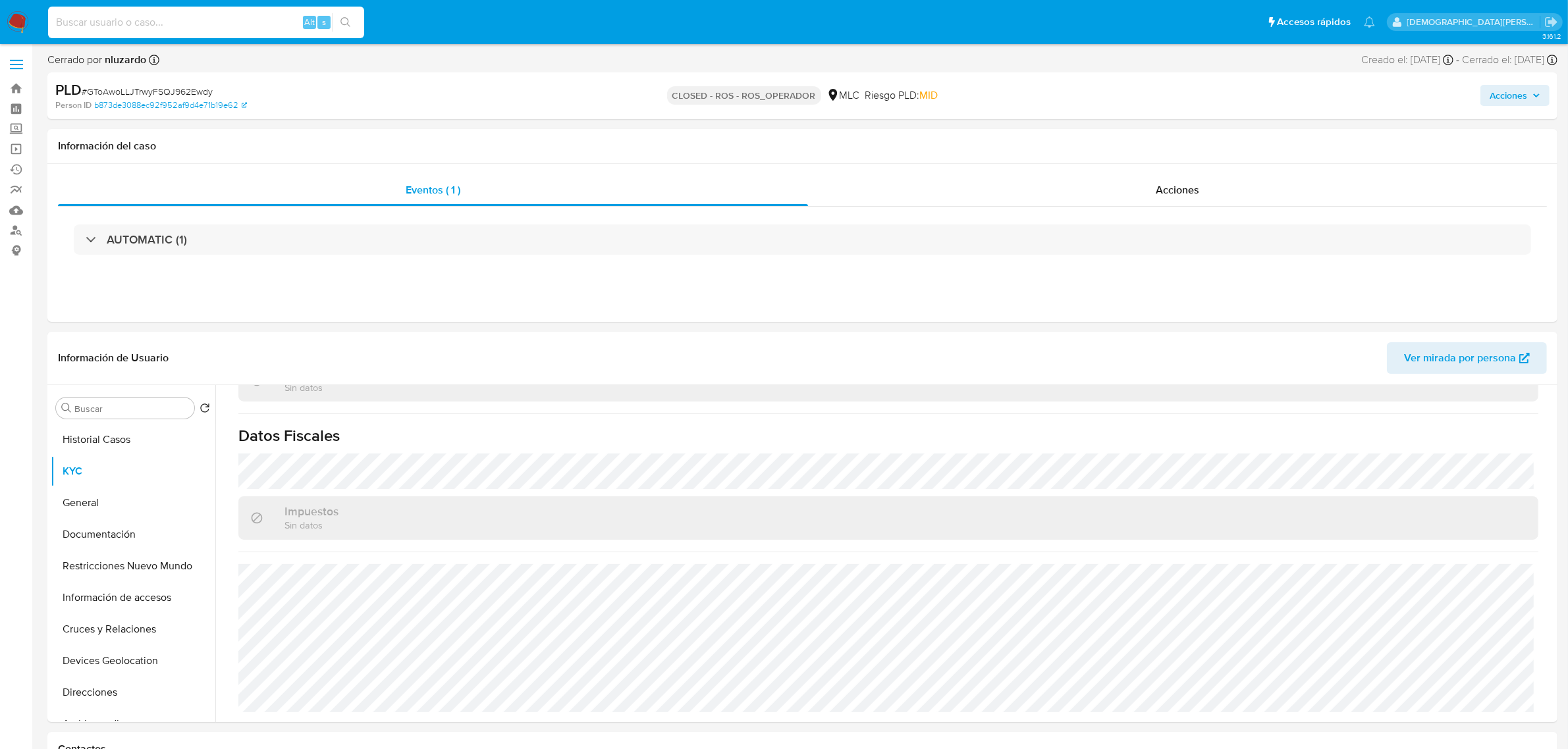
click at [245, 28] on input at bounding box center [206, 22] width 316 height 17
paste input "294346052"
type input "294346052"
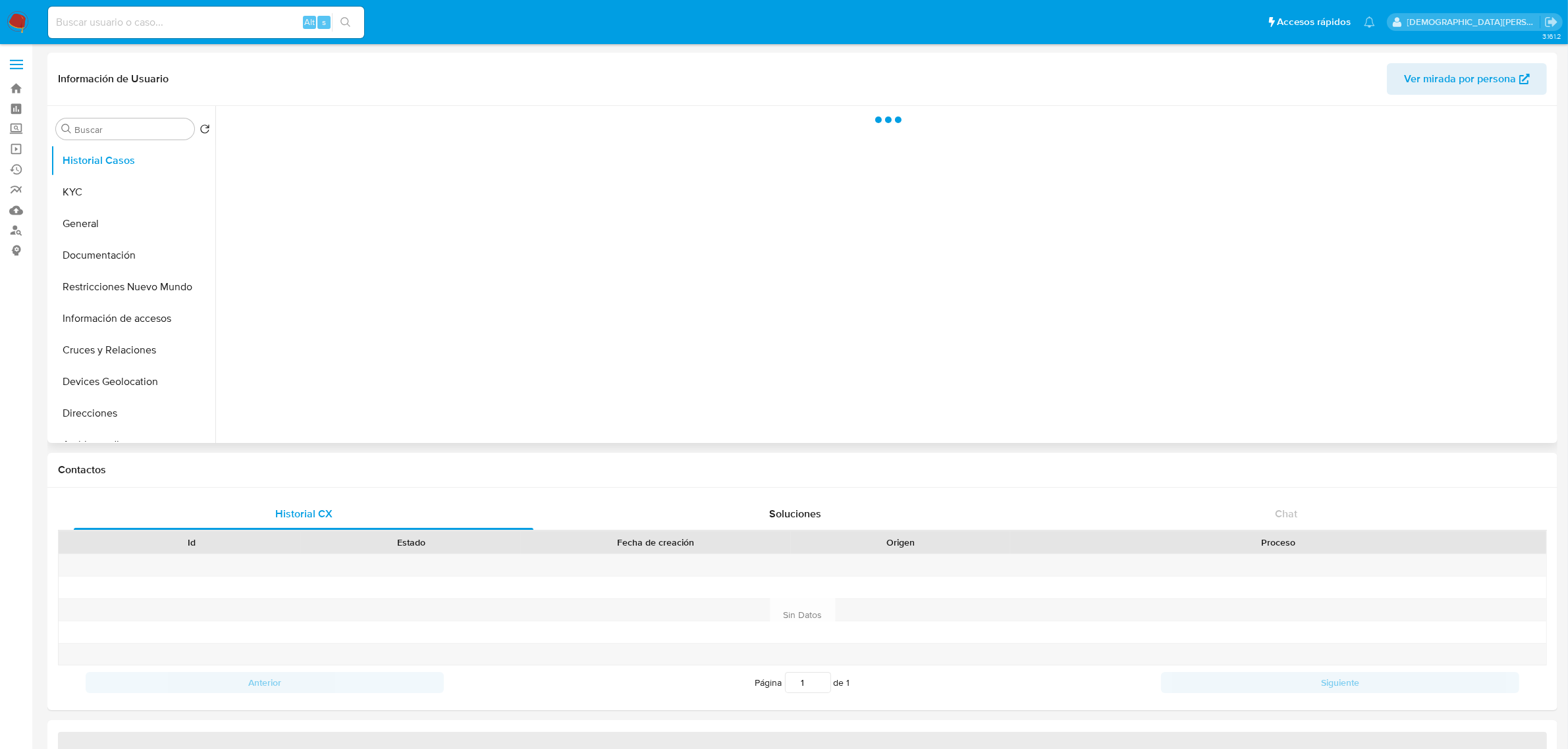
select select "10"
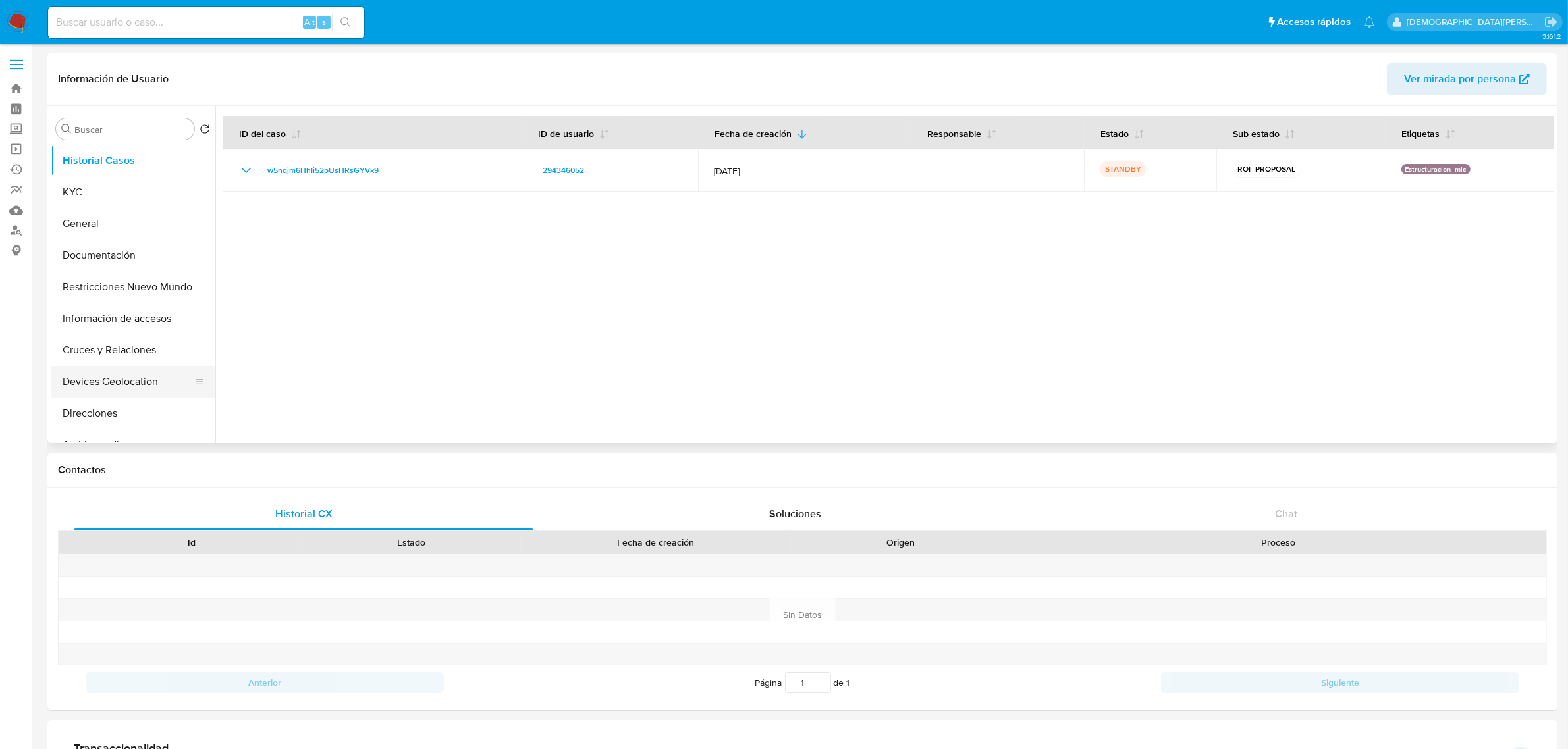
click at [117, 382] on button "Devices Geolocation" at bounding box center [127, 382] width 154 height 32
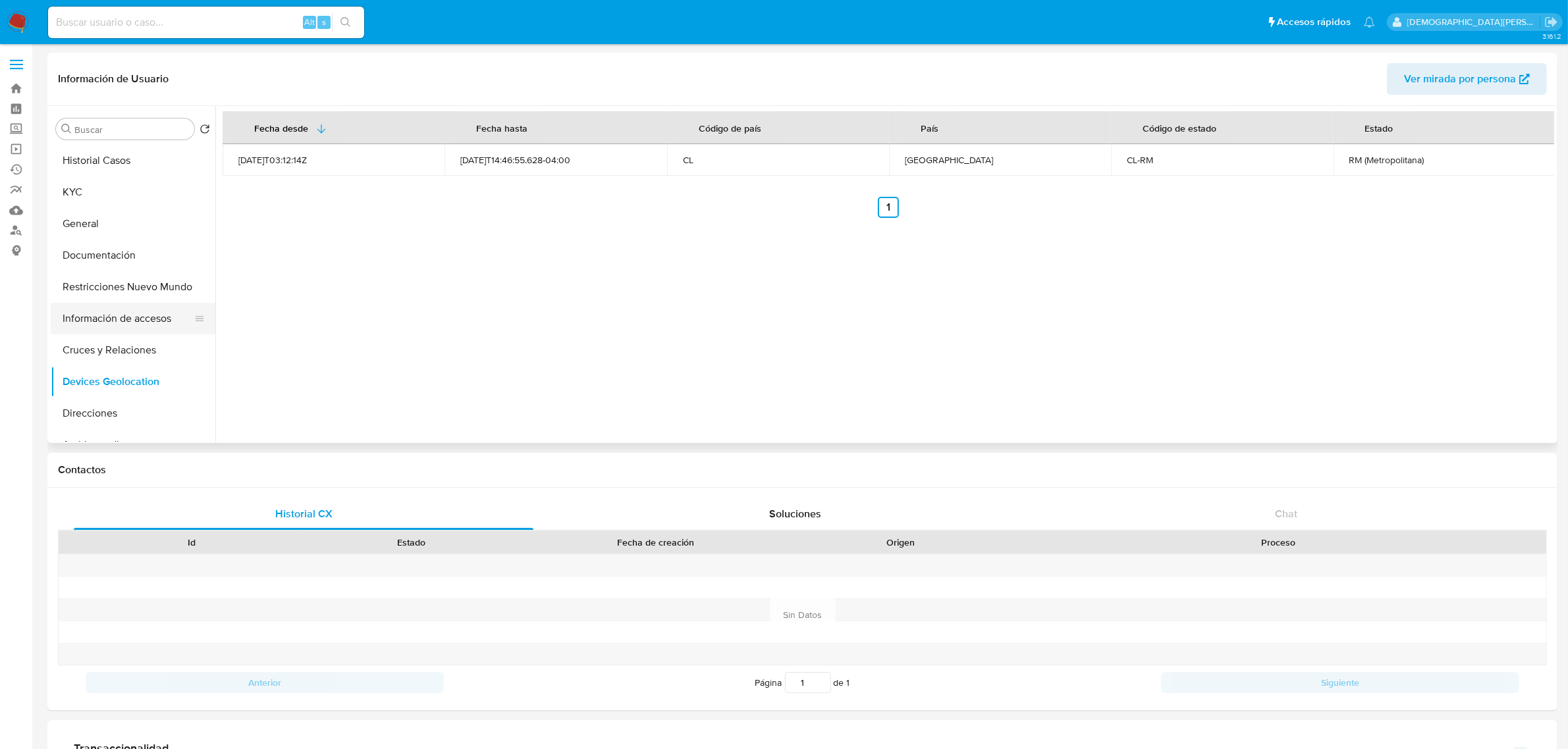
click at [116, 316] on button "Información de accesos" at bounding box center [127, 318] width 154 height 32
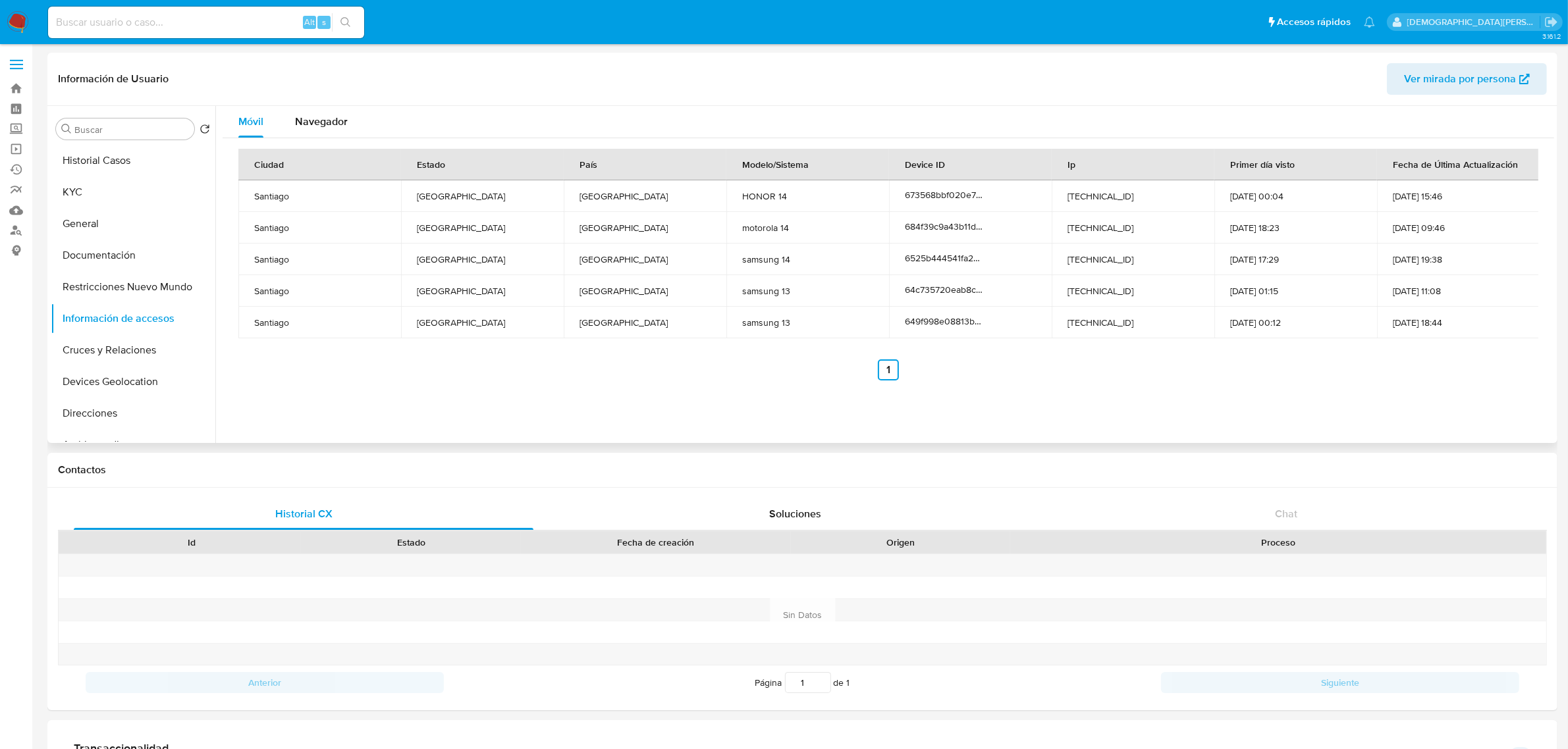
click at [1089, 200] on td "38.7.222.48" at bounding box center [1133, 196] width 163 height 32
click at [1093, 228] on td "186.189.92.135" at bounding box center [1133, 228] width 163 height 32
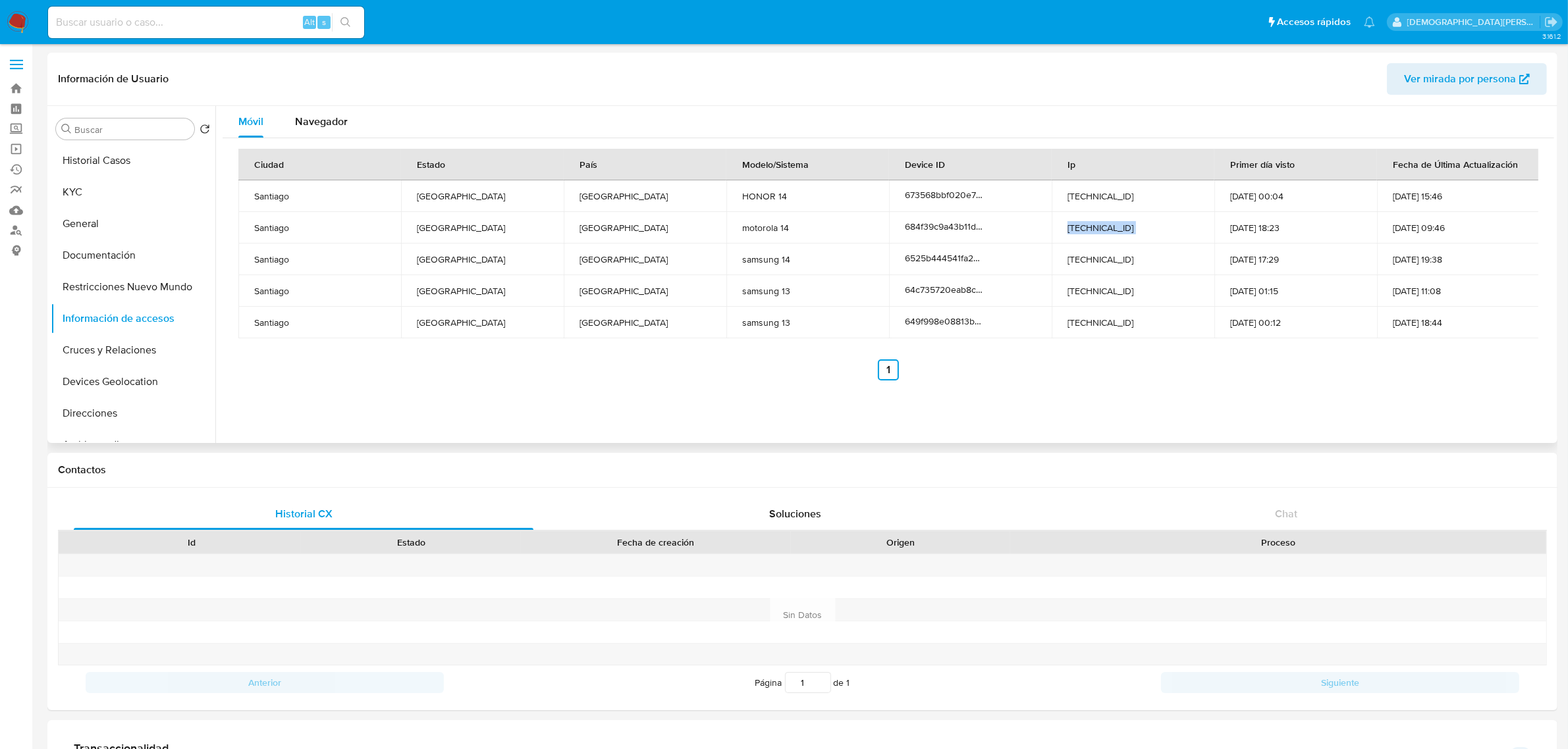
click at [1093, 228] on td "186.189.92.135" at bounding box center [1133, 228] width 163 height 32
click at [336, 125] on span "Navegador" at bounding box center [321, 121] width 52 height 15
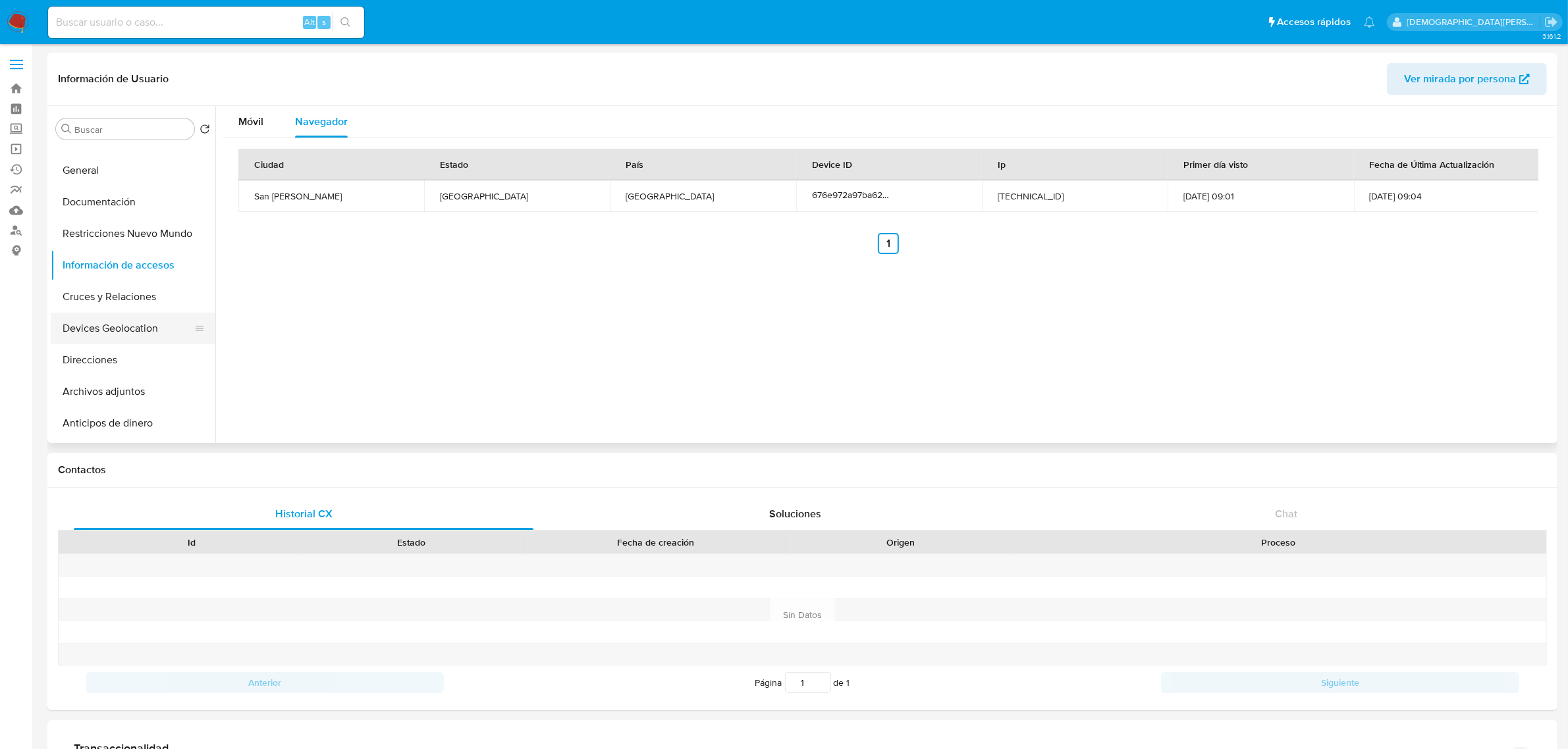
scroll to position [82, 0]
click at [123, 290] on button "Devices Geolocation" at bounding box center [127, 299] width 154 height 32
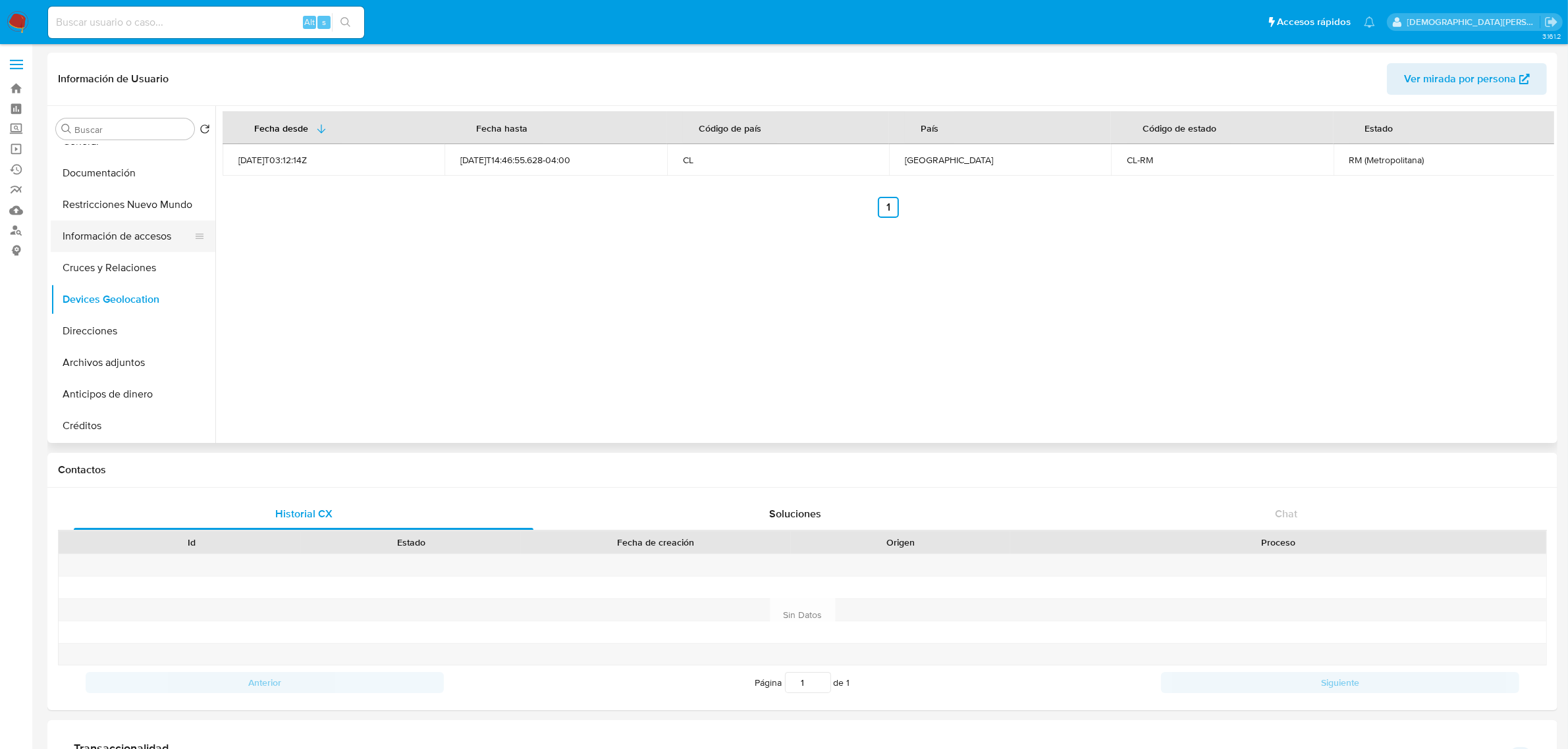
scroll to position [0, 0]
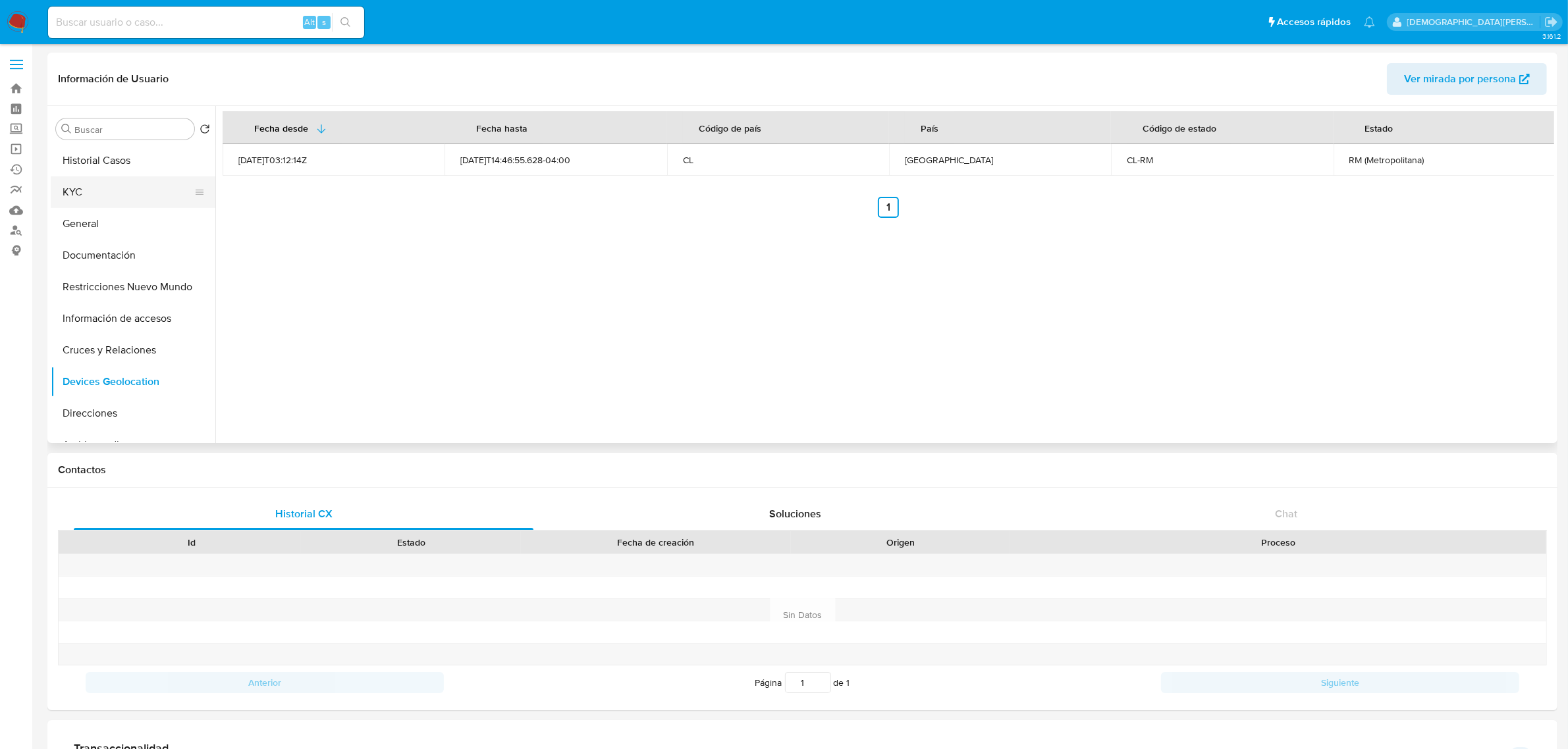
click at [142, 195] on button "KYC" at bounding box center [127, 192] width 154 height 32
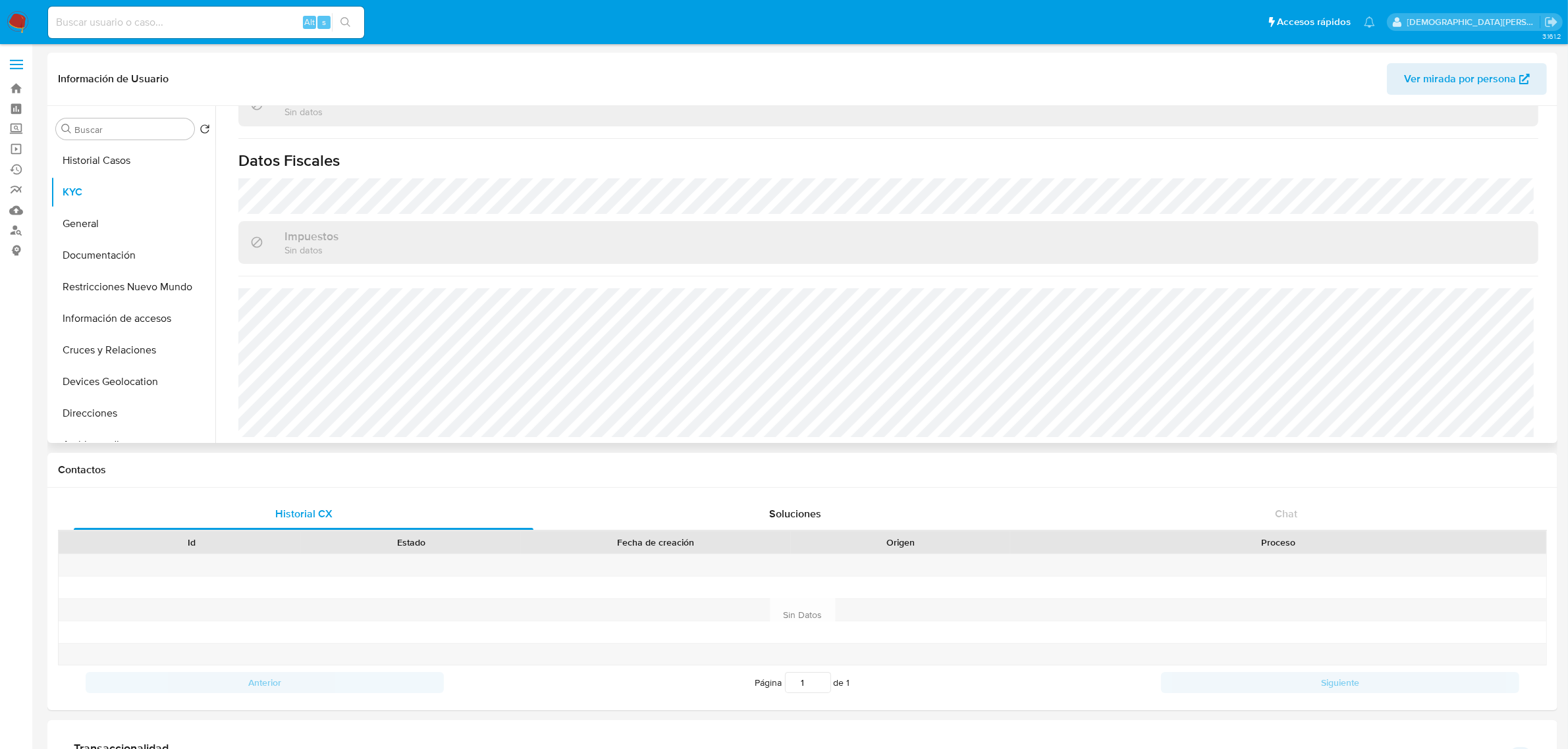
scroll to position [712, 0]
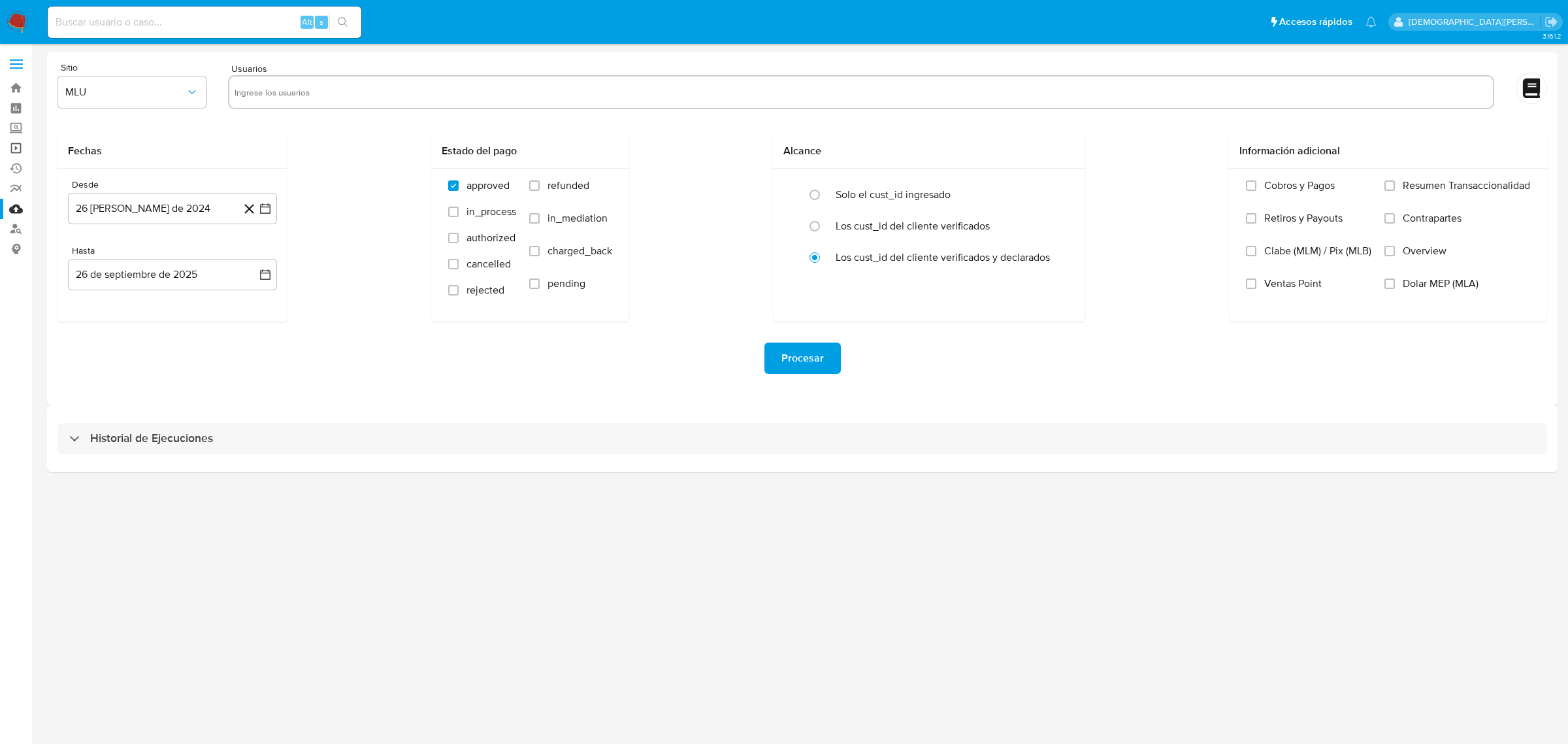
click at [15, 146] on link "Operaciones masivas" at bounding box center [78, 148] width 155 height 21
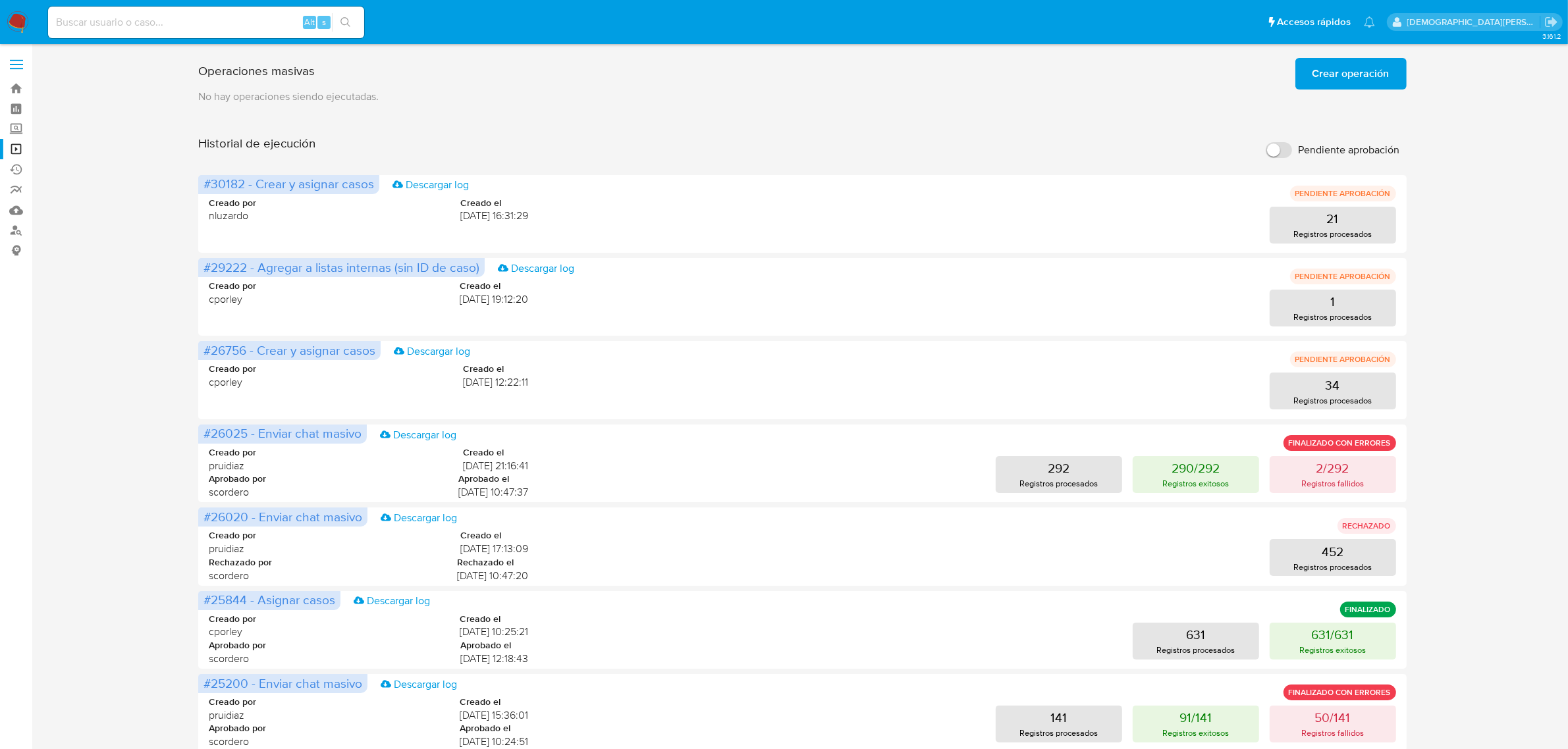
click at [1318, 71] on span "Crear operación" at bounding box center [1351, 73] width 77 height 29
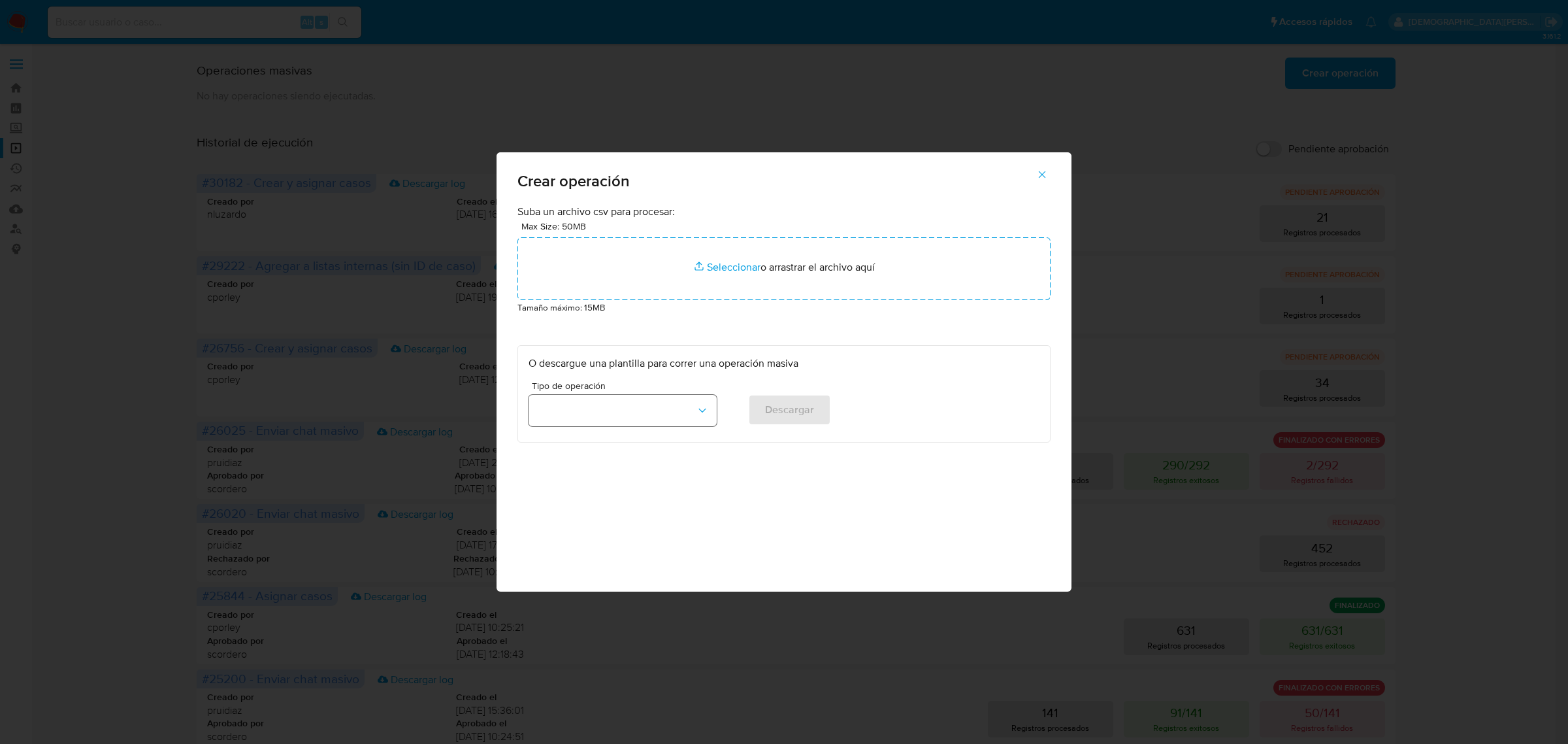
click at [645, 402] on button "button" at bounding box center [622, 410] width 188 height 31
click at [622, 437] on div "Asignar casos" at bounding box center [618, 440] width 164 height 31
click at [786, 416] on span "Descargar" at bounding box center [789, 410] width 49 height 29
click at [1042, 174] on icon "button" at bounding box center [1042, 174] width 7 height 7
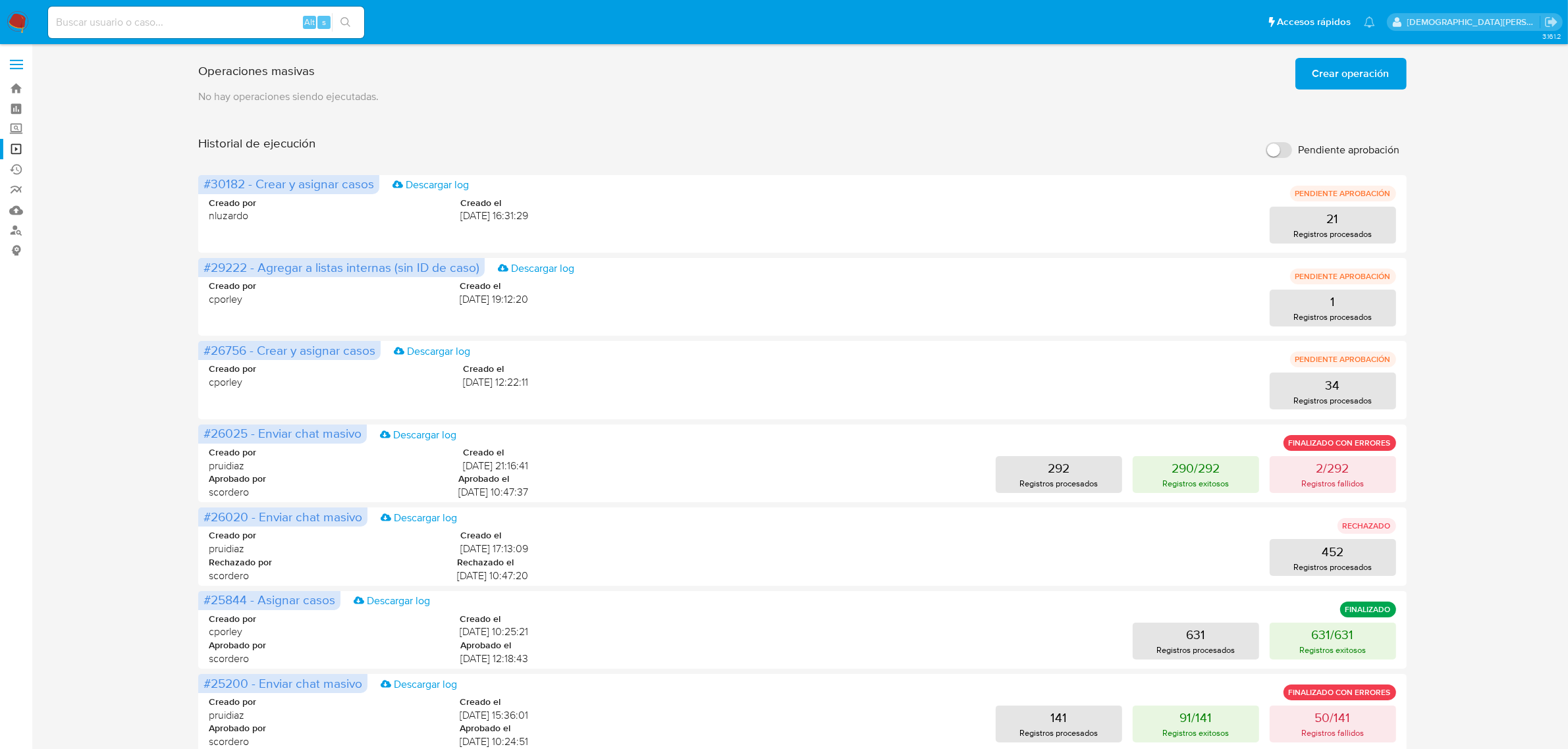
click at [139, 23] on input at bounding box center [206, 22] width 316 height 17
click at [11, 86] on link "Bandeja" at bounding box center [78, 88] width 156 height 21
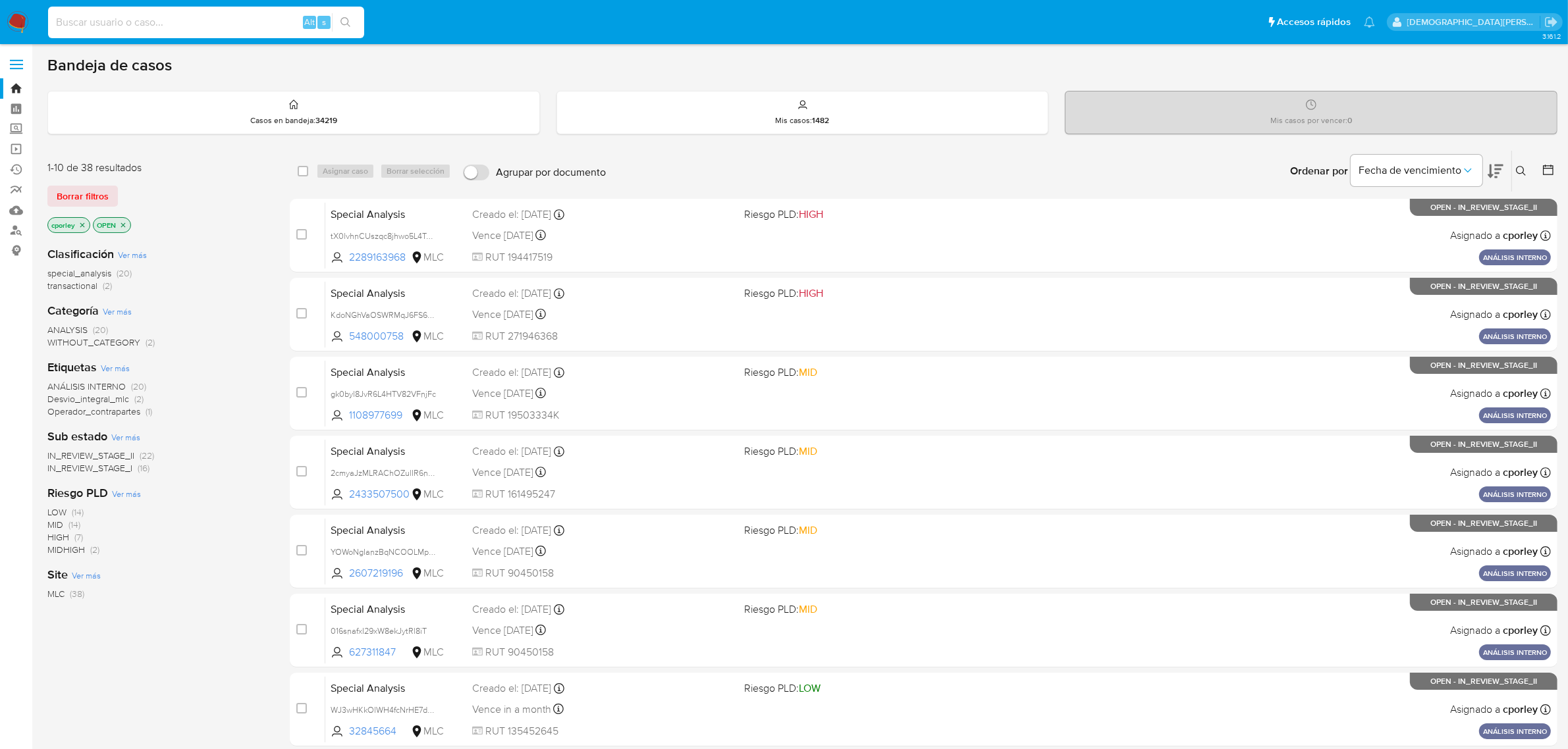
click at [226, 23] on input at bounding box center [206, 22] width 316 height 17
paste input "lmLRLICBSnbowiypkzDnIpjm"
type input "lmLRLICBSnbowiypkzDnIpjm"
click at [353, 23] on button "search-icon" at bounding box center [345, 22] width 27 height 18
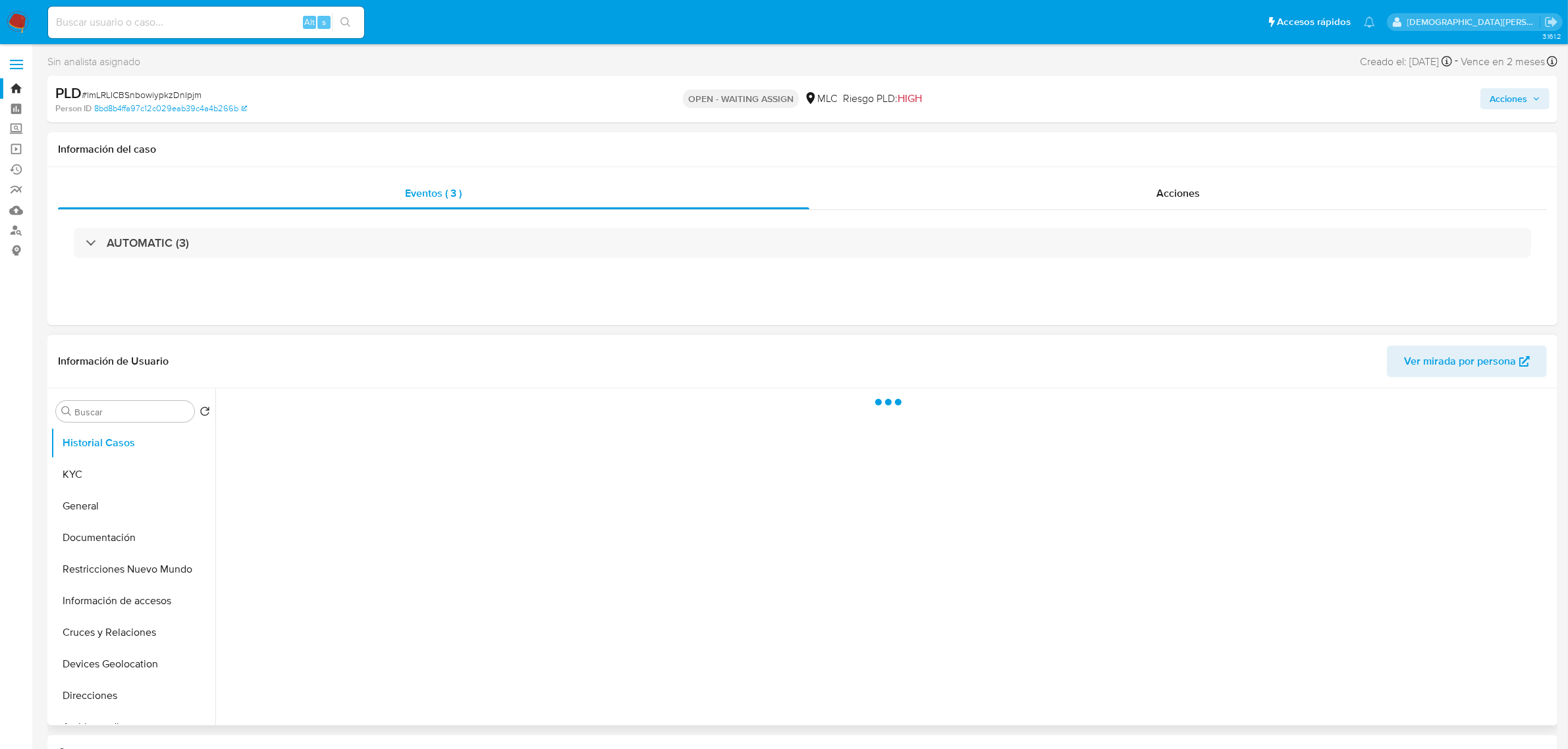
select select "10"
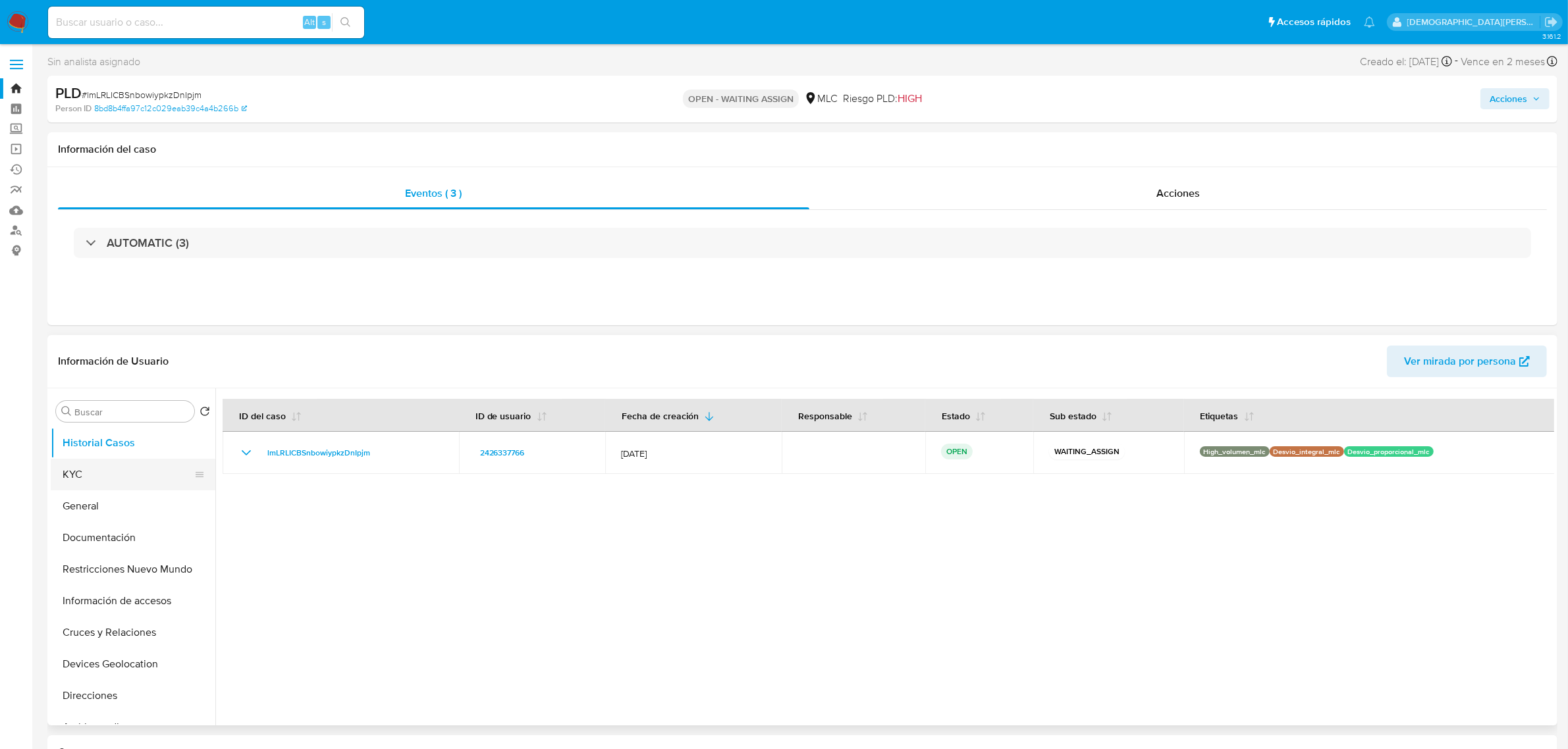
click at [116, 471] on button "KYC" at bounding box center [127, 475] width 154 height 32
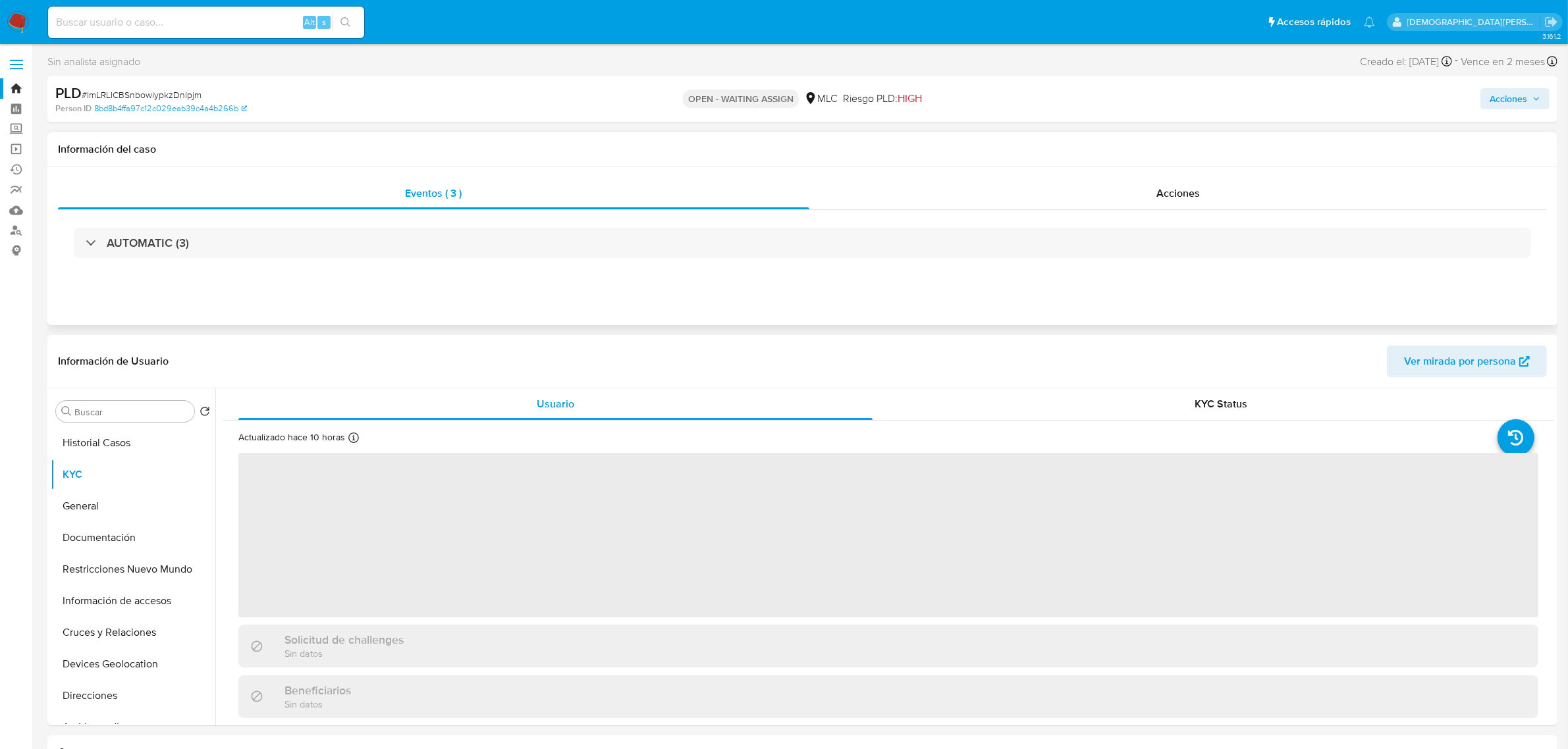
scroll to position [82, 0]
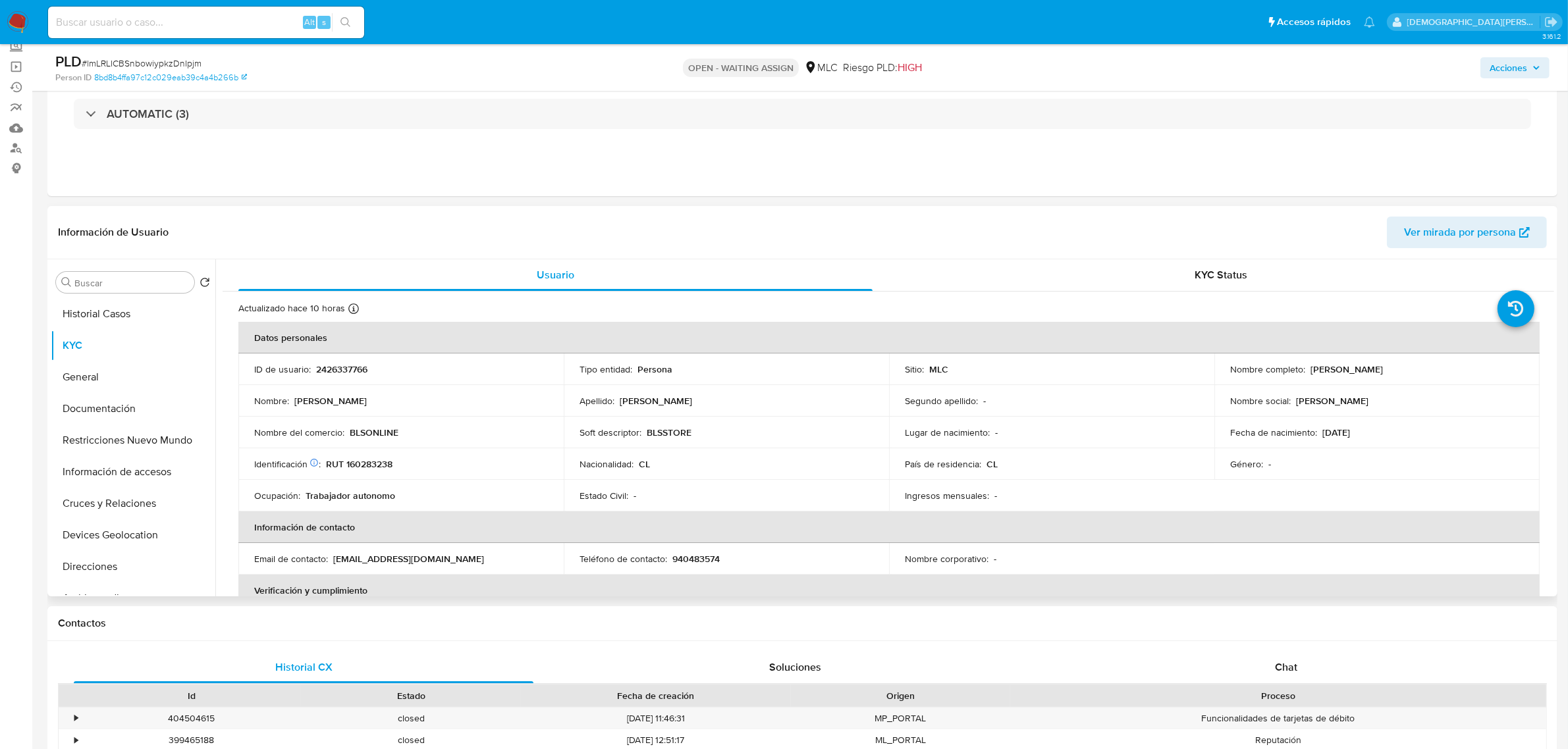
drag, startPoint x: 1436, startPoint y: 374, endPoint x: 1304, endPoint y: 372, distance: 132.0
click at [1304, 372] on div "Nombre completo : José Antonio Parada González" at bounding box center [1377, 369] width 294 height 12
copy div "José Antonio Parada González"
click at [146, 369] on button "General" at bounding box center [127, 377] width 154 height 32
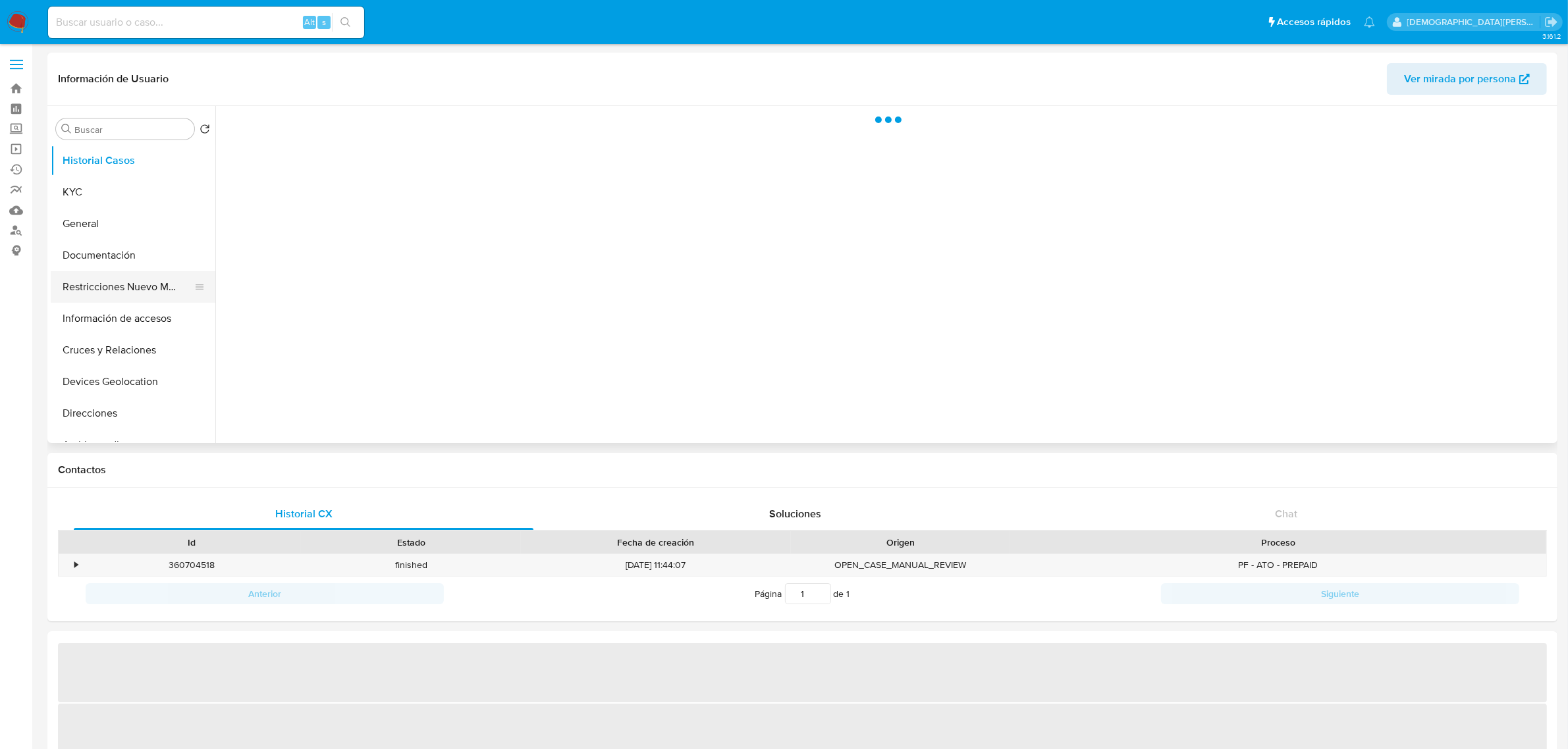
click at [145, 281] on button "Restricciones Nuevo Mundo" at bounding box center [127, 287] width 154 height 32
select select "10"
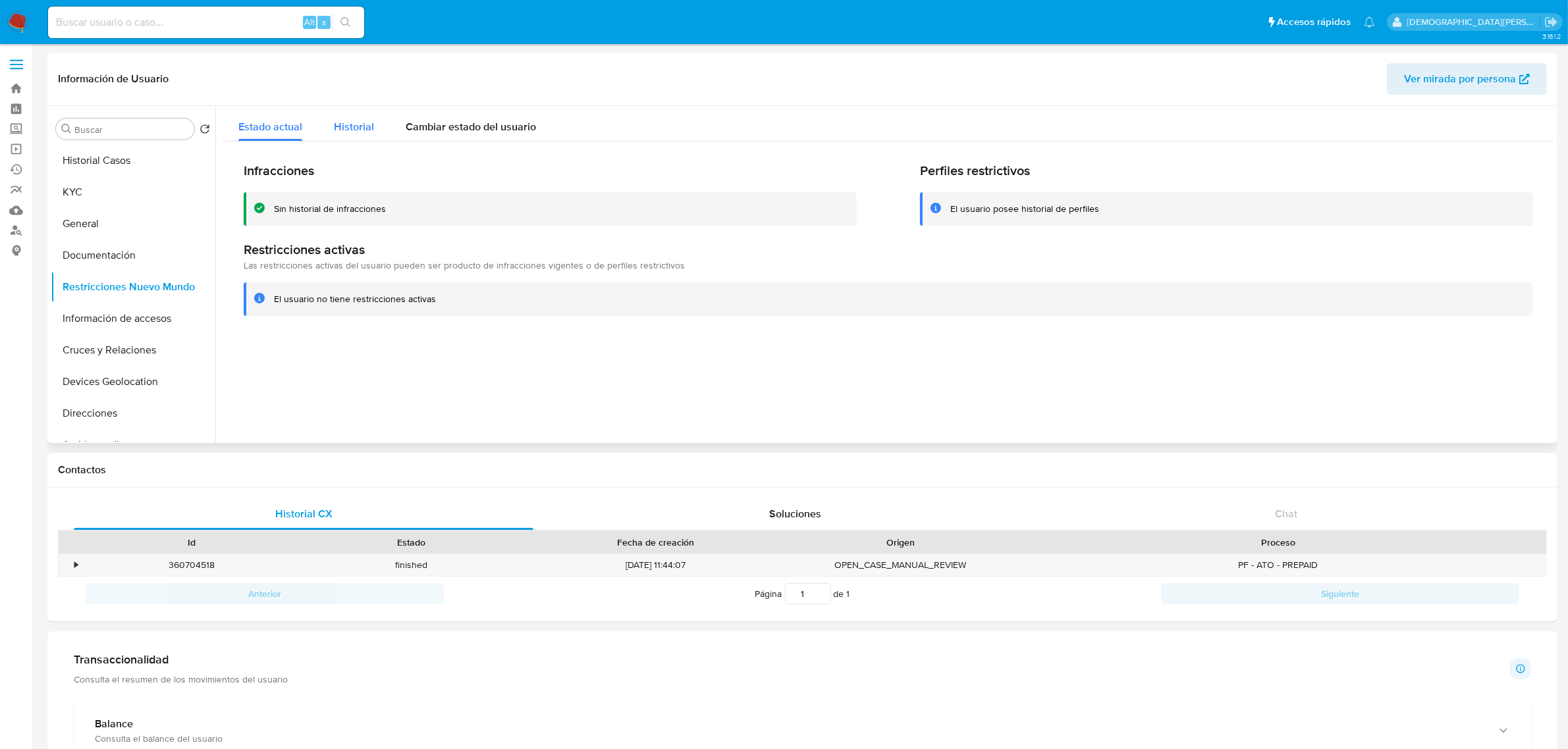
click at [364, 130] on span "Historial" at bounding box center [354, 126] width 40 height 15
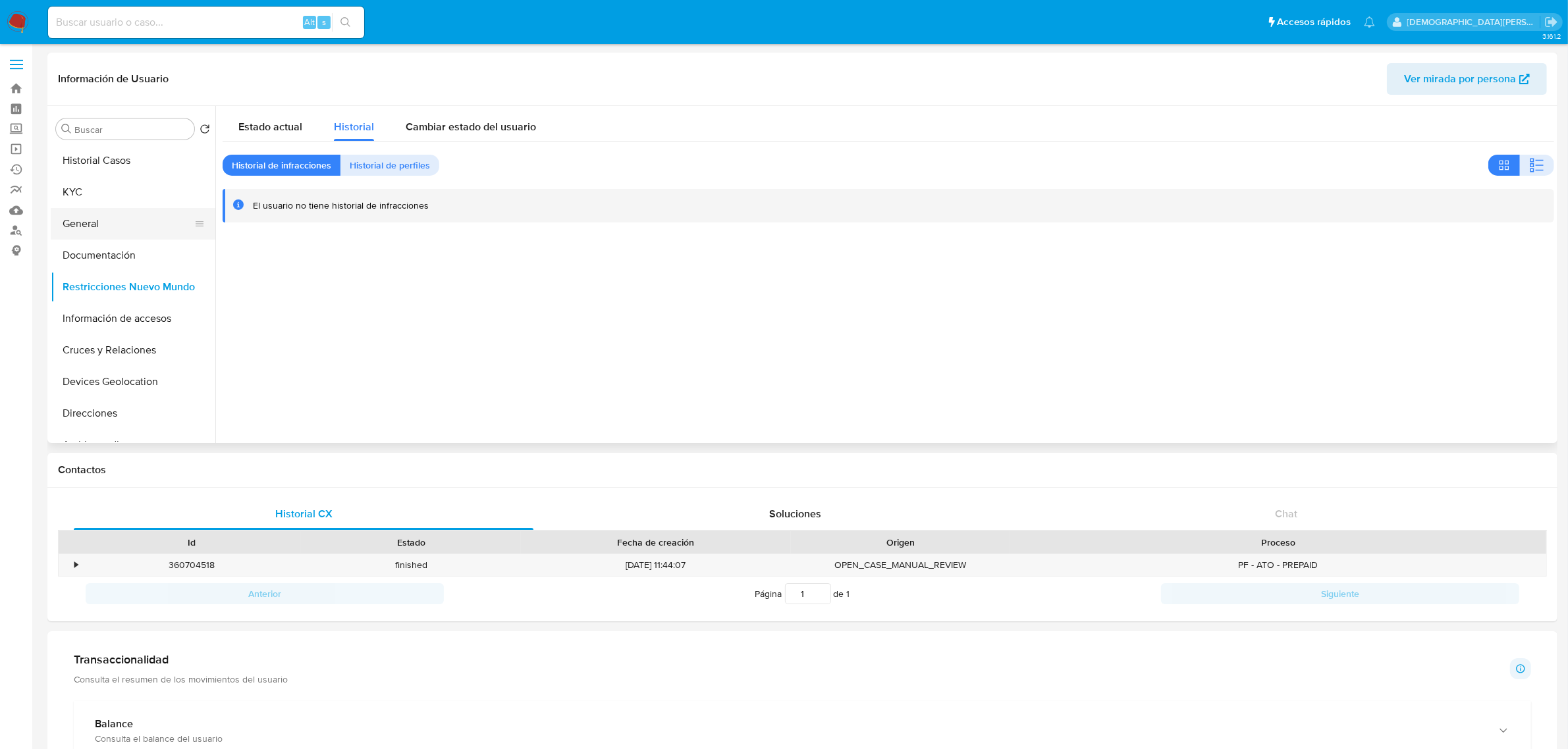
click at [91, 209] on button "General" at bounding box center [127, 224] width 154 height 32
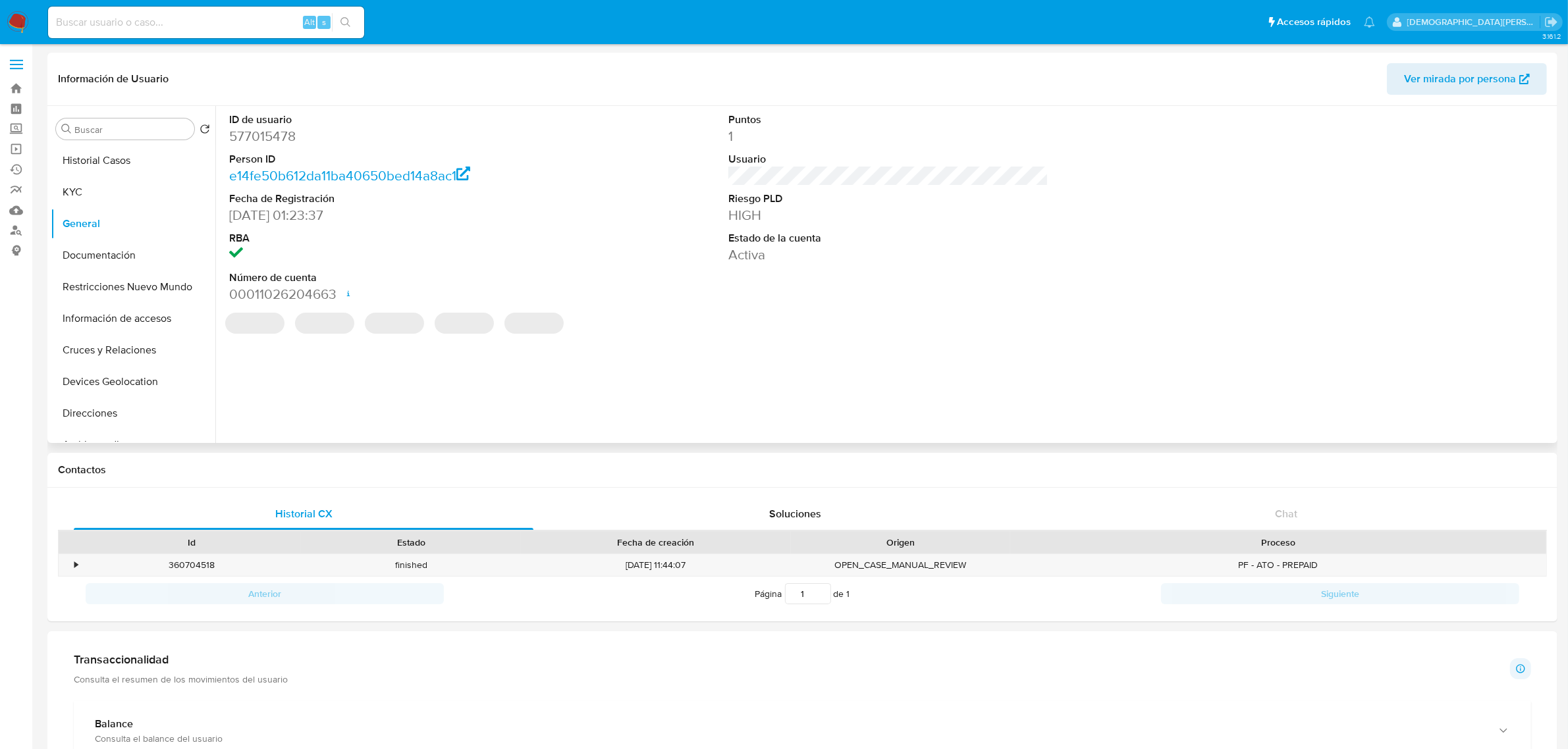
click at [277, 141] on dd "577015478" at bounding box center [388, 136] width 320 height 18
copy dd "577015478"
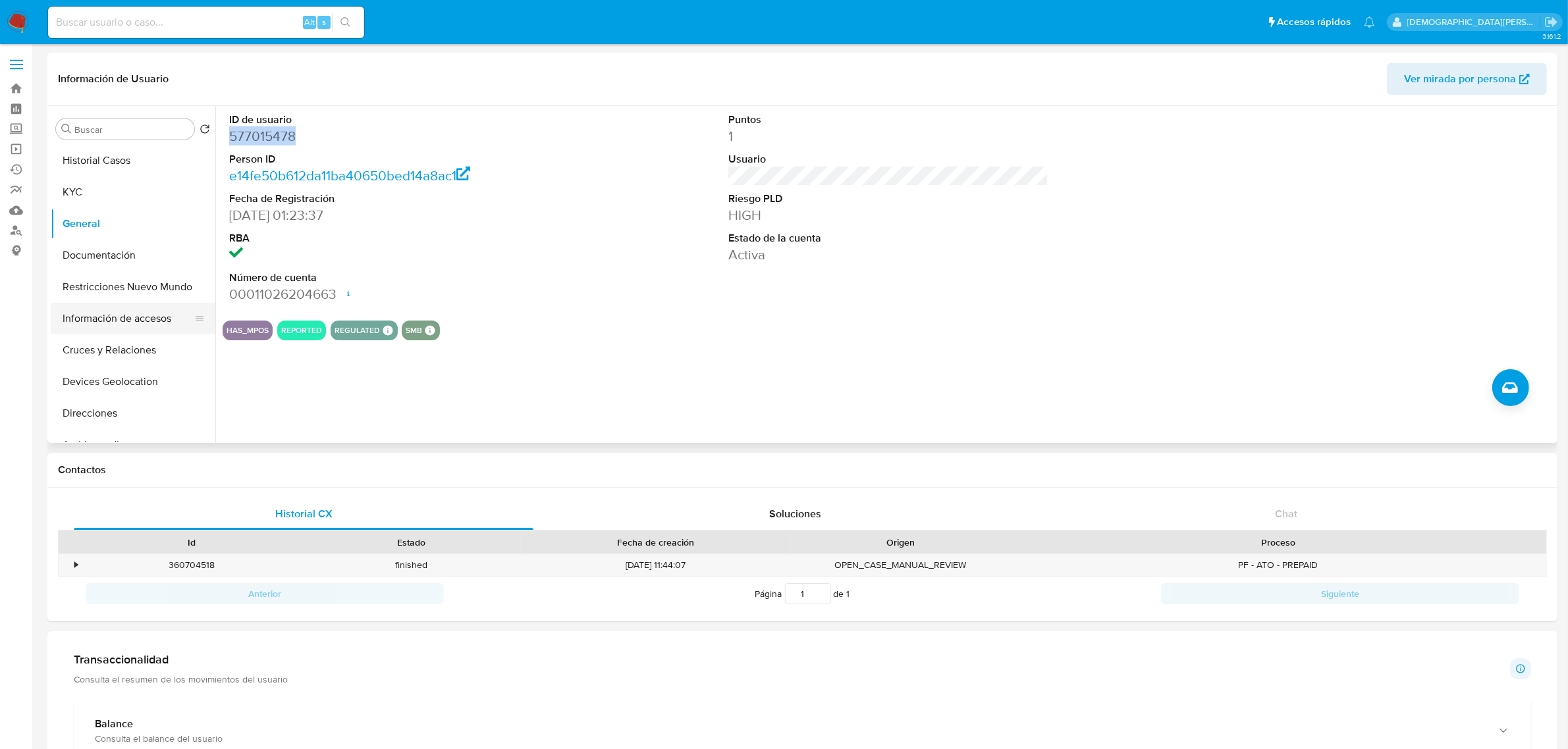
click at [84, 316] on button "Información de accesos" at bounding box center [127, 318] width 154 height 32
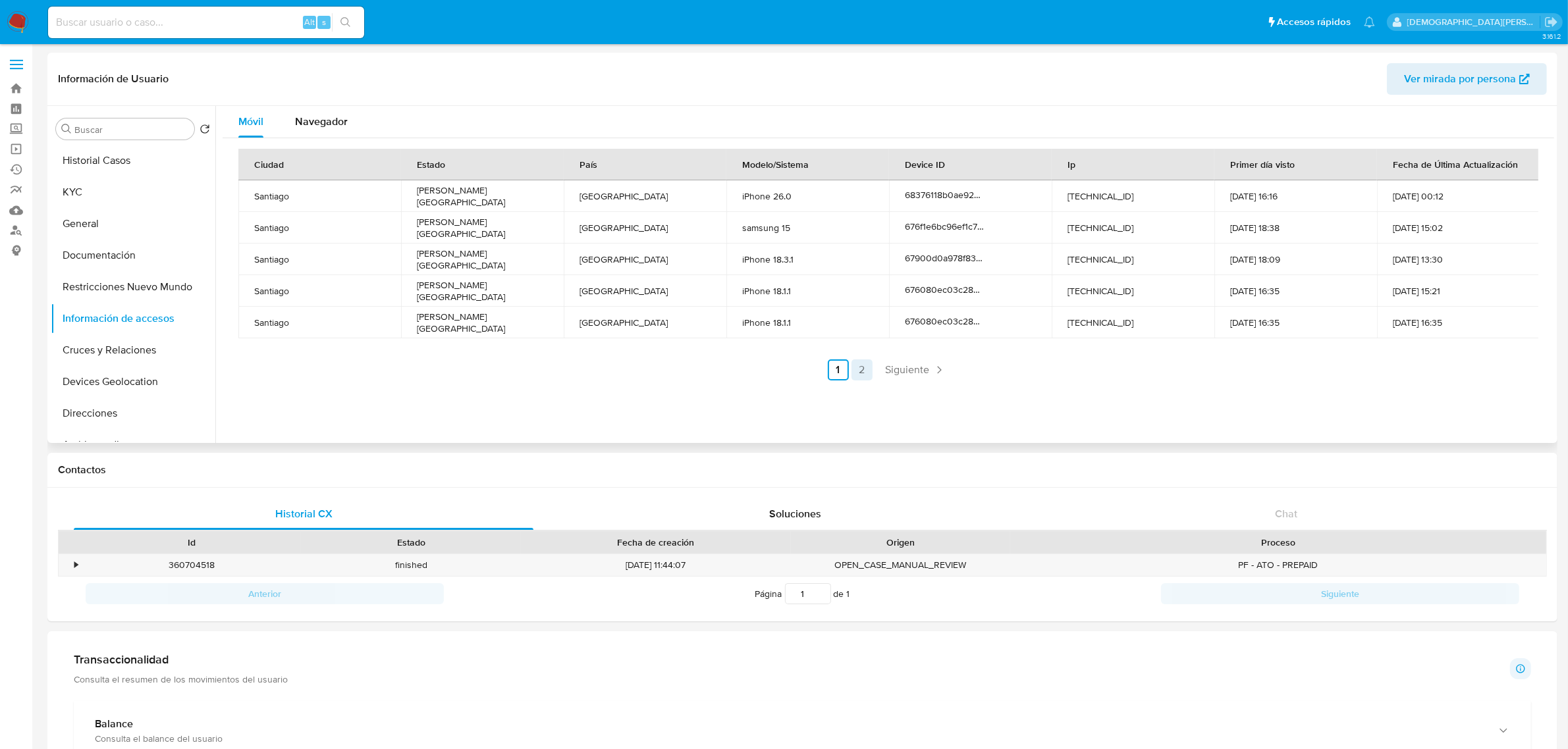
click at [854, 366] on link "2" at bounding box center [862, 369] width 21 height 21
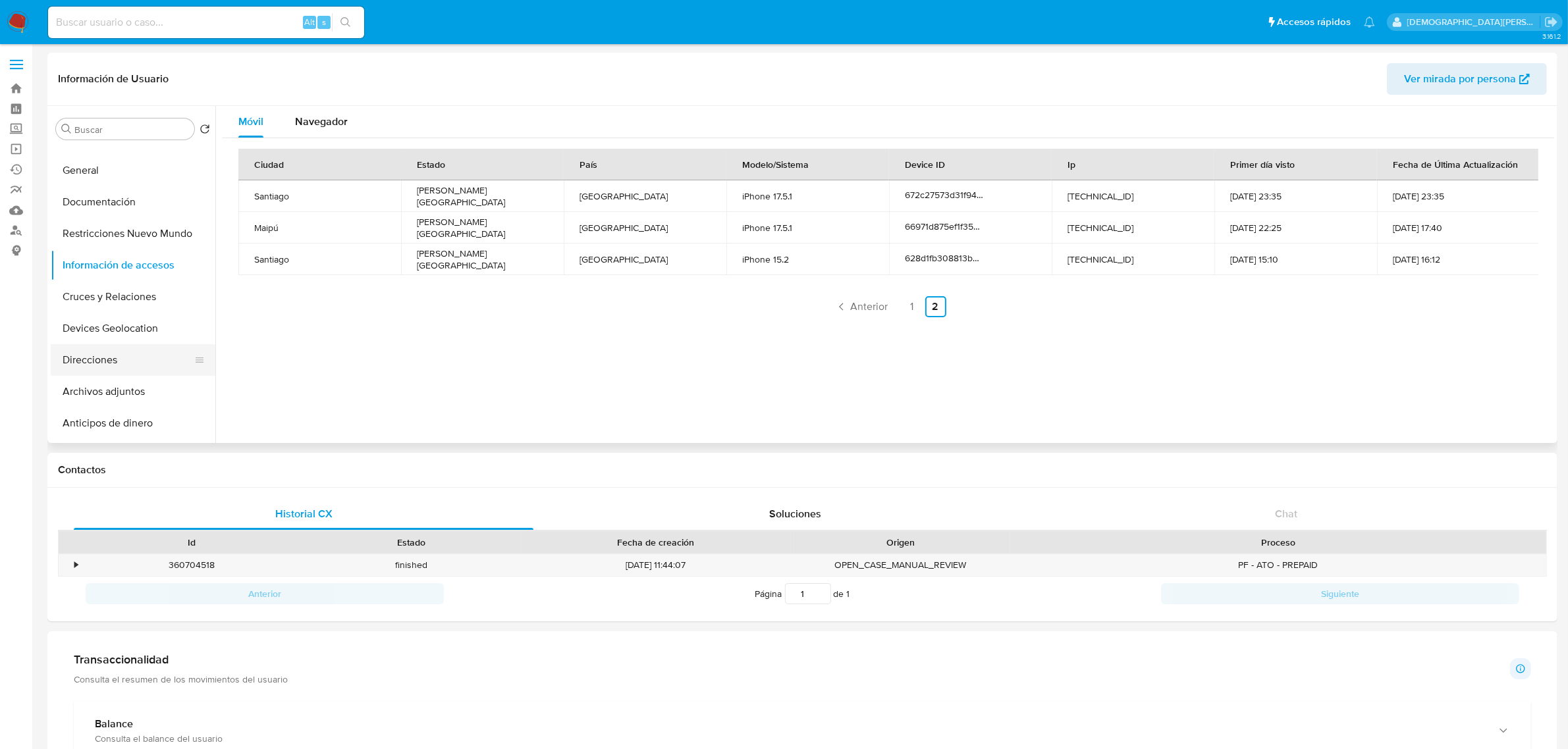
scroll to position [82, 0]
click at [116, 299] on button "Devices Geolocation" at bounding box center [127, 299] width 154 height 32
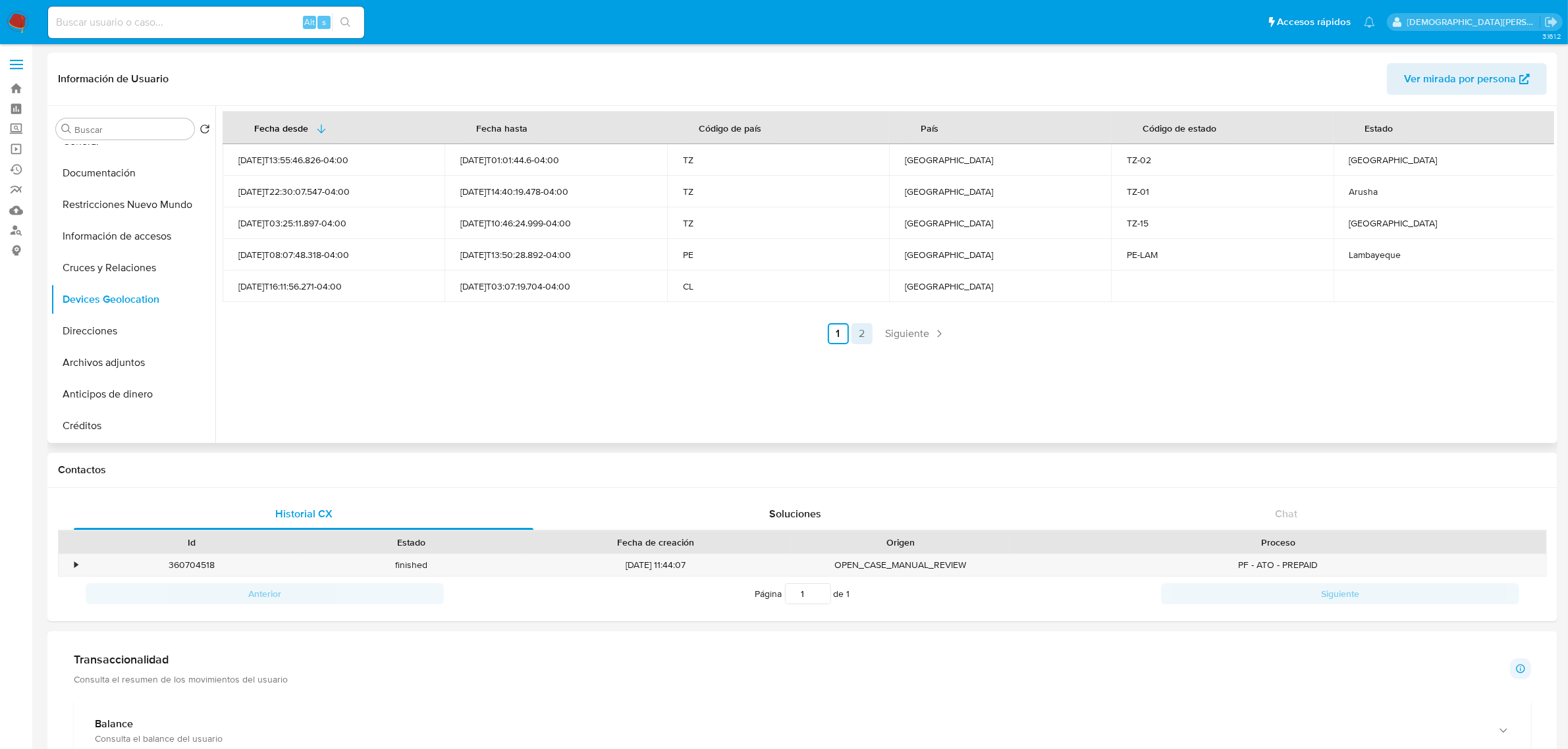
click at [859, 337] on link "2" at bounding box center [862, 333] width 21 height 21
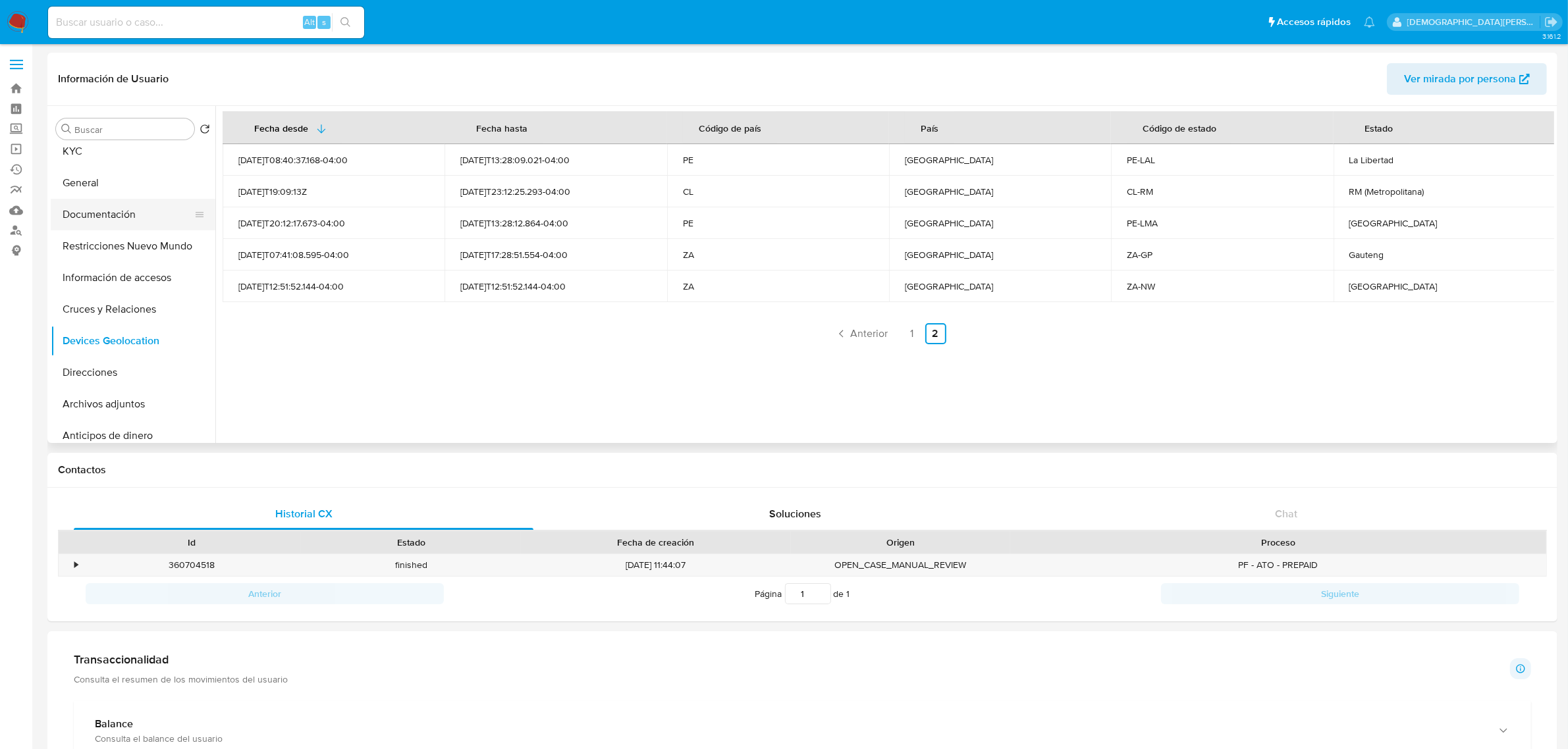
scroll to position [0, 0]
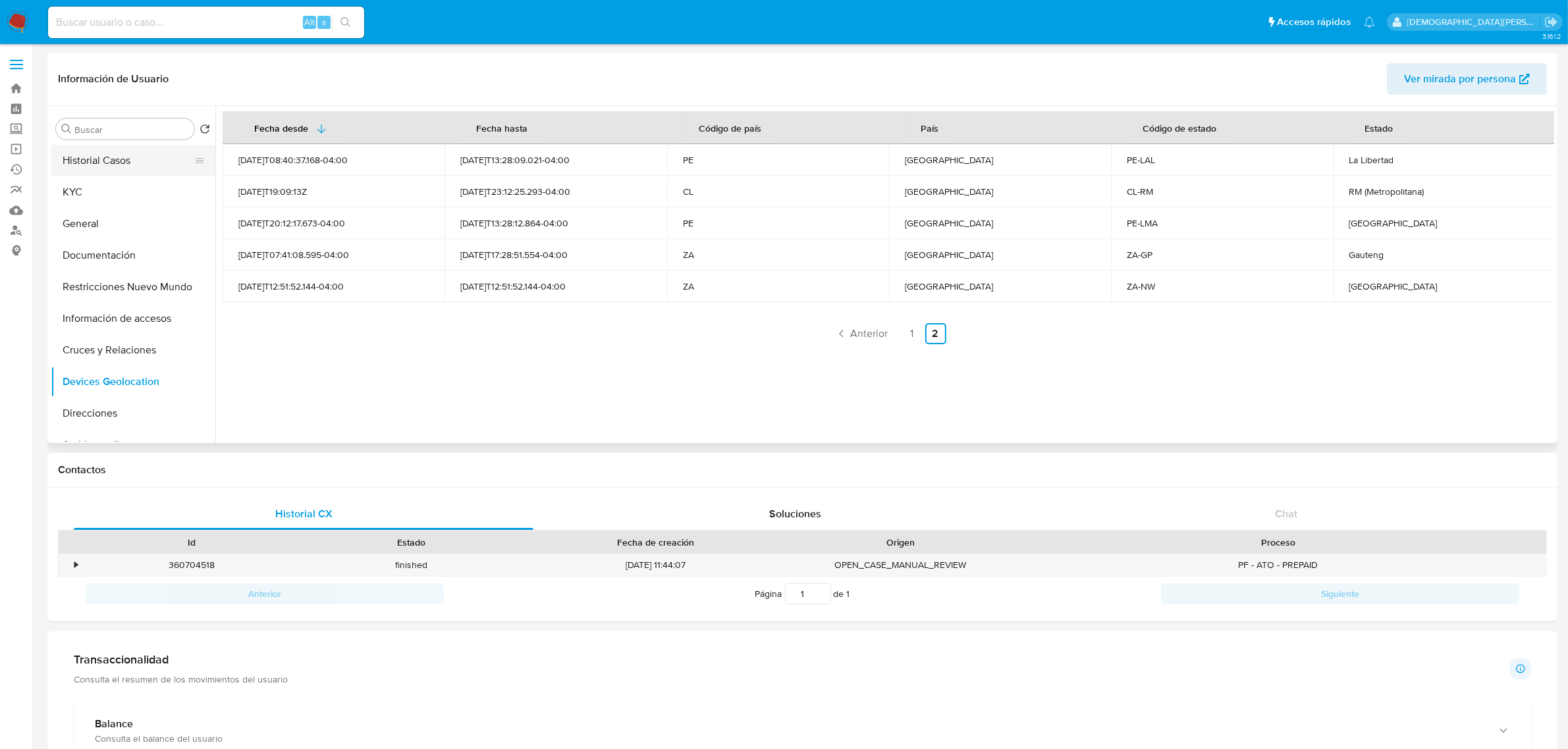
click at [124, 163] on button "Historial Casos" at bounding box center [127, 160] width 154 height 32
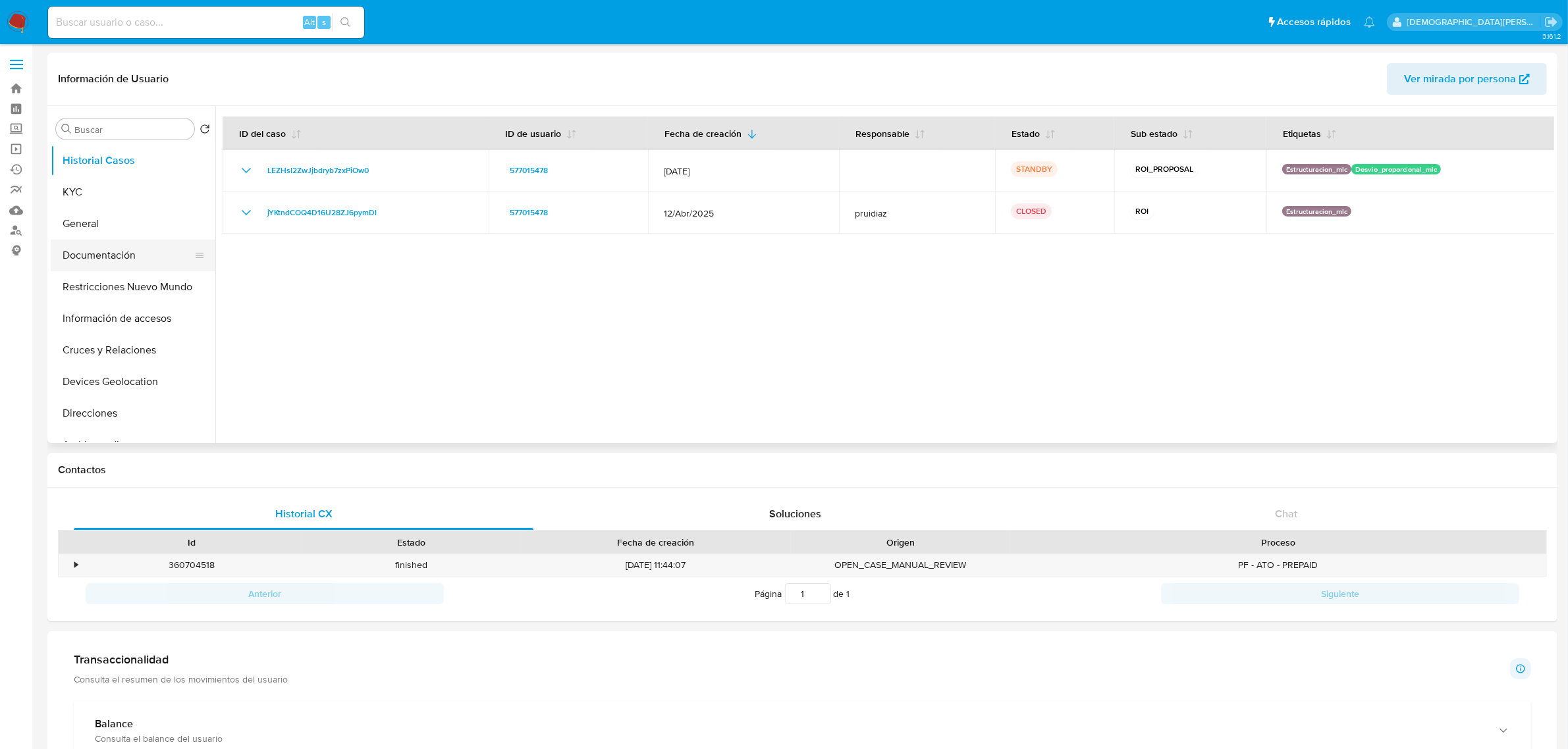
click at [100, 267] on button "Documentación" at bounding box center [127, 255] width 154 height 32
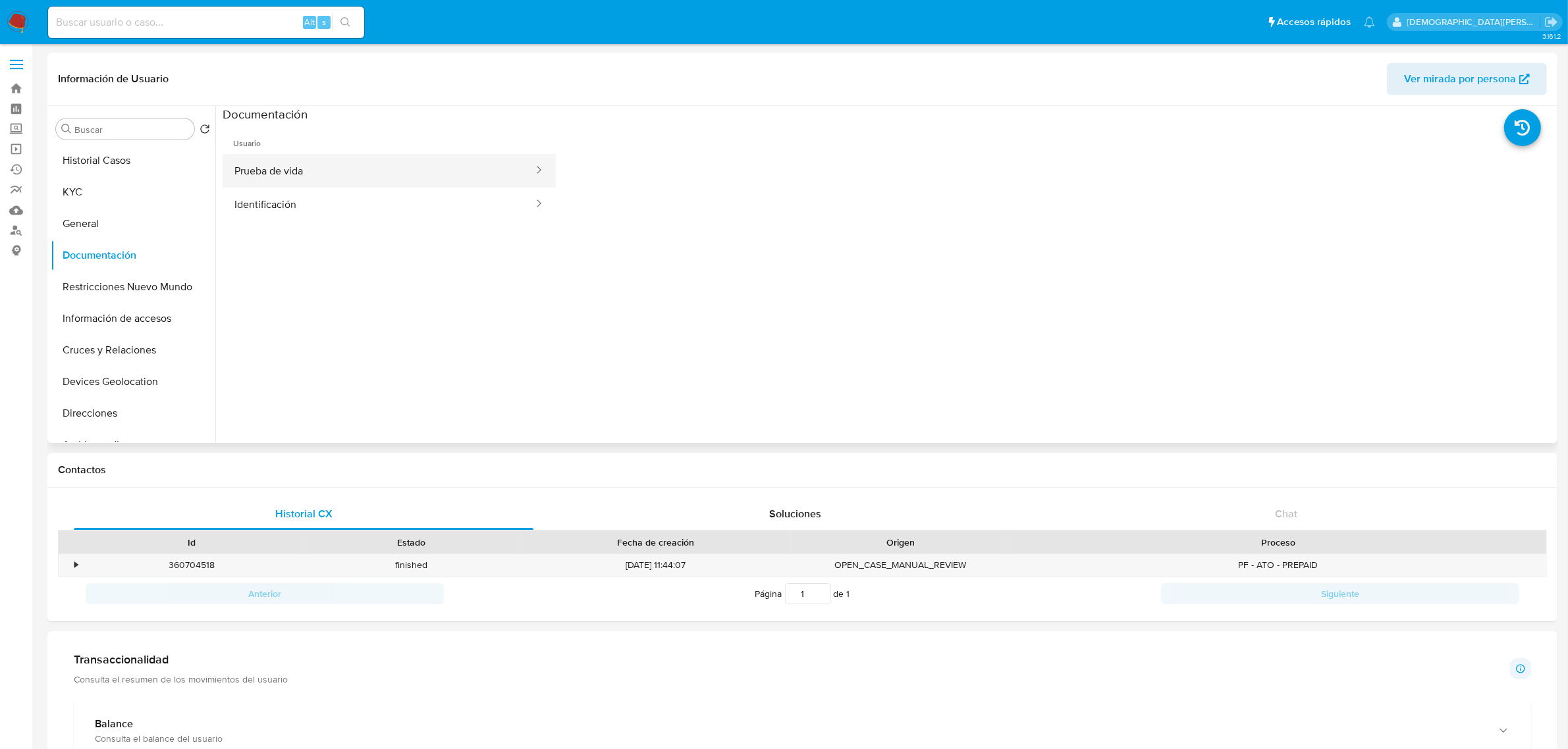
click at [314, 160] on button "Prueba de vida" at bounding box center [378, 170] width 312 height 33
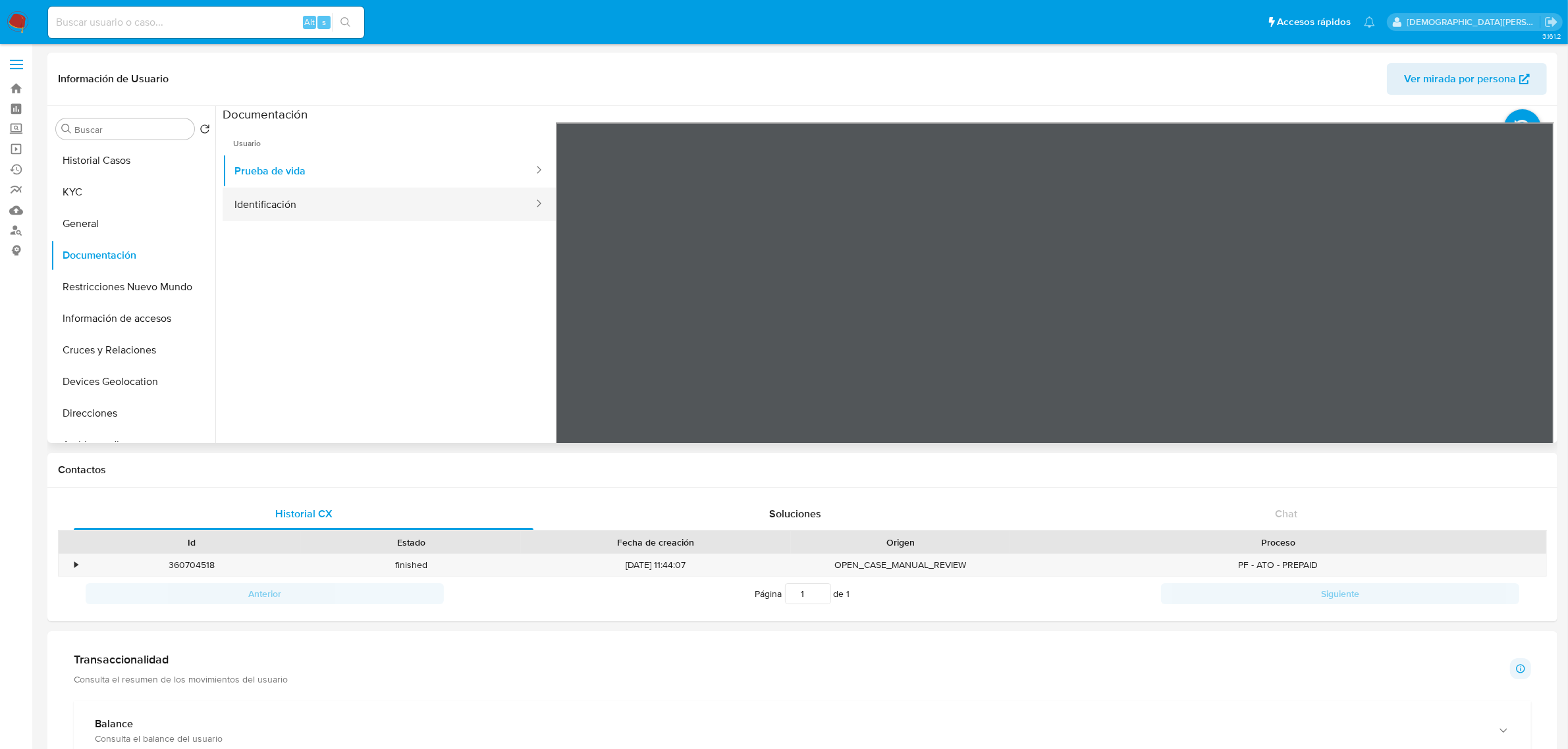
click at [362, 209] on button "Identificación" at bounding box center [378, 204] width 312 height 33
drag, startPoint x: 84, startPoint y: 191, endPoint x: 112, endPoint y: 193, distance: 28.1
click at [84, 192] on button "KYC" at bounding box center [127, 192] width 154 height 32
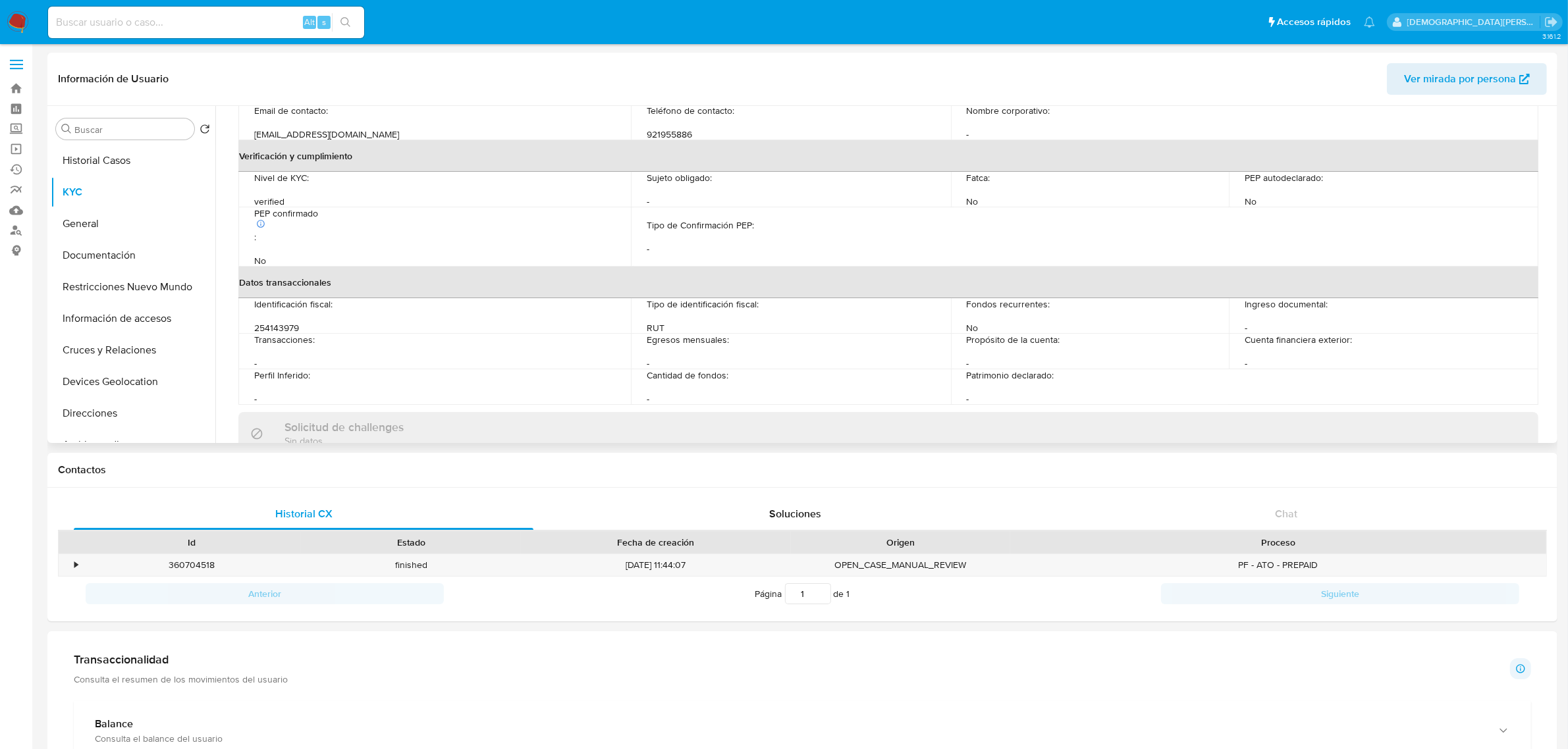
scroll to position [494, 0]
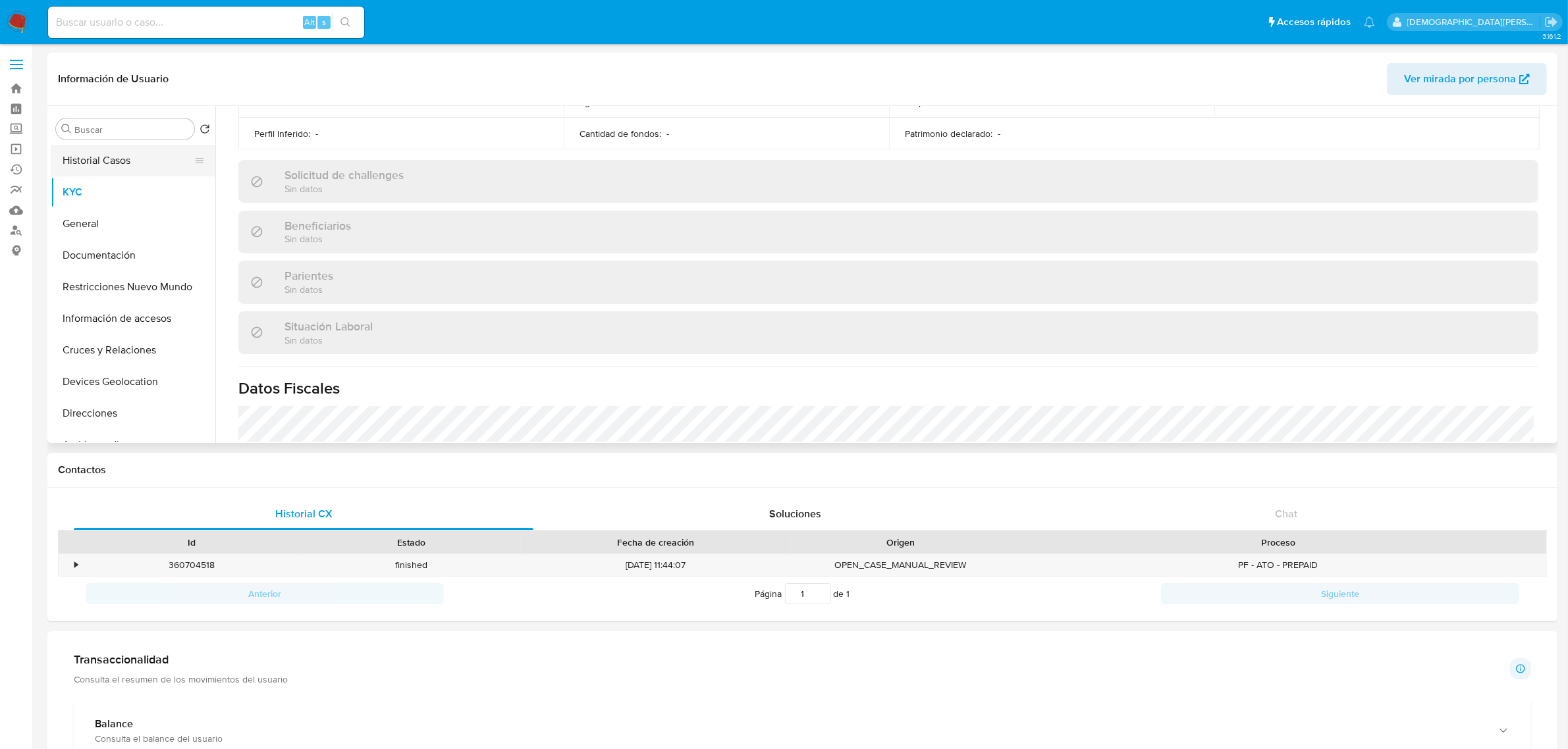
click at [141, 165] on button "Historial Casos" at bounding box center [127, 160] width 154 height 32
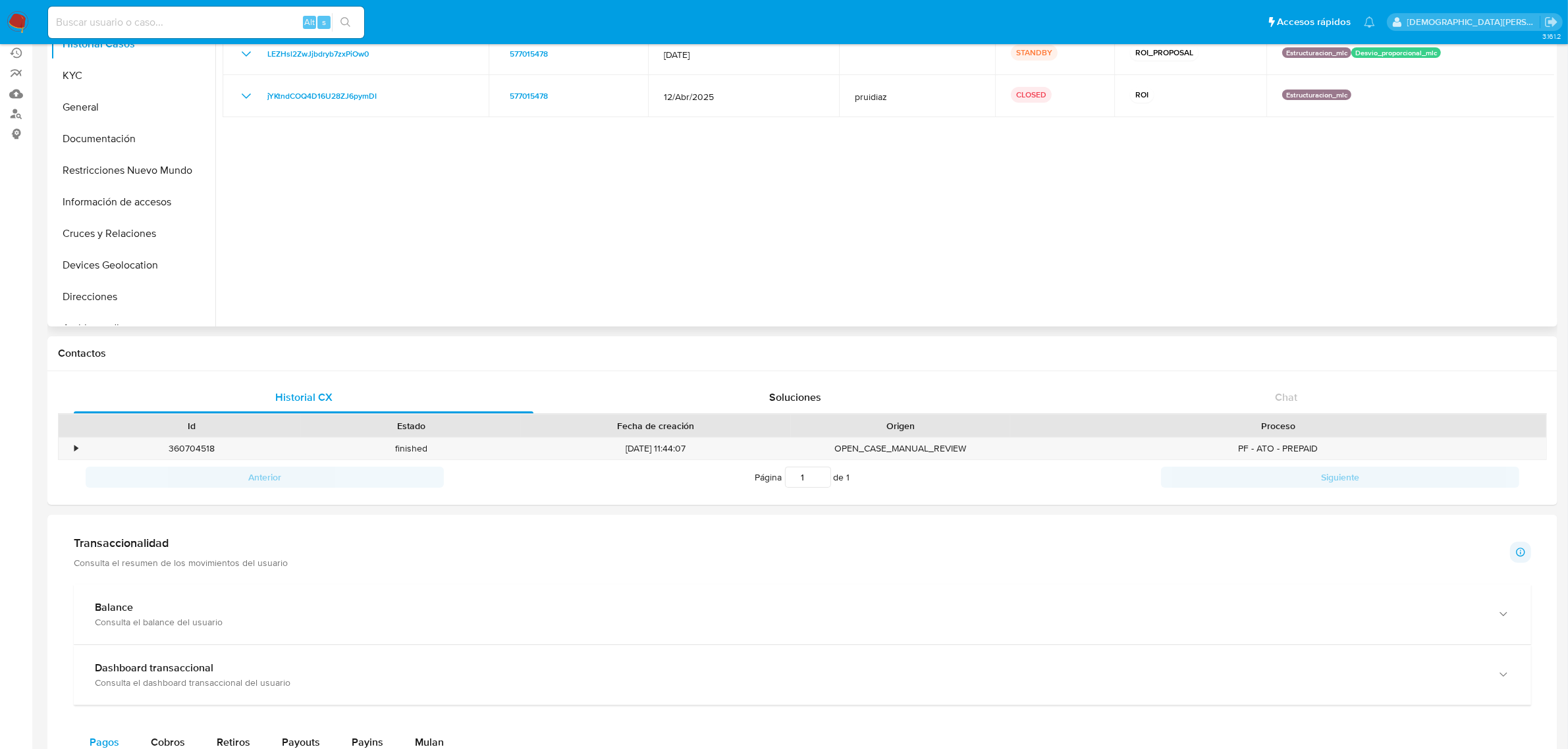
scroll to position [0, 0]
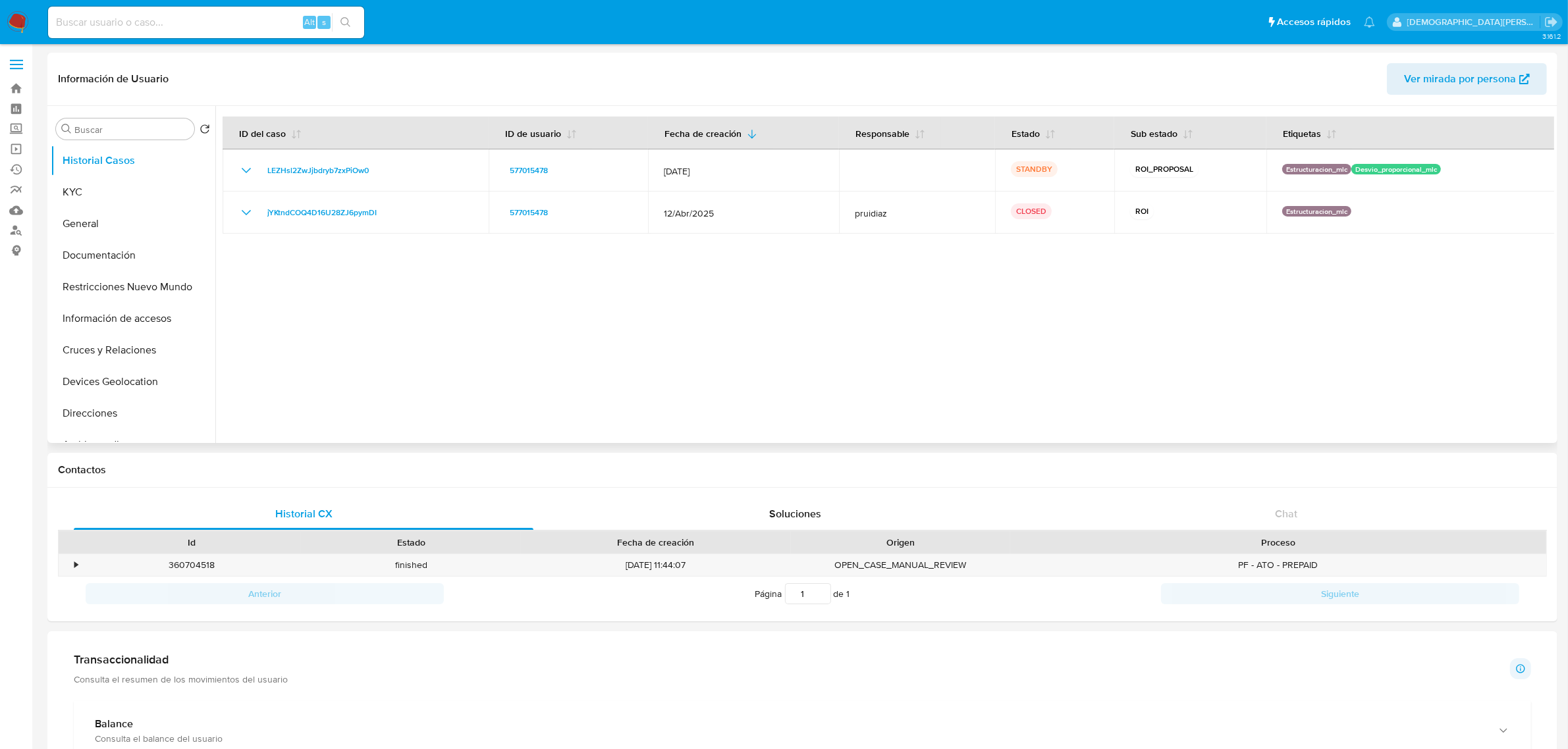
click at [633, 361] on div at bounding box center [884, 273] width 1338 height 337
click at [127, 191] on button "KYC" at bounding box center [127, 192] width 154 height 32
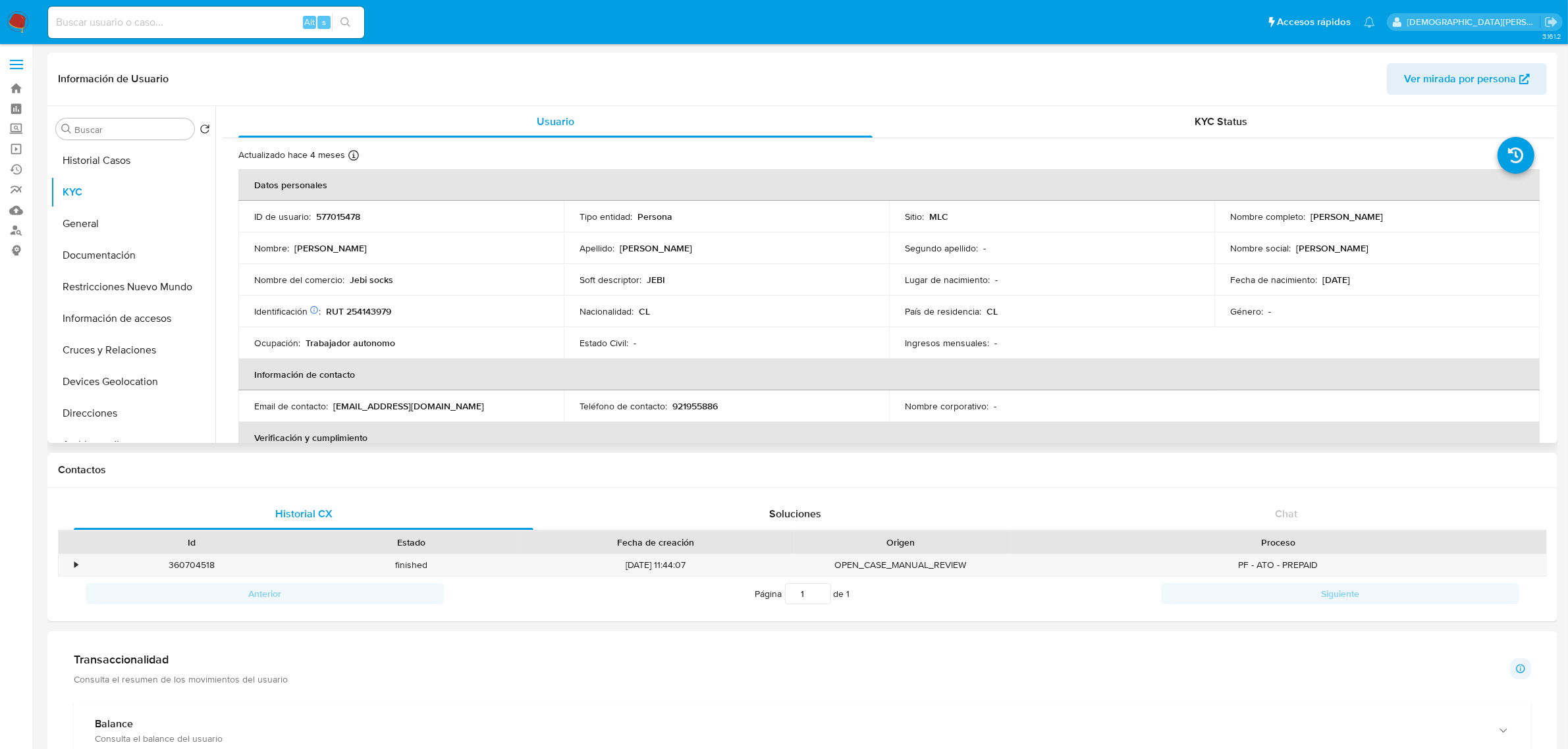
drag, startPoint x: 1308, startPoint y: 214, endPoint x: 1466, endPoint y: 221, distance: 158.2
click at [1466, 221] on div "Nombre completo : Brayan Alexsander Maldonado Perez" at bounding box center [1377, 216] width 294 height 12
click at [1383, 219] on p "[PERSON_NAME]" at bounding box center [1346, 216] width 72 height 12
click at [1383, 219] on p "Brayan Alexsander Maldonado Perez" at bounding box center [1346, 216] width 72 height 12
click at [1383, 218] on p "Brayan Alexsander Maldonado Perez" at bounding box center [1346, 216] width 72 height 12
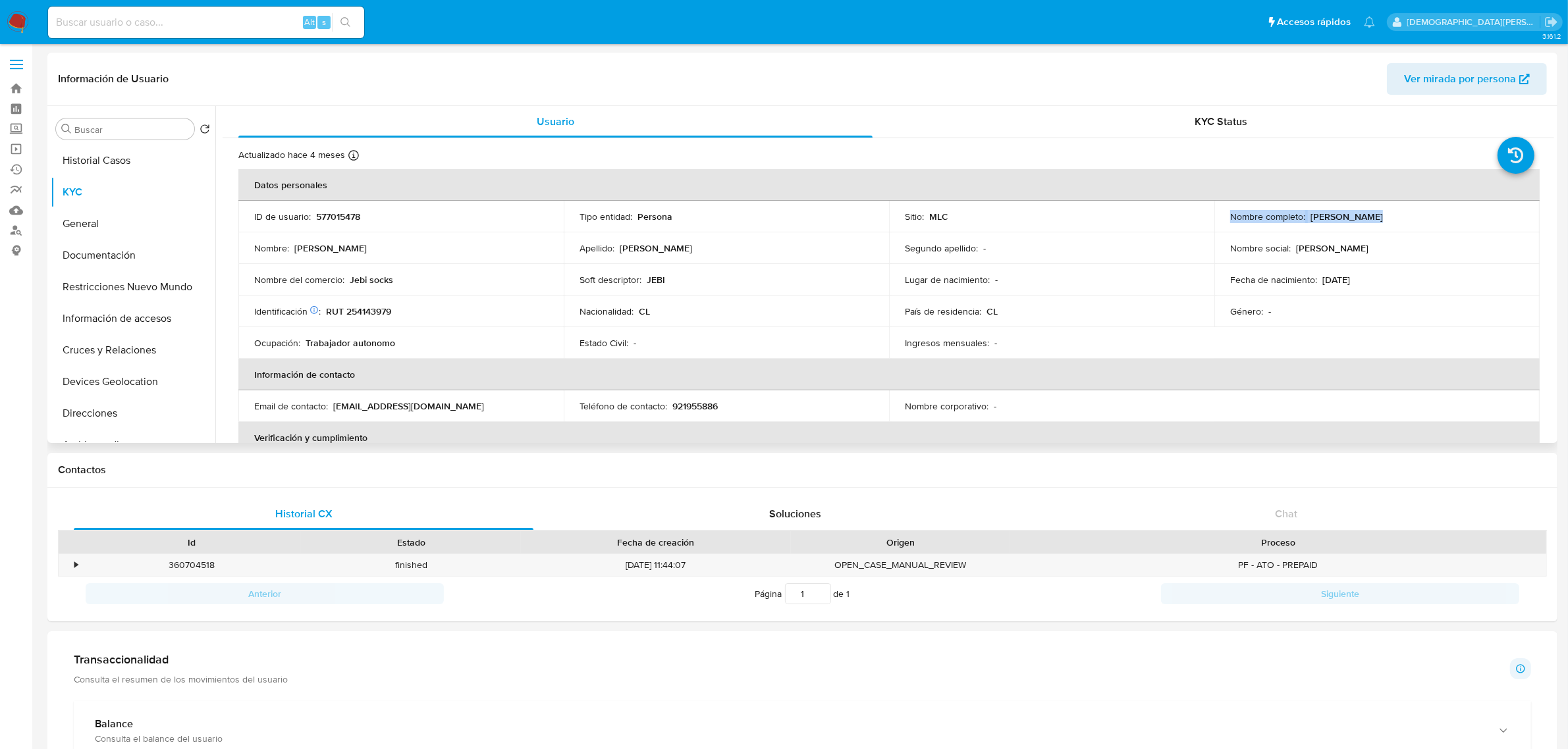
click at [1468, 220] on div "Nombre completo : Brayan Alexsander Maldonado Perez" at bounding box center [1377, 216] width 294 height 12
click at [1467, 216] on div "Nombre completo : Brayan Alexsander Maldonado Perez" at bounding box center [1377, 216] width 294 height 12
drag, startPoint x: 1444, startPoint y: 219, endPoint x: 1304, endPoint y: 214, distance: 140.1
click at [1304, 214] on div "Nombre completo : Brayan Alexsander Maldonado Perez" at bounding box center [1377, 216] width 294 height 12
copy div "Brayan Alexsander Maldonado Perez"
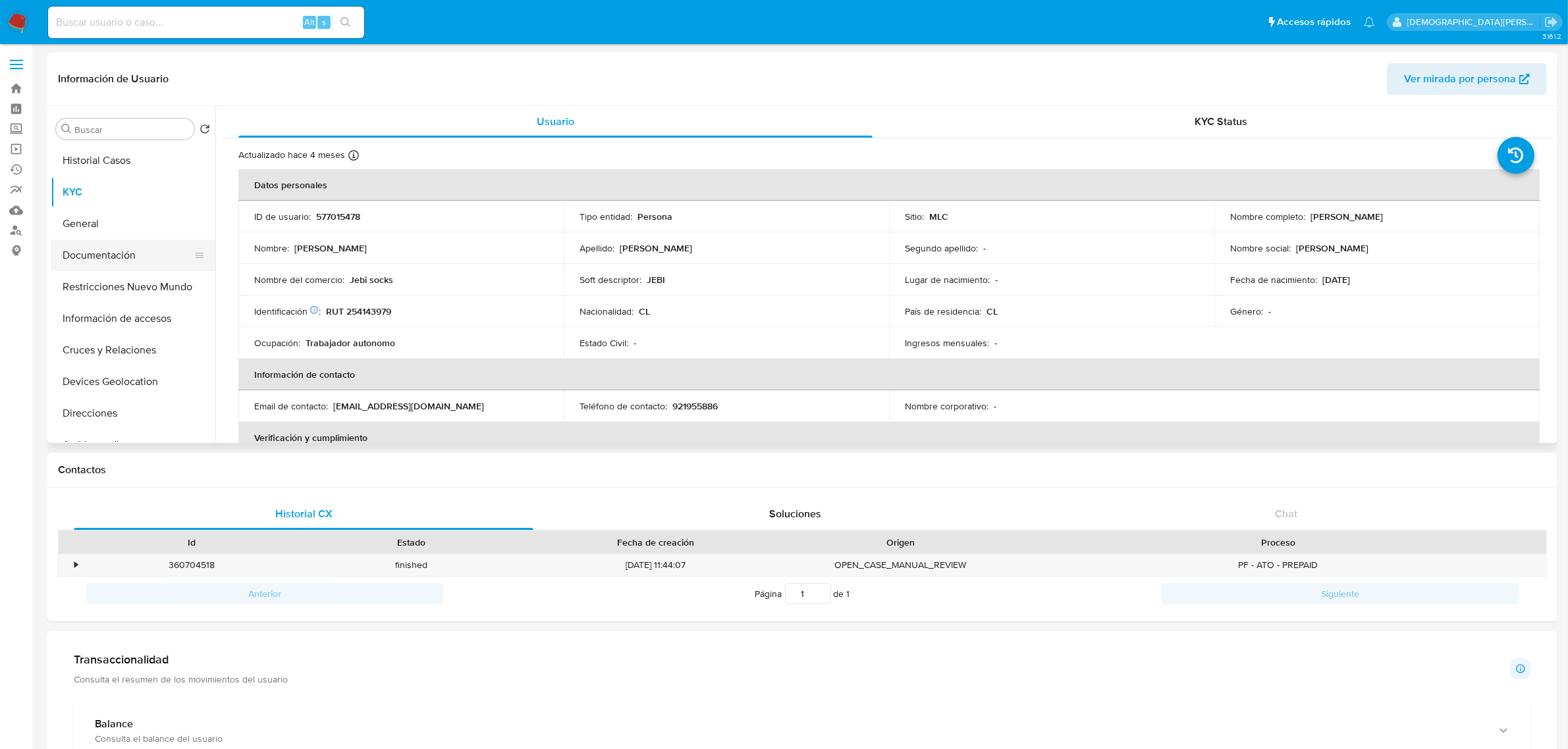
click at [90, 254] on button "Documentación" at bounding box center [127, 255] width 154 height 32
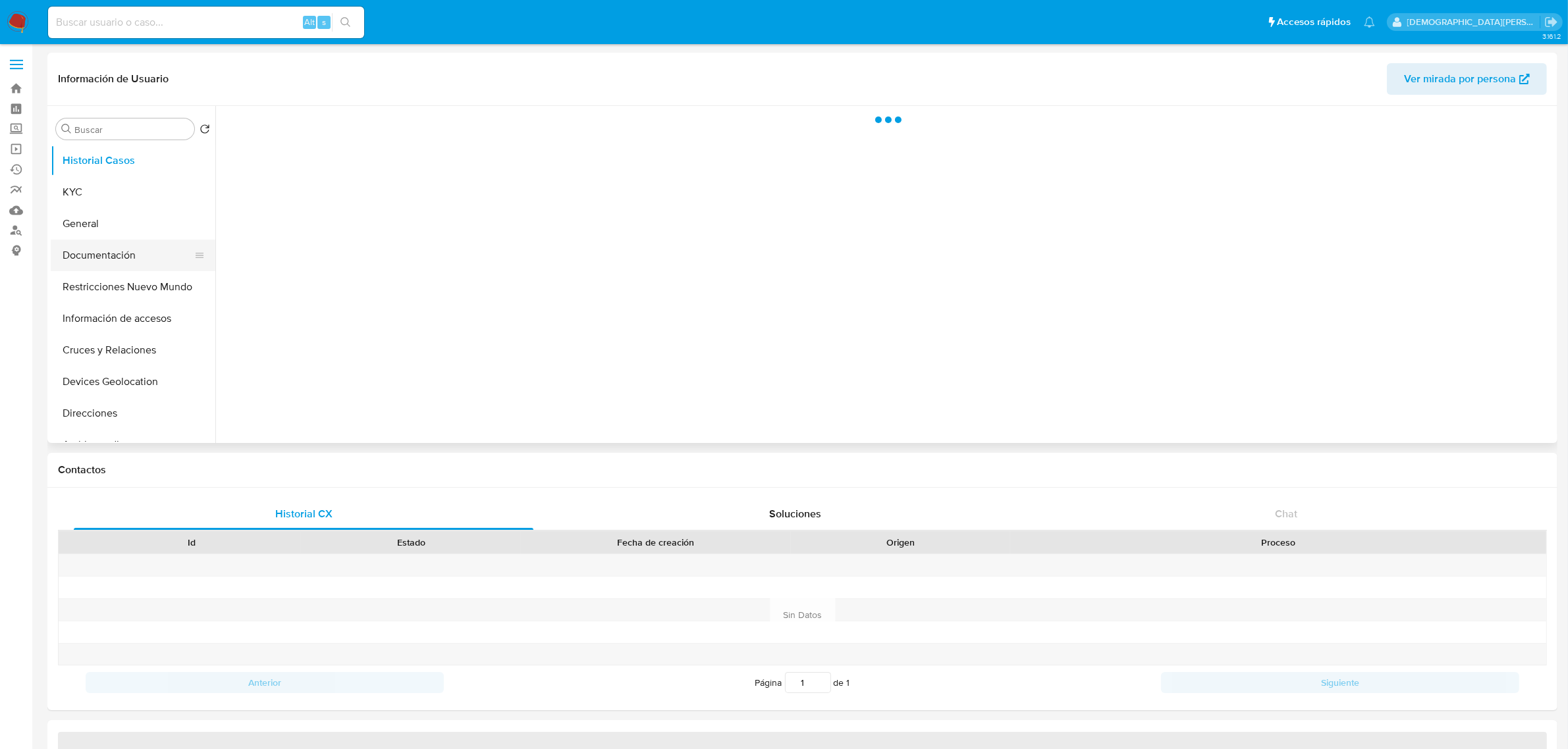
click at [90, 241] on button "Documentación" at bounding box center [127, 255] width 154 height 32
select select "10"
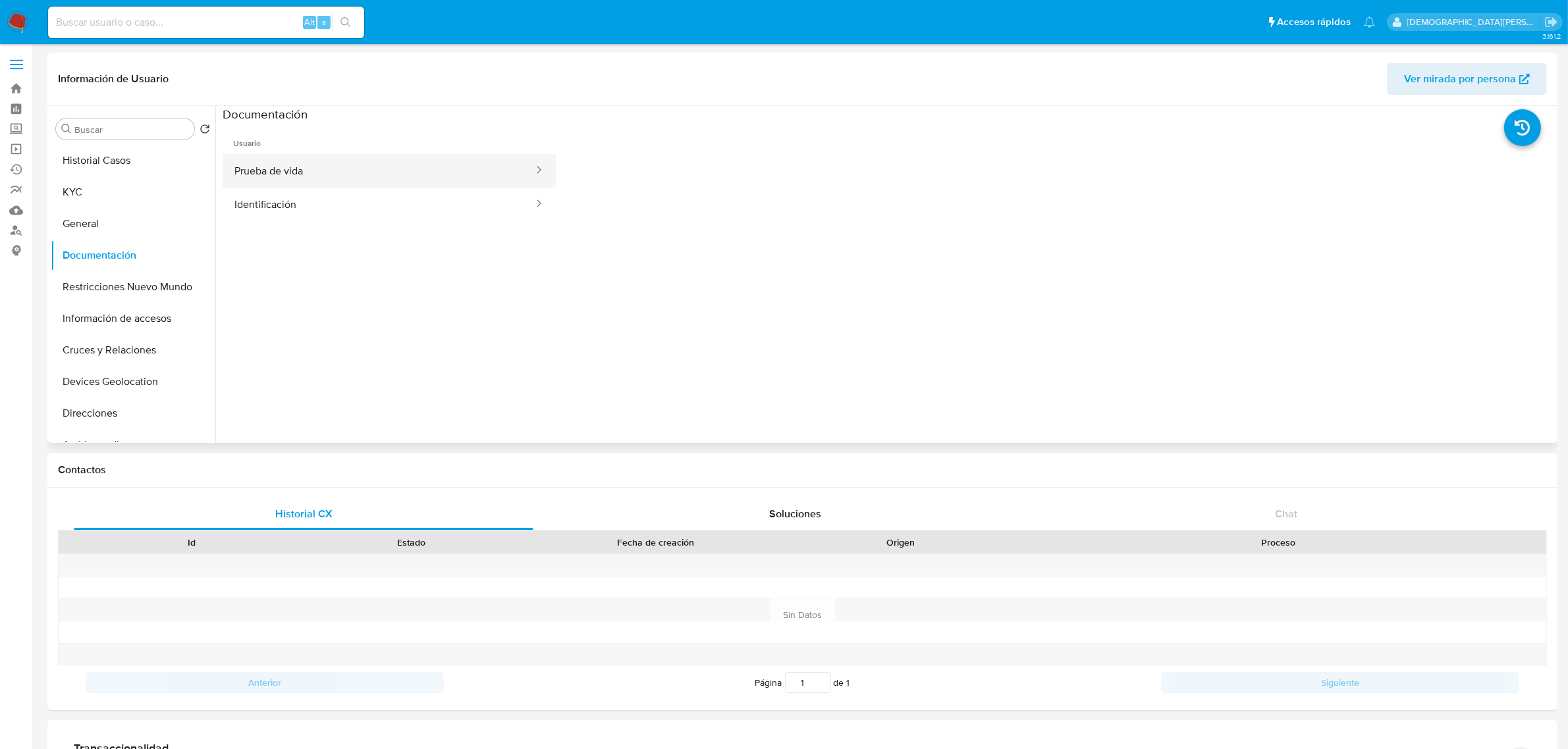
click at [383, 168] on button "Prueba de vida" at bounding box center [378, 170] width 312 height 33
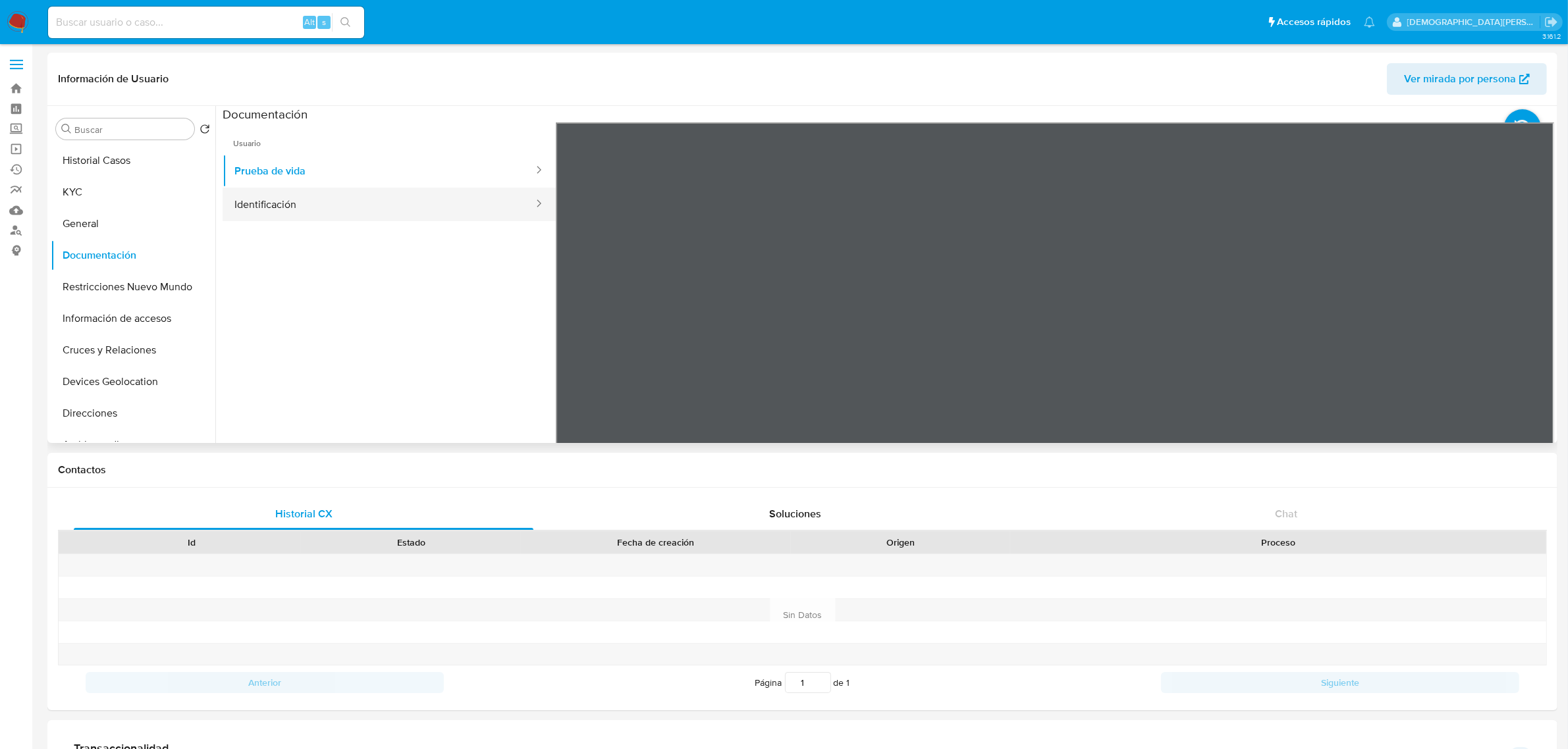
click at [284, 214] on button "Identificación" at bounding box center [378, 204] width 312 height 33
drag, startPoint x: 1534, startPoint y: 336, endPoint x: 1462, endPoint y: 354, distance: 74.2
click at [1518, 341] on div at bounding box center [1055, 338] width 999 height 431
click at [134, 323] on button "Información de accesos" at bounding box center [127, 318] width 154 height 32
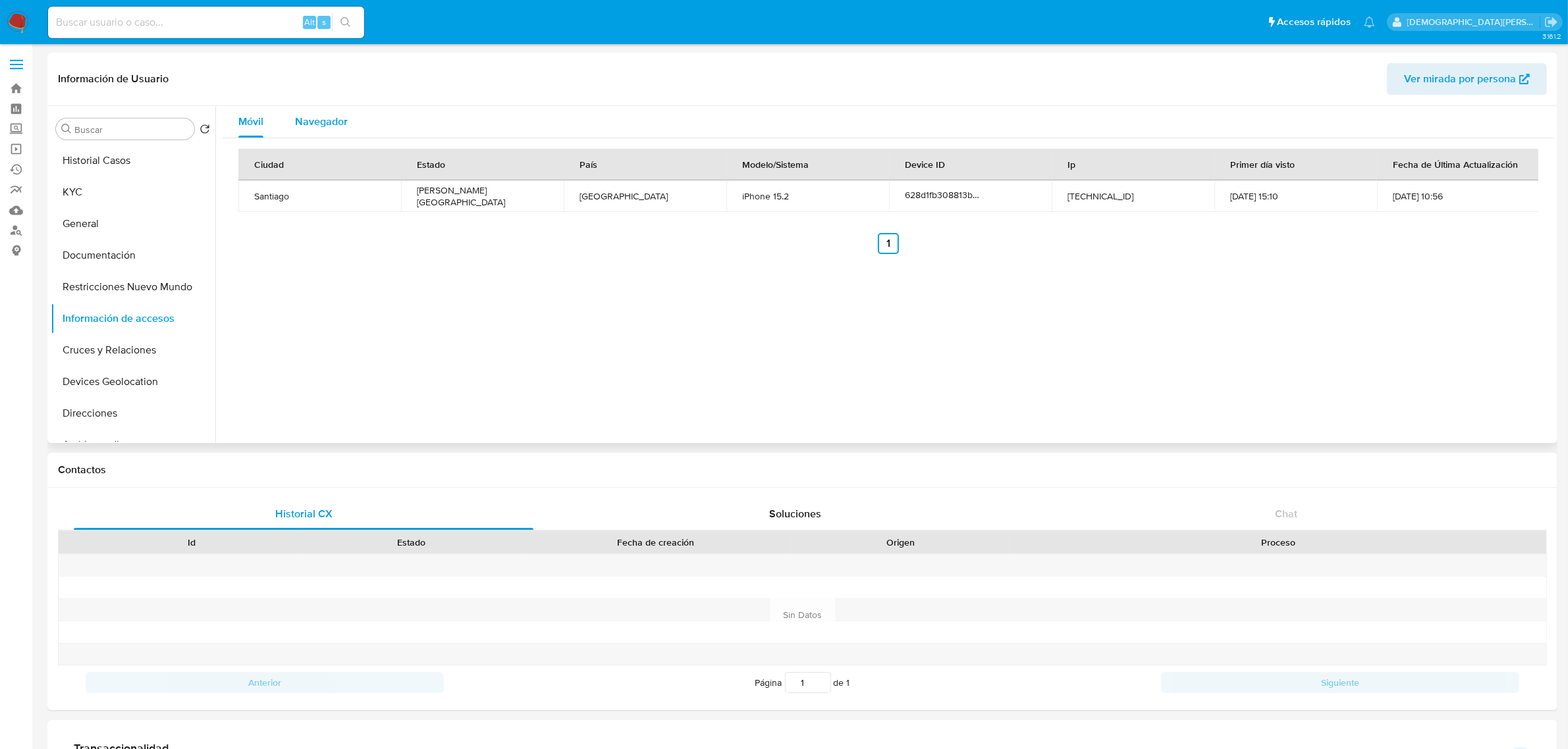
click at [324, 122] on span "Navegador" at bounding box center [321, 121] width 52 height 15
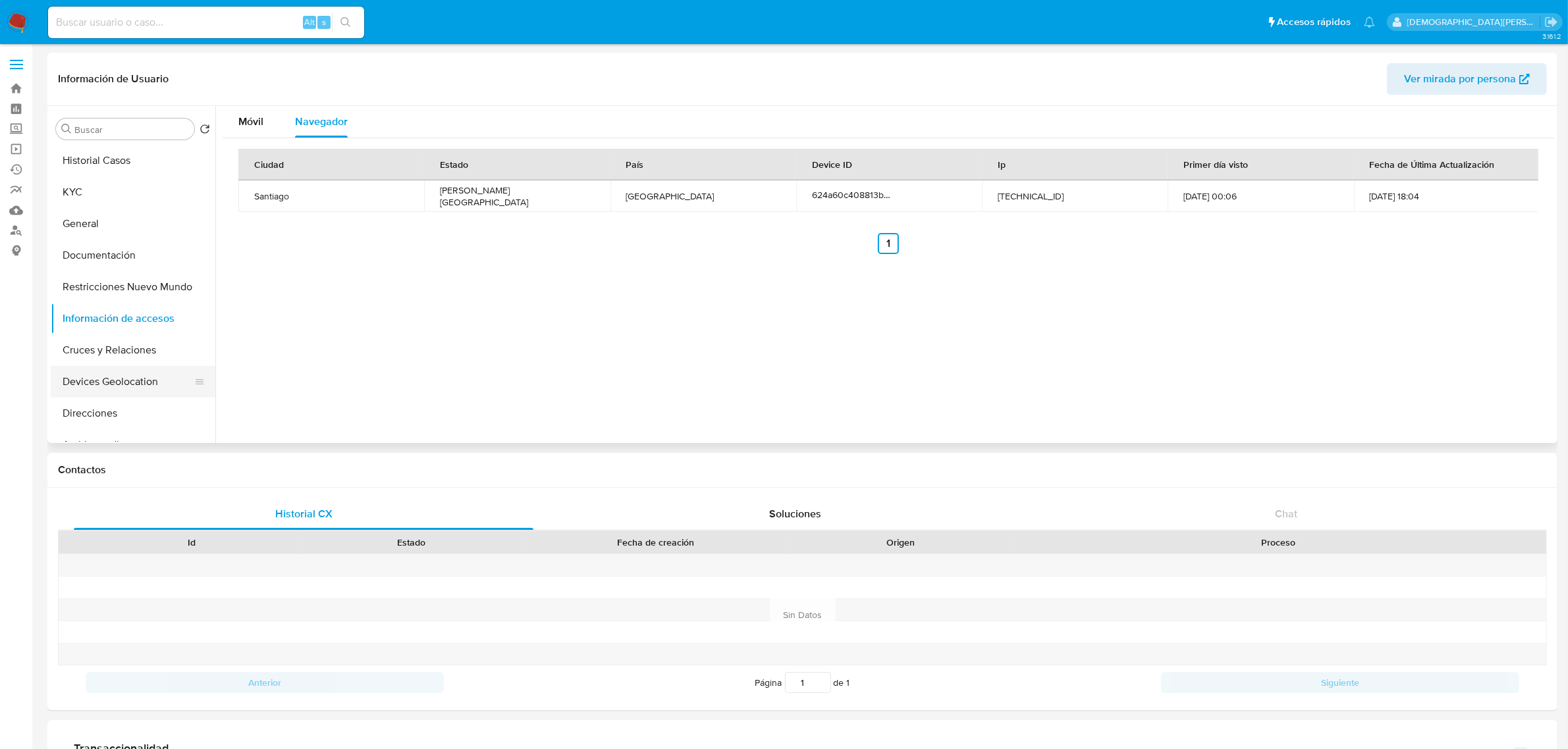
click at [130, 387] on button "Devices Geolocation" at bounding box center [127, 382] width 154 height 32
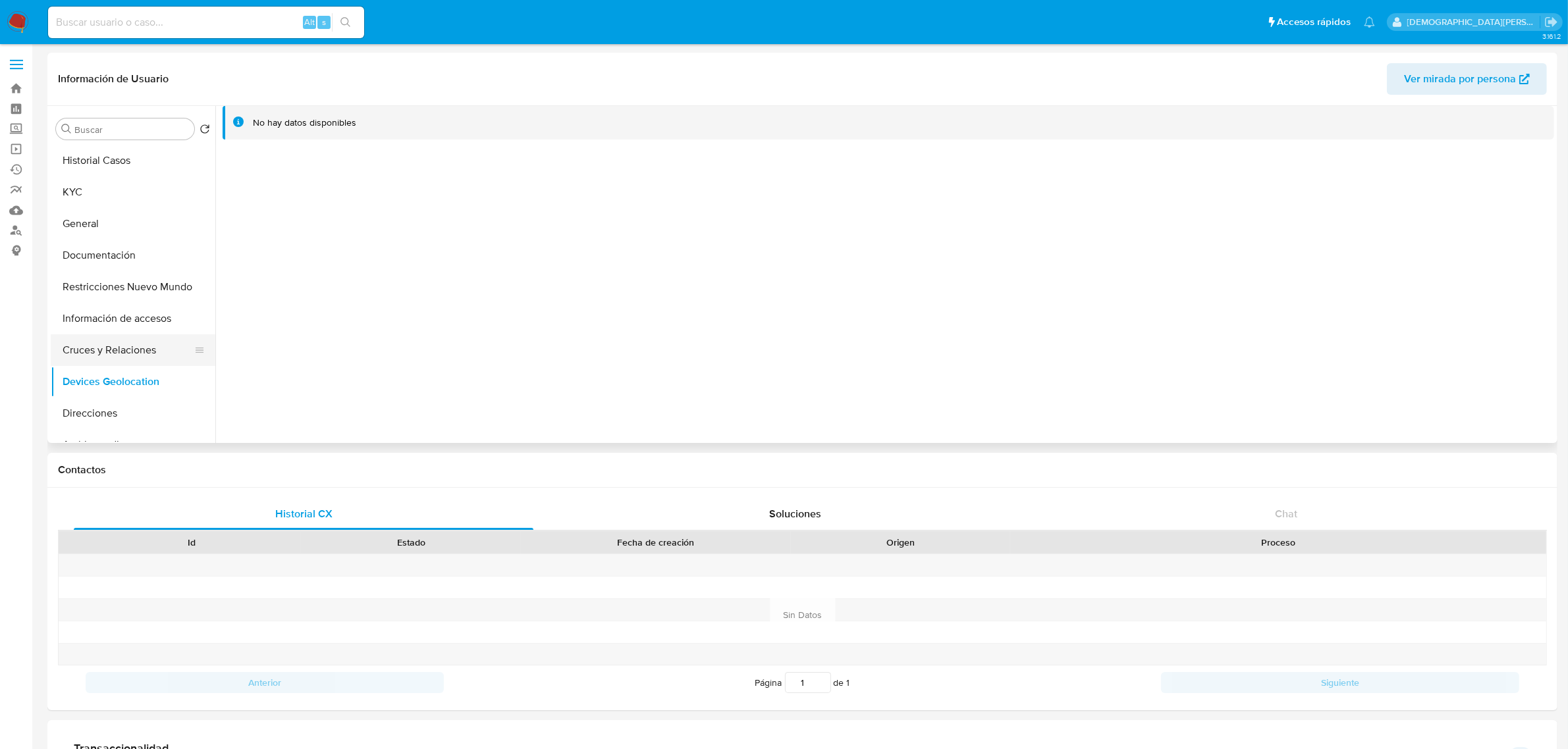
click at [126, 352] on button "Cruces y Relaciones" at bounding box center [127, 350] width 154 height 32
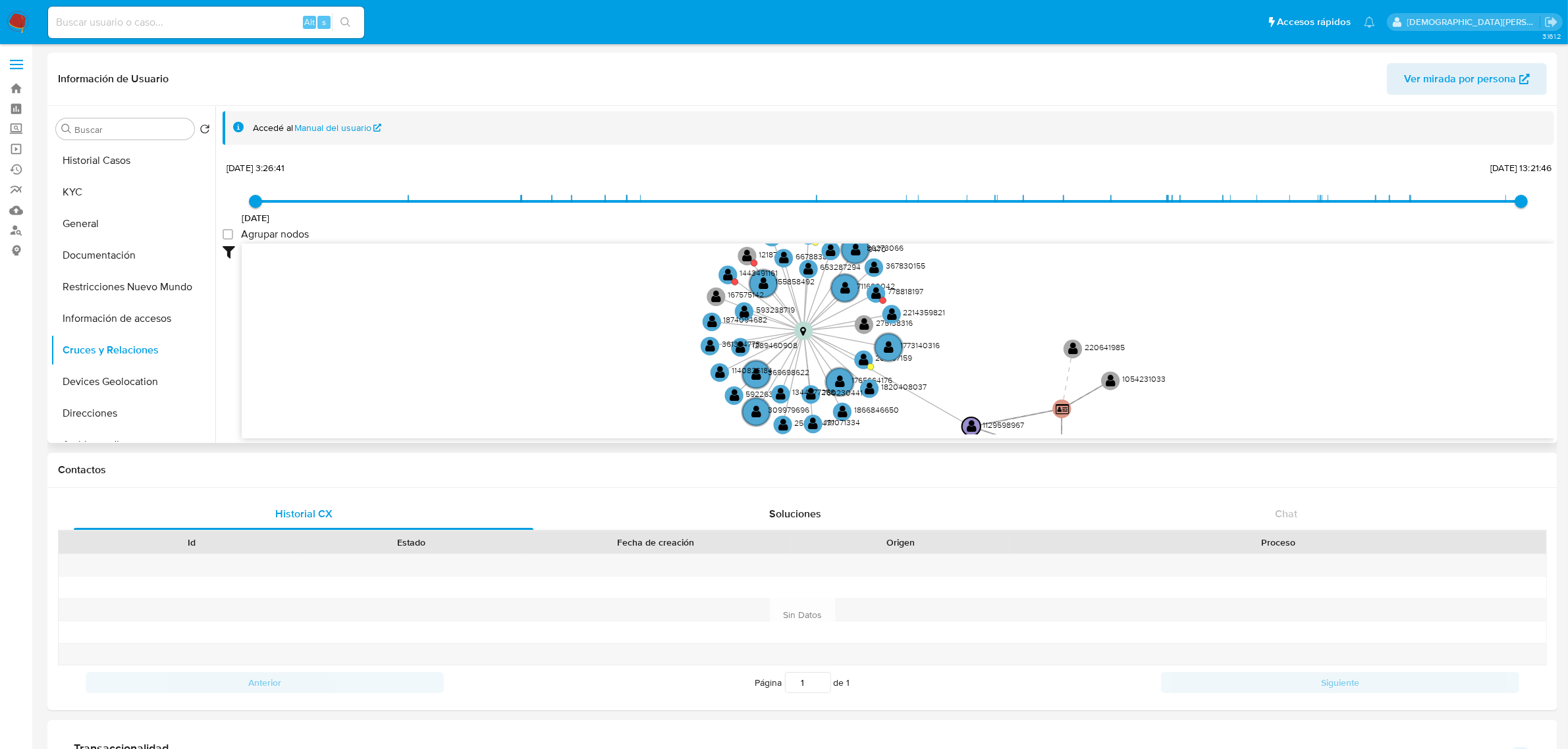
click at [599, 367] on icon "user-577015478  577015478 device-628d1fb308813b00191988b1  user-1129598967  …" at bounding box center [898, 339] width 1313 height 191
click at [873, 290] on text "" at bounding box center [876, 293] width 10 height 13
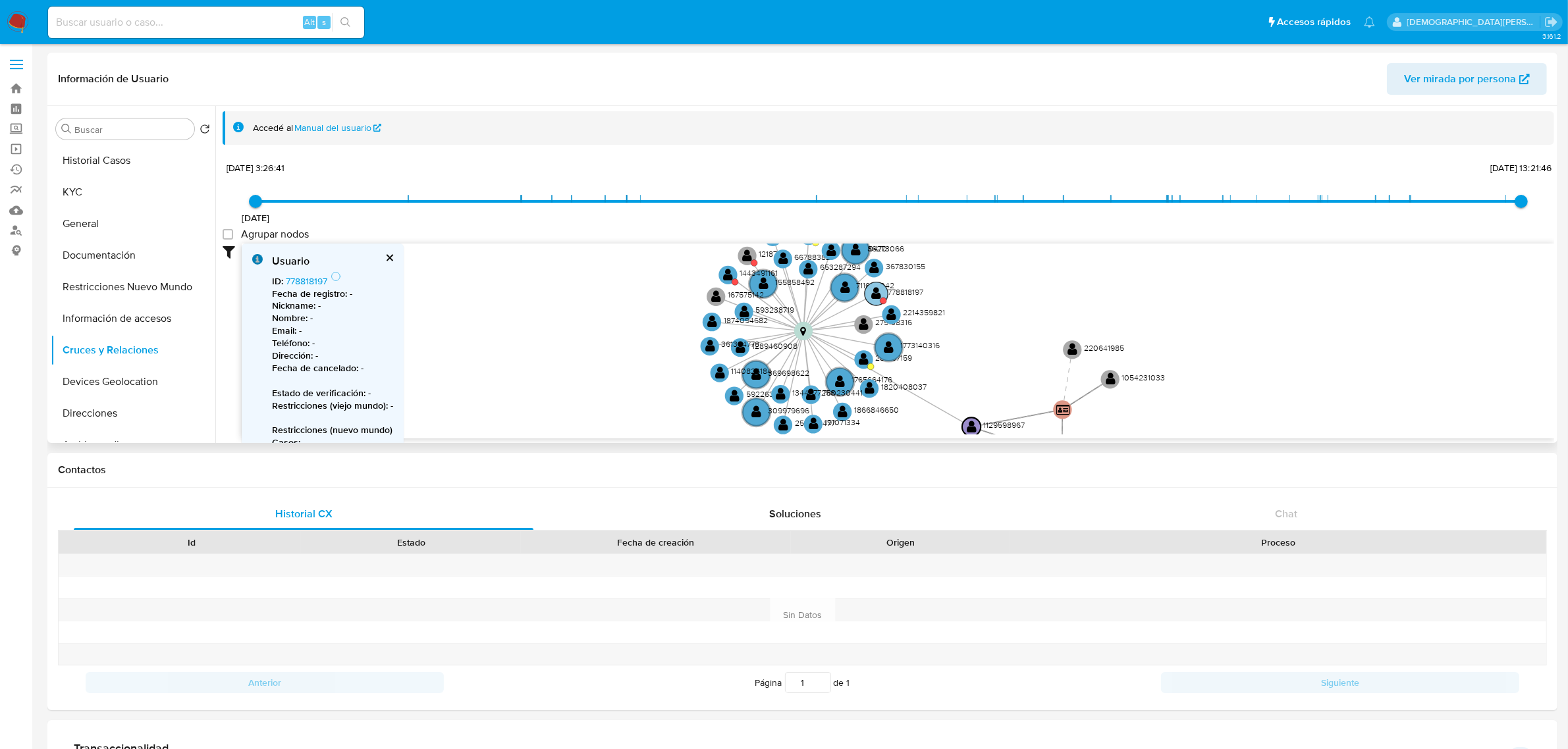
click at [873, 290] on text "" at bounding box center [877, 294] width 10 height 13
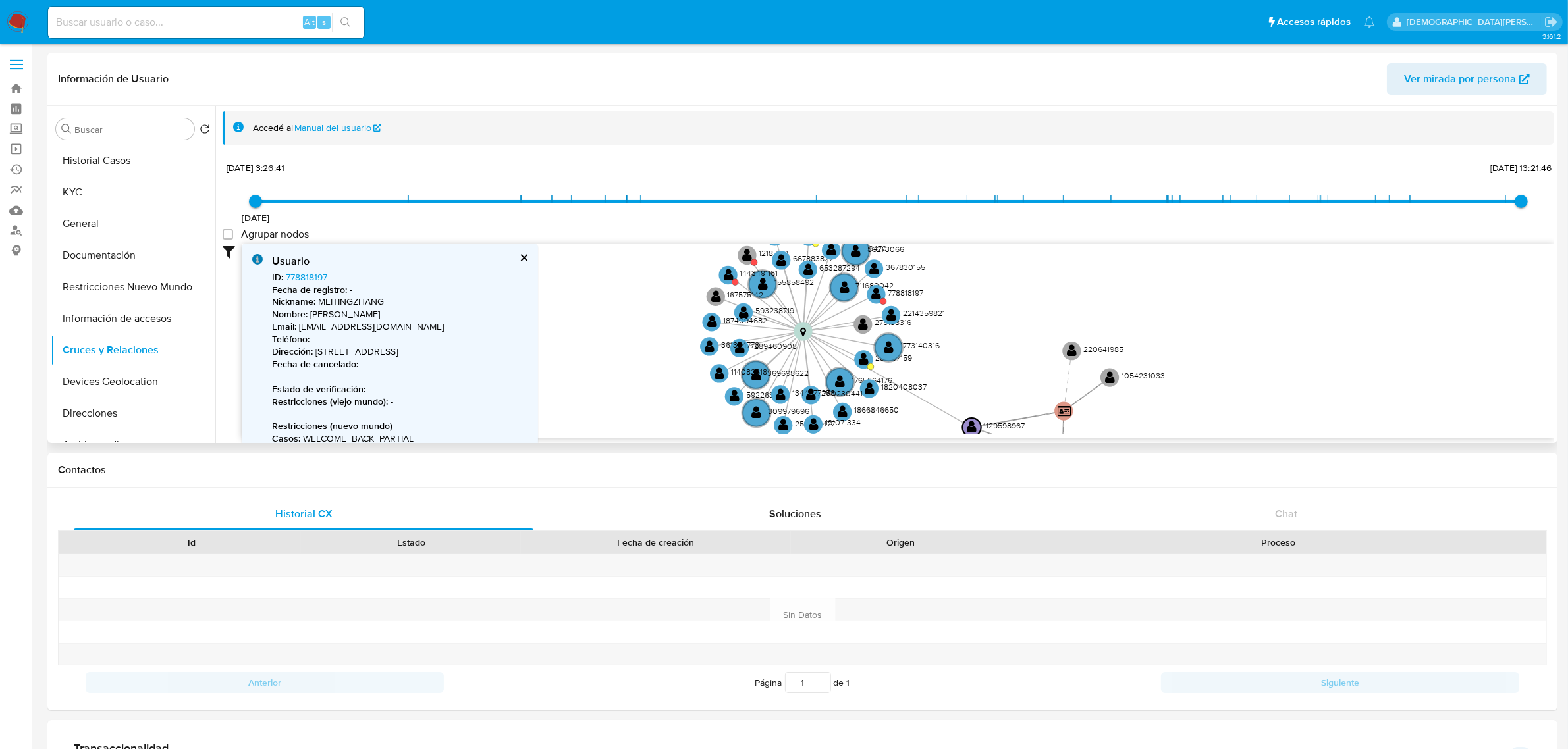
click at [522, 260] on button "cerrar" at bounding box center [523, 258] width 8 height 8
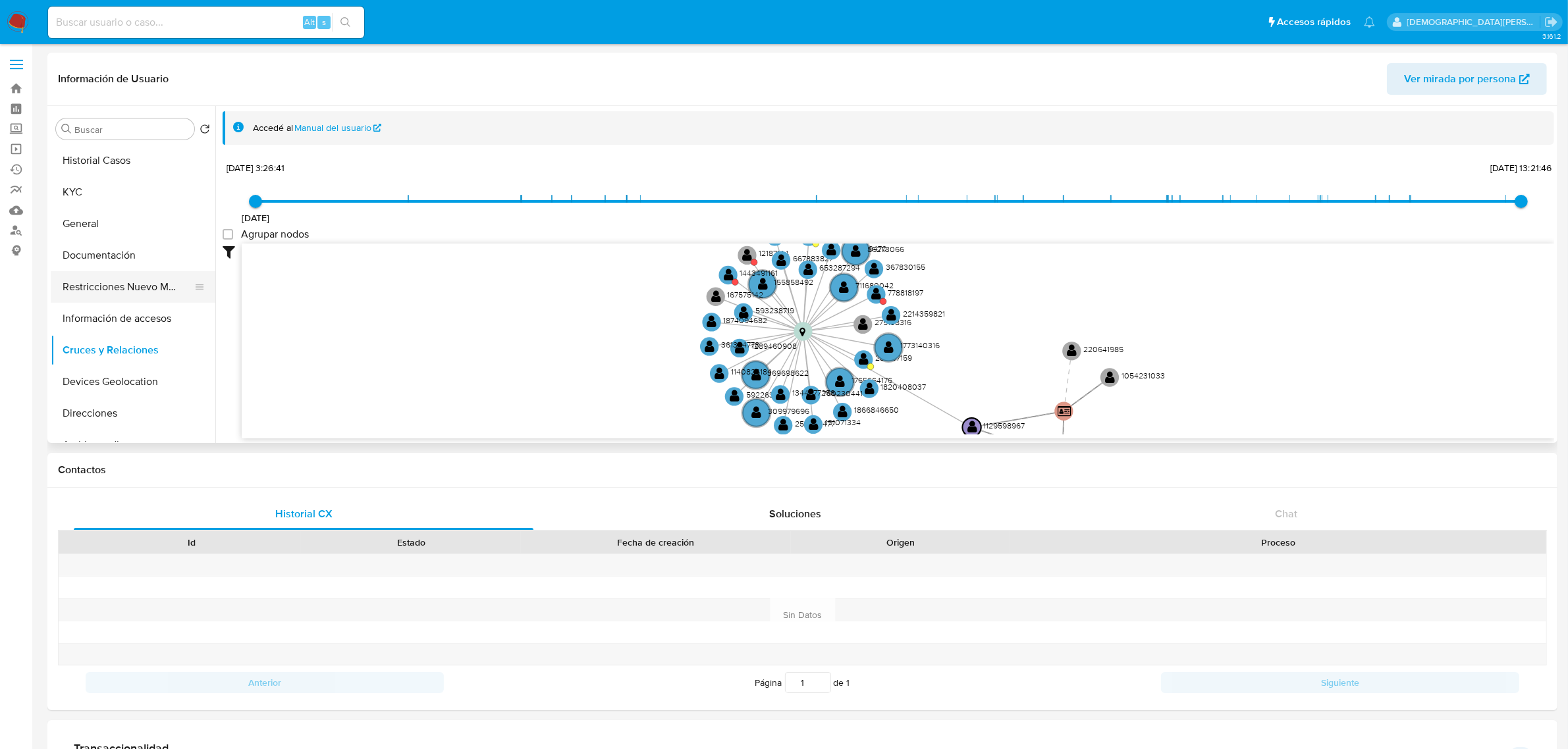
click at [134, 293] on button "Restricciones Nuevo Mundo" at bounding box center [127, 287] width 154 height 32
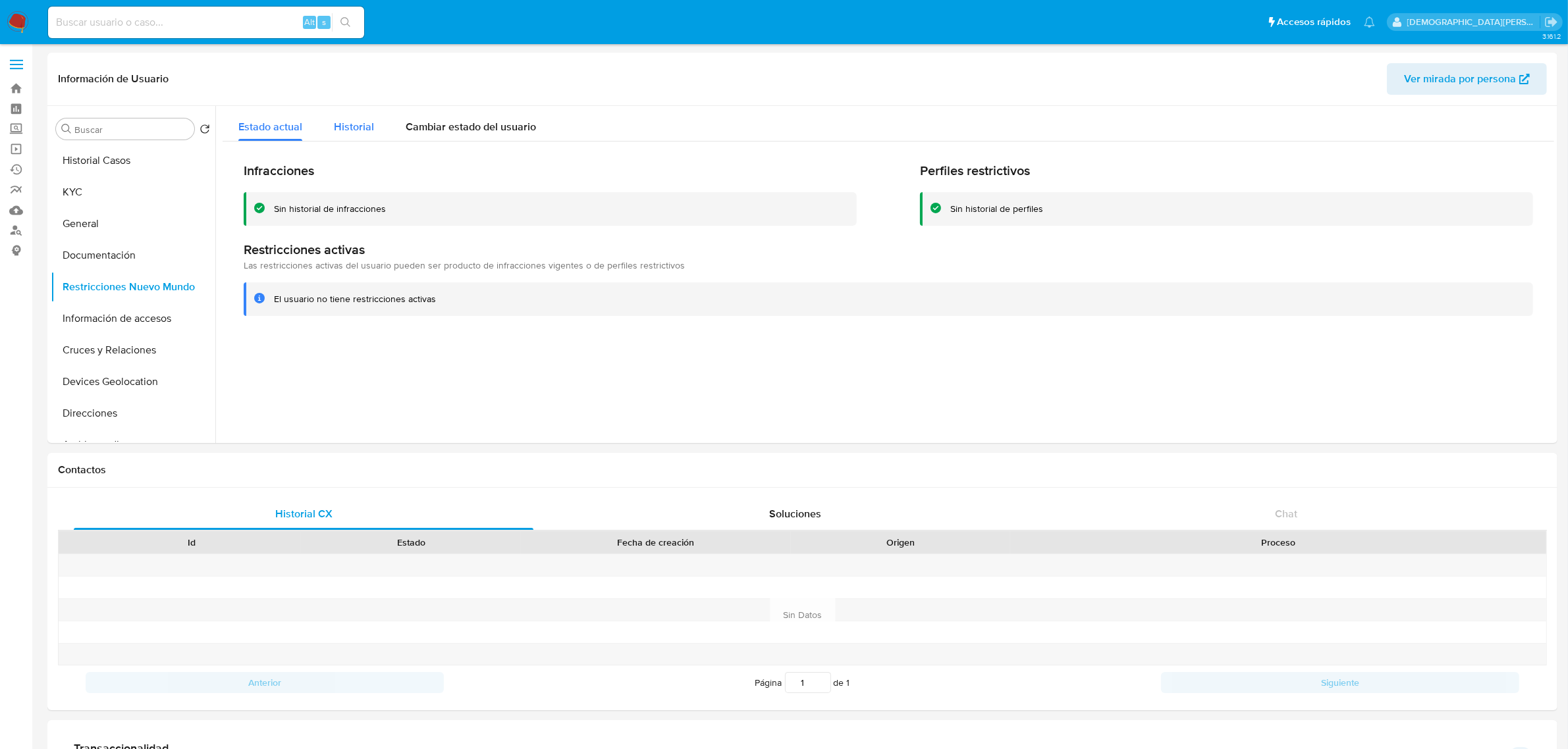
click at [362, 128] on span "Historial" at bounding box center [354, 126] width 40 height 15
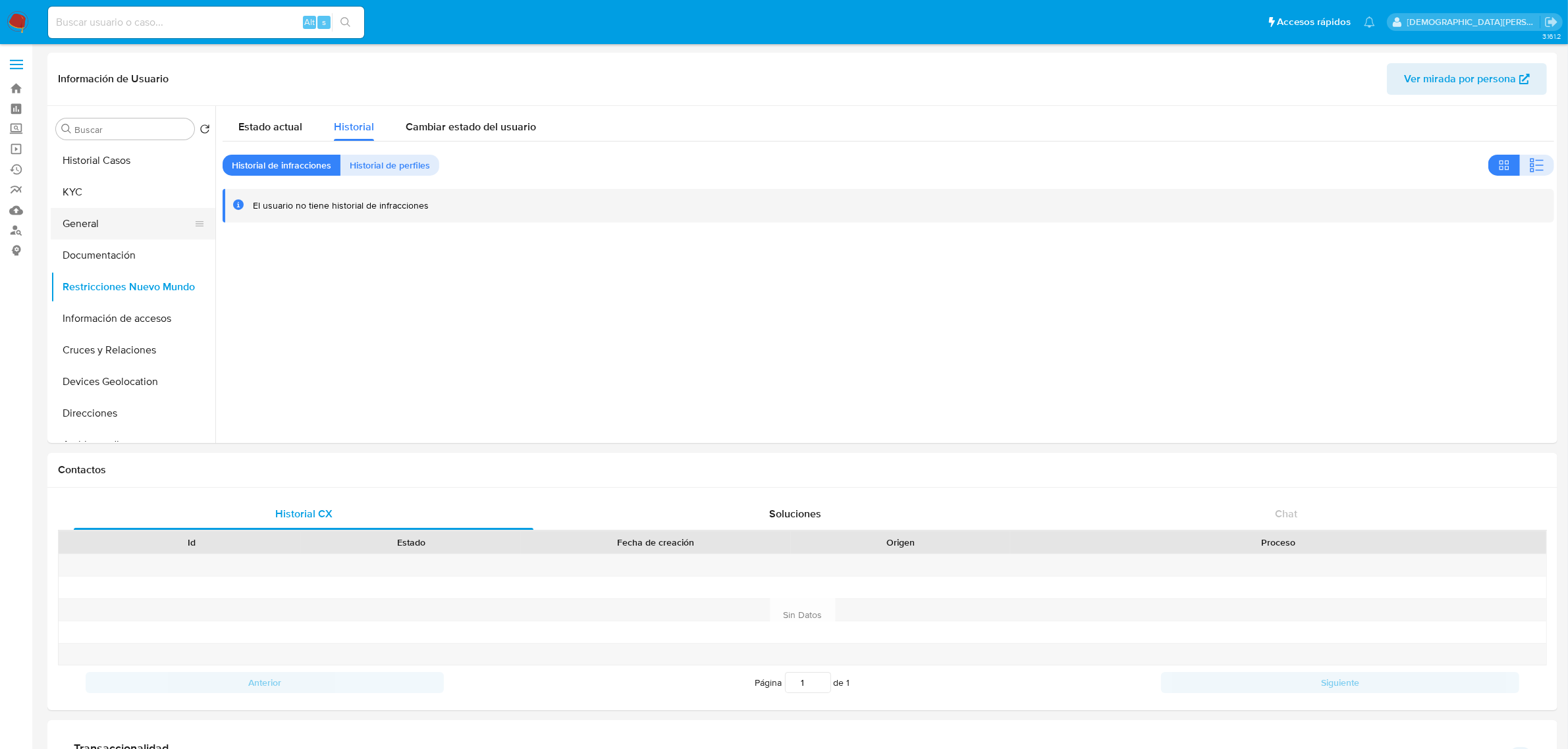
click at [100, 220] on button "General" at bounding box center [127, 224] width 154 height 32
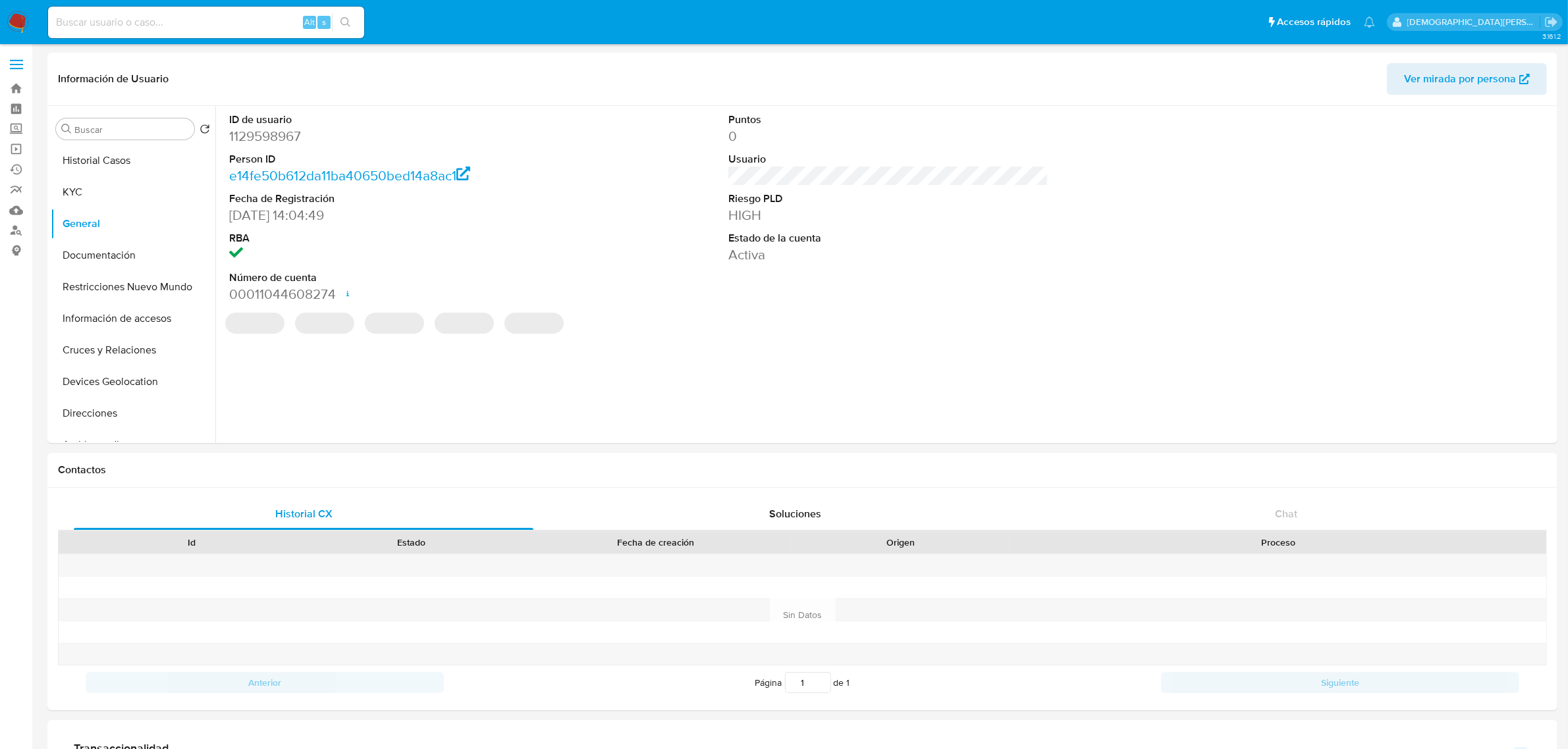
click at [286, 131] on dd "1129598967" at bounding box center [388, 136] width 320 height 18
copy dd "1129598967"
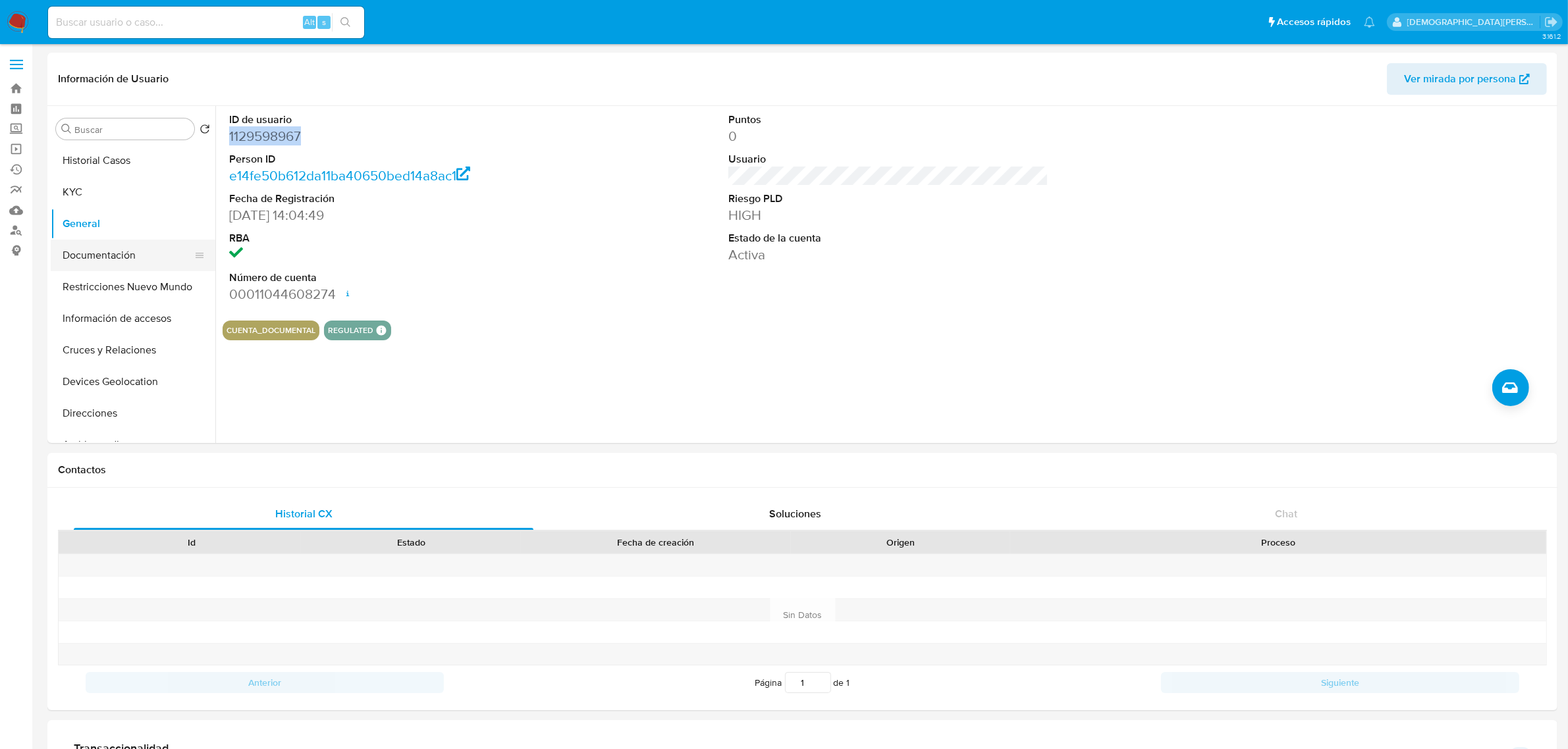
click at [126, 261] on button "Documentación" at bounding box center [127, 255] width 154 height 32
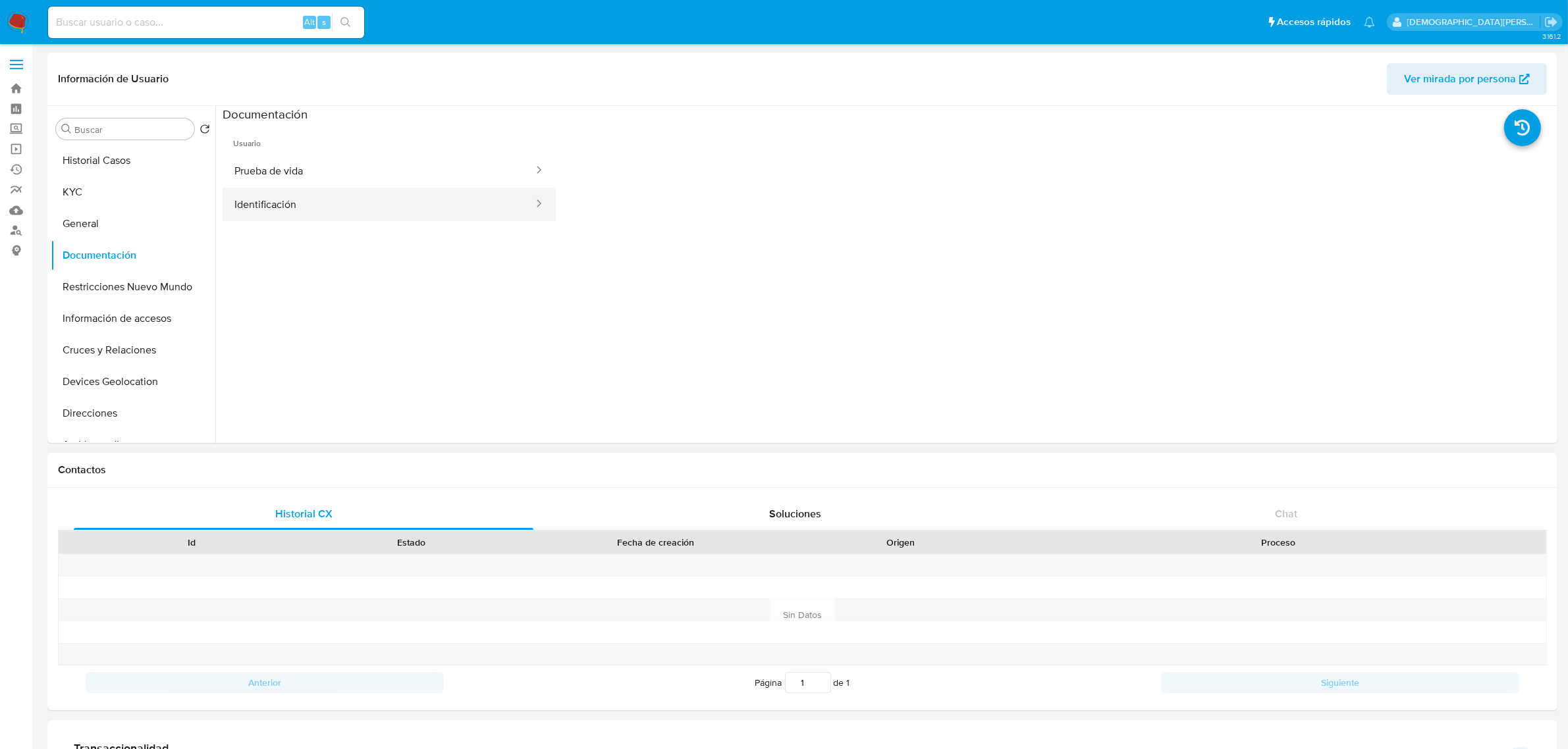
click at [366, 202] on button "Identificación" at bounding box center [378, 204] width 312 height 33
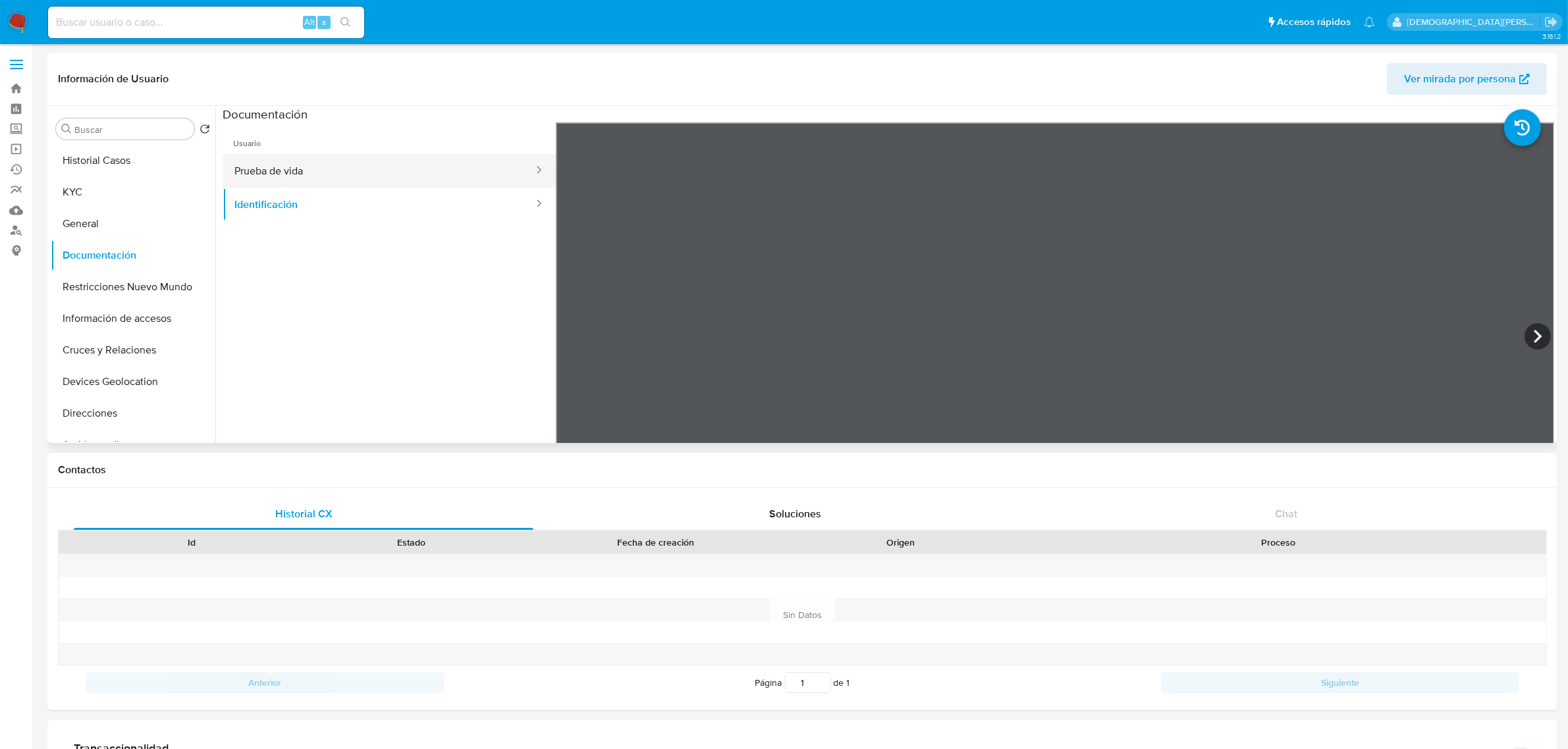
click at [390, 186] on button "Prueba de vida" at bounding box center [378, 170] width 312 height 33
click at [79, 181] on button "KYC" at bounding box center [127, 192] width 154 height 32
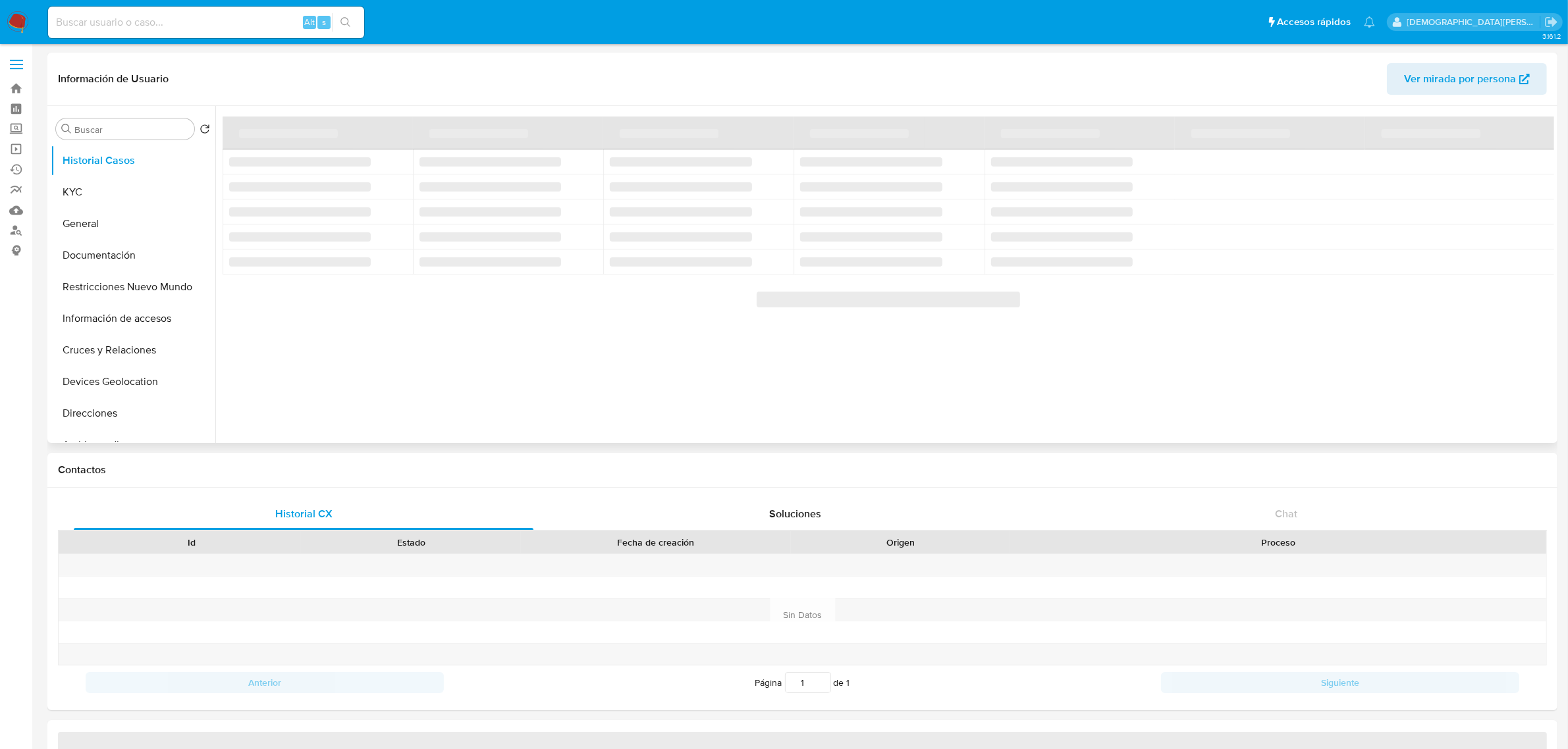
select select "10"
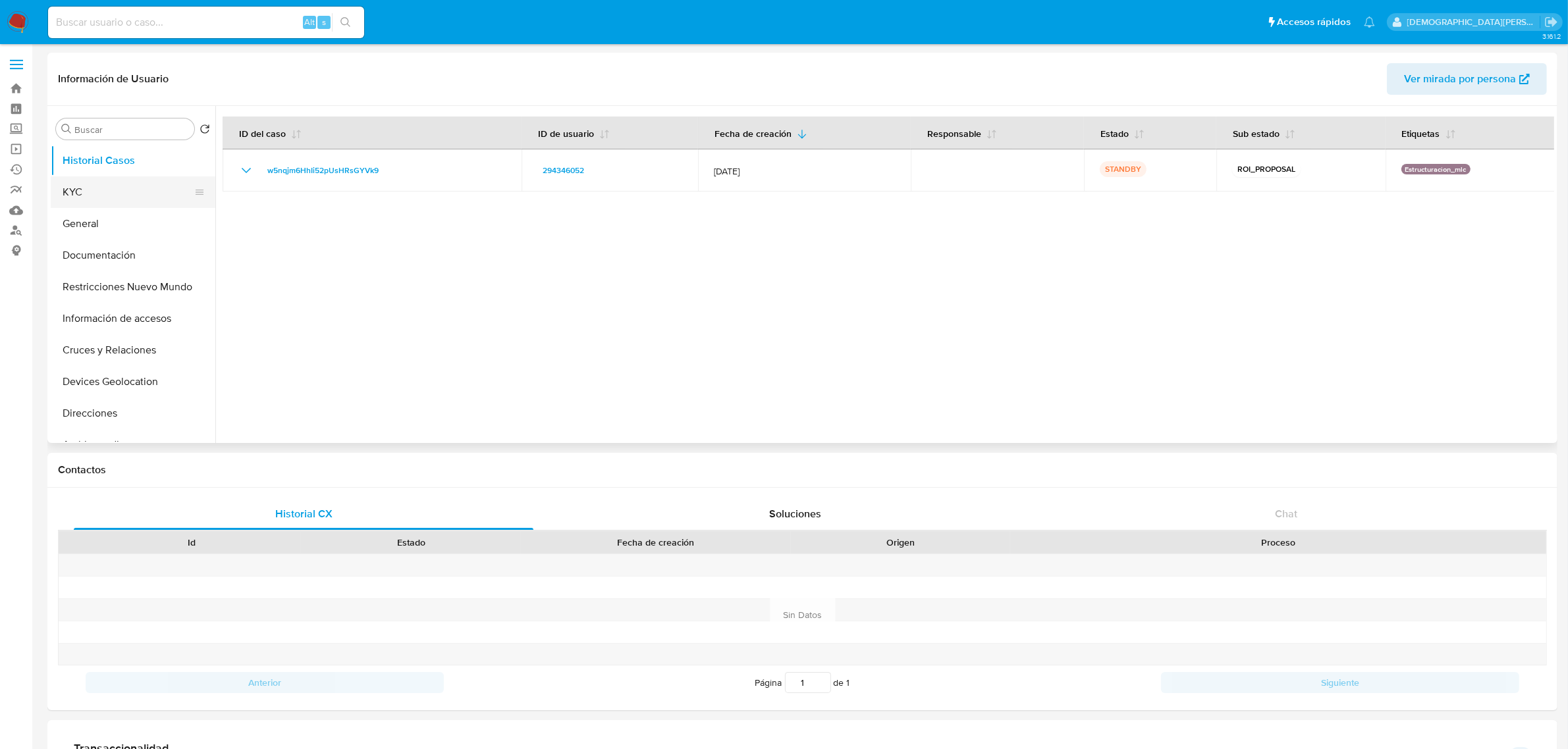
click at [96, 185] on button "KYC" at bounding box center [127, 192] width 154 height 32
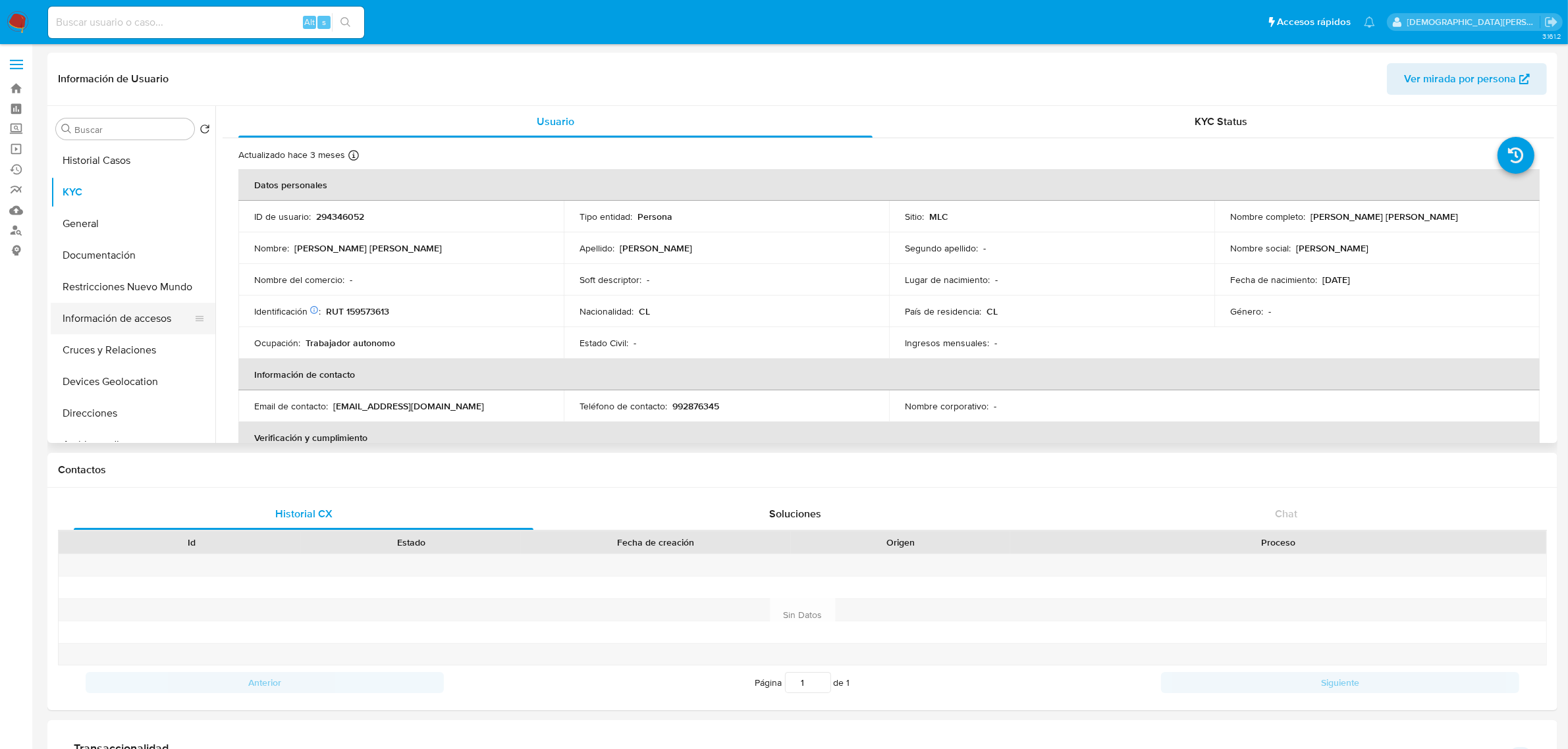
click at [118, 319] on button "Información de accesos" at bounding box center [127, 318] width 154 height 32
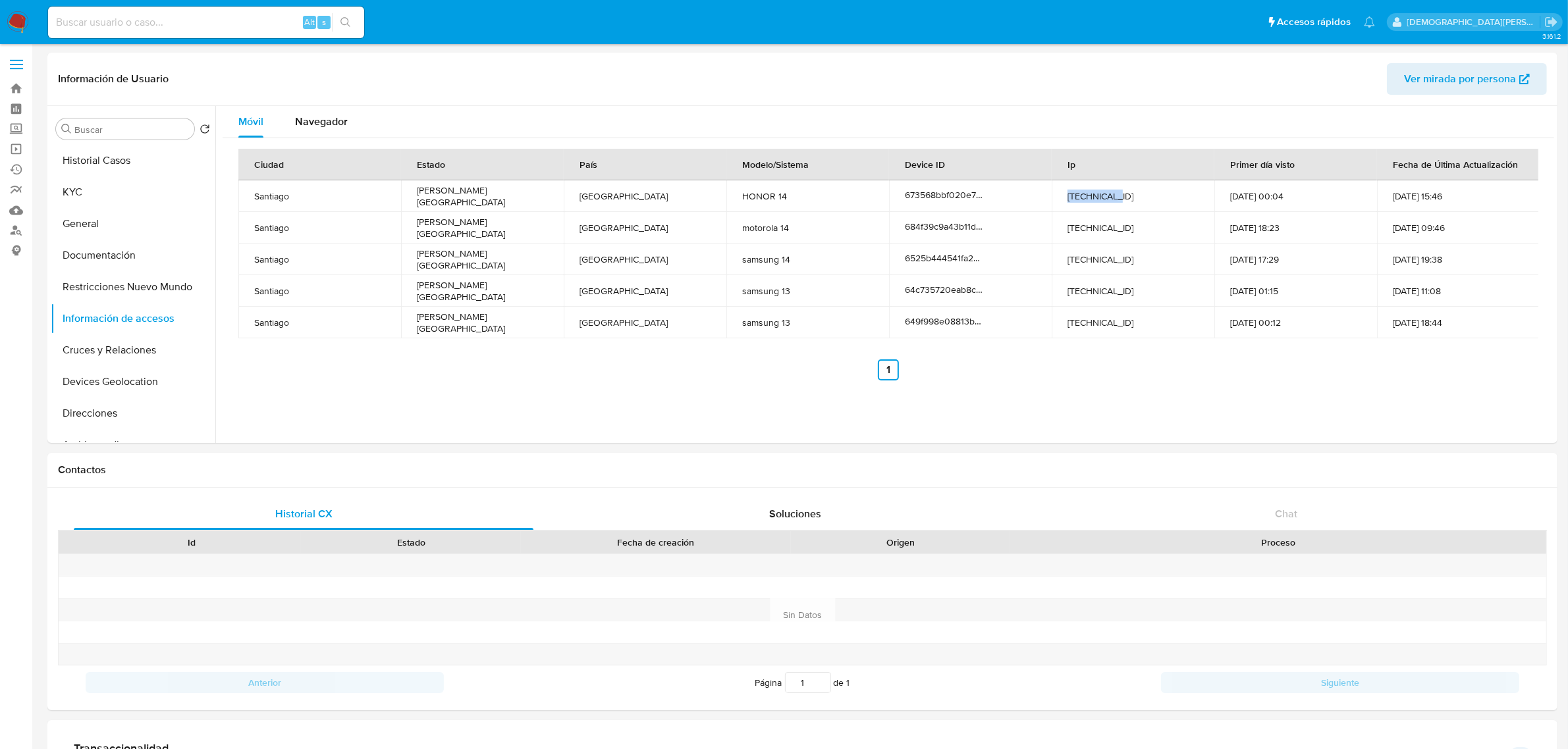
drag, startPoint x: 1063, startPoint y: 197, endPoint x: 1136, endPoint y: 195, distance: 73.0
click at [1136, 195] on td "38.7.222.48" at bounding box center [1133, 196] width 163 height 32
copy td "38.7.222.48"
click at [1096, 261] on td "186.189.96.115" at bounding box center [1133, 259] width 163 height 32
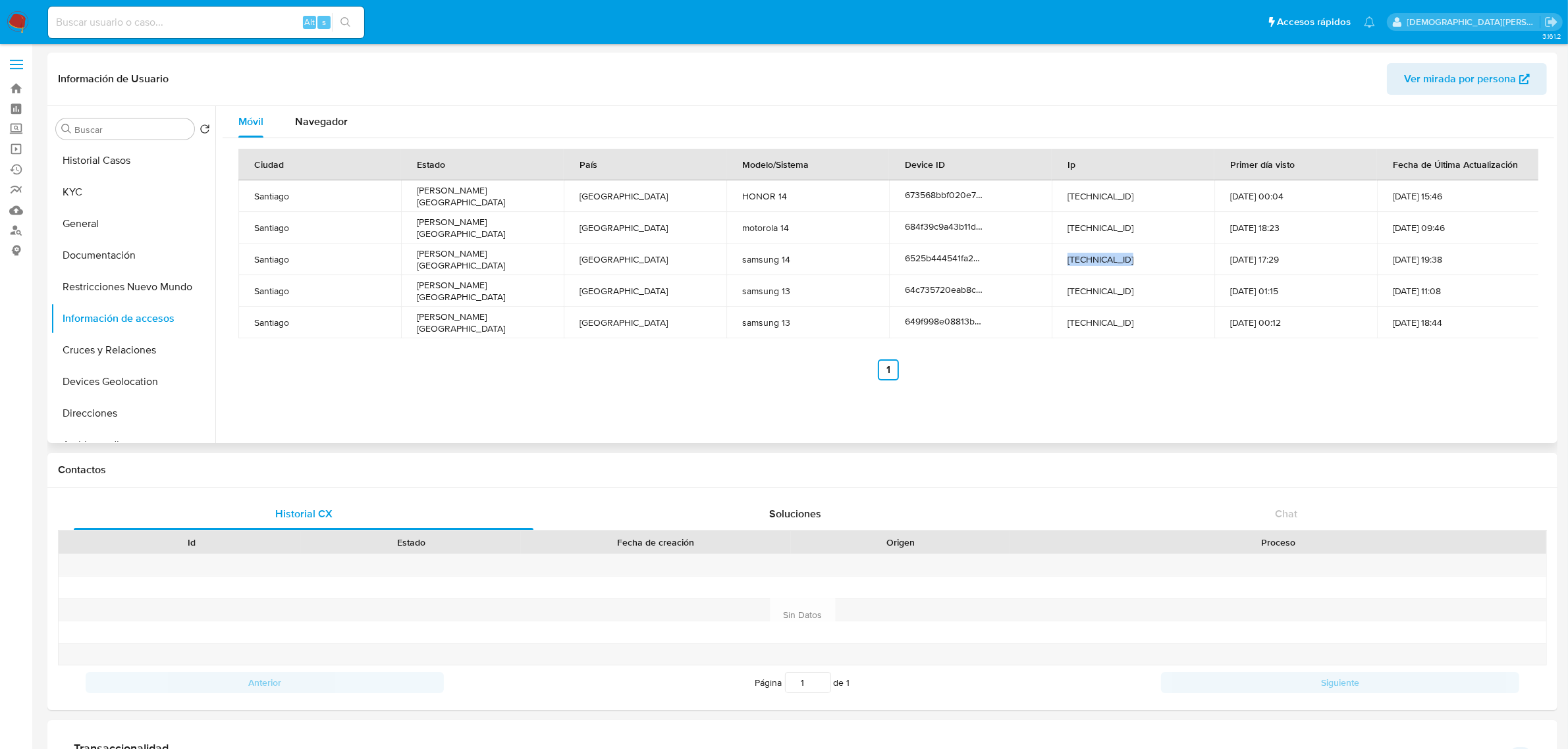
copy td "186.189.96.115"
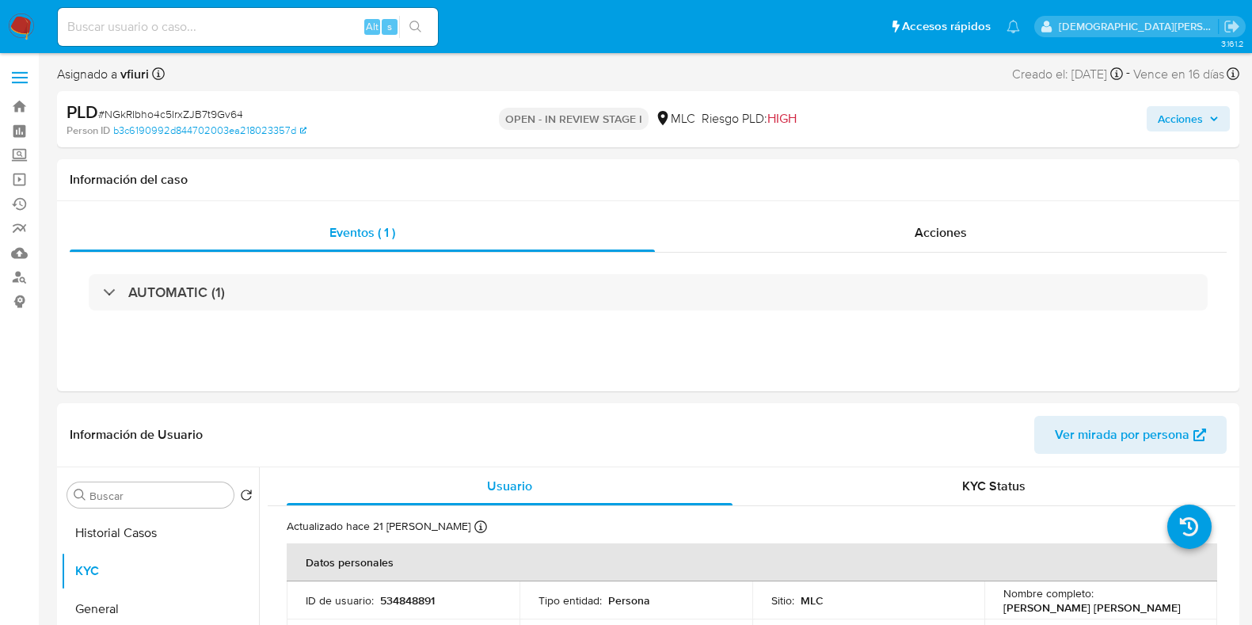
select select "10"
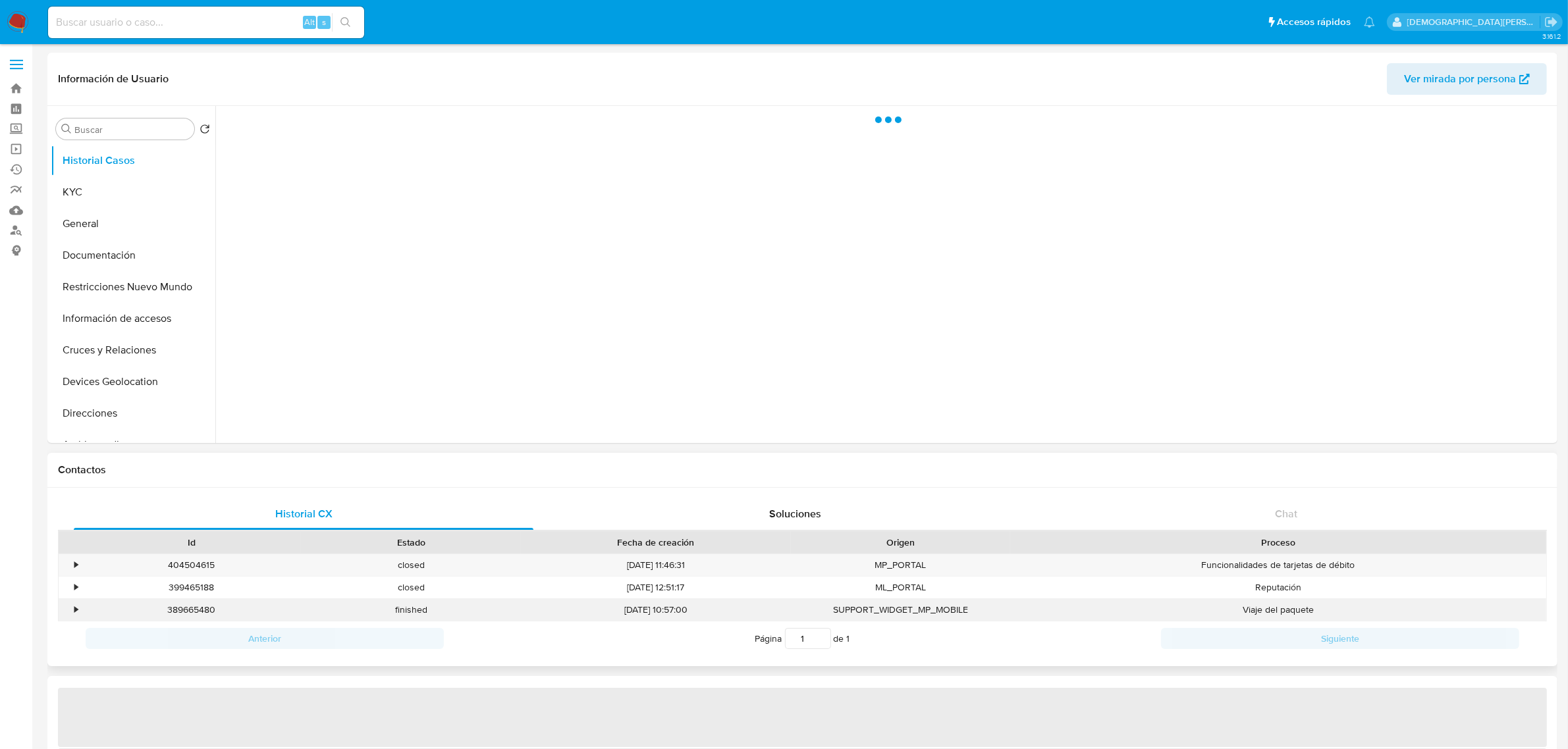
select select "10"
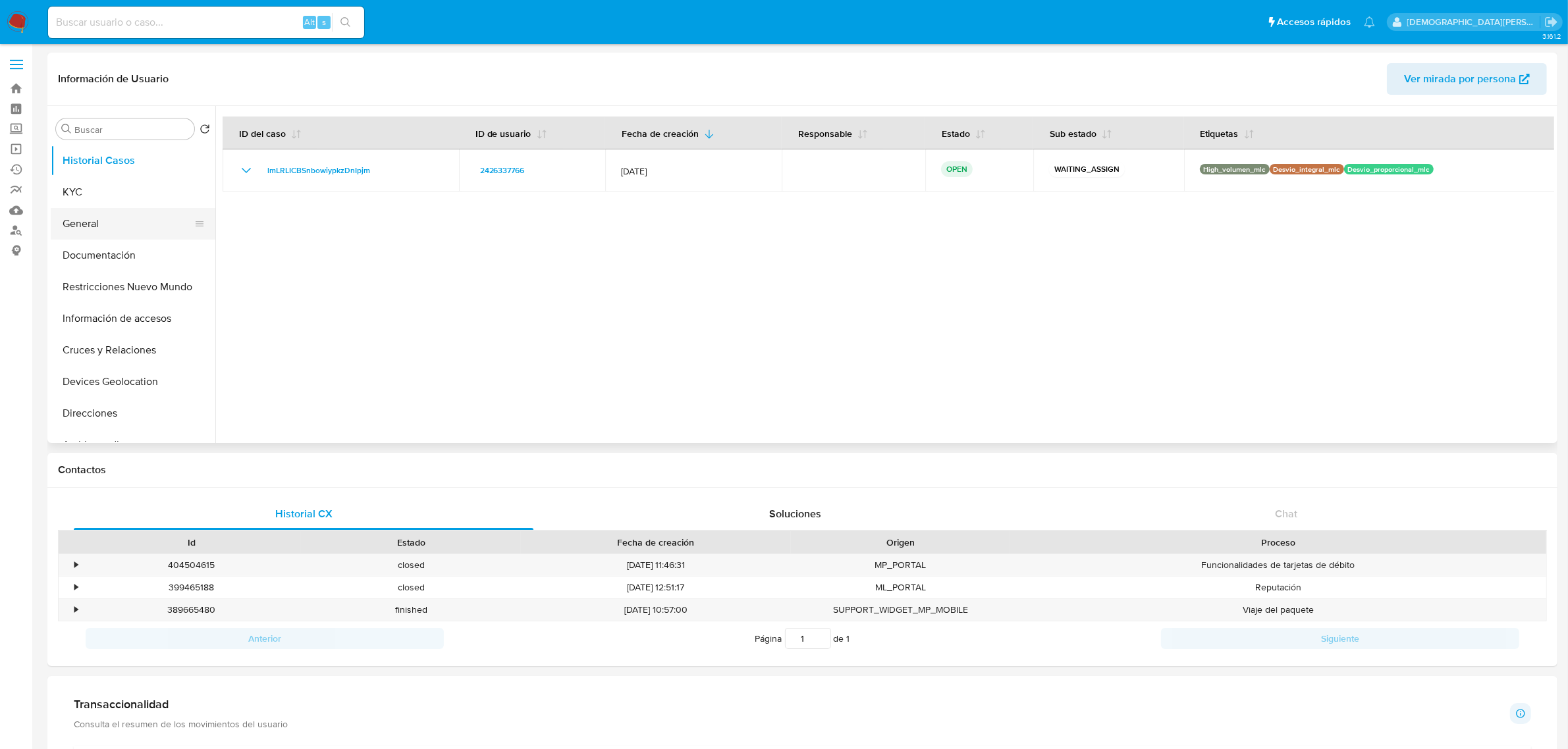
click at [126, 222] on button "General" at bounding box center [127, 224] width 154 height 32
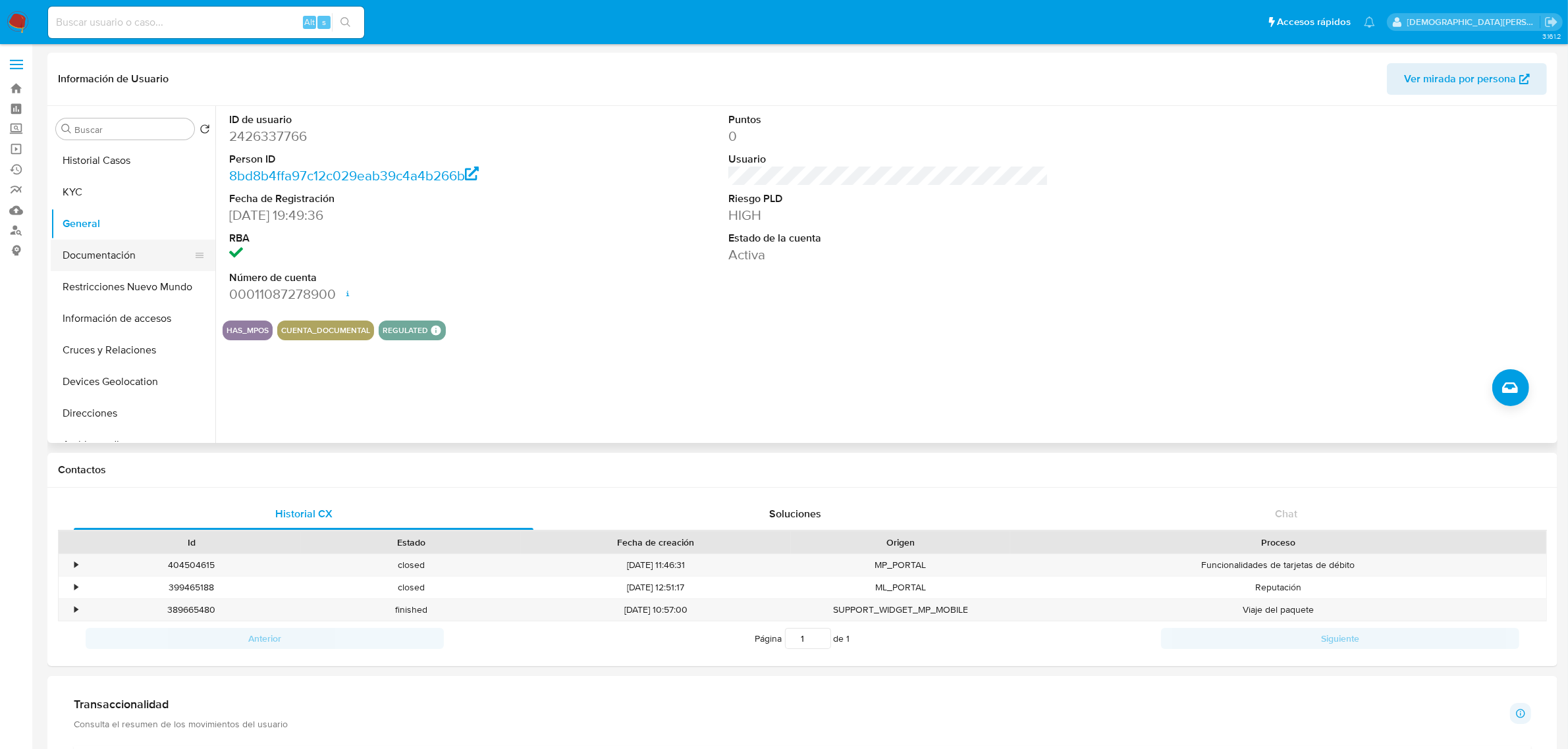
click at [130, 260] on button "Documentación" at bounding box center [127, 255] width 154 height 32
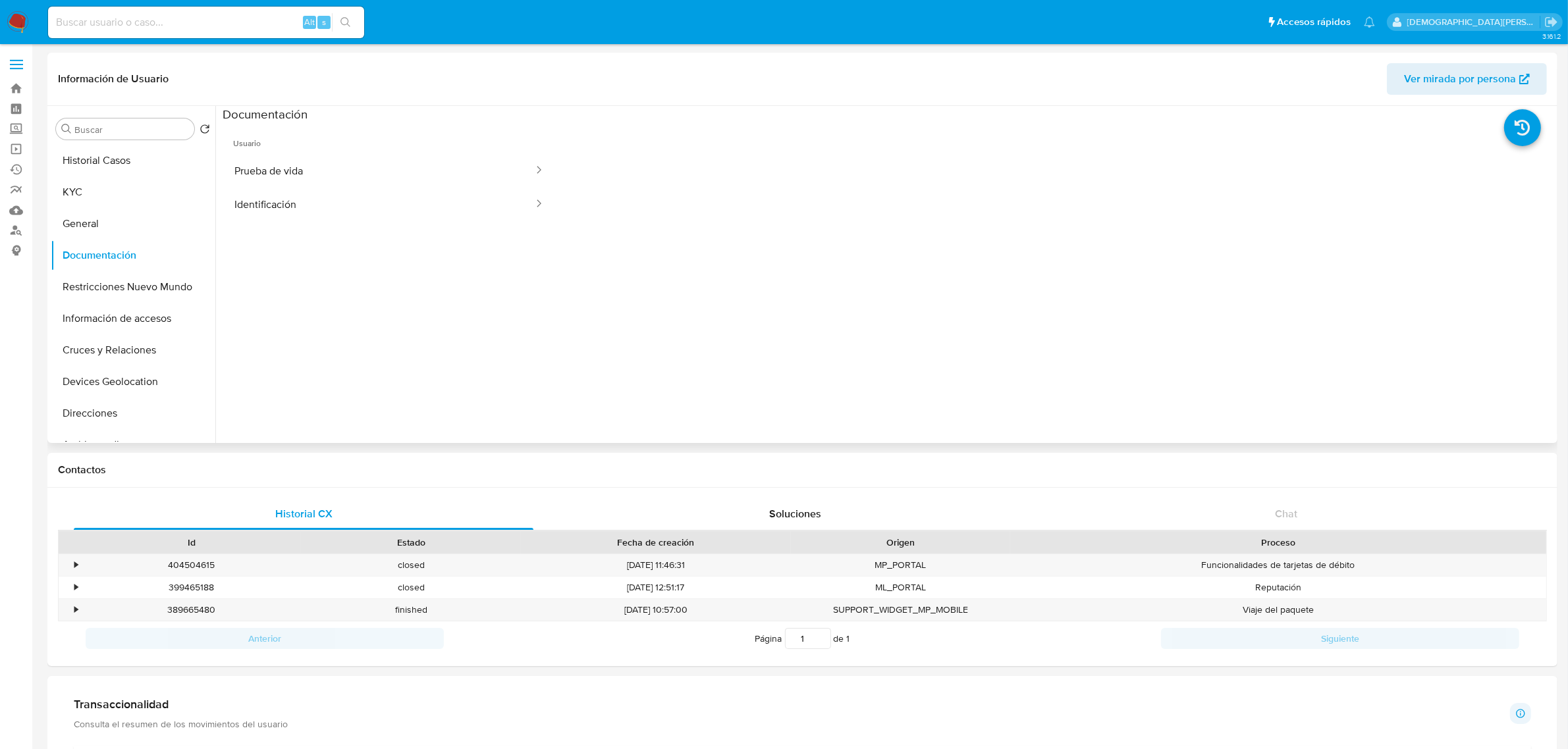
click at [409, 153] on span "Usuario" at bounding box center [389, 138] width 334 height 32
click at [402, 172] on button "Prueba de vida" at bounding box center [378, 170] width 312 height 33
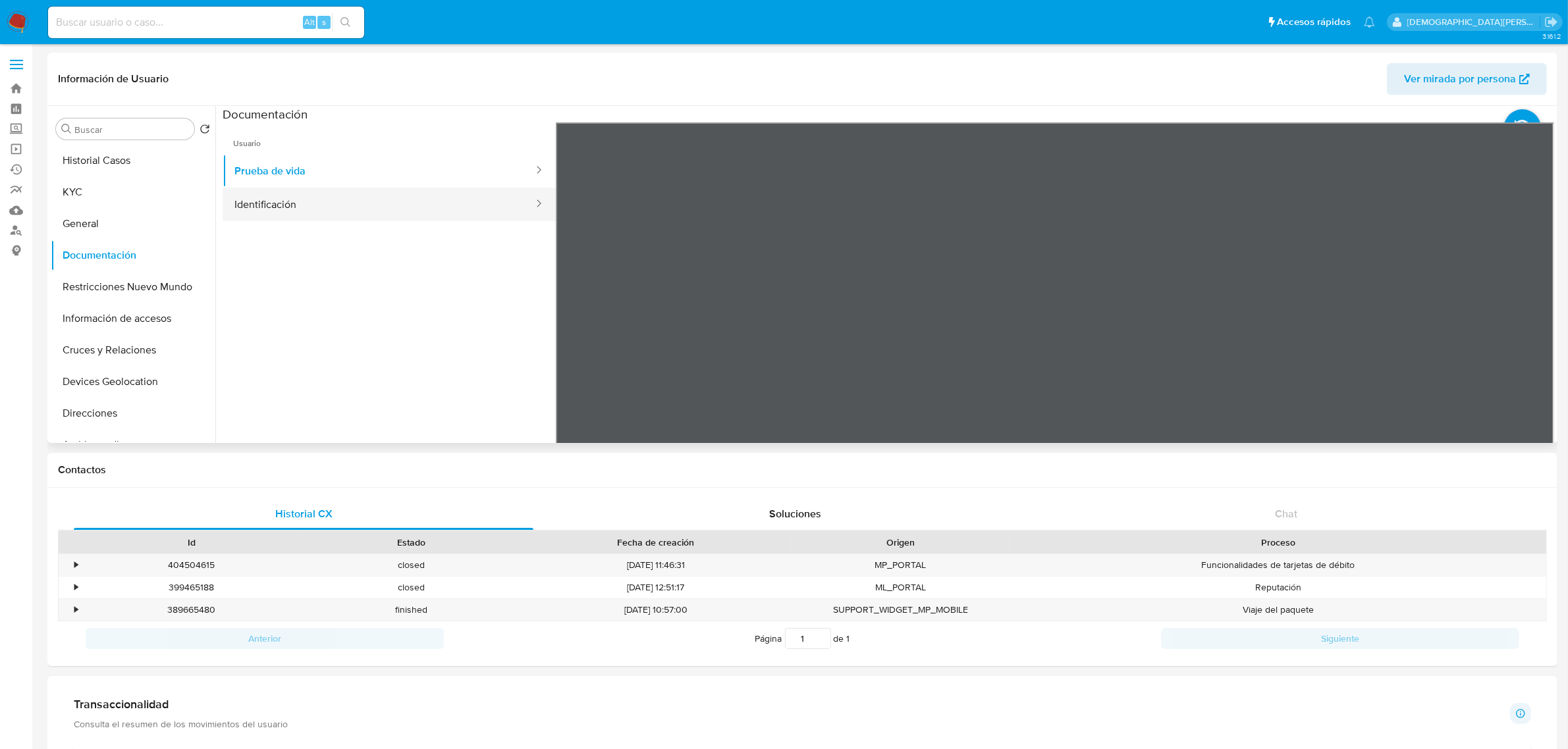
click at [287, 197] on button "Identificación" at bounding box center [378, 204] width 312 height 33
click at [1535, 331] on icon at bounding box center [1538, 337] width 27 height 27
click at [122, 213] on button "General" at bounding box center [127, 224] width 154 height 32
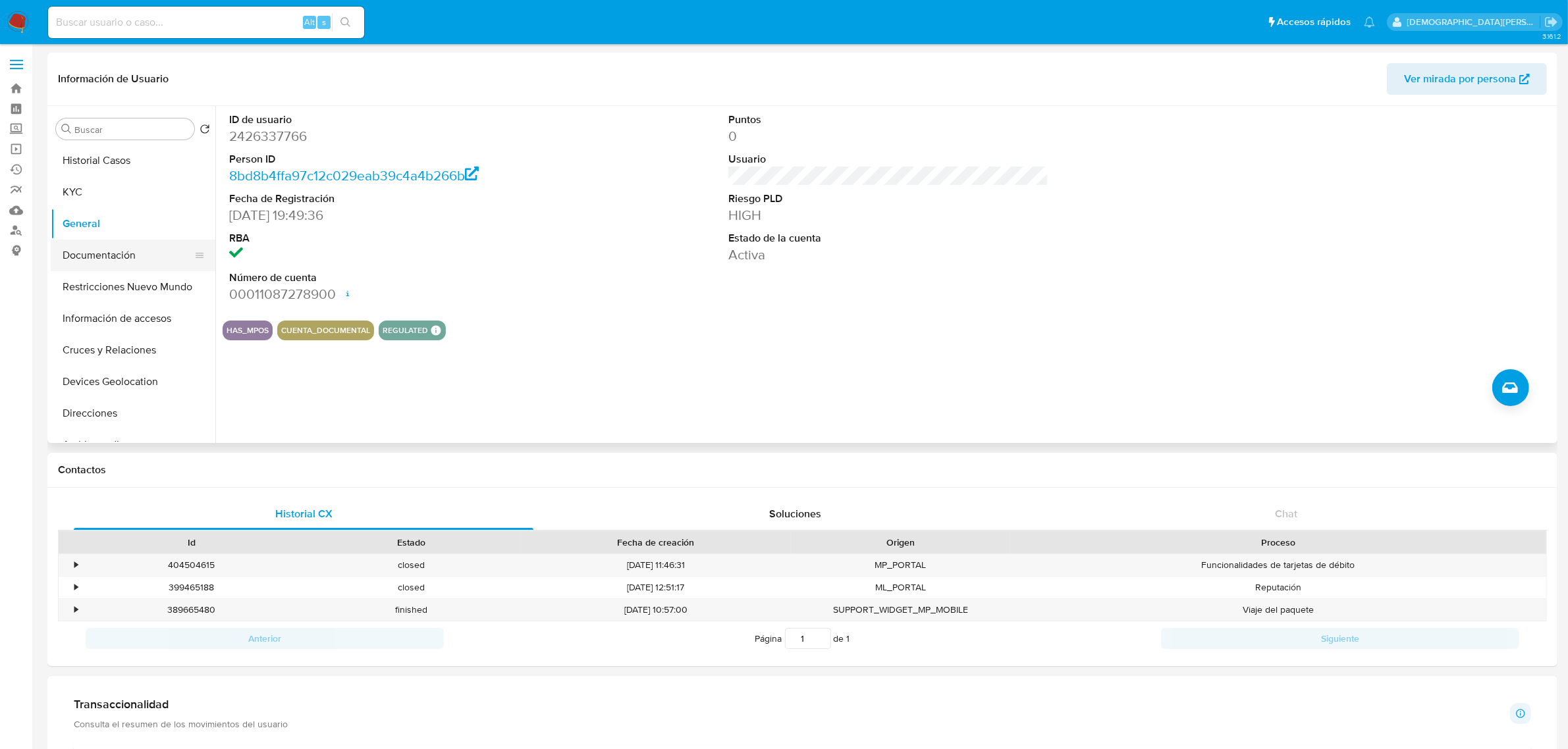
click at [128, 264] on button "Documentación" at bounding box center [127, 255] width 154 height 32
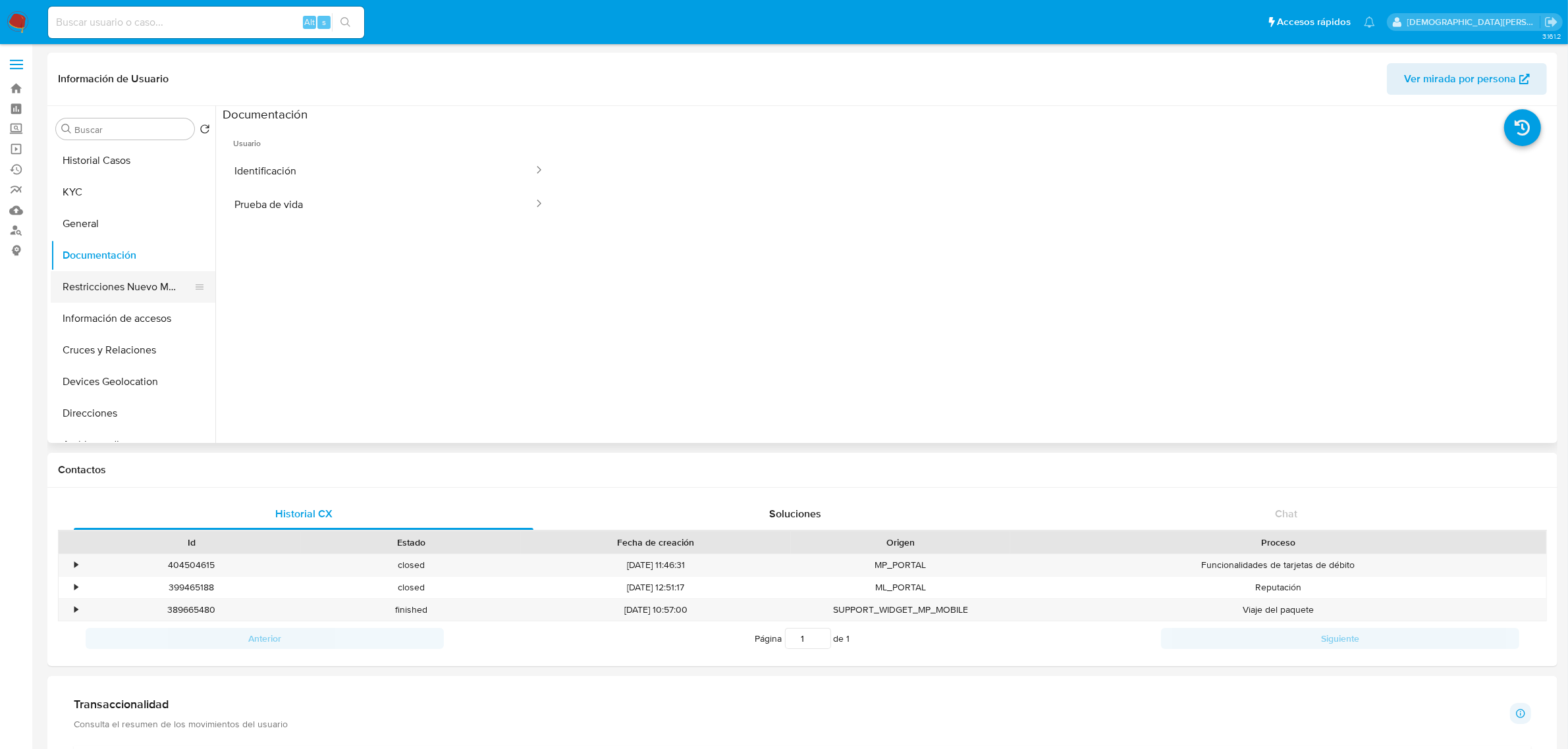
click at [150, 298] on button "Restricciones Nuevo Mundo" at bounding box center [127, 287] width 154 height 32
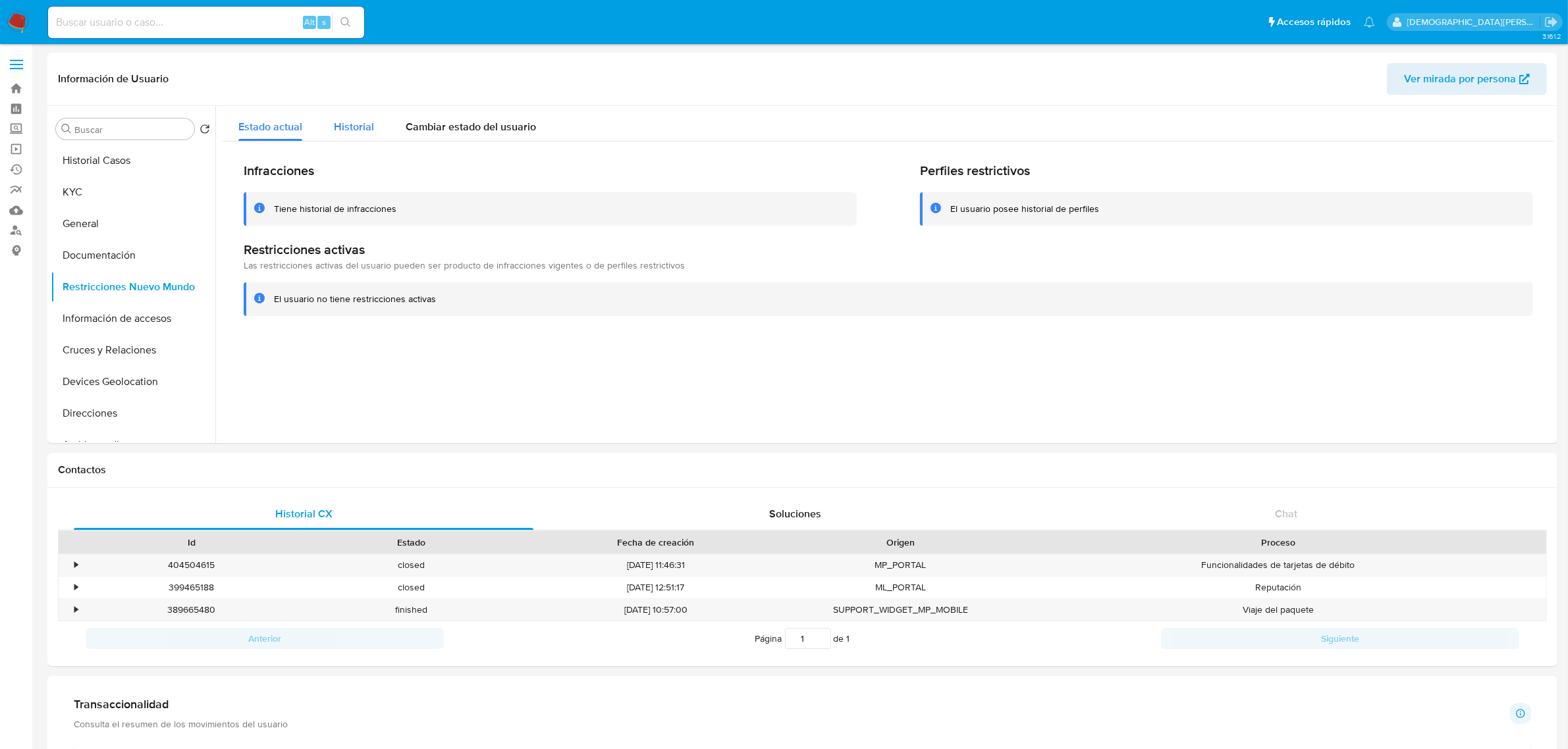
click at [354, 126] on span "Historial" at bounding box center [354, 126] width 40 height 15
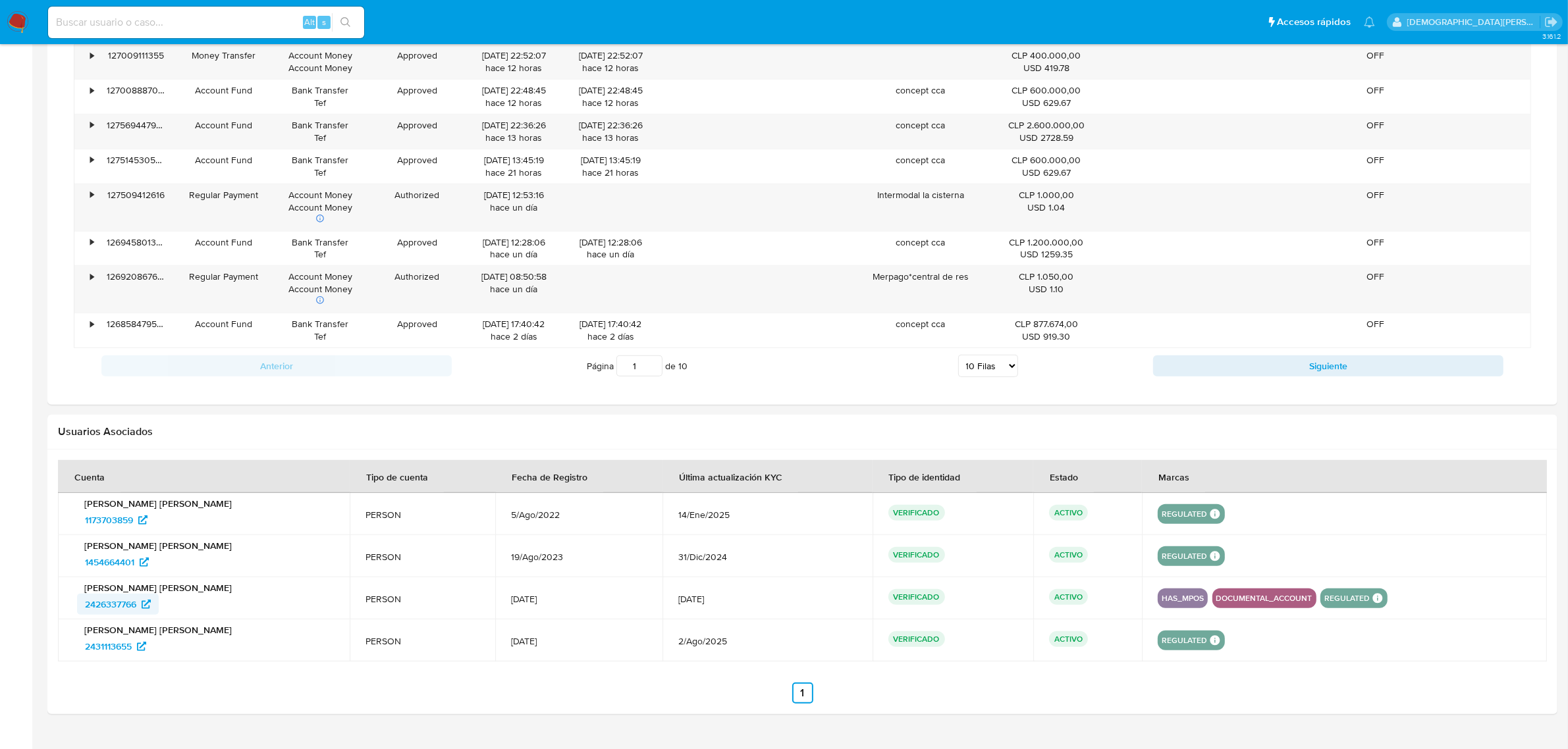
scroll to position [1069, 0]
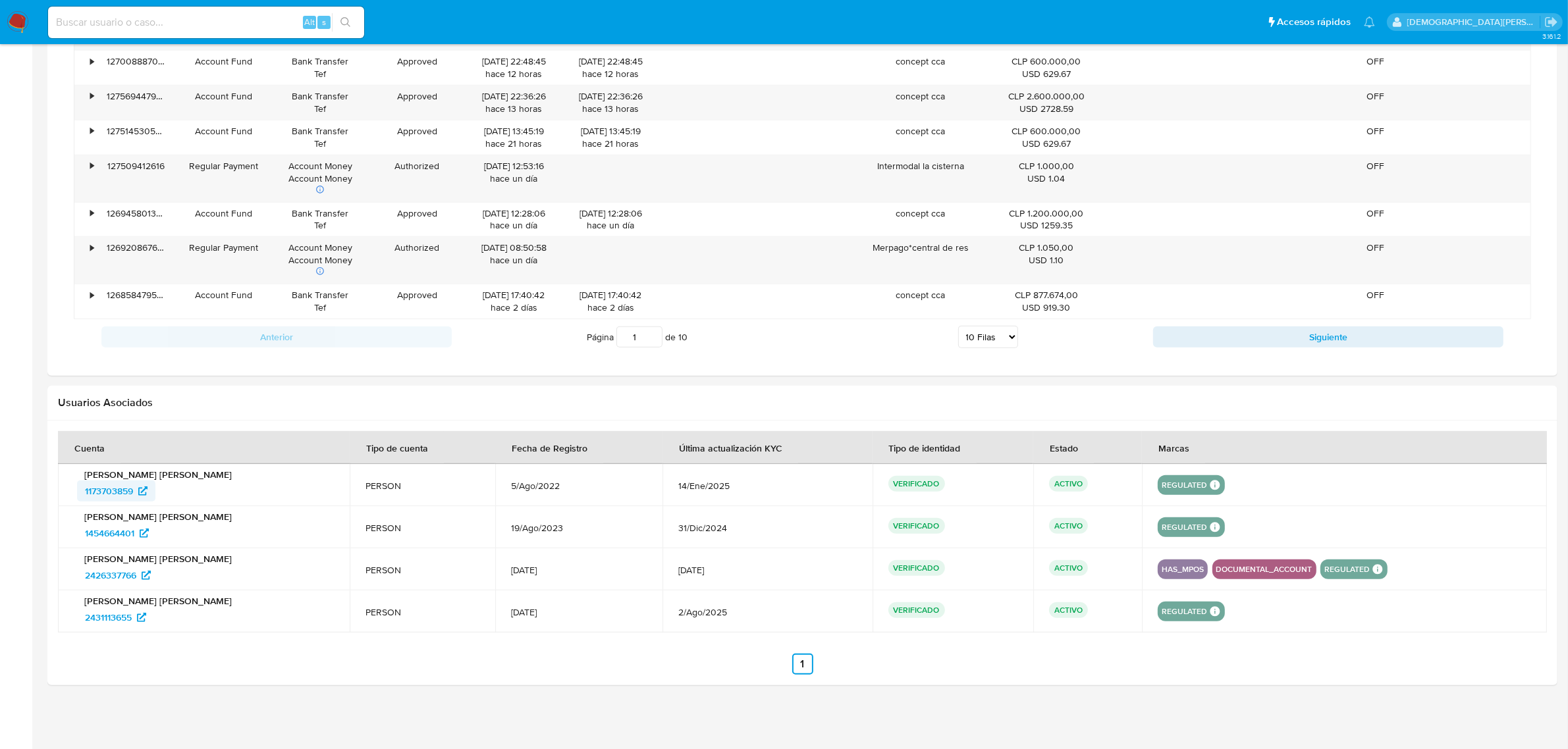
click at [124, 495] on span "1173703859" at bounding box center [109, 490] width 48 height 21
click at [109, 533] on span "1454664401" at bounding box center [109, 533] width 49 height 21
click at [111, 622] on span "2431113655" at bounding box center [108, 617] width 47 height 21
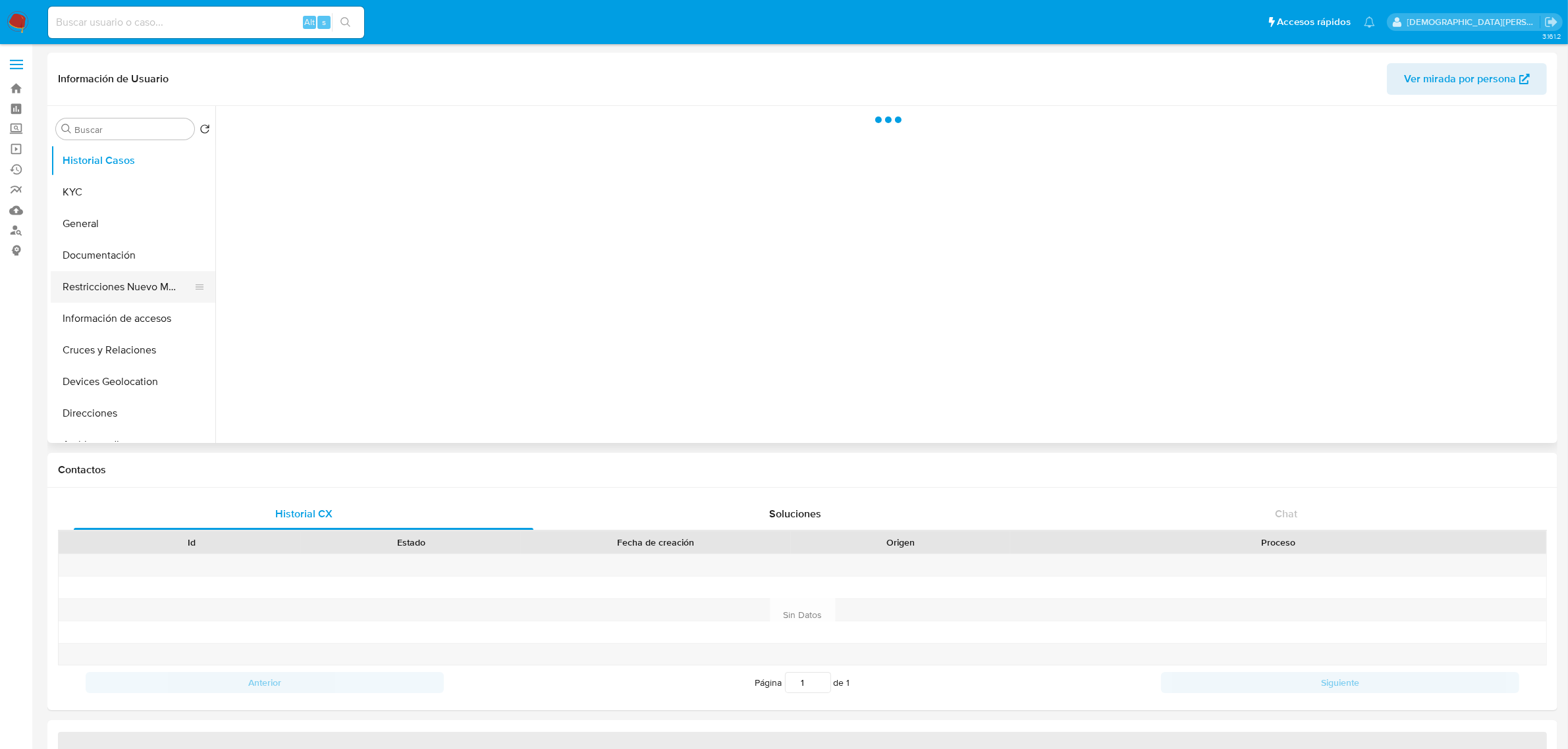
select select "10"
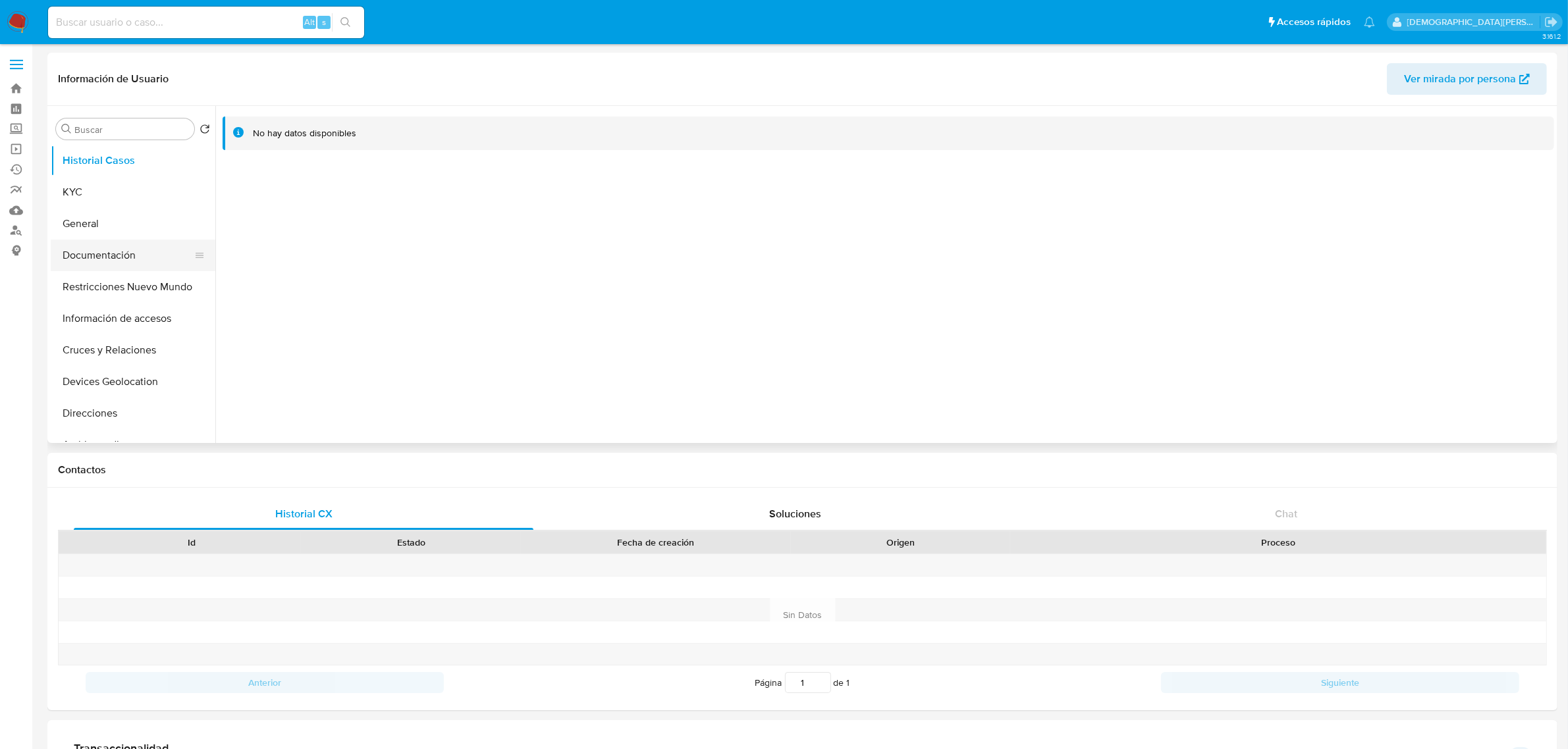
click at [121, 258] on button "Documentación" at bounding box center [127, 255] width 154 height 32
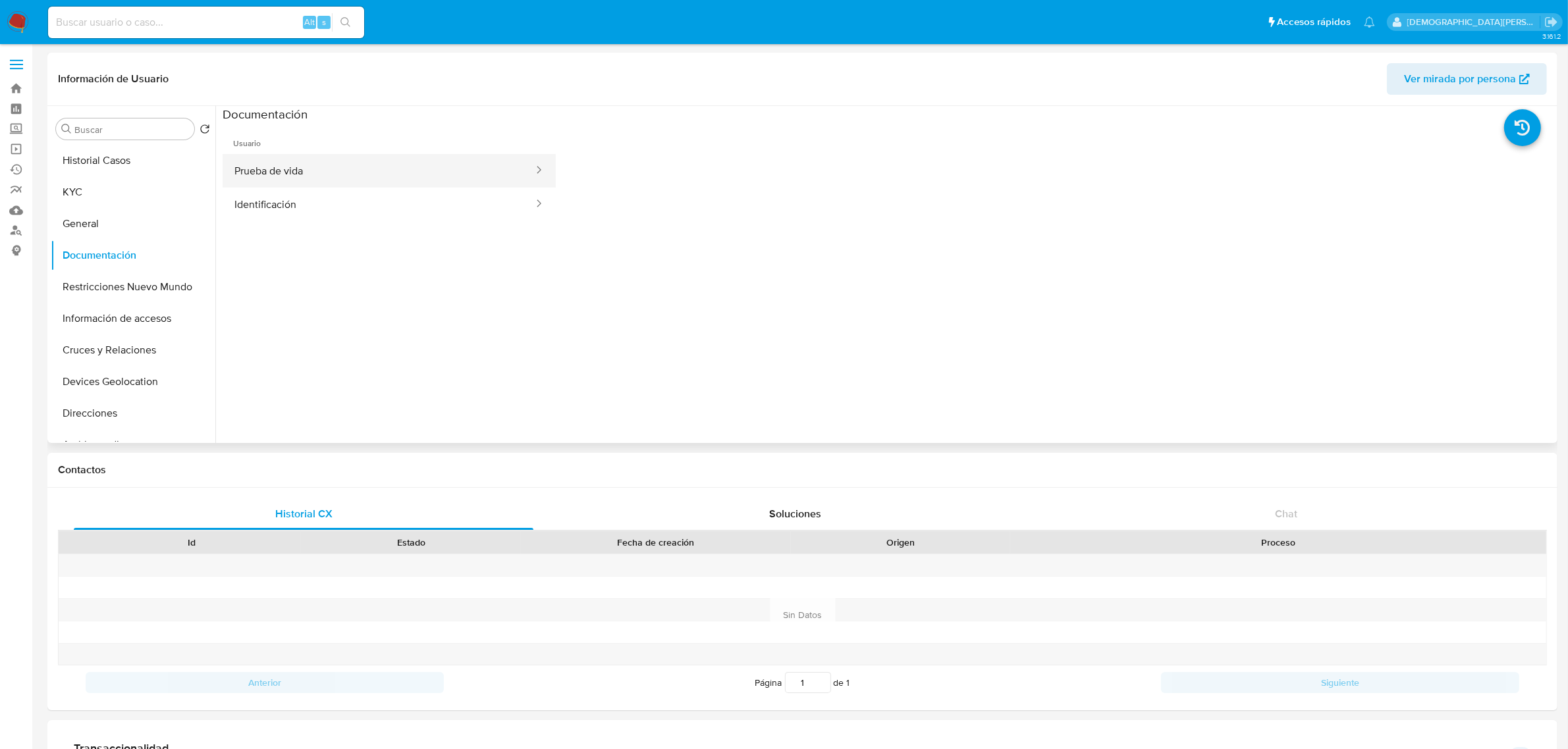
click at [425, 163] on button "Prueba de vida" at bounding box center [378, 170] width 312 height 33
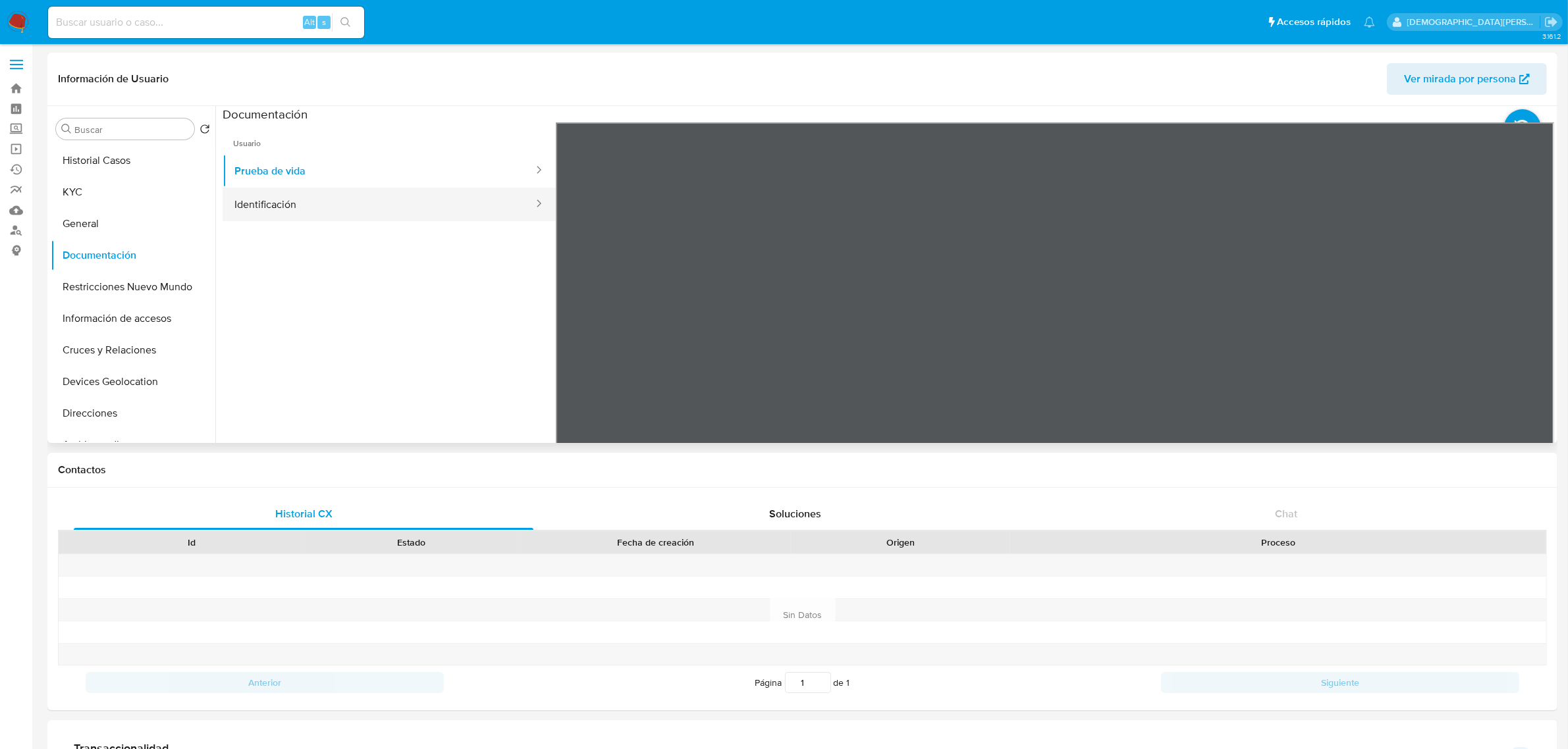
click at [432, 195] on button "Identificación" at bounding box center [378, 204] width 312 height 33
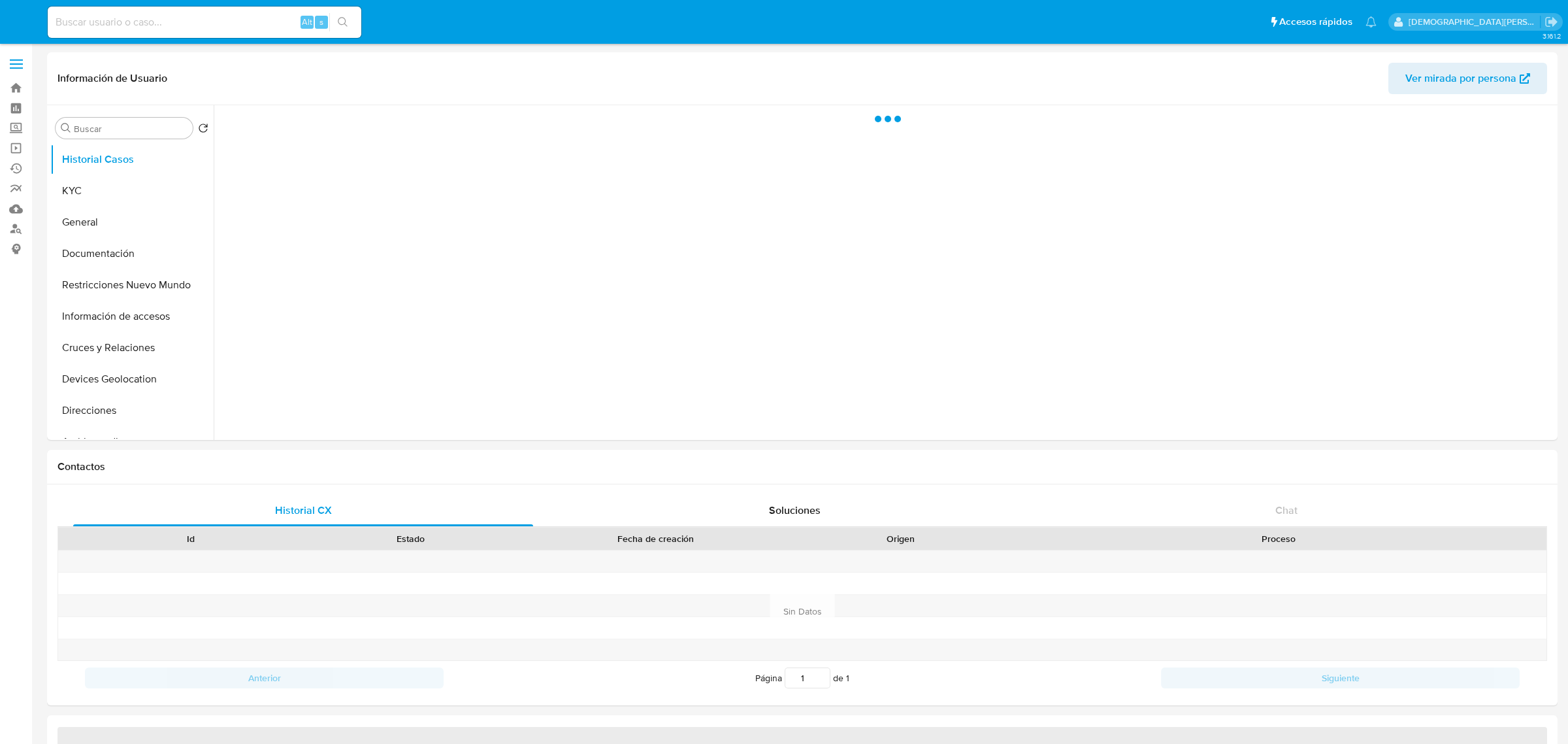
select select "10"
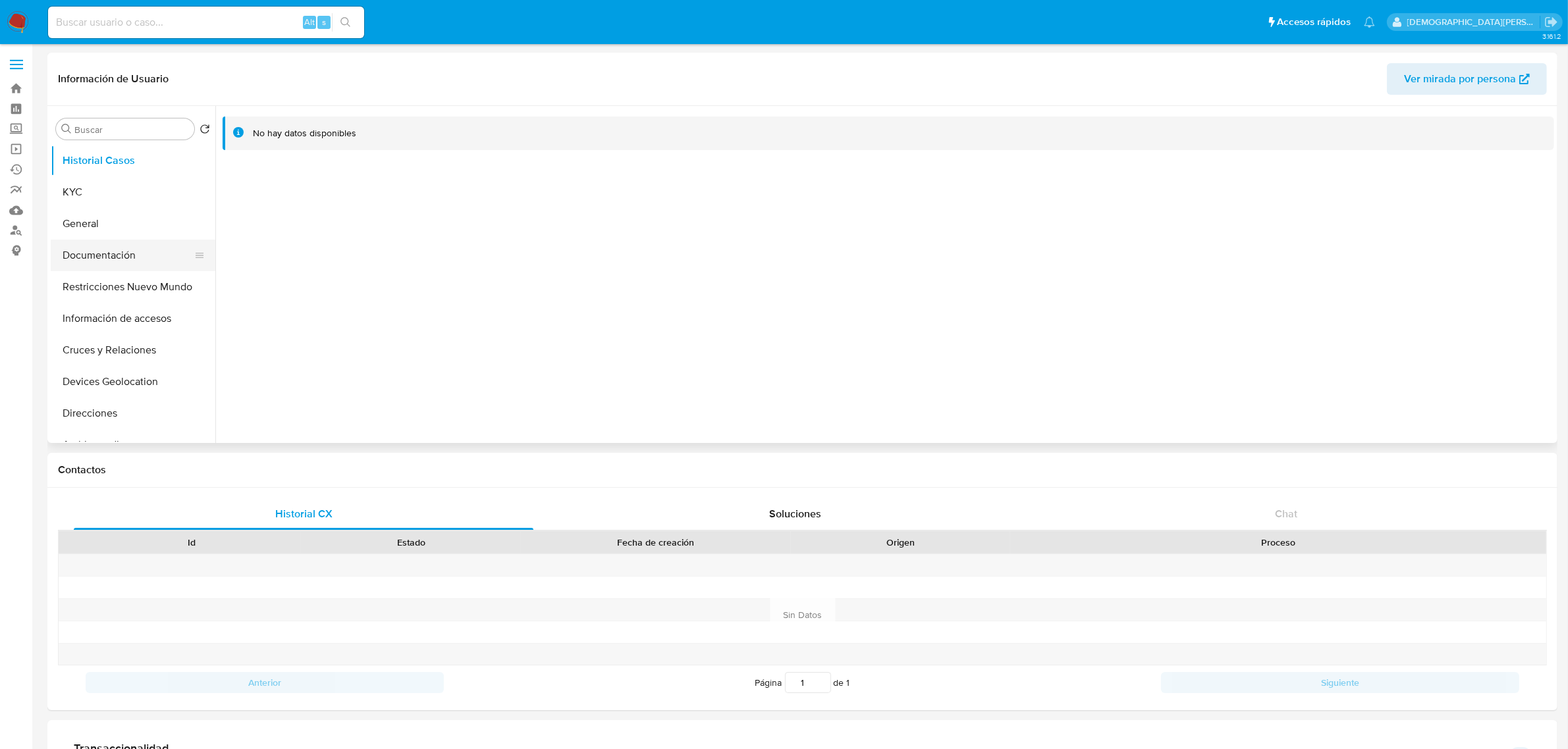
click at [129, 249] on button "Documentación" at bounding box center [127, 255] width 154 height 32
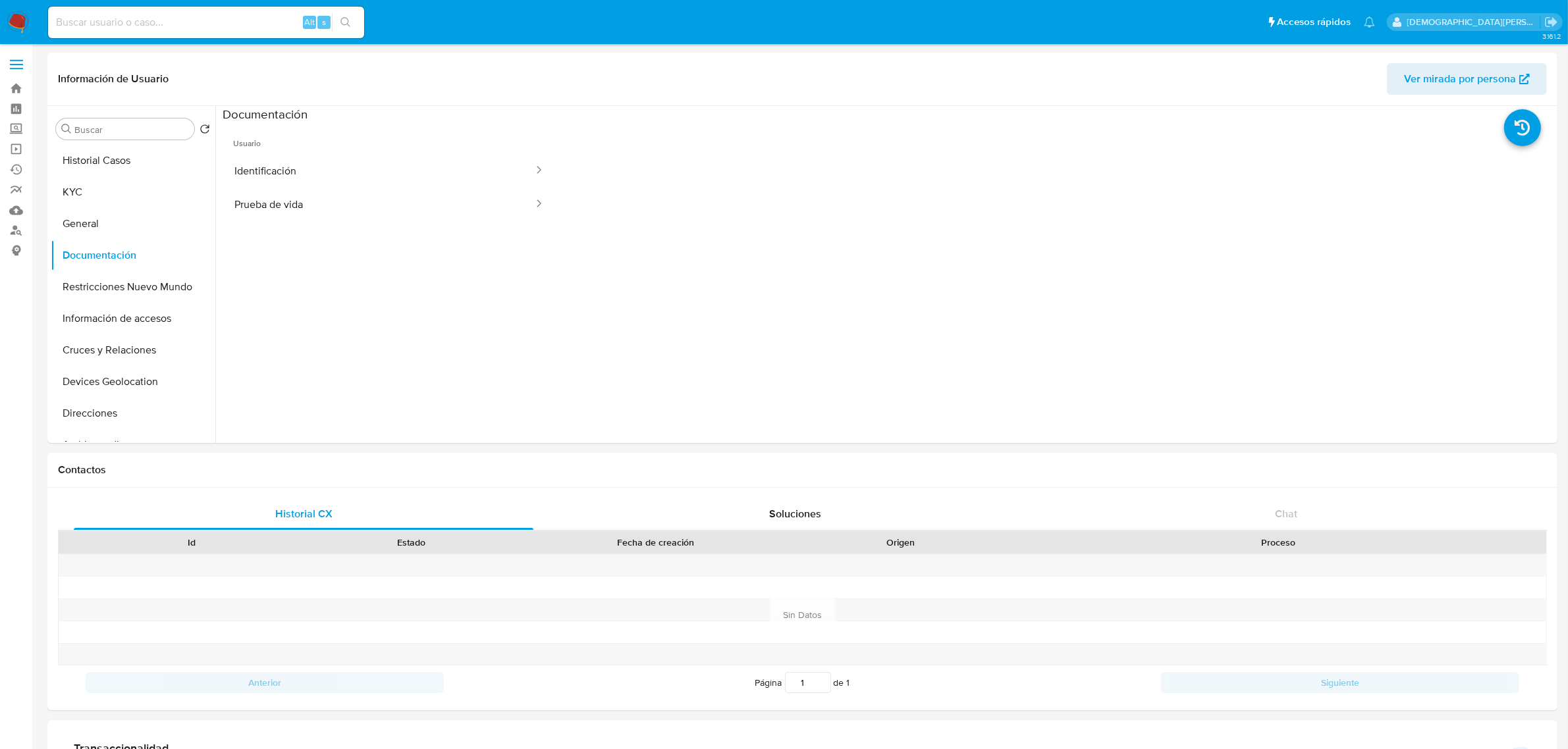
click at [321, 163] on button "Identificación" at bounding box center [378, 170] width 312 height 33
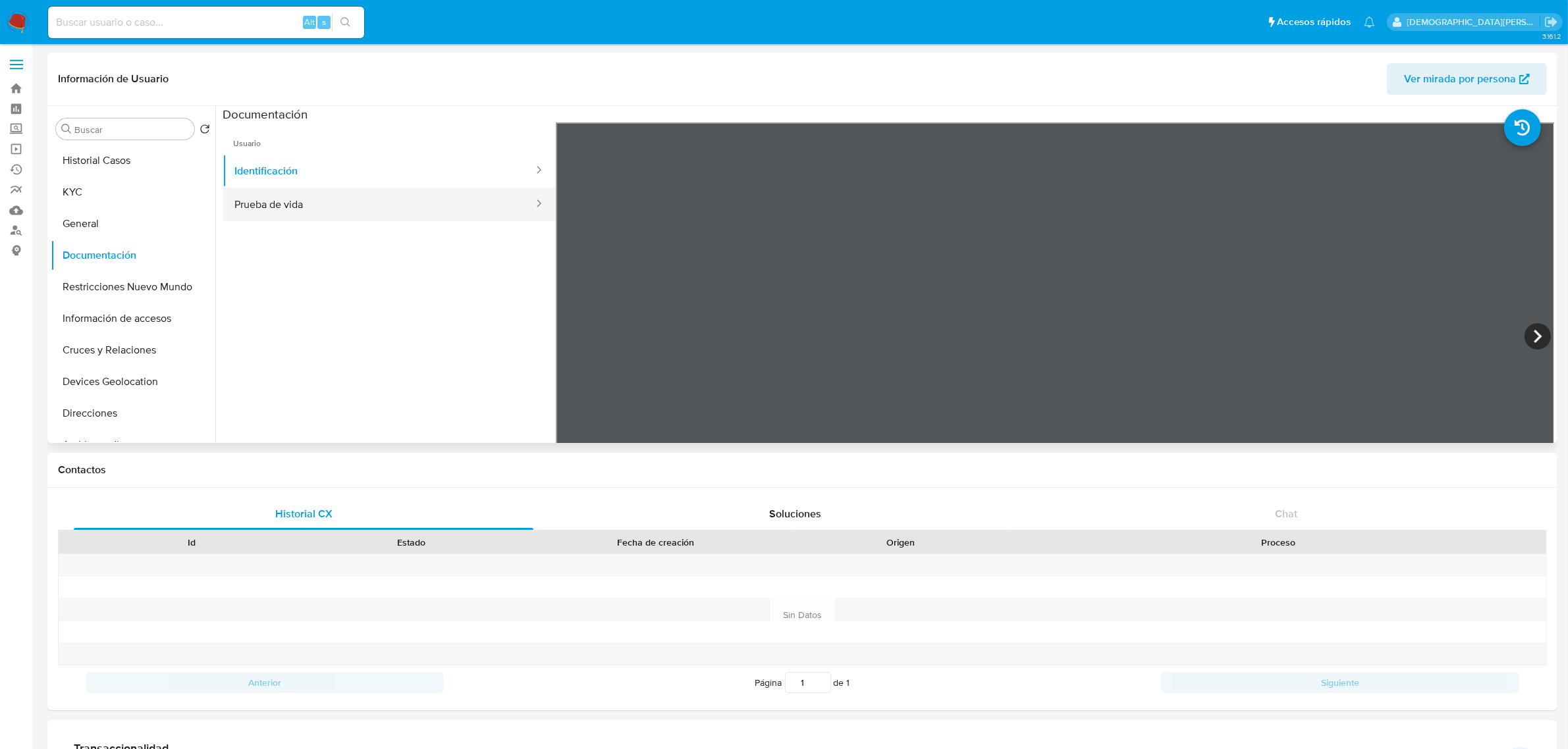
click at [458, 209] on button "Prueba de vida" at bounding box center [378, 204] width 312 height 33
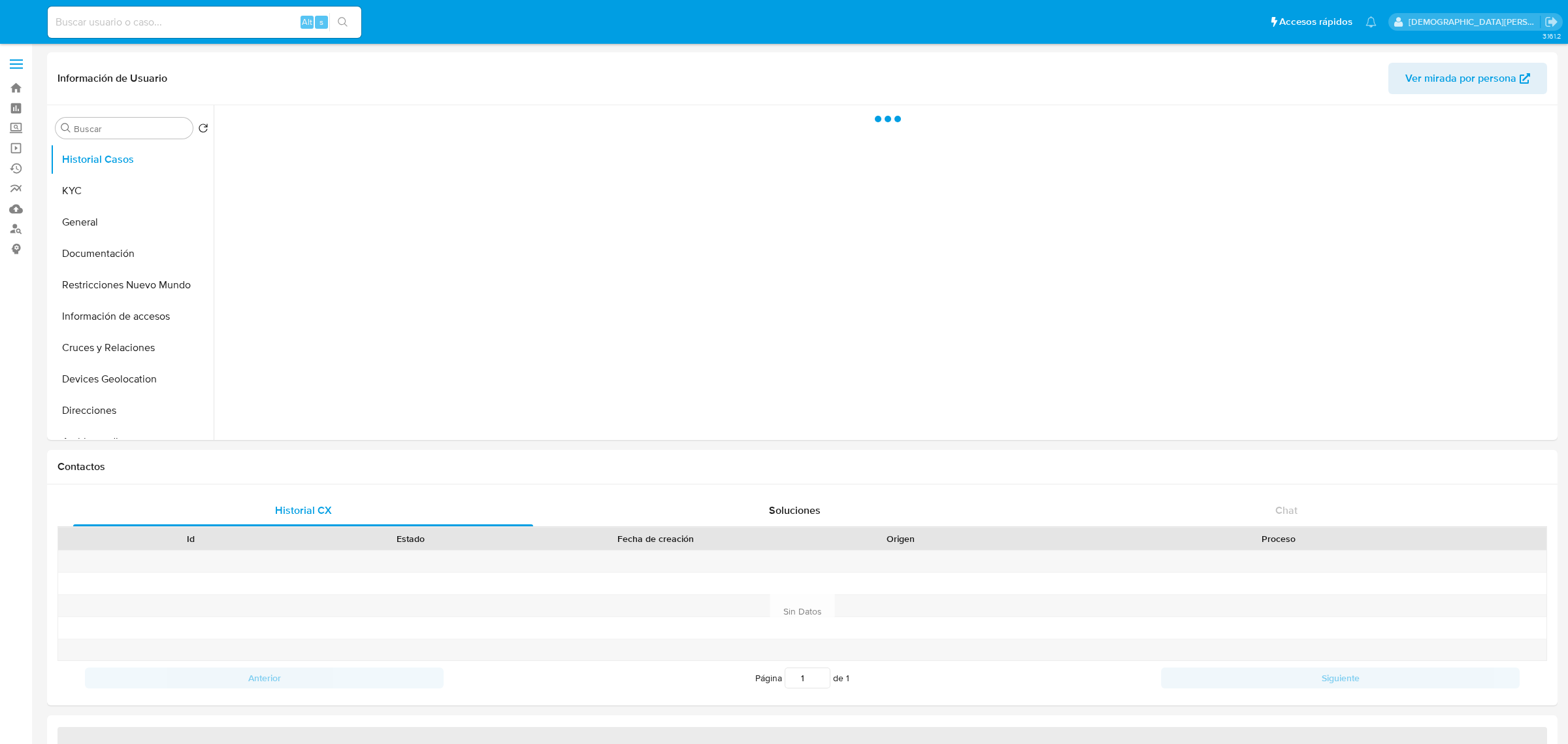
select select "10"
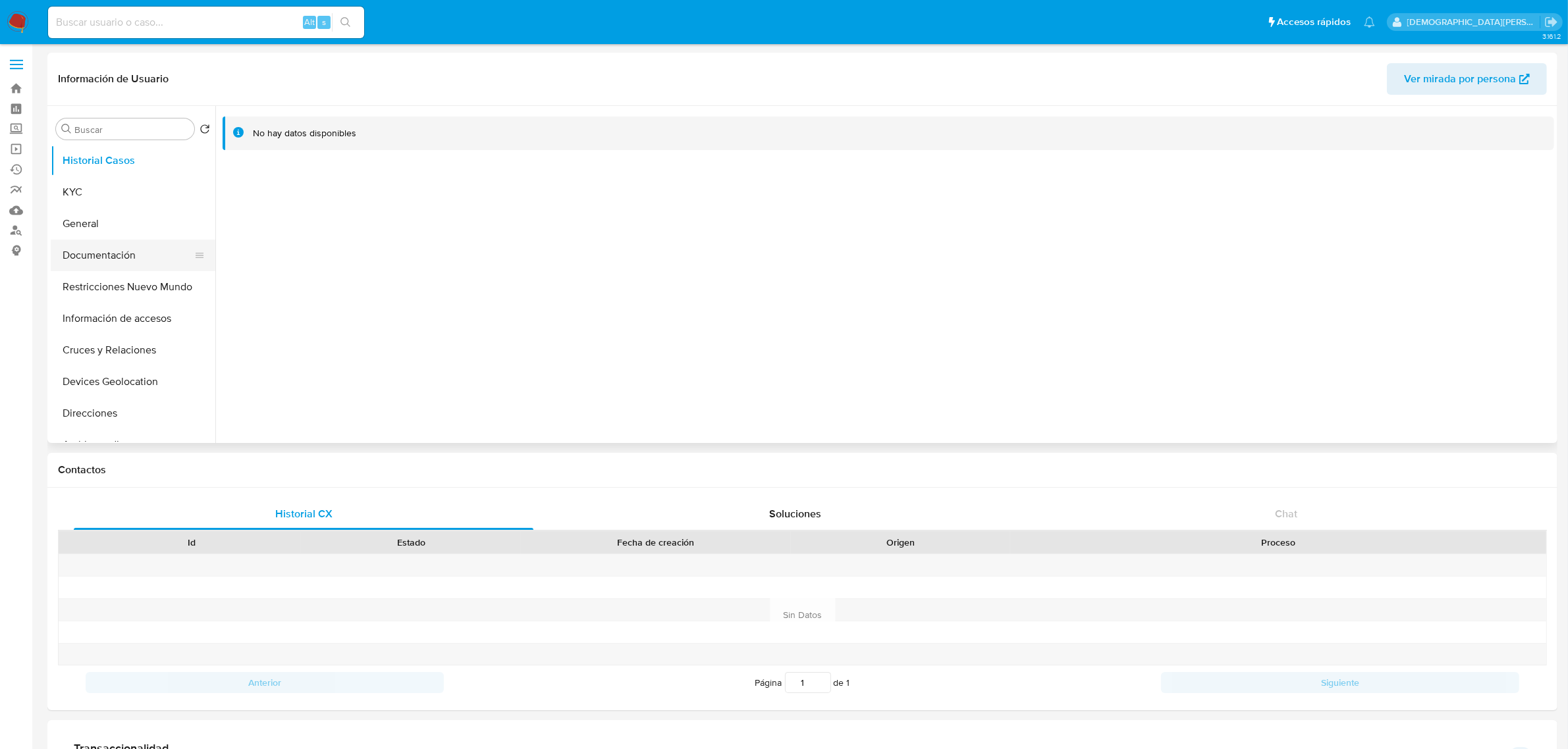
click at [119, 264] on button "Documentación" at bounding box center [127, 255] width 154 height 32
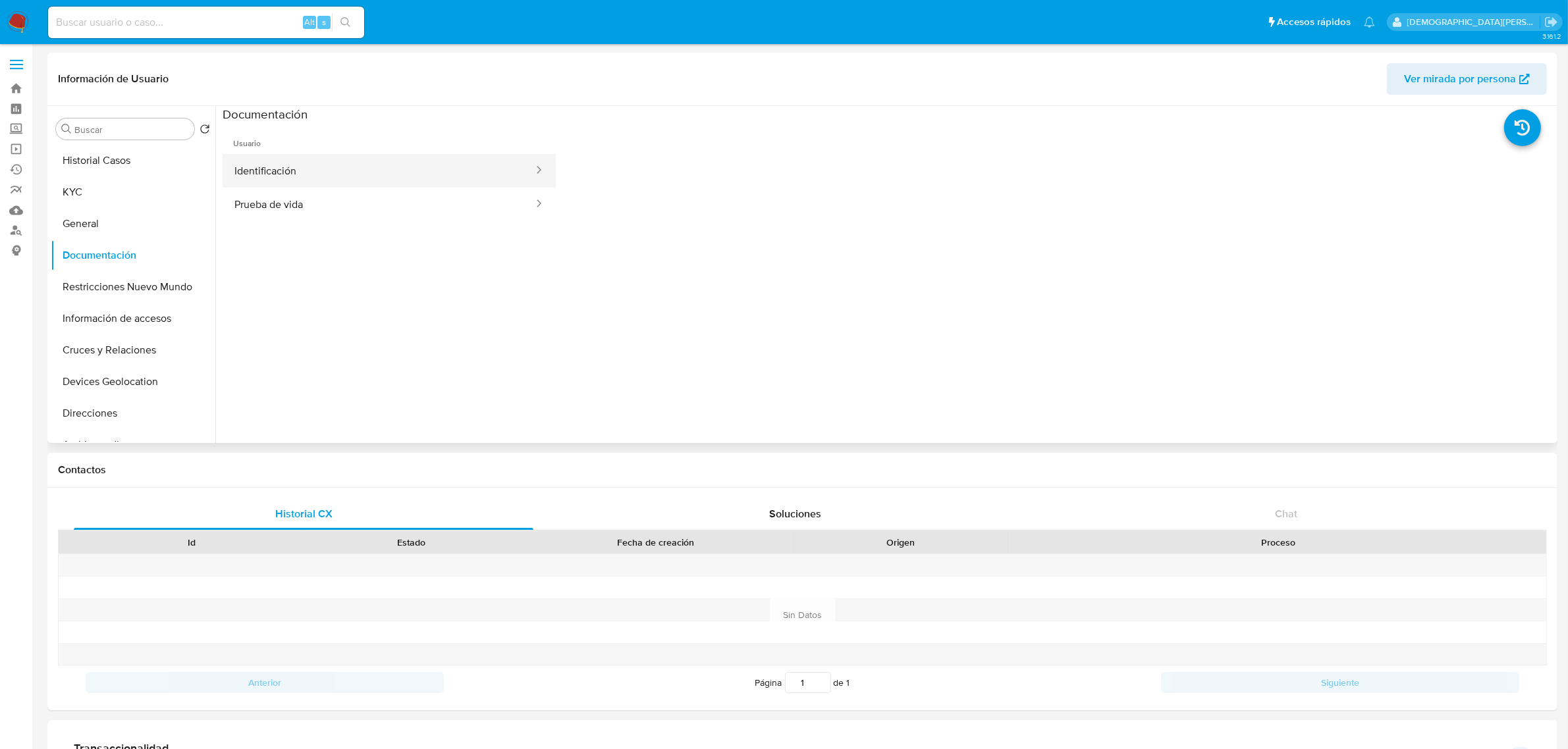
click at [321, 160] on button "Identificación" at bounding box center [378, 170] width 312 height 33
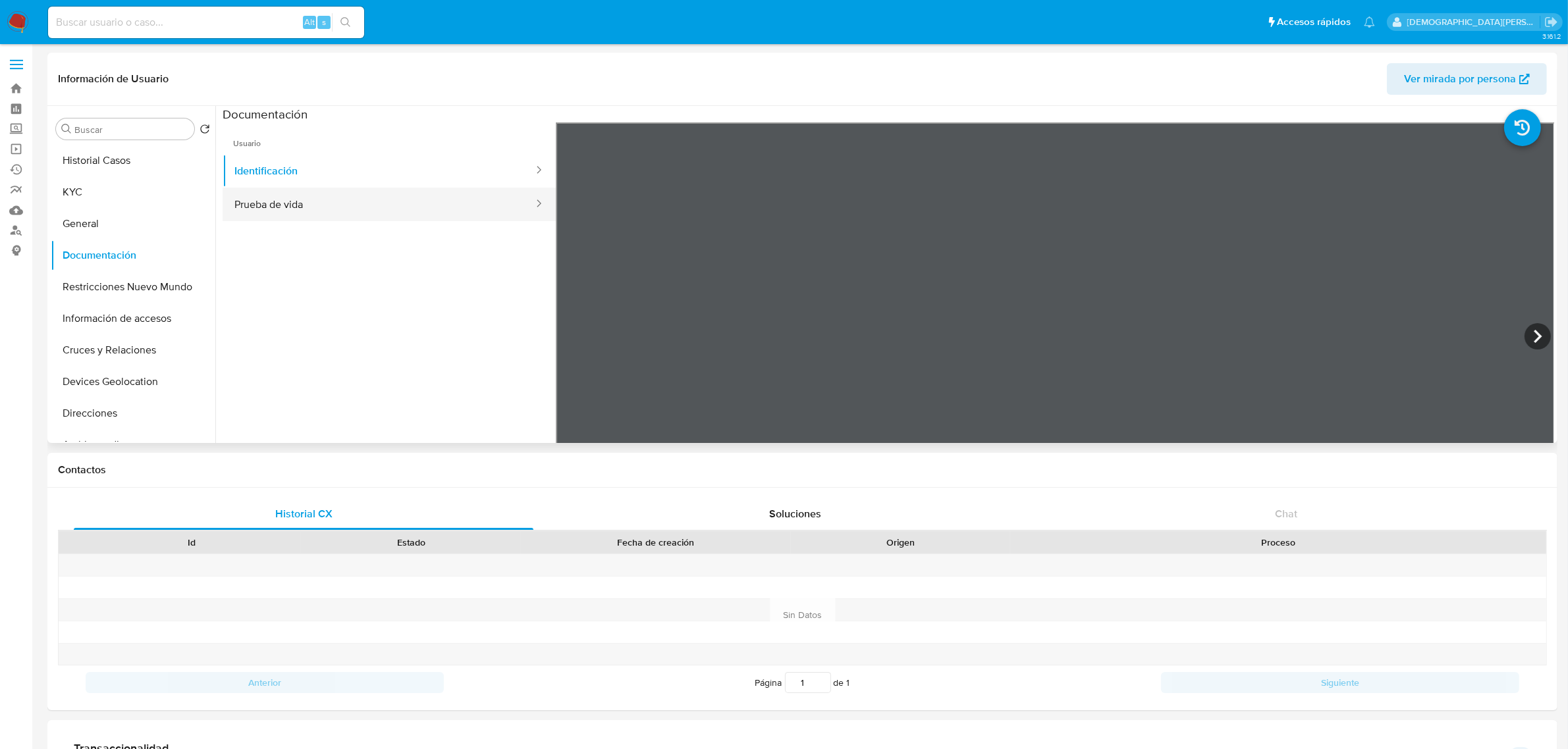
click at [354, 208] on button "Prueba de vida" at bounding box center [378, 204] width 312 height 33
click at [160, 195] on button "KYC" at bounding box center [127, 192] width 154 height 32
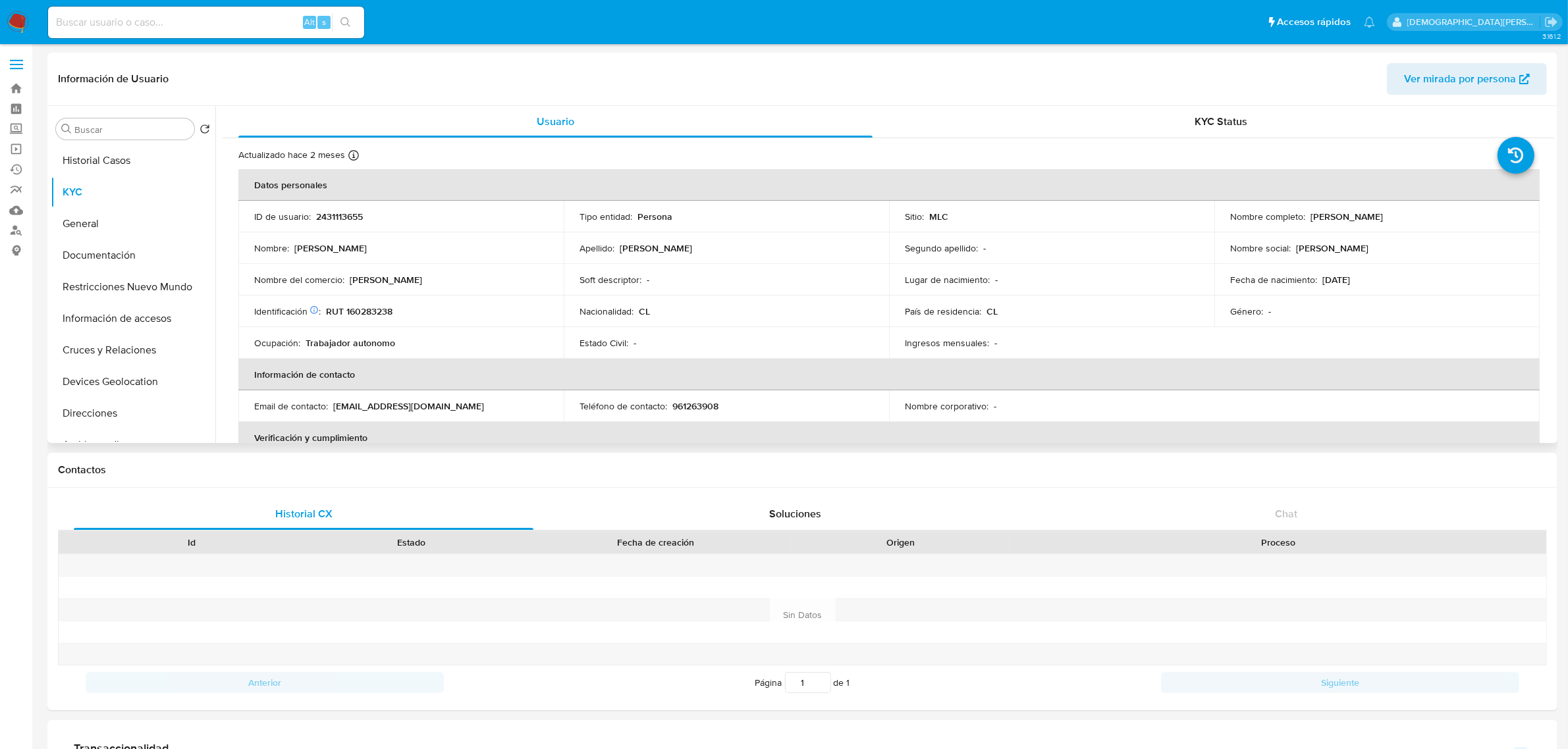
drag, startPoint x: 1306, startPoint y: 215, endPoint x: 1440, endPoint y: 216, distance: 134.0
click at [1440, 216] on div "Nombre completo : José Antonio Parada González" at bounding box center [1377, 216] width 294 height 12
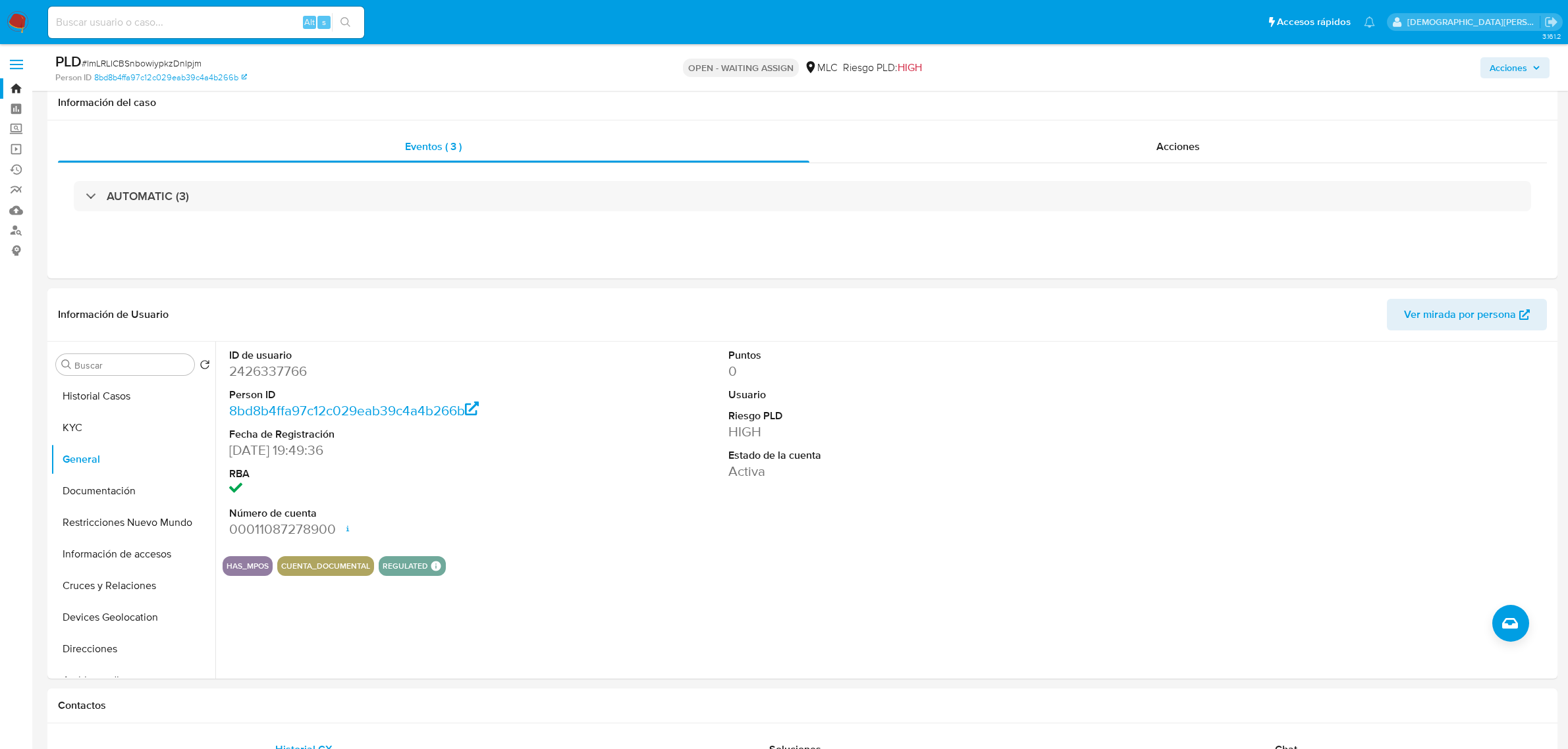
select select "10"
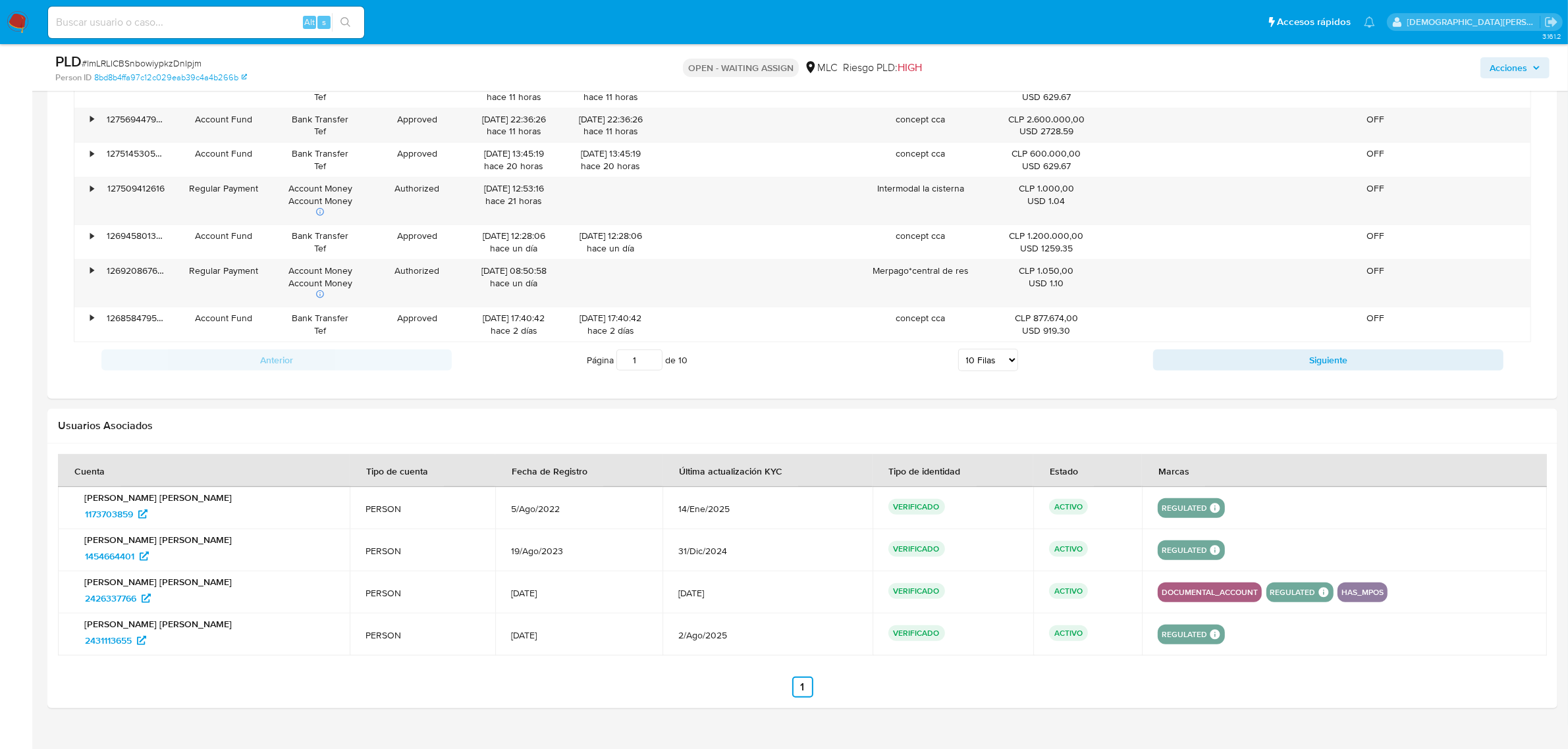
scroll to position [1309, 0]
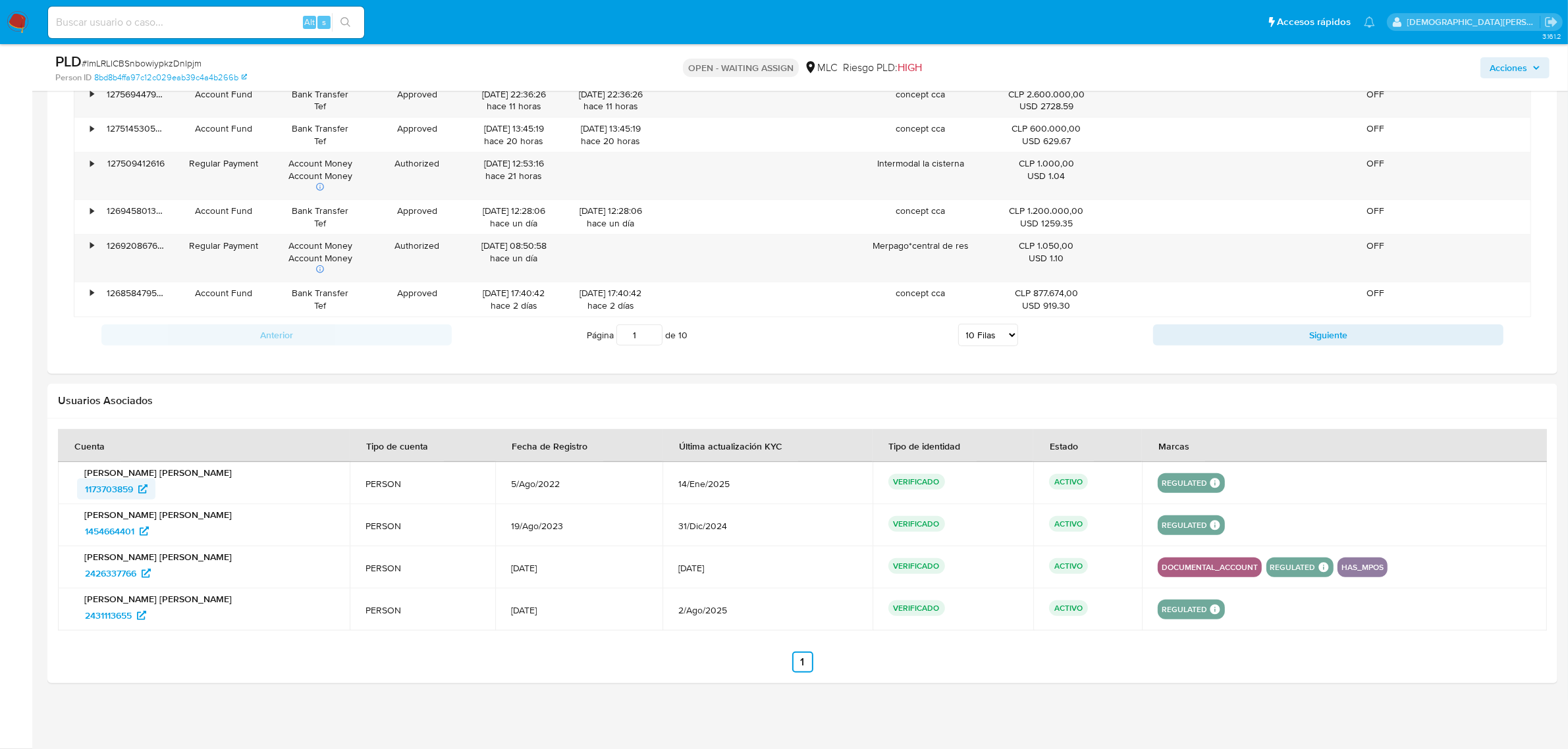
click at [119, 491] on span "1173703859" at bounding box center [109, 489] width 48 height 21
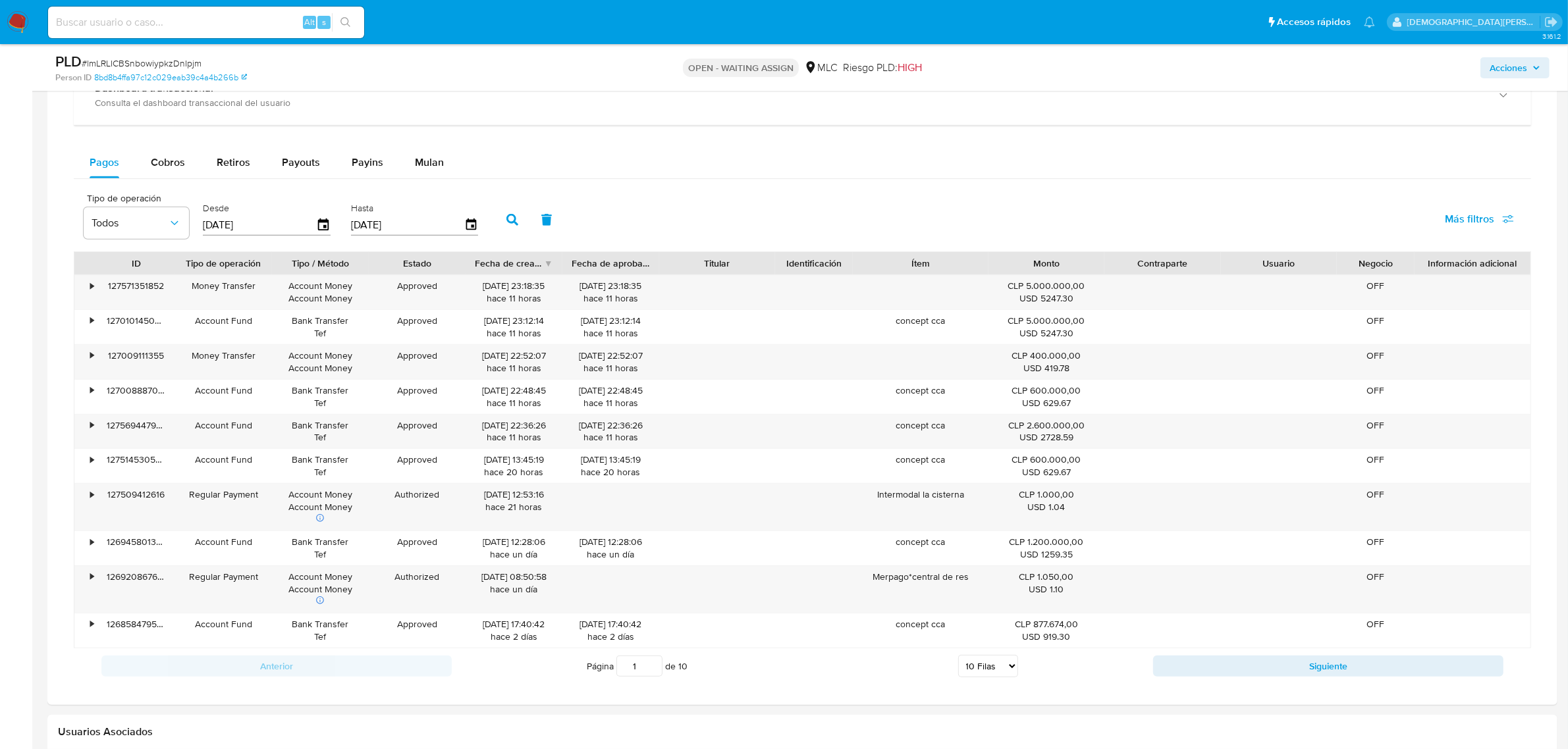
scroll to position [973, 0]
click at [210, 25] on input at bounding box center [206, 22] width 316 height 17
paste input "2042123980"
type input "2042123980"
click at [358, 21] on button "search-icon" at bounding box center [345, 22] width 27 height 18
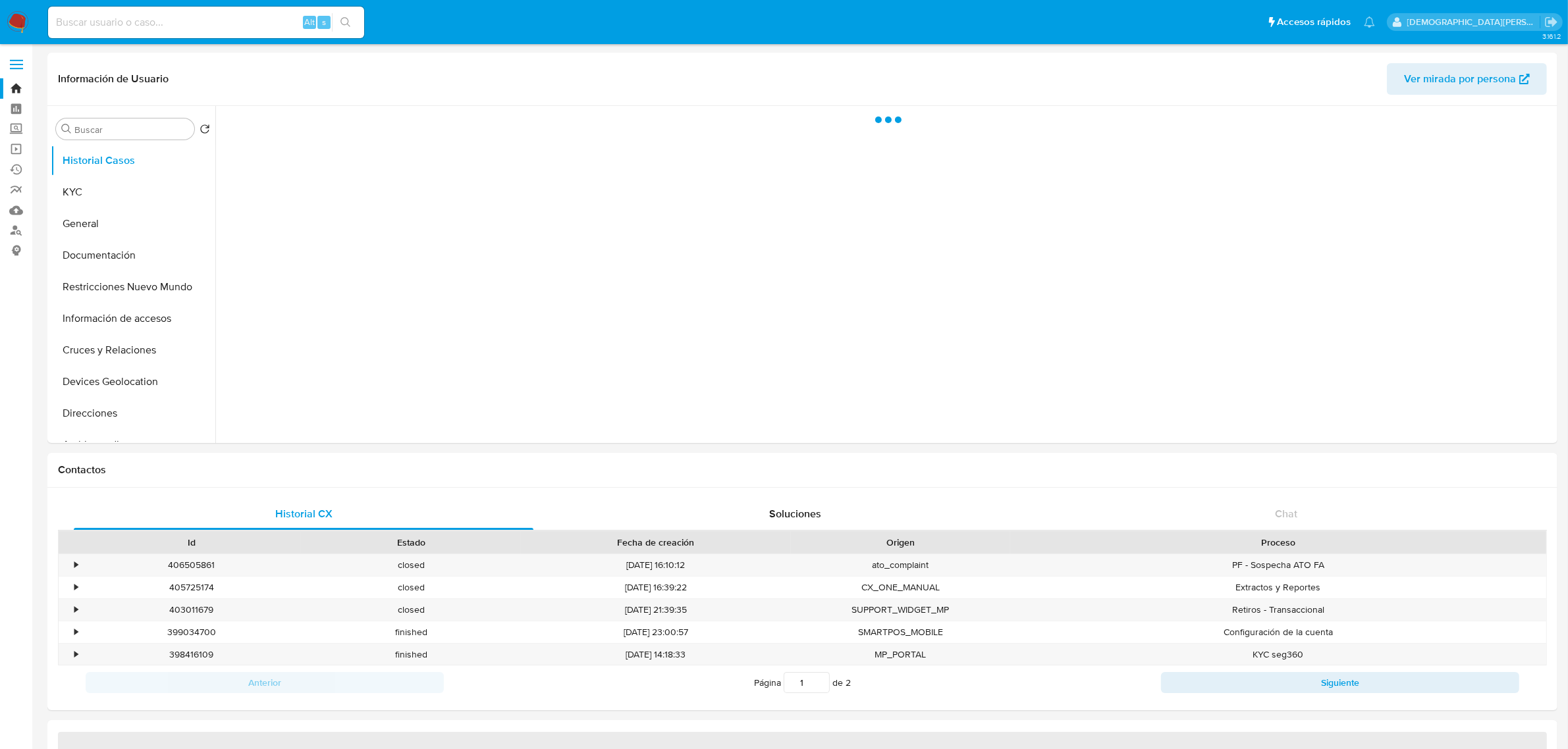
select select "10"
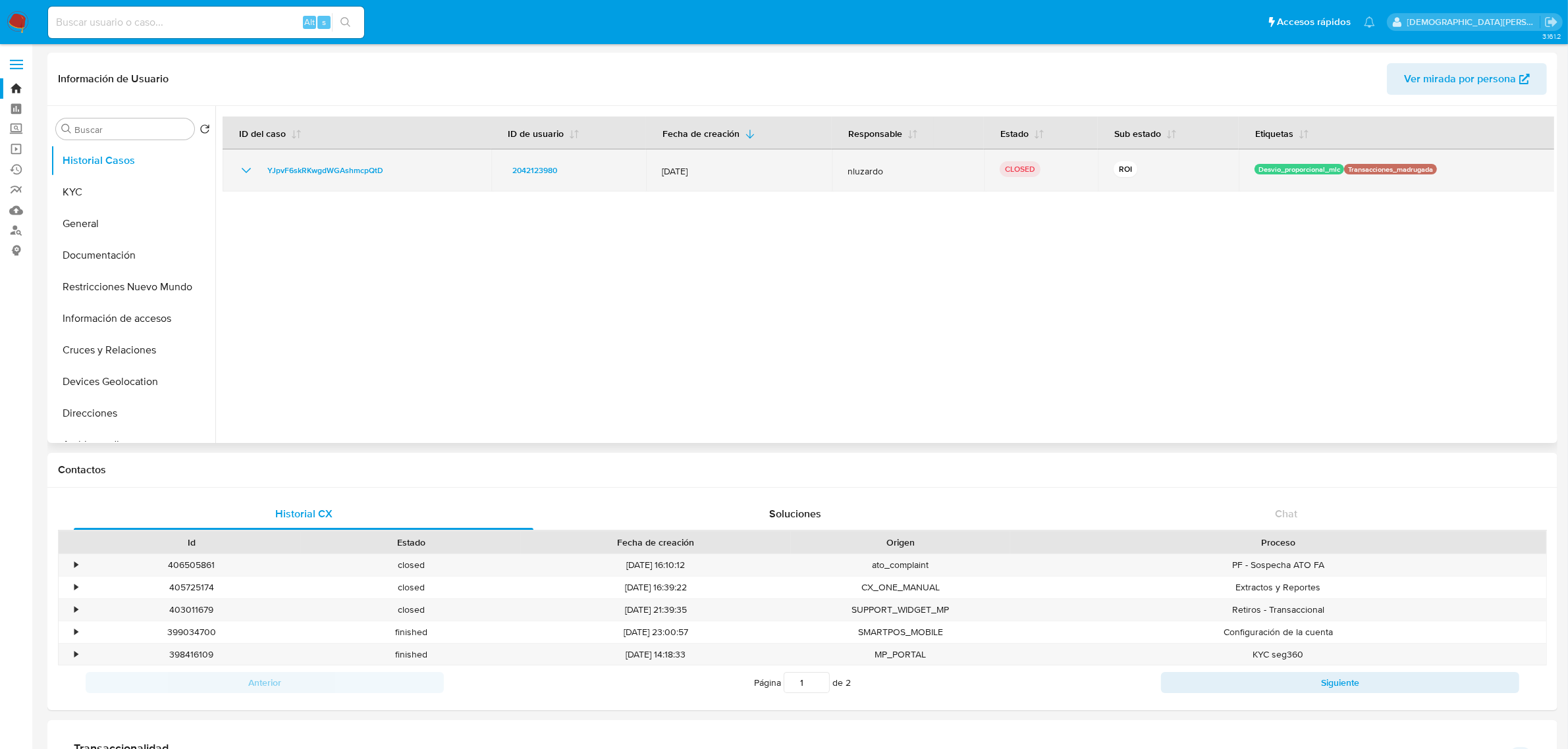
click at [248, 175] on icon "Mostrar/Ocultar" at bounding box center [246, 170] width 16 height 16
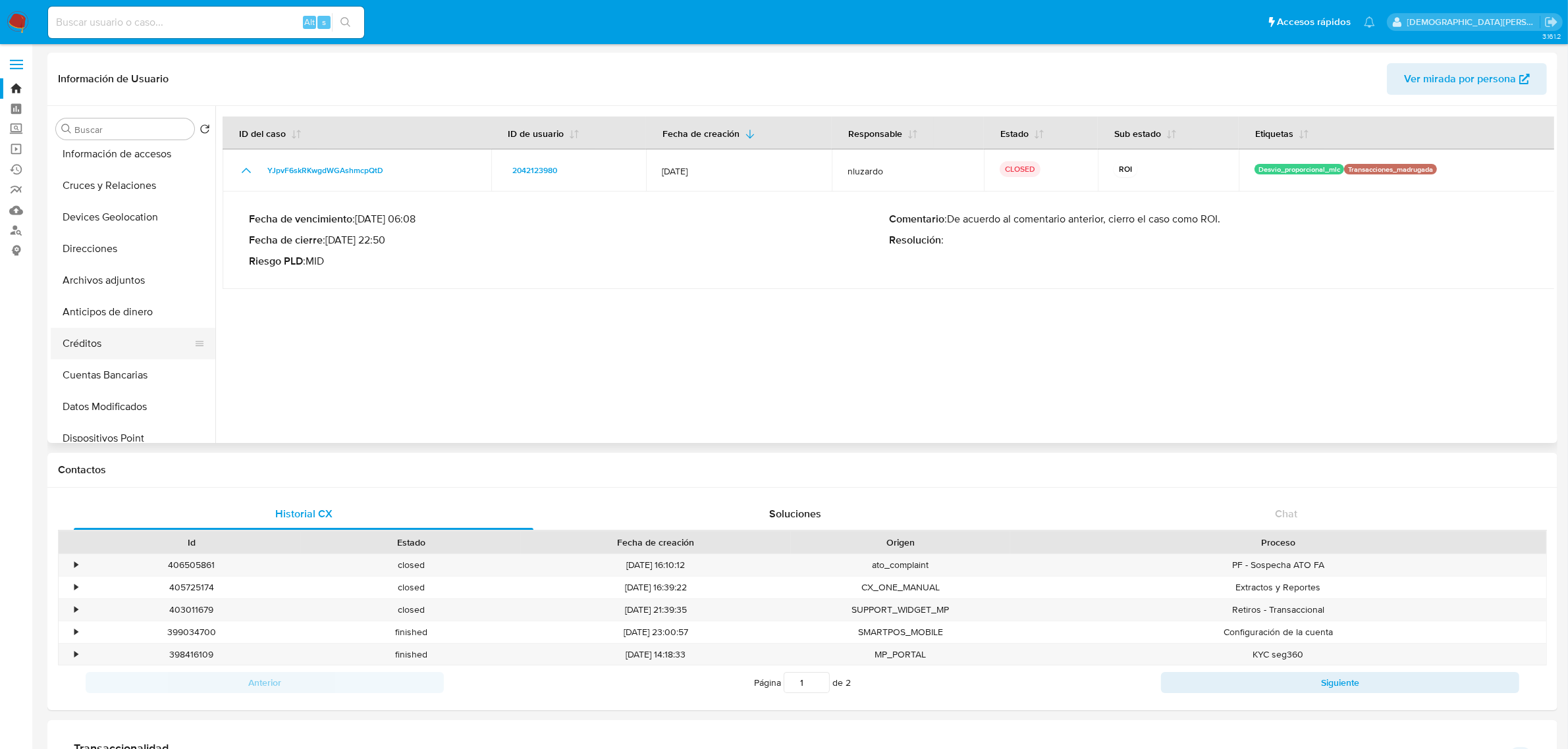
scroll to position [247, 0]
click at [124, 350] on button "Dispositivos Point" at bounding box center [127, 356] width 154 height 32
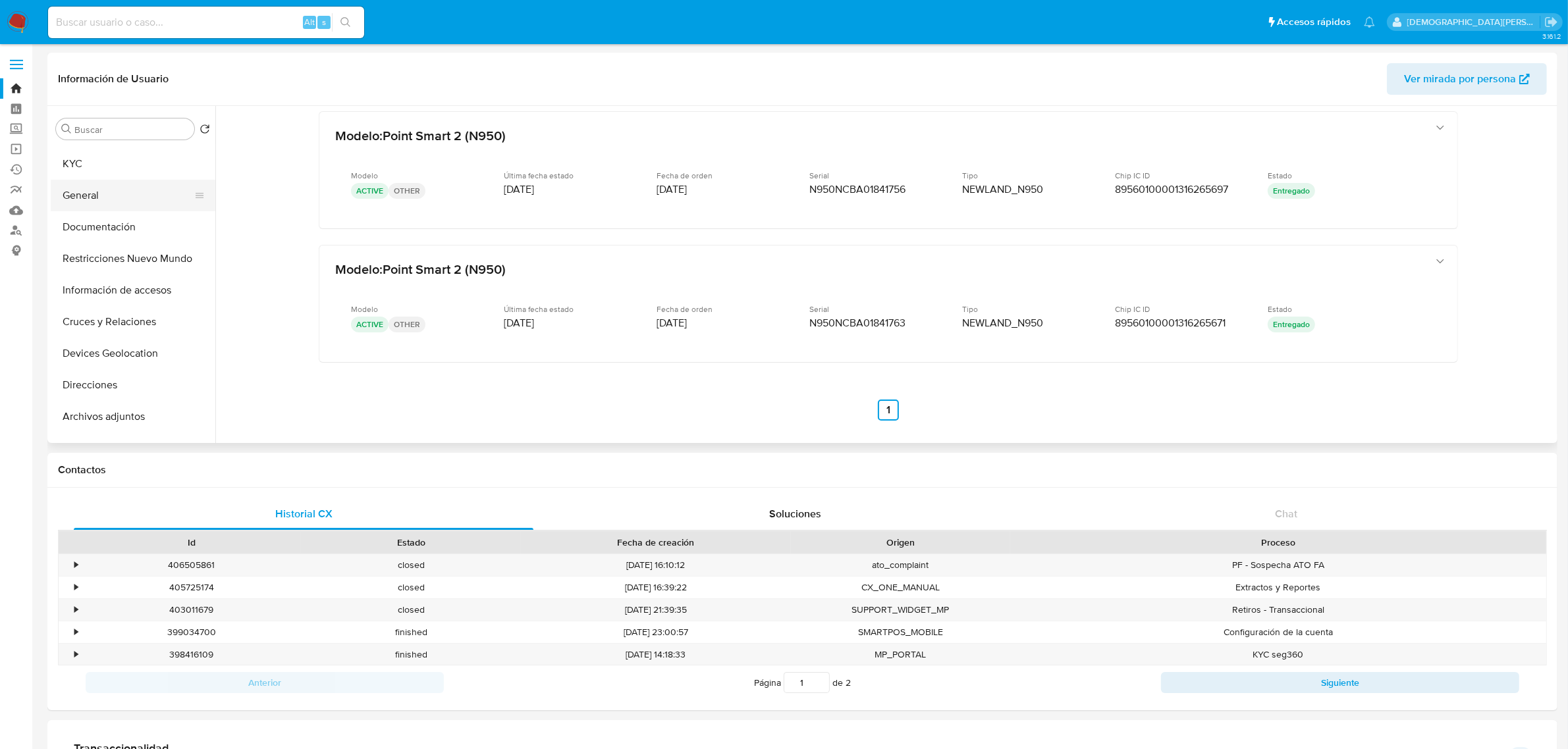
scroll to position [0, 0]
click at [114, 228] on button "General" at bounding box center [127, 224] width 154 height 32
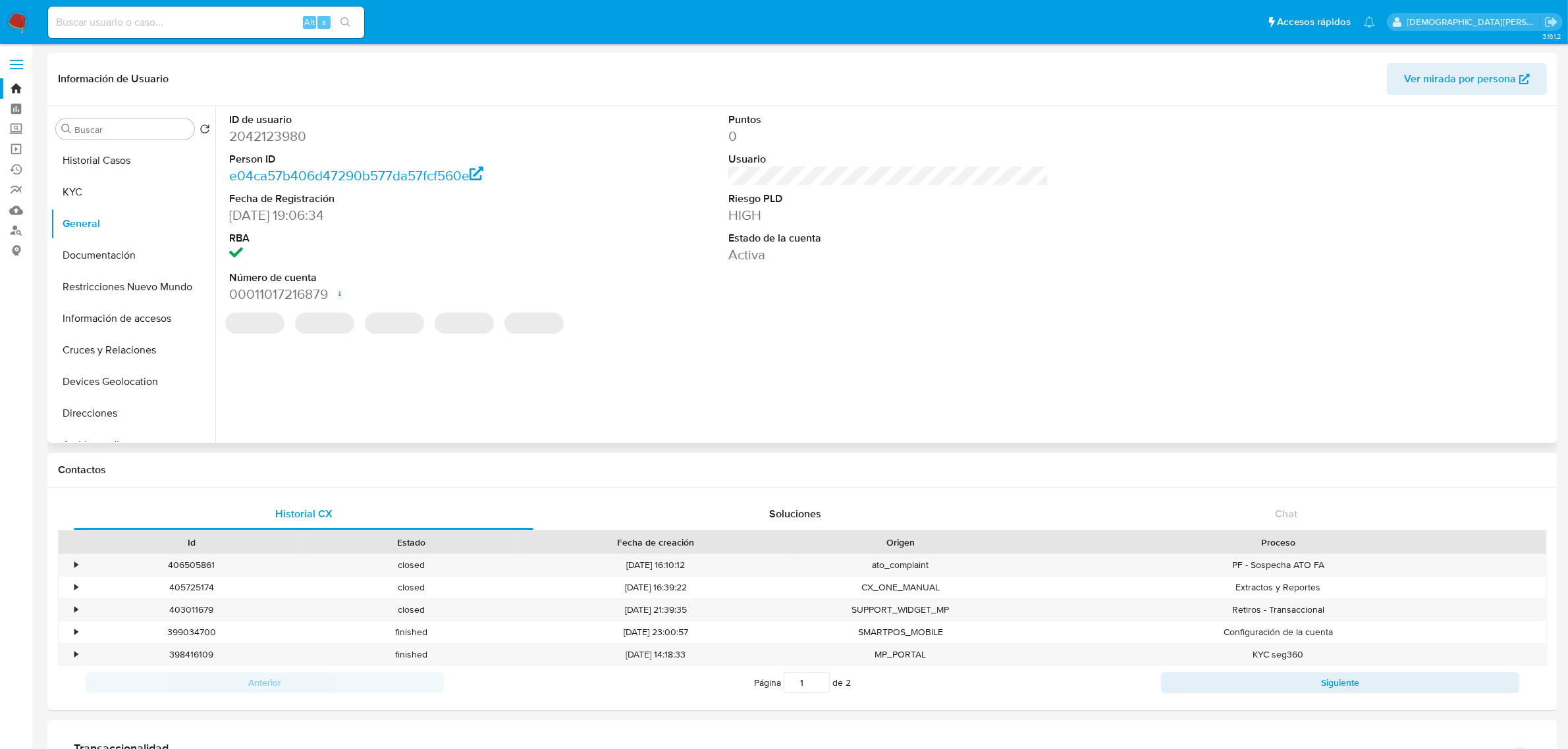
click at [275, 131] on dd "2042123980" at bounding box center [388, 136] width 320 height 18
copy dd "2042123980"
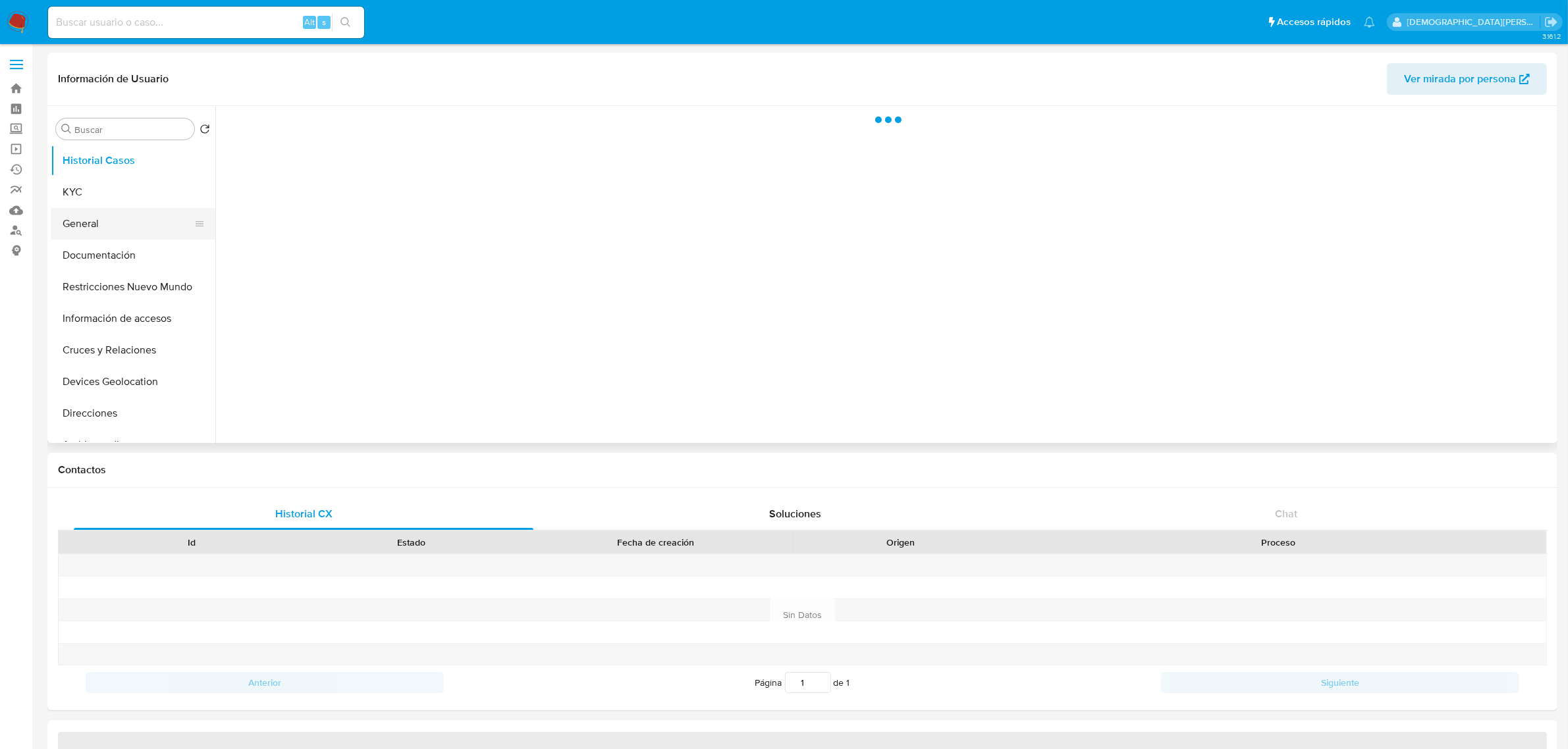
click at [114, 222] on button "General" at bounding box center [127, 224] width 154 height 32
select select "10"
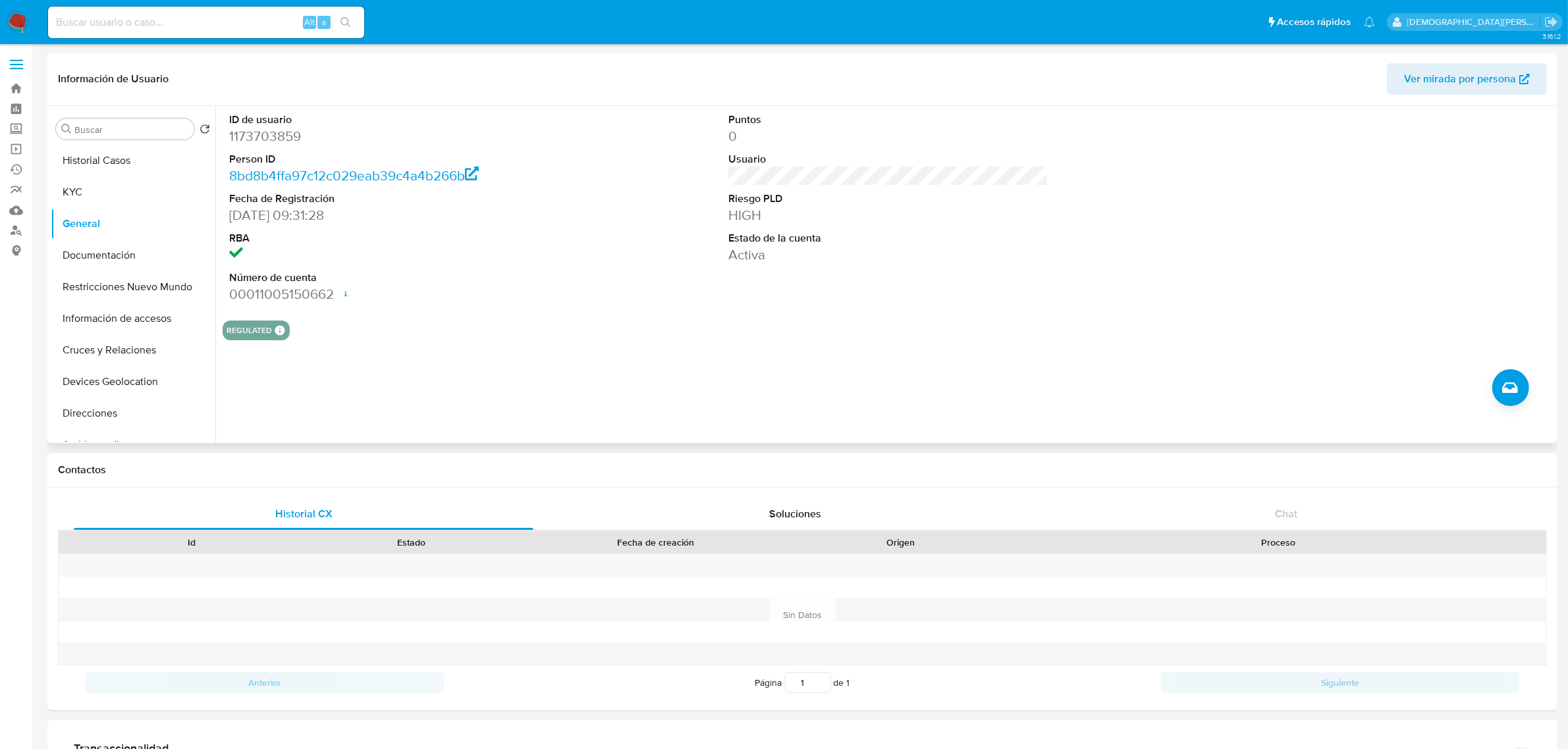
click at [262, 131] on dd "1173703859" at bounding box center [388, 136] width 320 height 18
copy dd "1173703859"
select select "10"
